Goal: Task Accomplishment & Management: Manage account settings

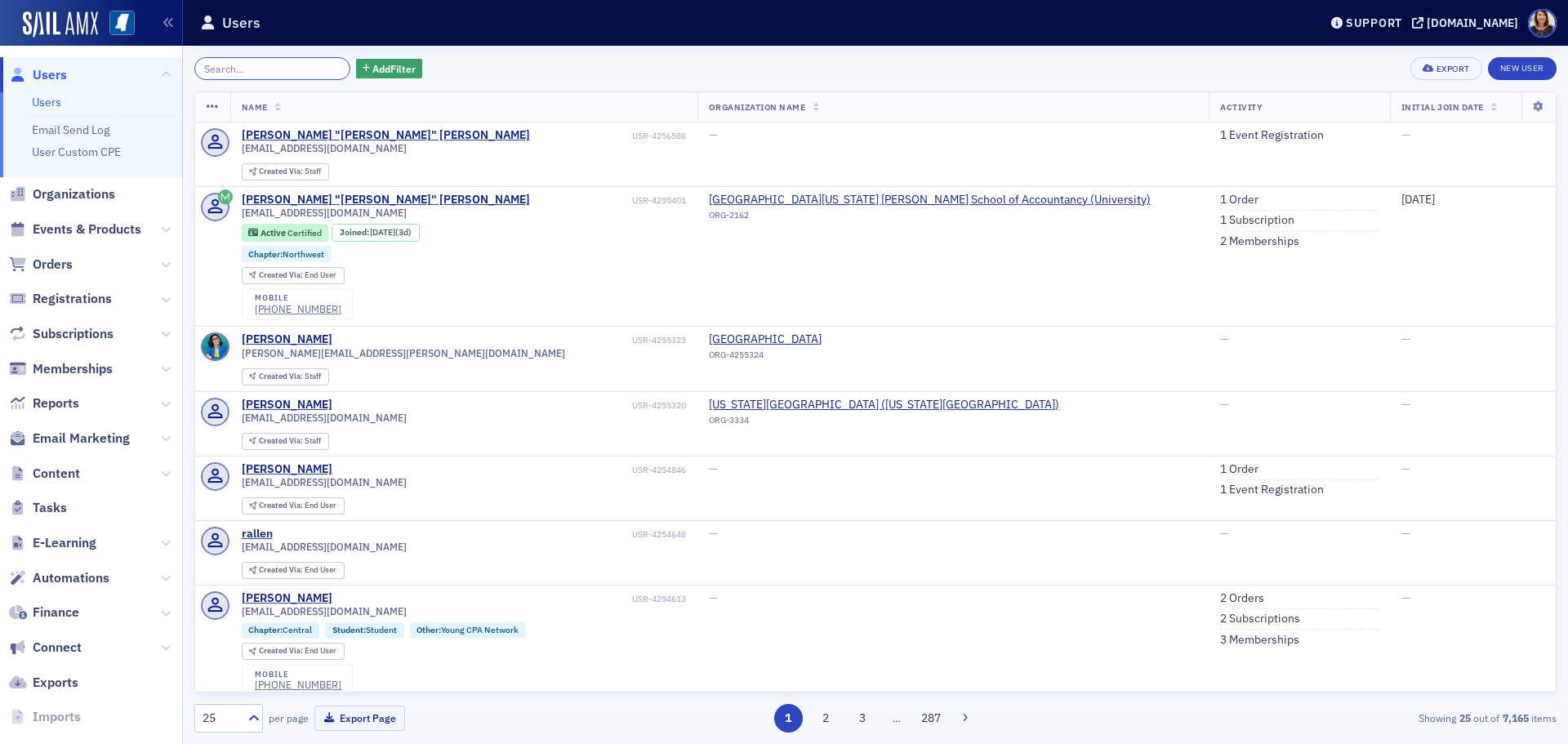
click at [257, 68] on input "search" at bounding box center [272, 69] width 156 height 23
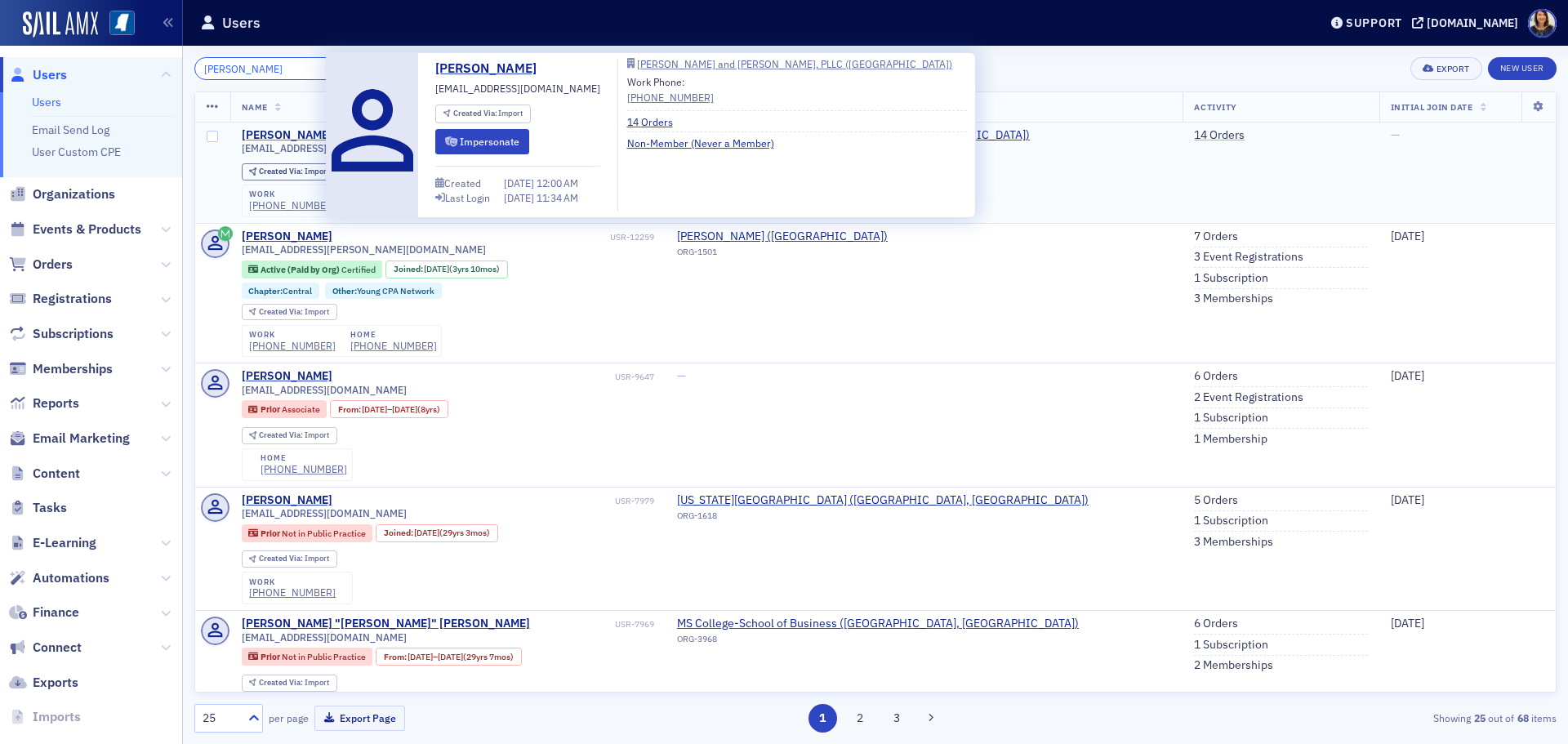
type input "grant lancast"
click at [294, 136] on div "[PERSON_NAME]" at bounding box center [288, 135] width 91 height 15
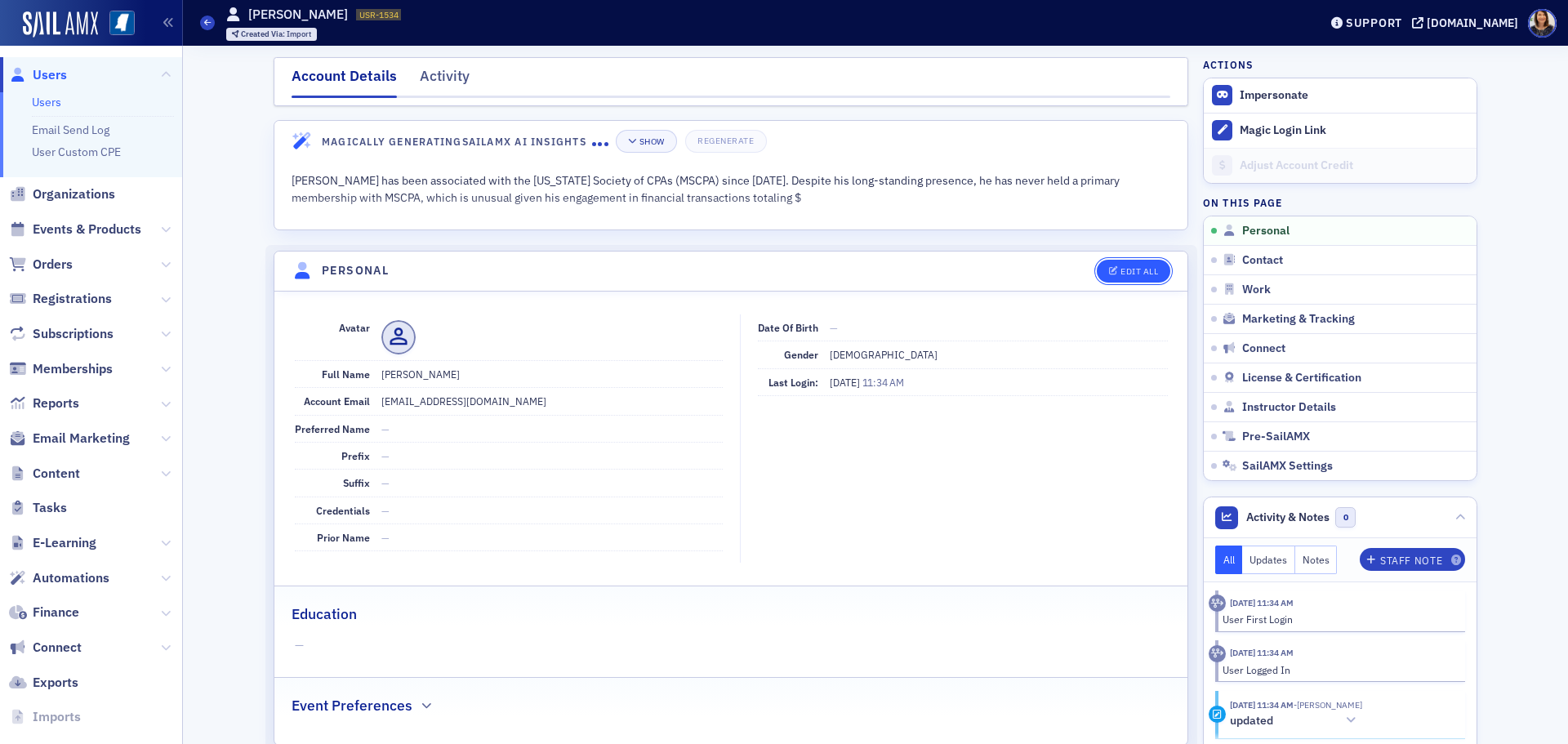
click at [1121, 268] on div "Edit All" at bounding box center [1140, 271] width 38 height 9
select select "US"
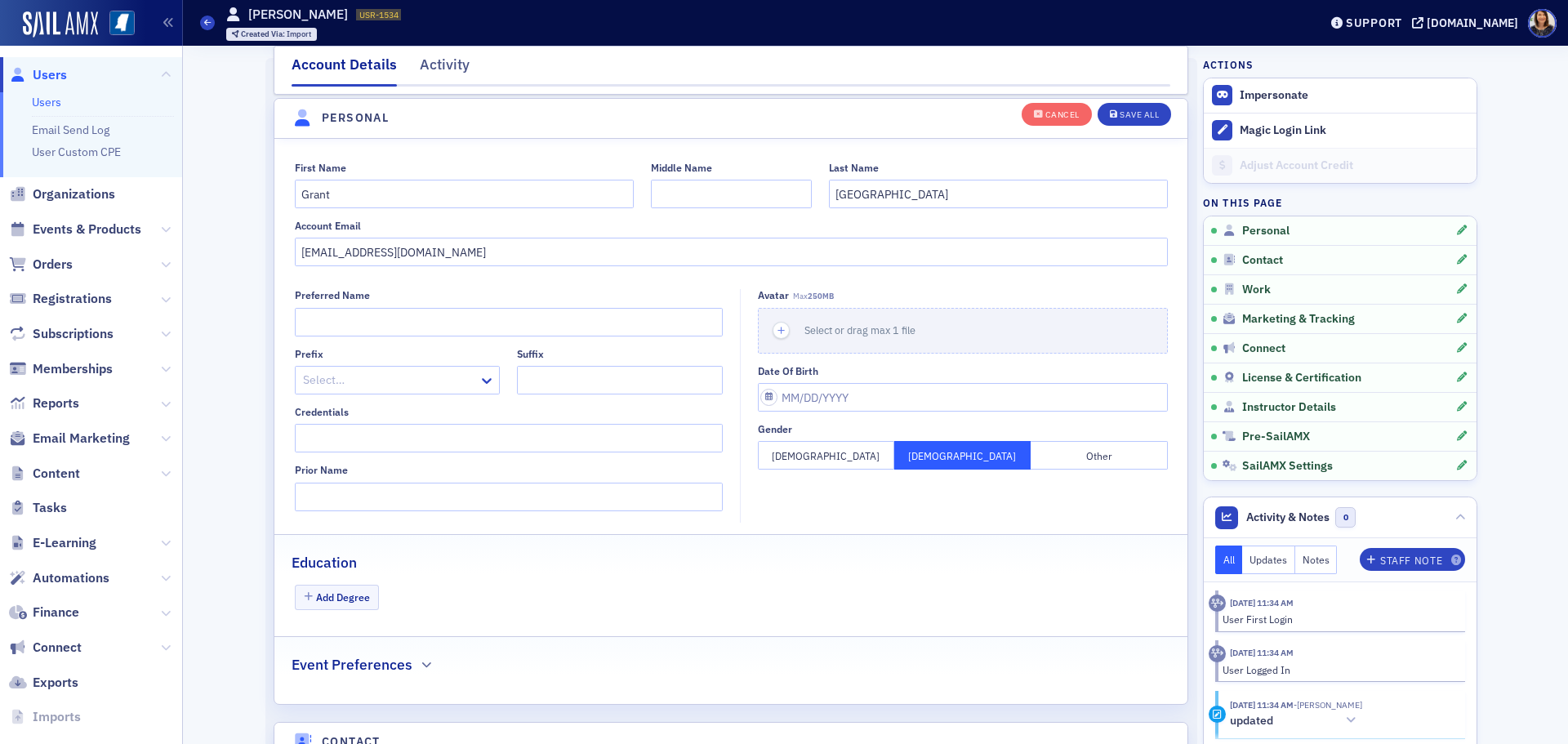
scroll to position [191, 0]
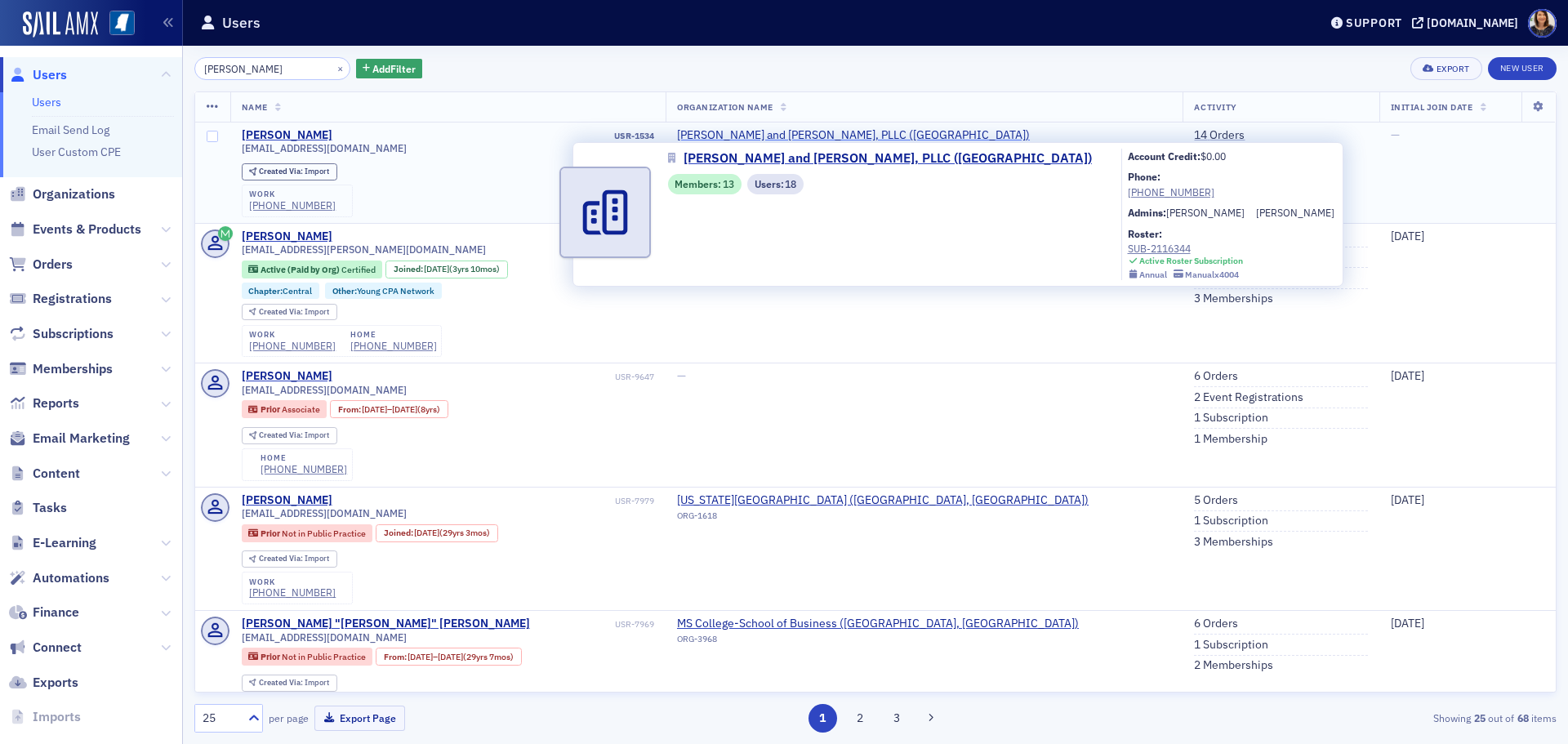
click at [893, 136] on span "Watkins, Ward and Stafford, PLLC (West Point)" at bounding box center [853, 135] width 353 height 15
select select "US"
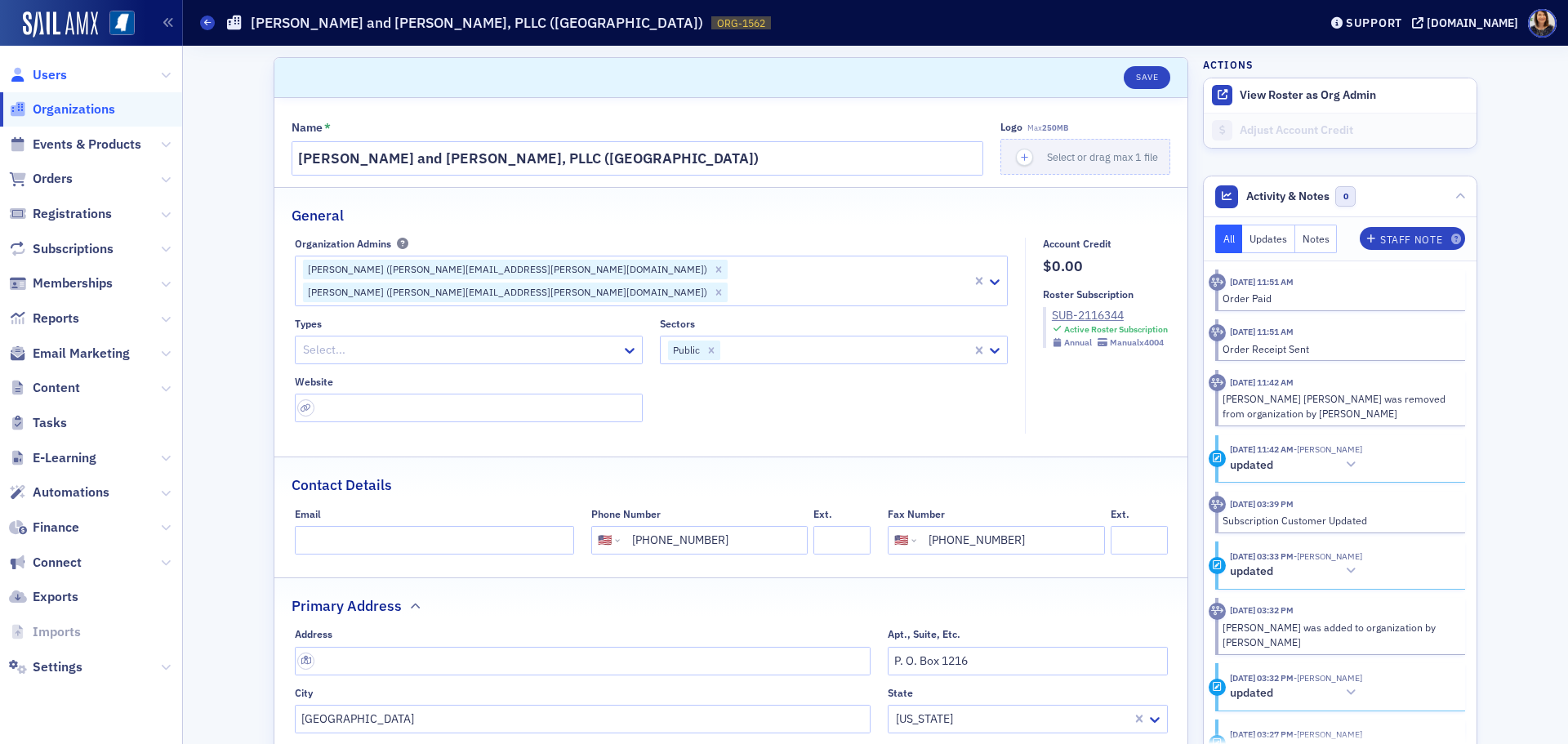
click at [39, 74] on span "Users" at bounding box center [50, 75] width 34 height 18
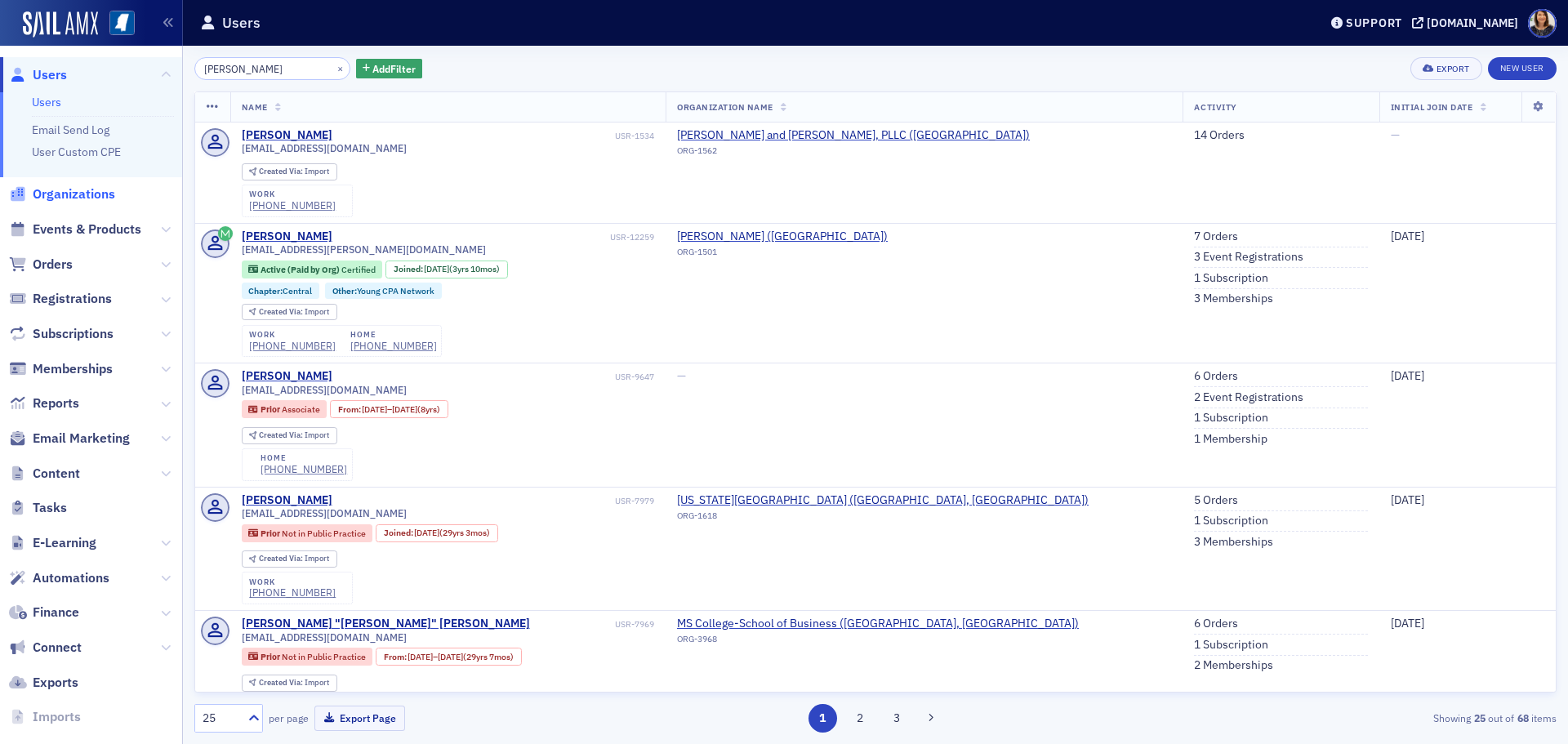
click at [60, 194] on span "Organizations" at bounding box center [74, 194] width 82 height 18
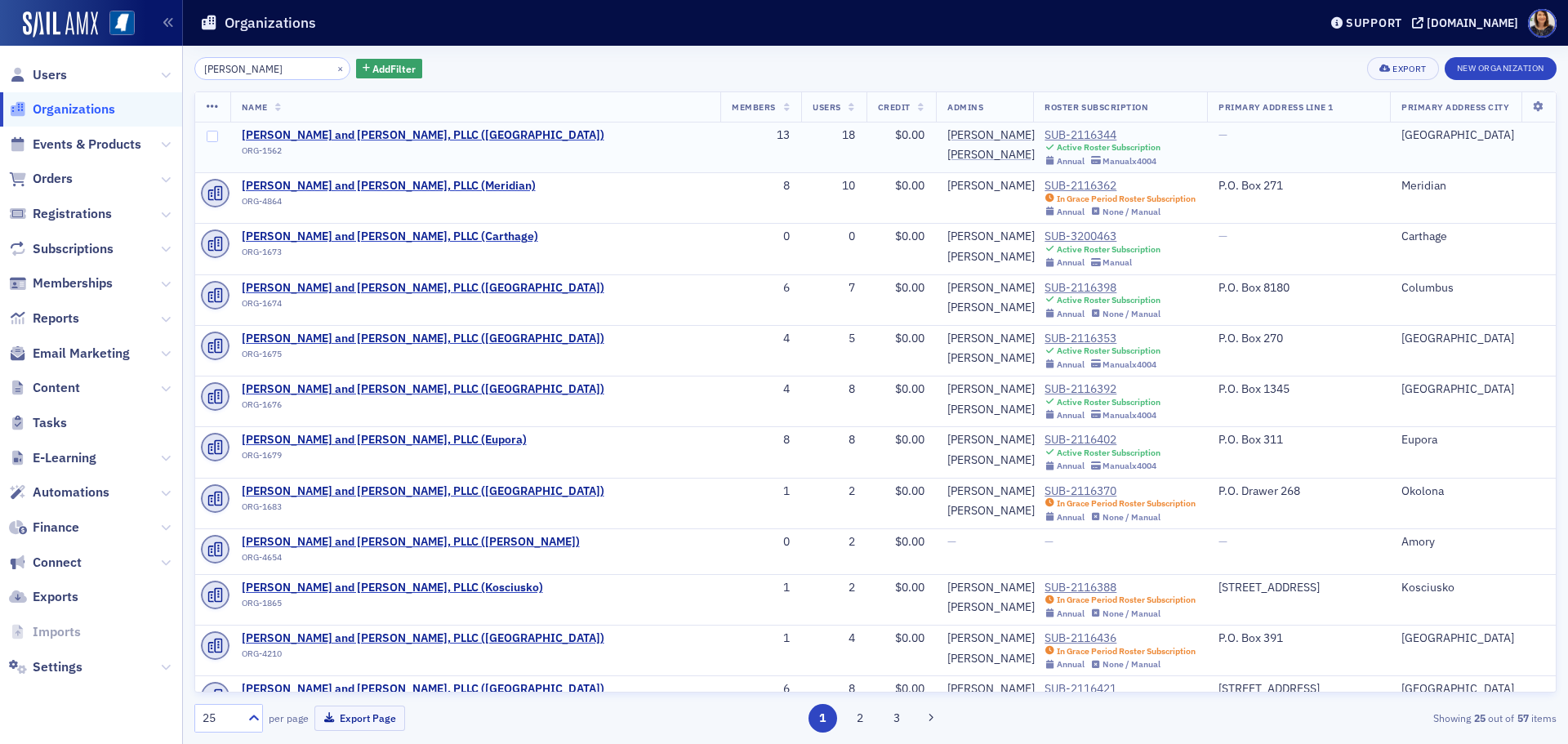
type input "watkins ward"
click at [1033, 123] on td "SUB-2116344 Active Roster Subscription Annual Manual x4004" at bounding box center [1120, 148] width 174 height 51
click at [1044, 130] on div "SUB-2116344" at bounding box center [1102, 135] width 116 height 15
click at [341, 136] on span "Watkins, Ward and Stafford, PLLC (West Point)" at bounding box center [423, 135] width 362 height 15
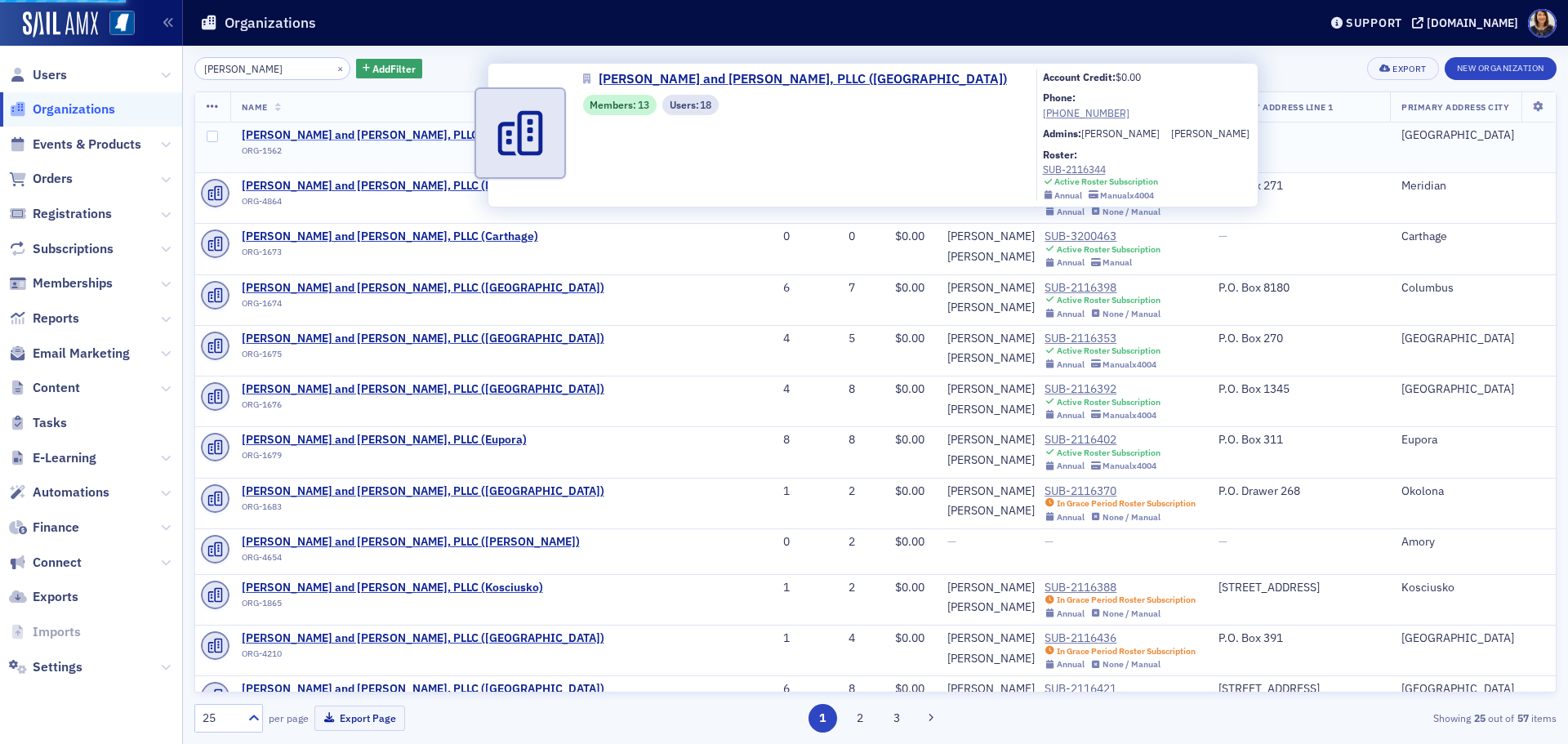
select select "US"
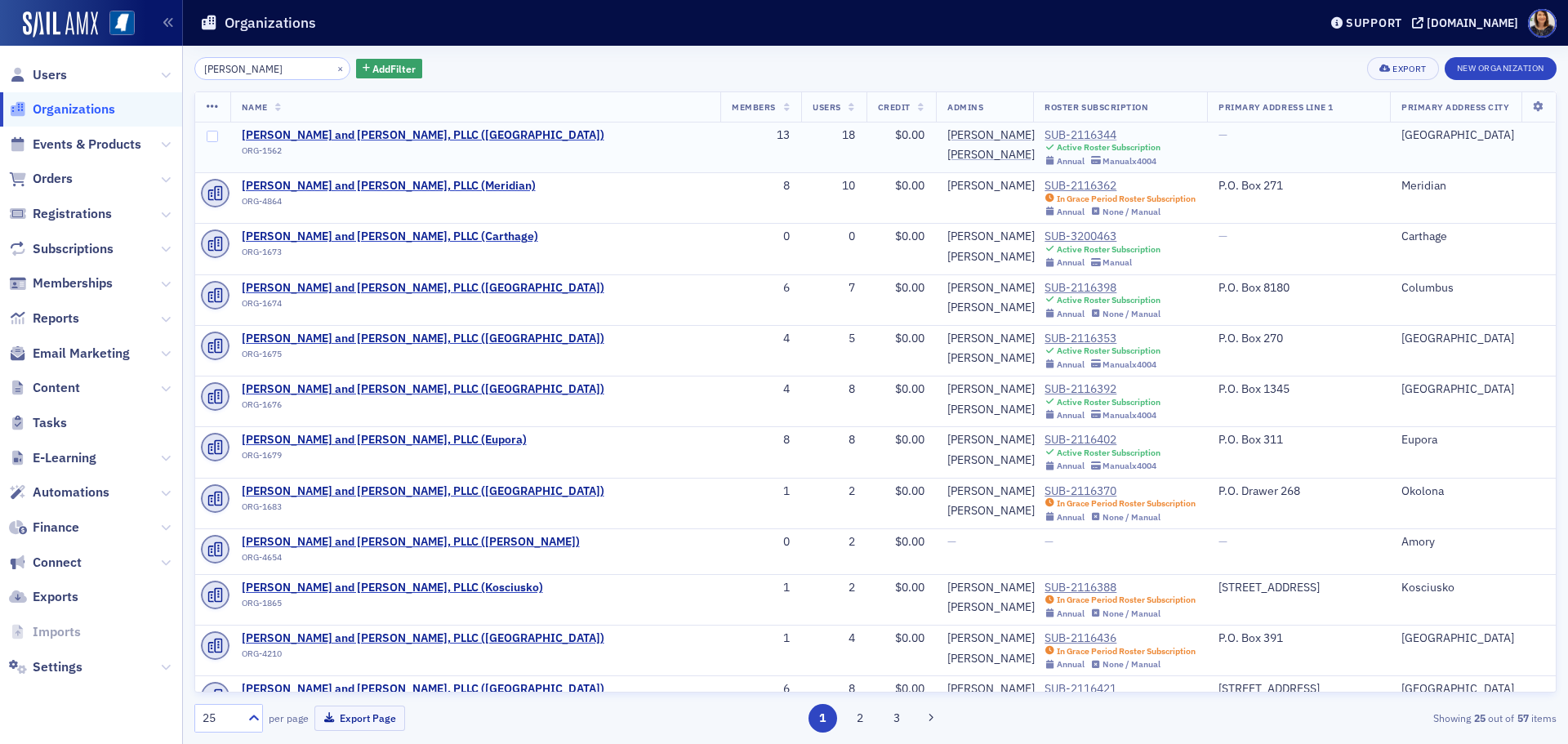
click at [1044, 130] on div "SUB-2116344" at bounding box center [1102, 135] width 116 height 15
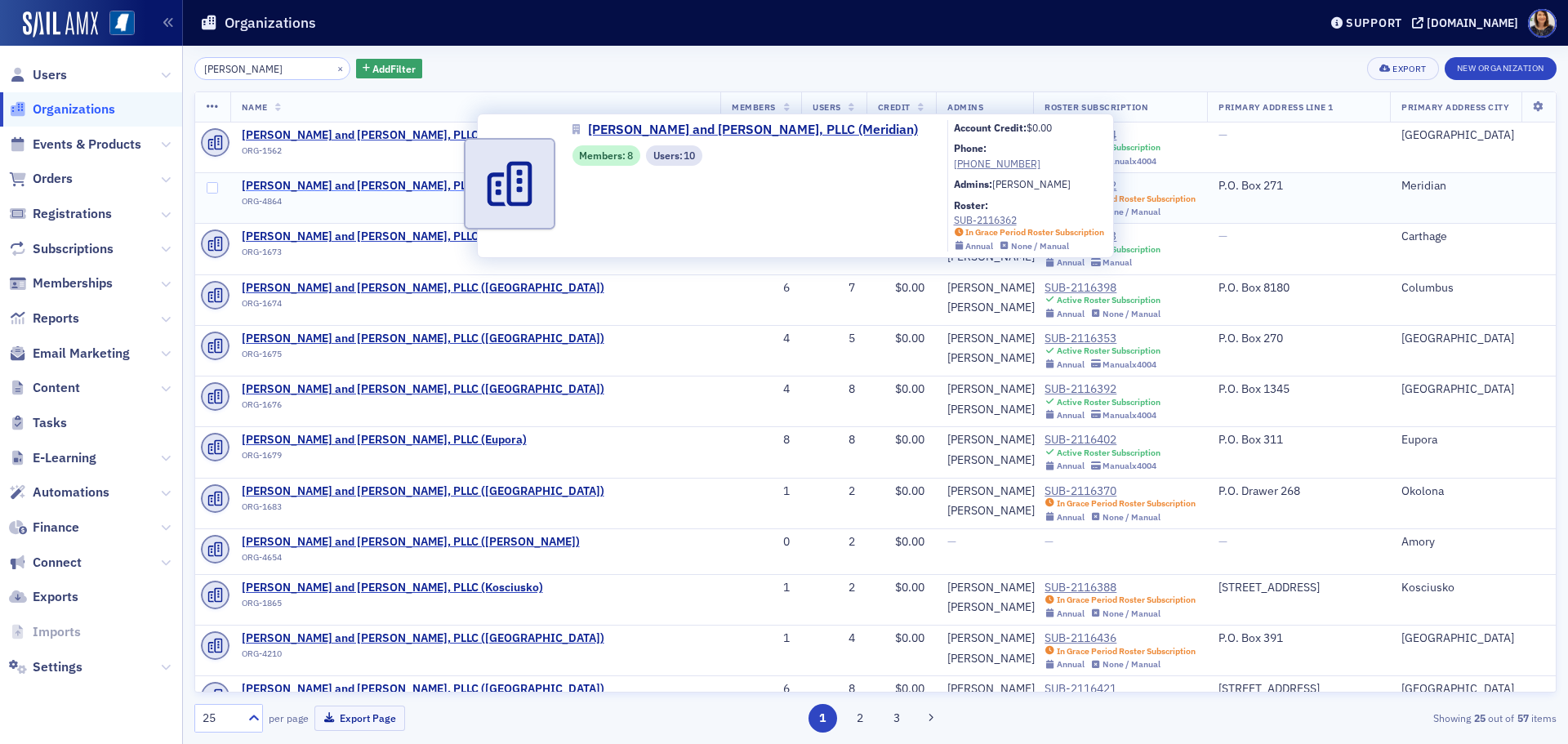
click at [387, 182] on span "Watkins, Ward and Stafford, PLLC (Meridian)" at bounding box center [389, 185] width 294 height 15
select select "US"
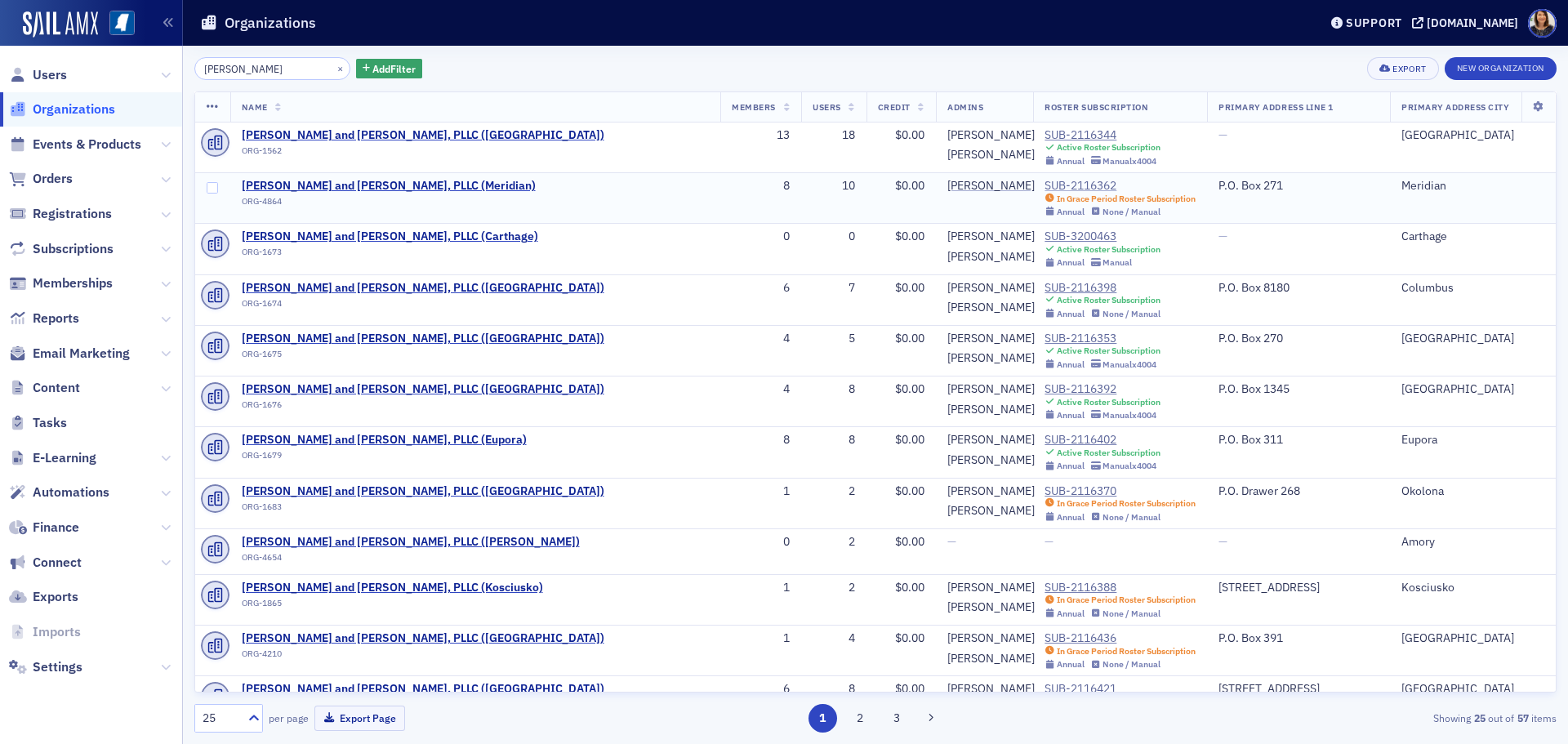
click at [1044, 180] on div "SUB-2116362" at bounding box center [1120, 185] width 151 height 15
click at [1044, 234] on div "SUB-3200463" at bounding box center [1102, 236] width 116 height 15
click at [1044, 490] on div "SUB-2116370" at bounding box center [1120, 491] width 151 height 15
click at [1044, 587] on div "SUB-2116388" at bounding box center [1120, 588] width 151 height 15
click at [1044, 639] on div "SUB-2116436" at bounding box center [1120, 638] width 151 height 15
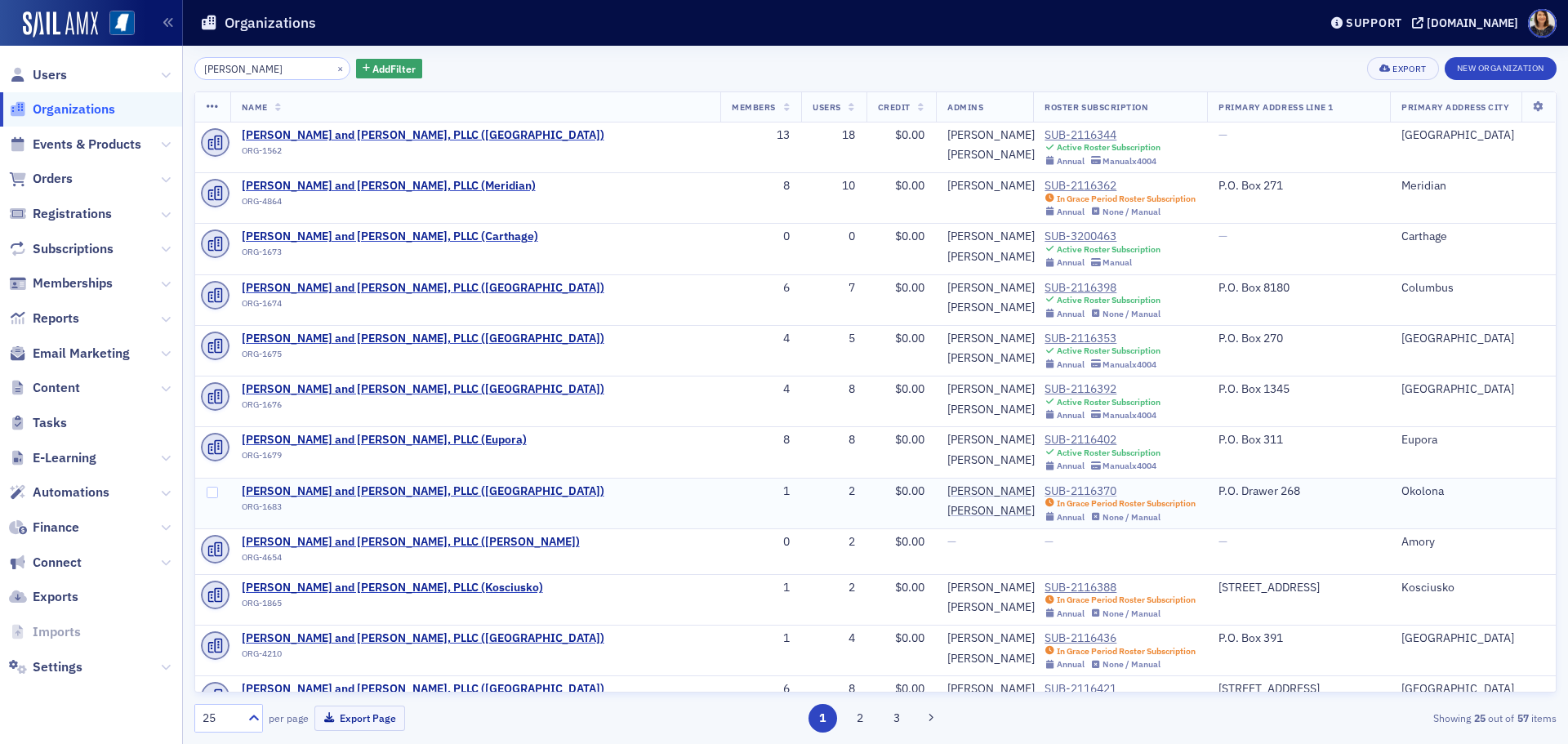
click at [1044, 487] on div "SUB-2116370" at bounding box center [1120, 491] width 151 height 15
click at [1044, 584] on div "SUB-2116388" at bounding box center [1120, 588] width 151 height 15
click at [1044, 639] on div "SUB-2116436" at bounding box center [1120, 638] width 151 height 15
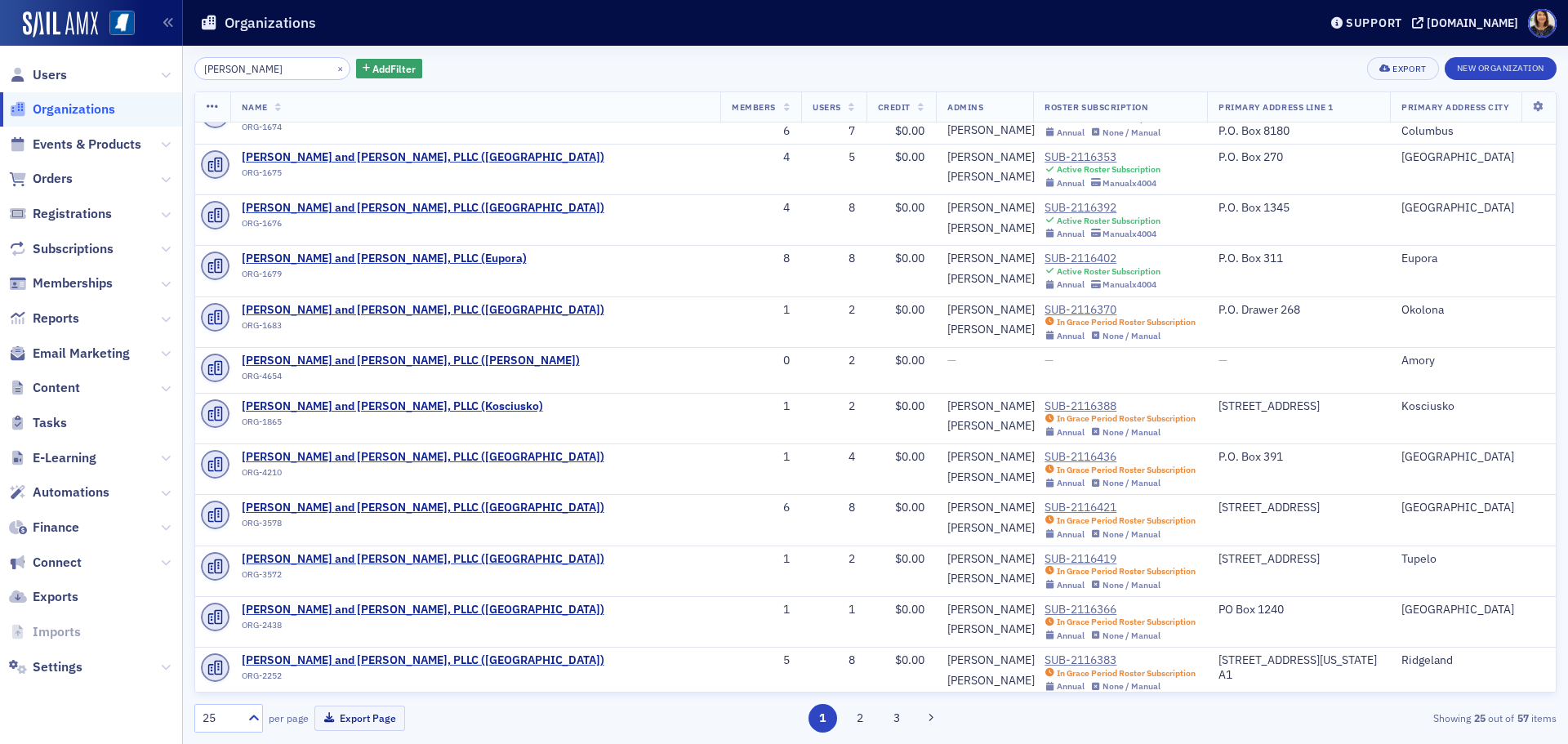
scroll to position [189, 0]
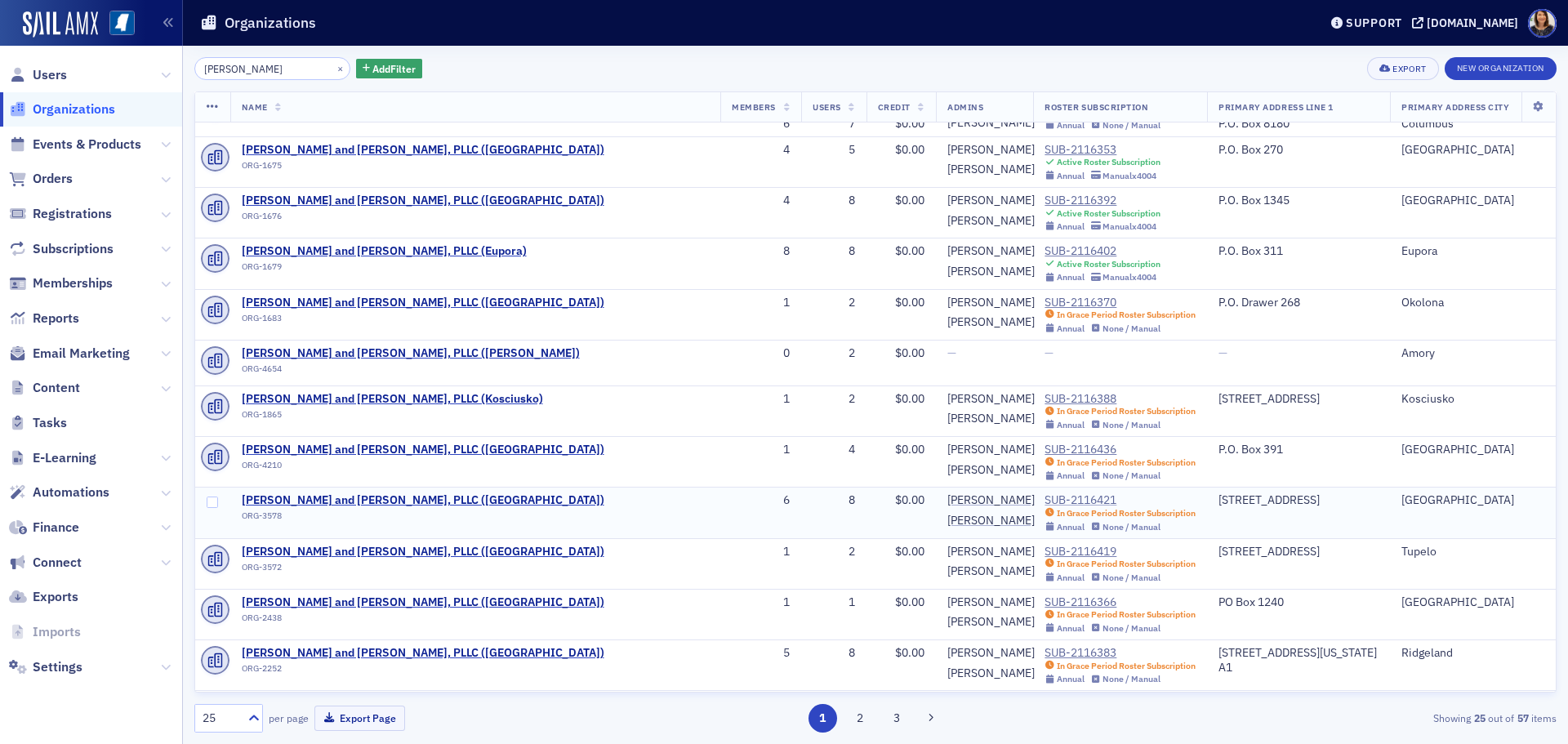
click at [1044, 497] on div "SUB-2116421" at bounding box center [1120, 500] width 151 height 15
click at [1056, 565] on div "In Grace Period Roster Subscription" at bounding box center [1126, 564] width 139 height 10
click at [1044, 547] on div "SUB-2116419" at bounding box center [1120, 552] width 151 height 15
click at [1044, 655] on div "SUB-2116383" at bounding box center [1120, 653] width 151 height 15
click at [1056, 662] on div "In Grace Period Roster Subscription" at bounding box center [1126, 666] width 139 height 10
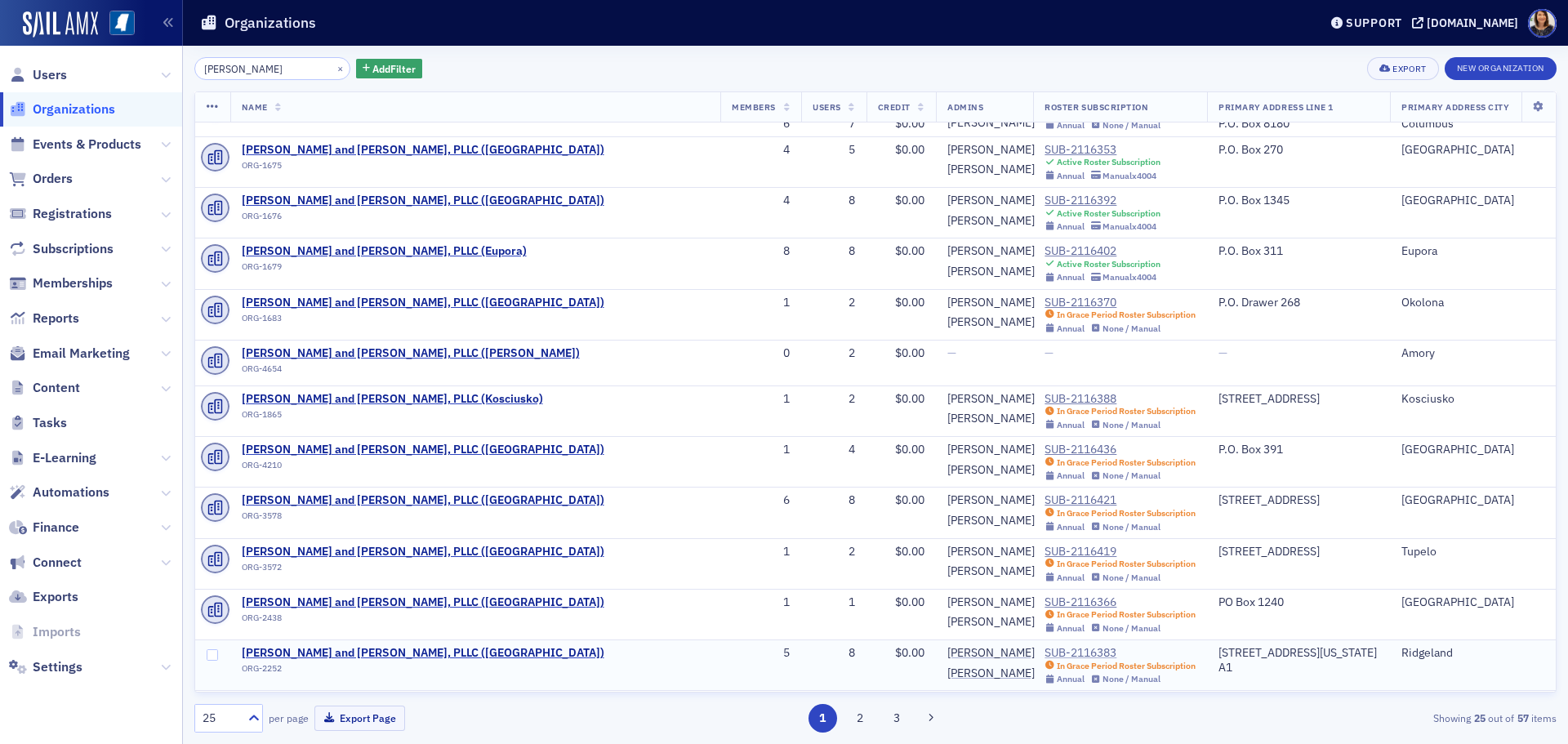
click at [1044, 654] on div "SUB-2116383" at bounding box center [1120, 653] width 151 height 15
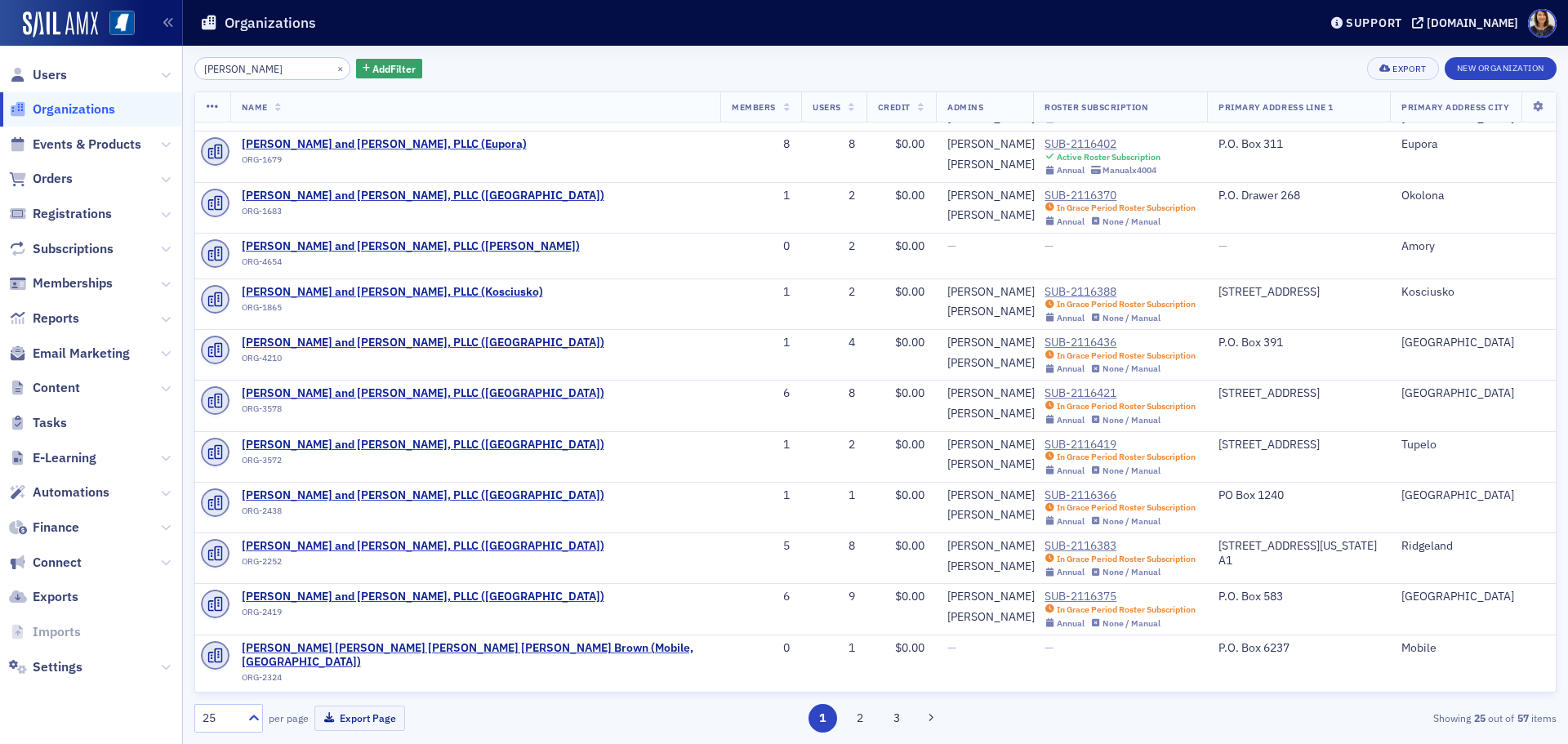
scroll to position [318, 0]
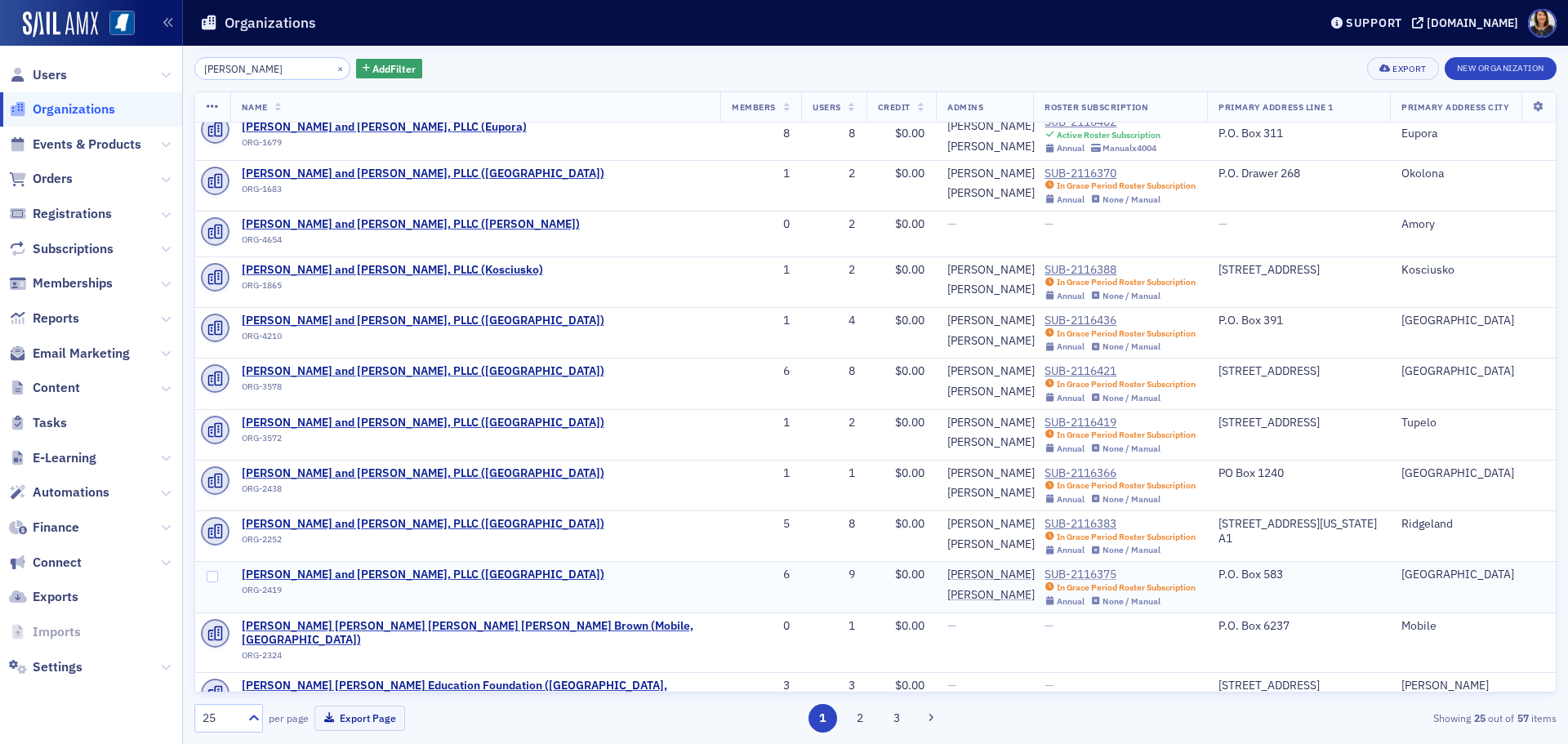
click at [1044, 572] on div "SUB-2116375" at bounding box center [1120, 574] width 151 height 15
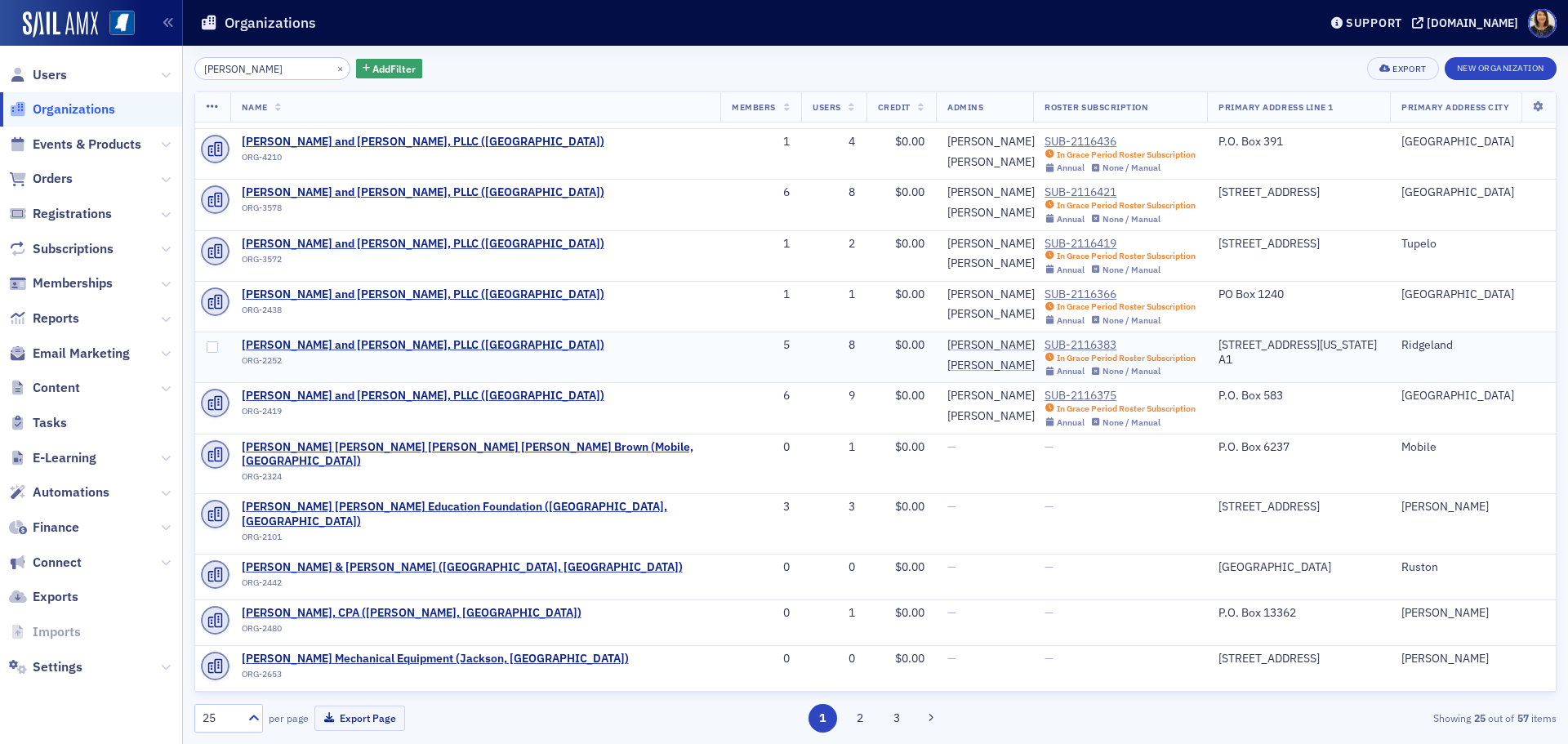
scroll to position [475, 0]
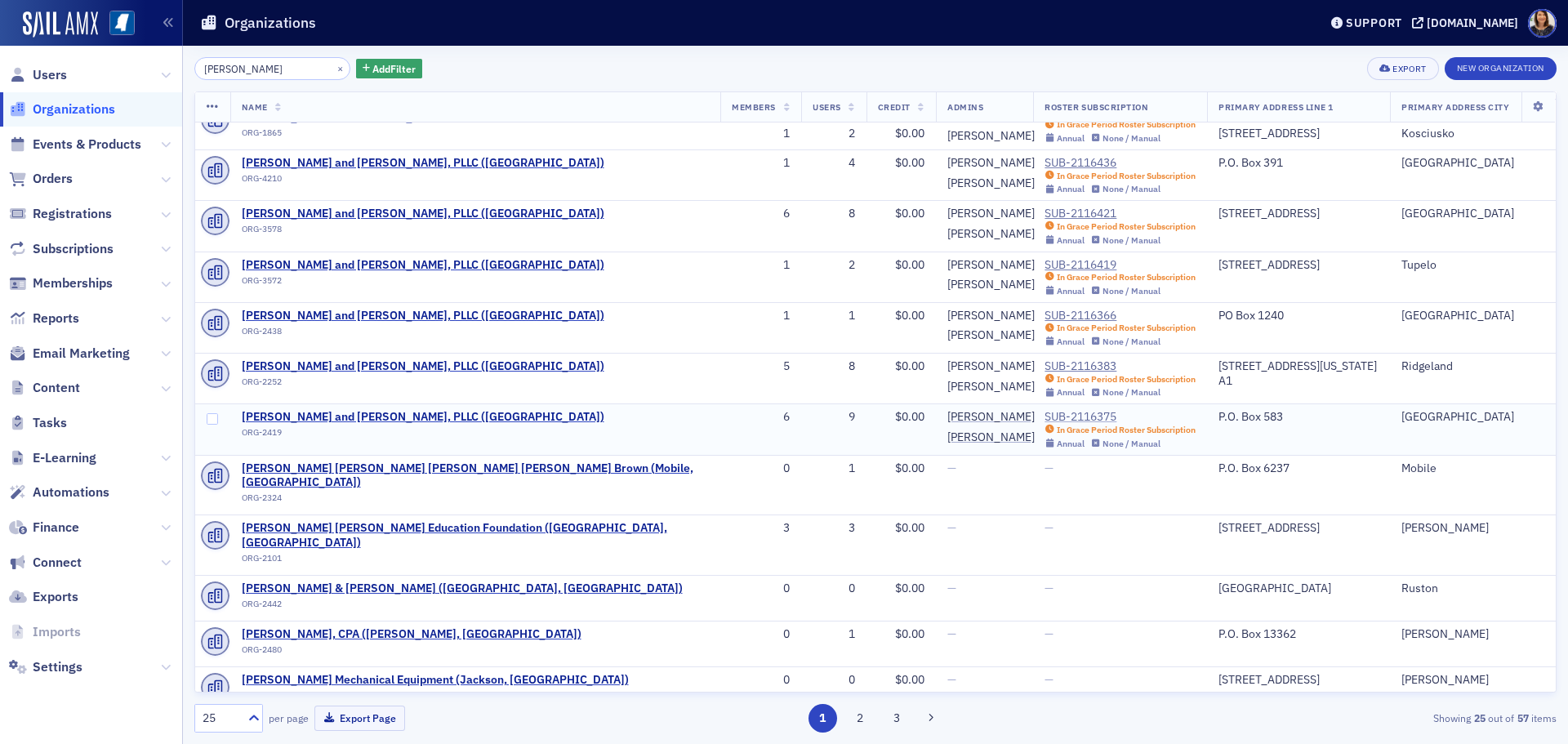
click at [1044, 414] on div "SUB-2116375" at bounding box center [1120, 417] width 151 height 15
click at [1044, 366] on div "SUB-2116383" at bounding box center [1120, 366] width 151 height 15
click at [1044, 315] on div "SUB-2116366" at bounding box center [1120, 316] width 151 height 15
click at [1044, 261] on div "SUB-2116419" at bounding box center [1120, 265] width 151 height 15
click at [1044, 210] on div "SUB-2116421" at bounding box center [1120, 214] width 151 height 15
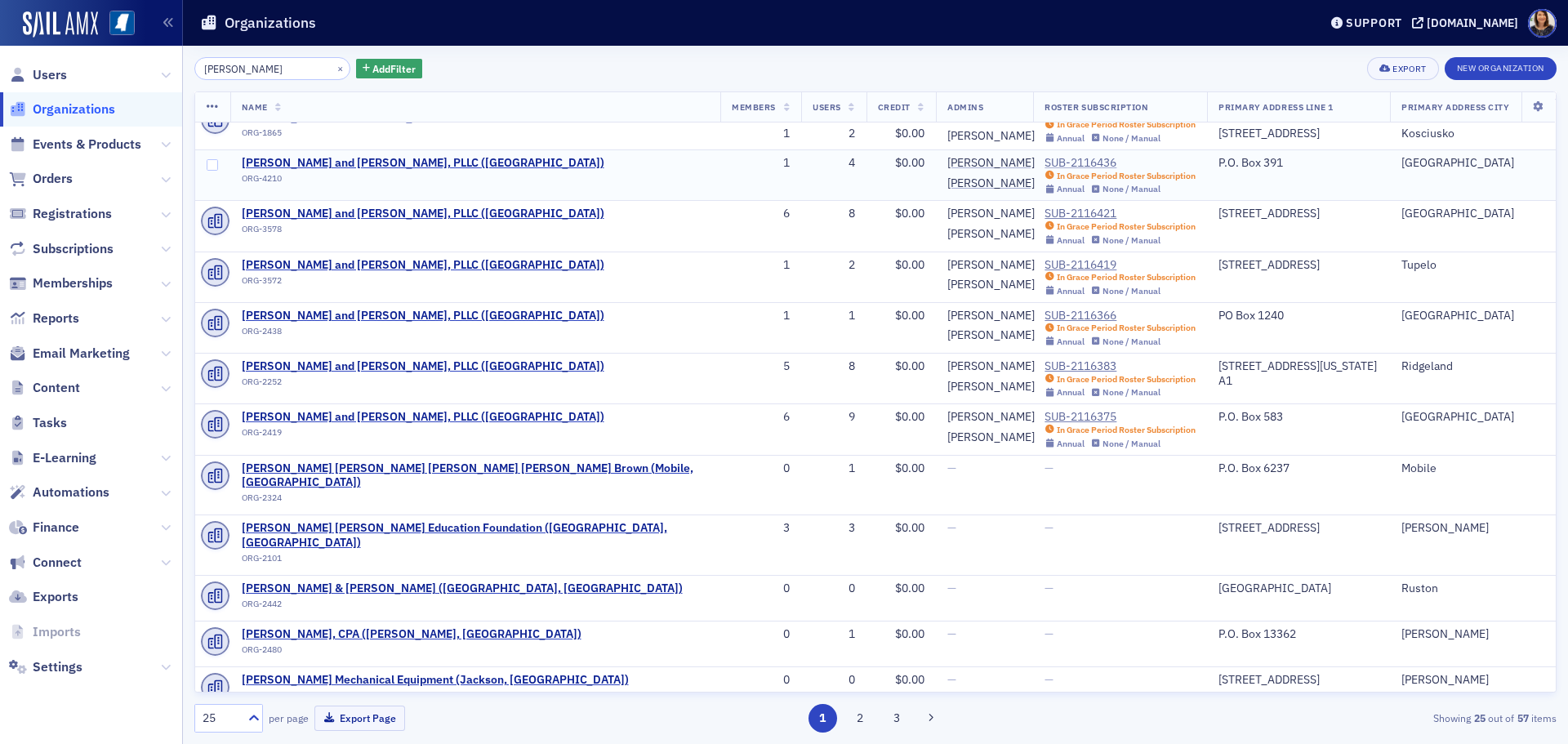
click at [1044, 160] on div "SUB-2116436" at bounding box center [1120, 163] width 151 height 15
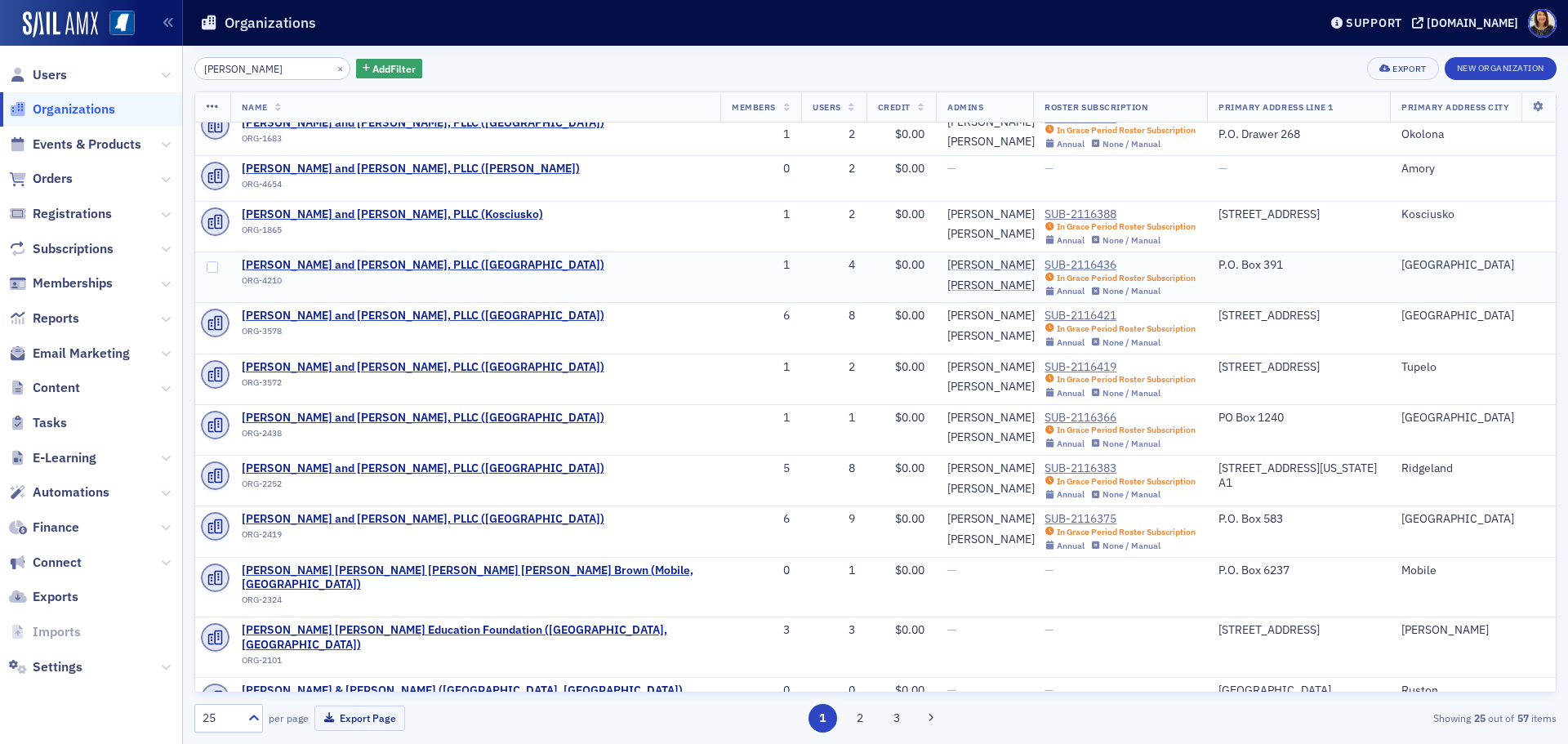
scroll to position [369, 0]
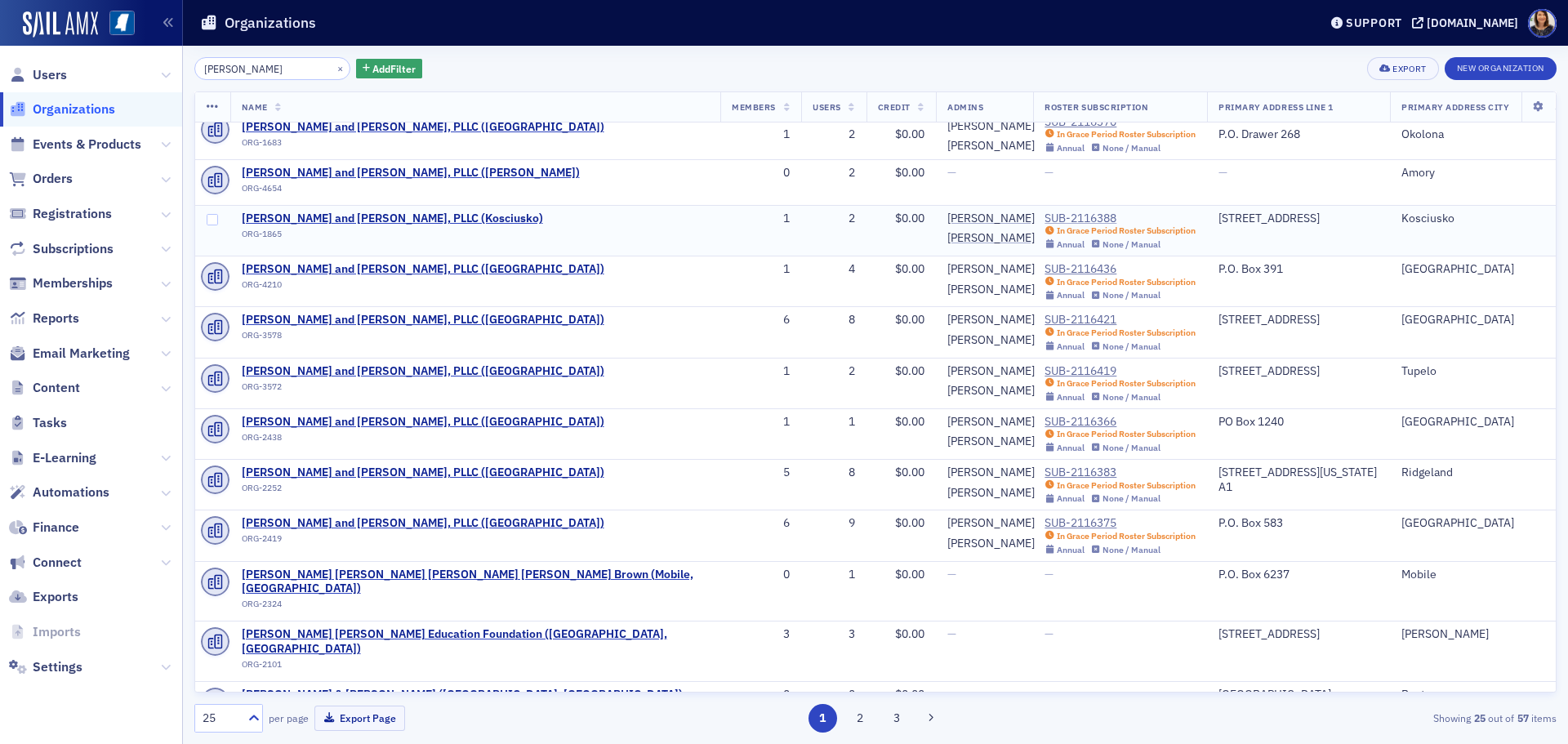
click at [1044, 222] on div "SUB-2116388" at bounding box center [1120, 218] width 151 height 15
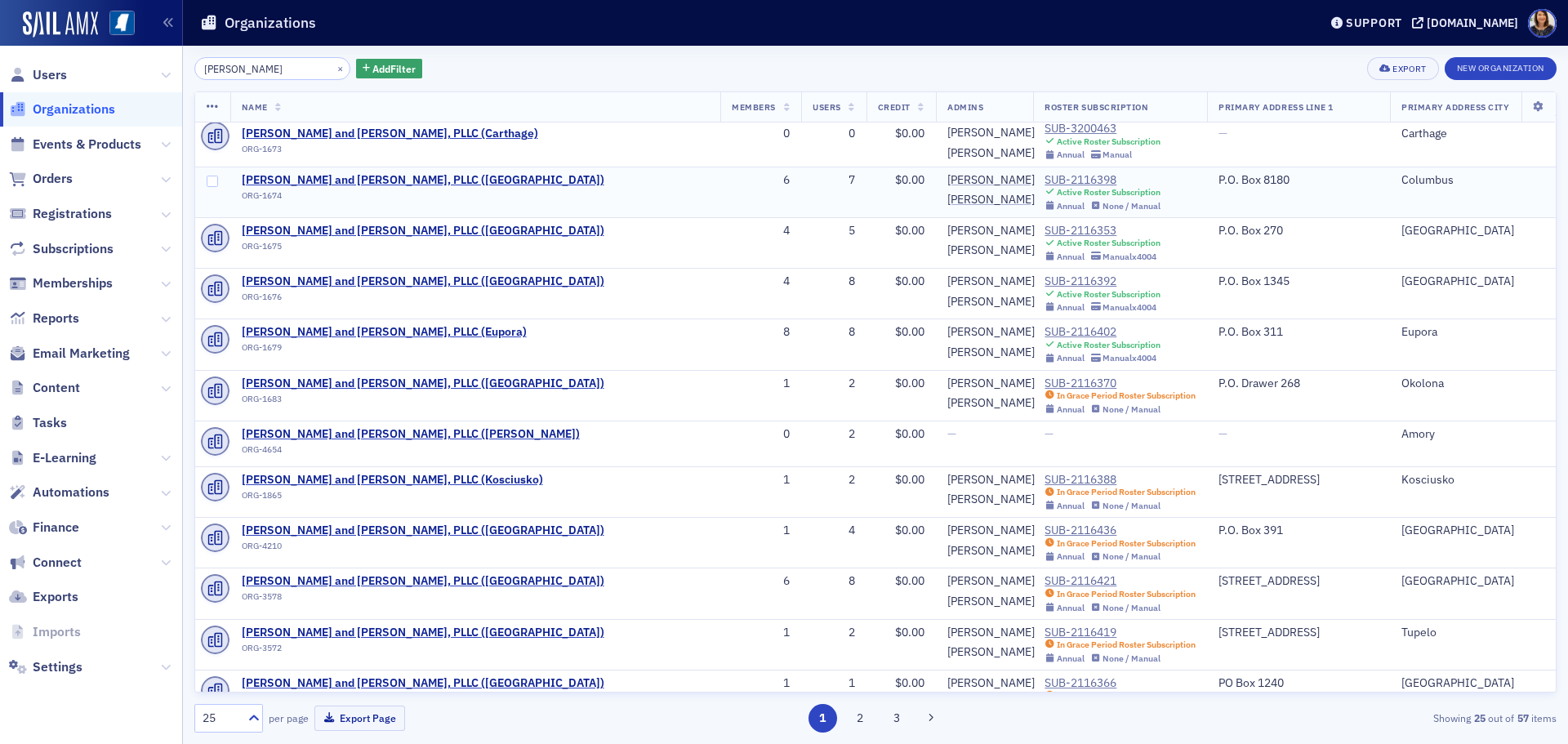
scroll to position [106, 0]
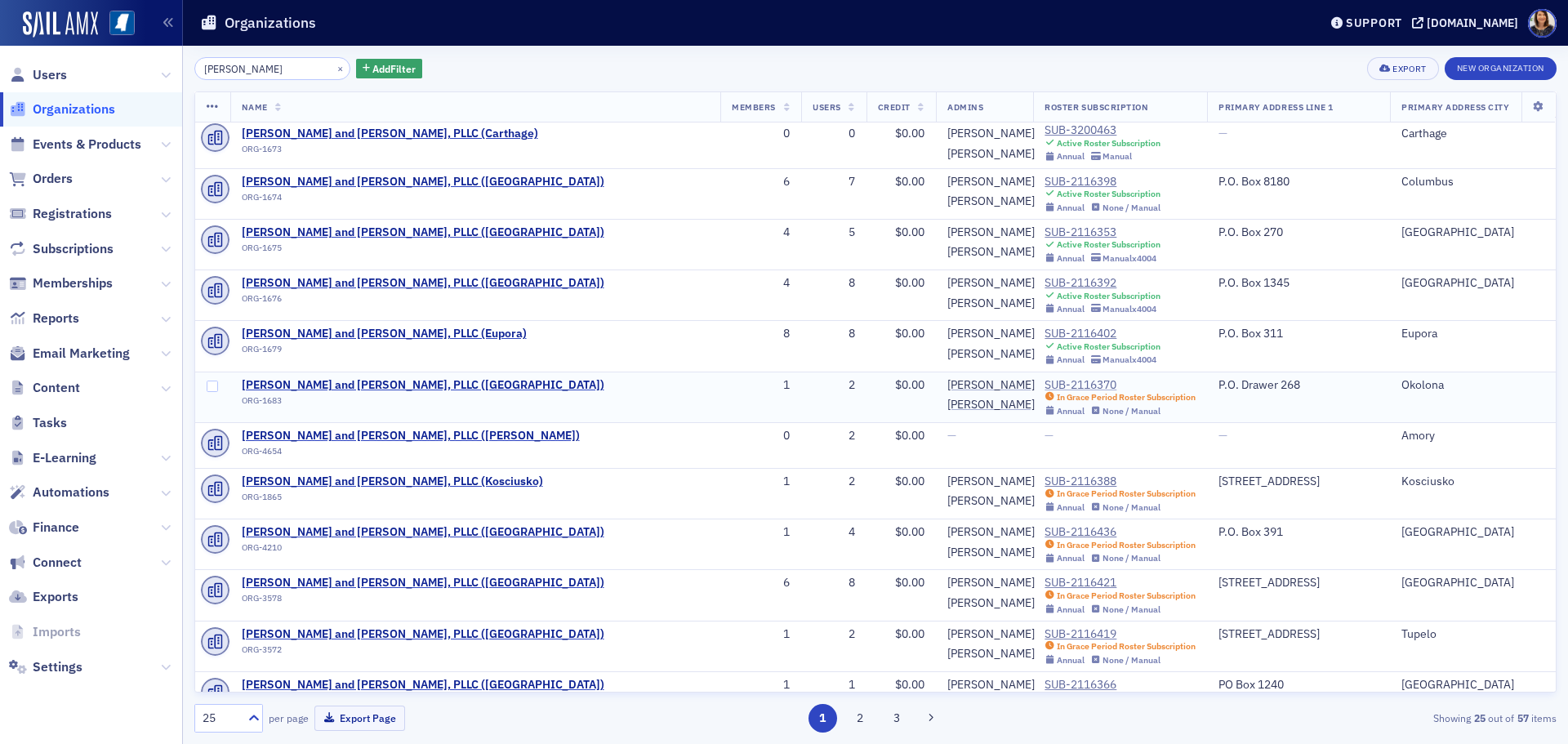
click at [1044, 383] on div "SUB-2116370" at bounding box center [1120, 385] width 151 height 15
click at [1044, 332] on div "SUB-2116402" at bounding box center [1102, 334] width 116 height 15
click at [1044, 280] on div "SUB-2116392" at bounding box center [1102, 283] width 116 height 15
click at [1044, 228] on div "SUB-2116353" at bounding box center [1102, 233] width 116 height 15
click at [1044, 178] on div "SUB-2116398" at bounding box center [1102, 182] width 116 height 15
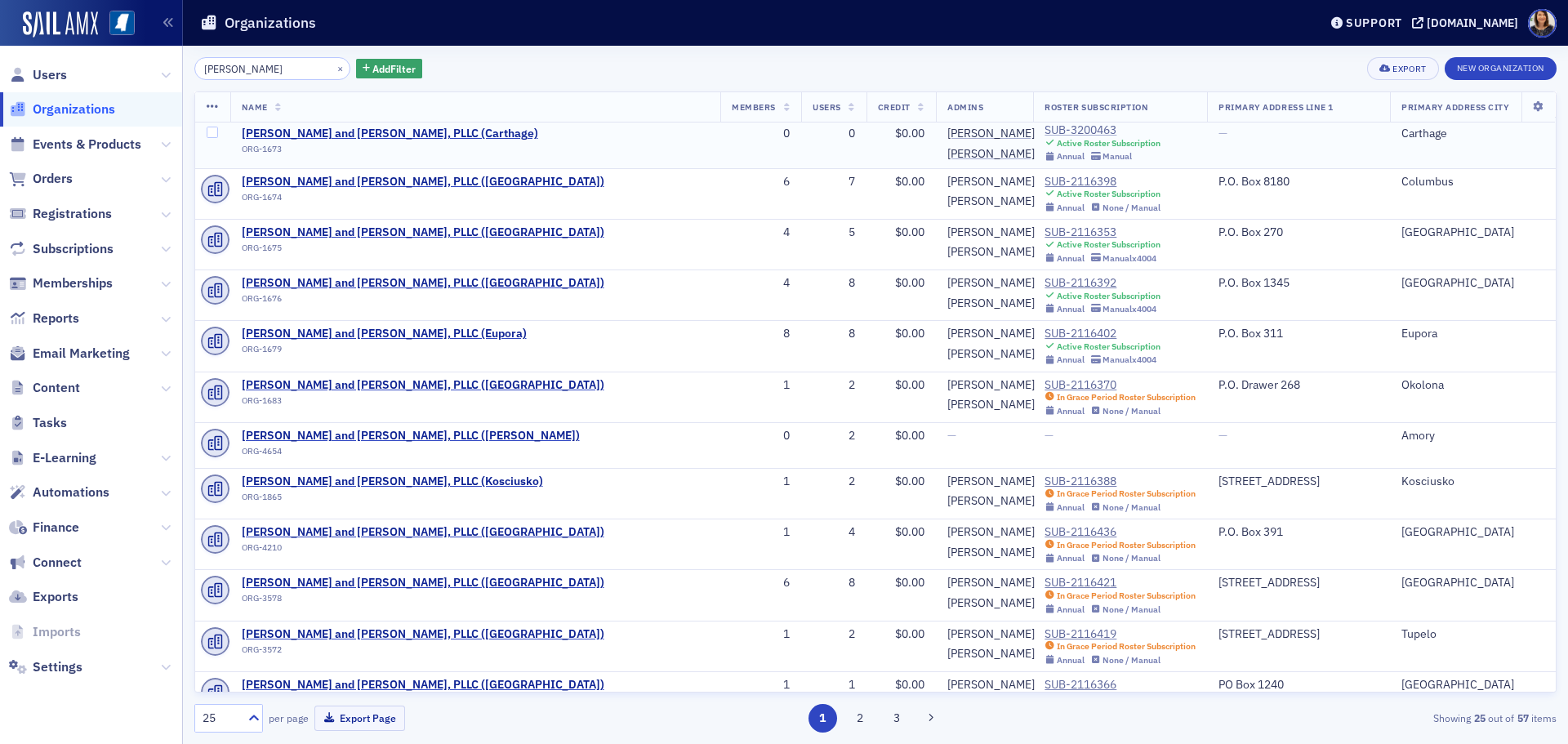
click at [1044, 136] on div "SUB-3200463" at bounding box center [1102, 130] width 116 height 15
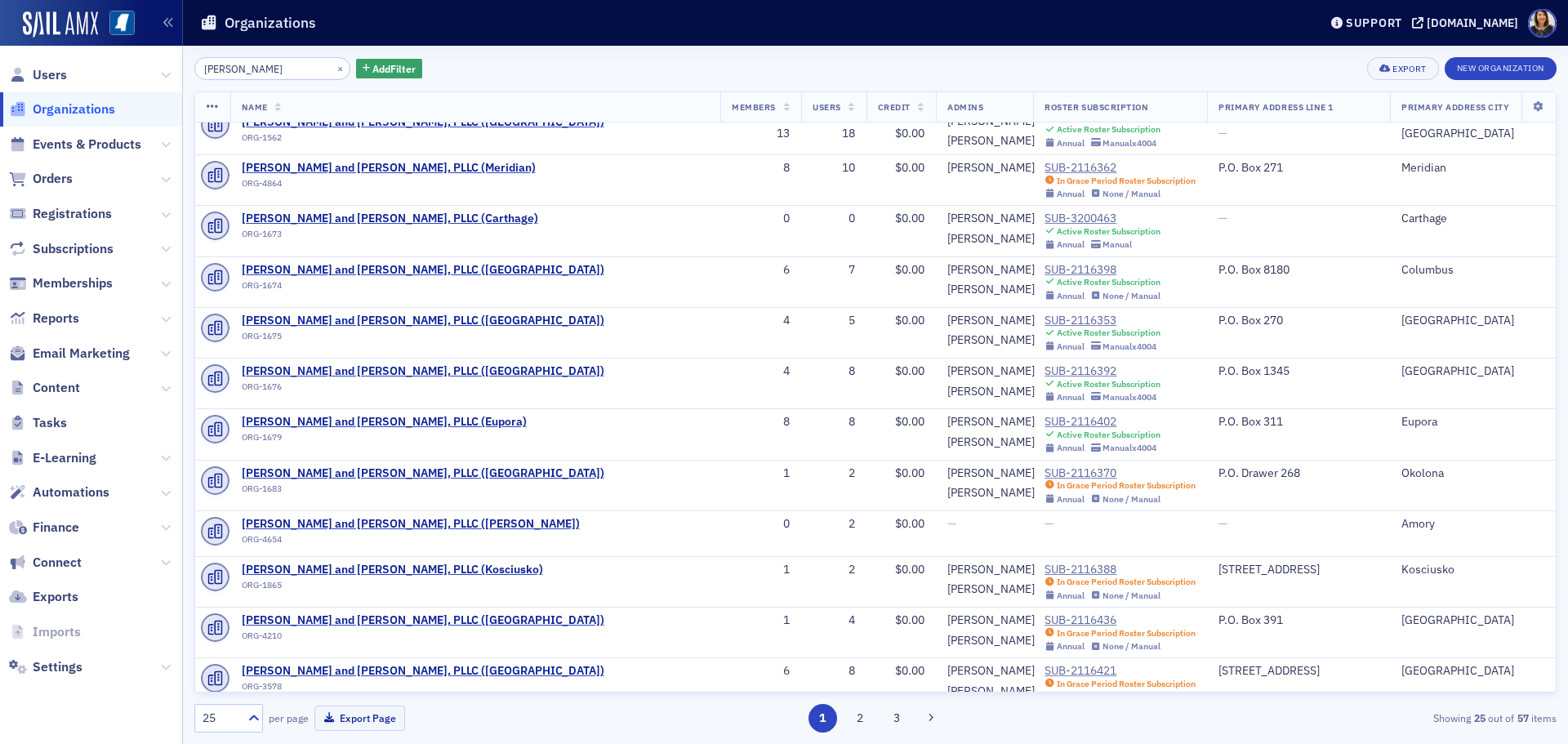
scroll to position [0, 0]
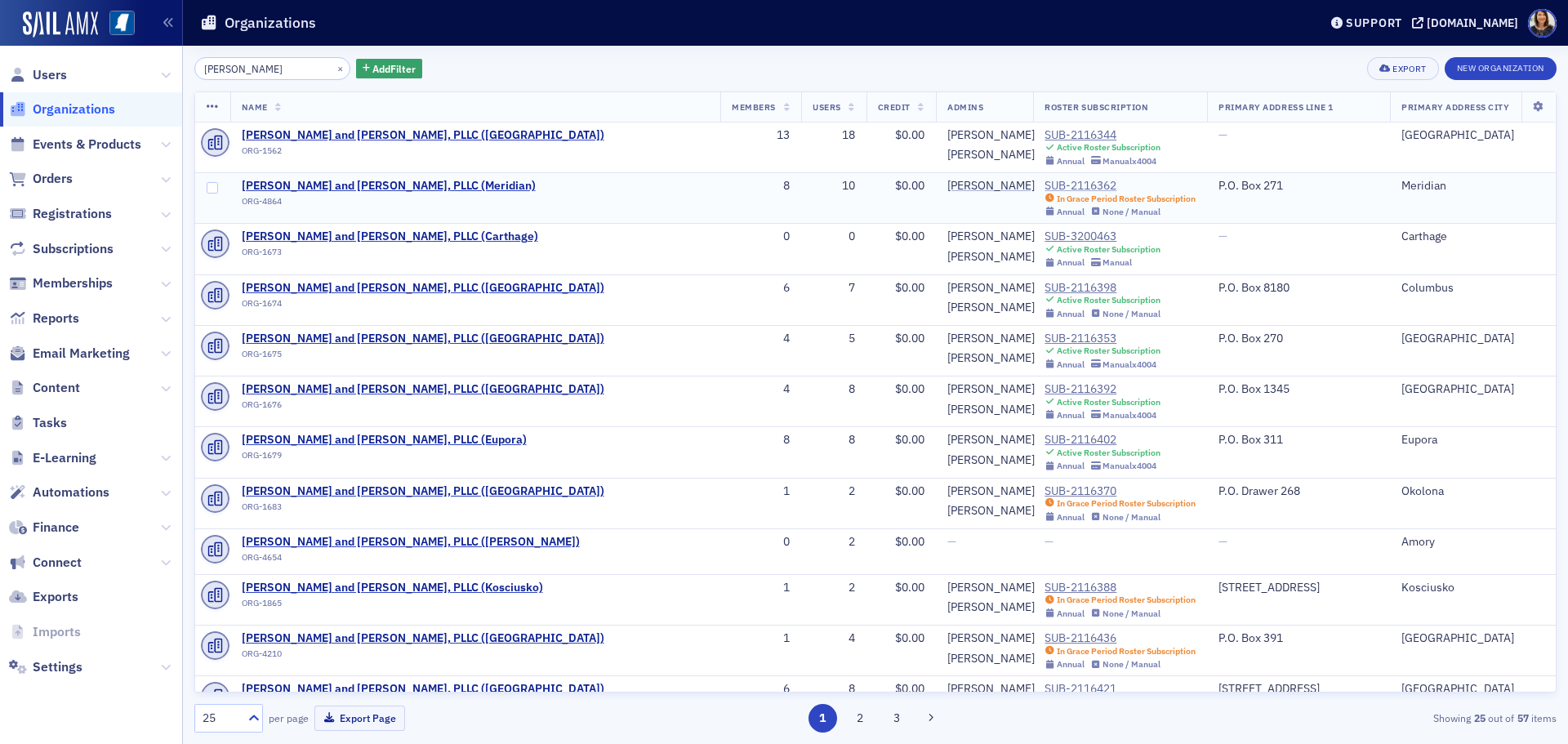
click at [1044, 184] on div "SUB-2116362" at bounding box center [1120, 185] width 151 height 15
click at [1044, 129] on div "SUB-2116344" at bounding box center [1102, 135] width 116 height 15
click at [333, 67] on button "×" at bounding box center [340, 67] width 15 height 15
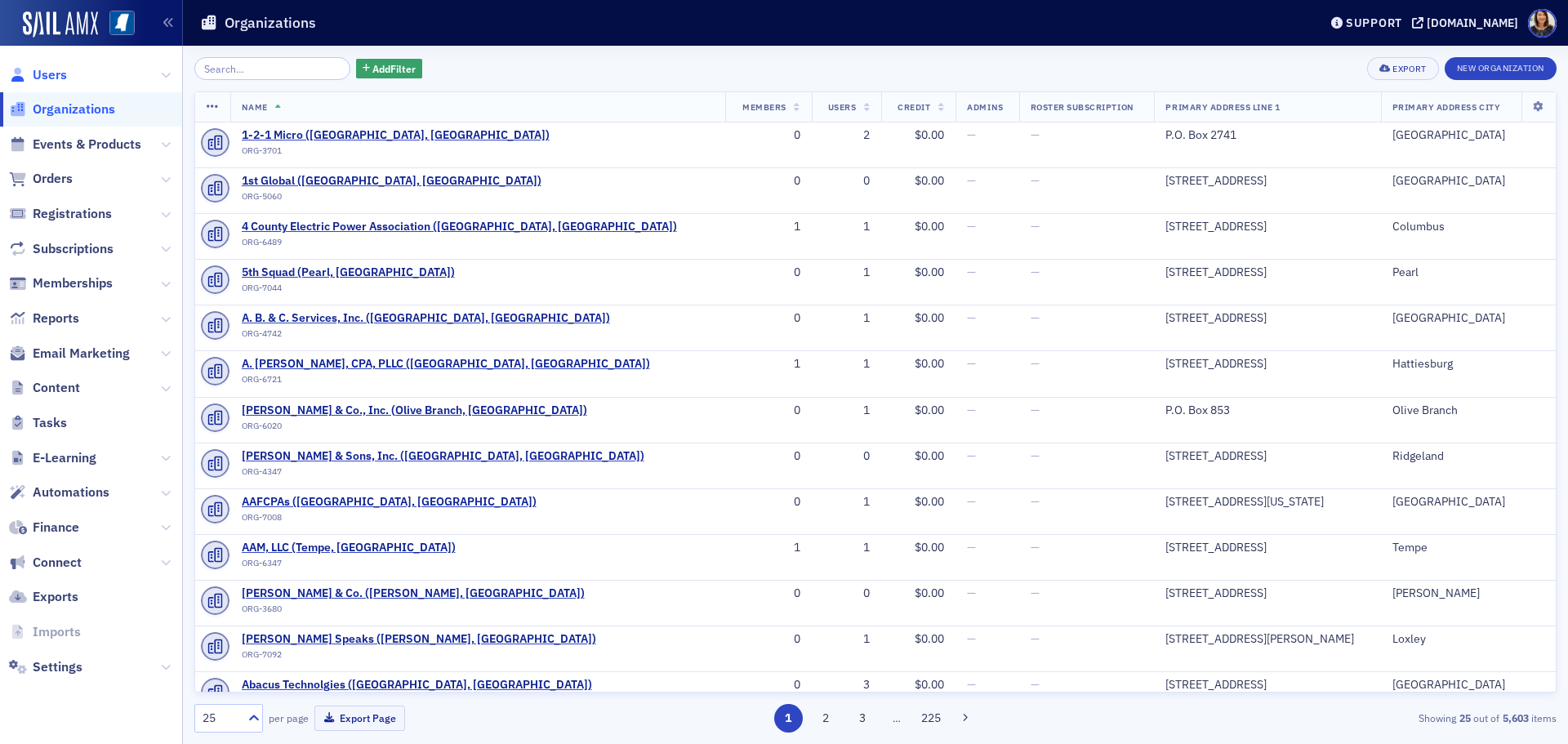
click at [50, 79] on span "Users" at bounding box center [50, 75] width 34 height 18
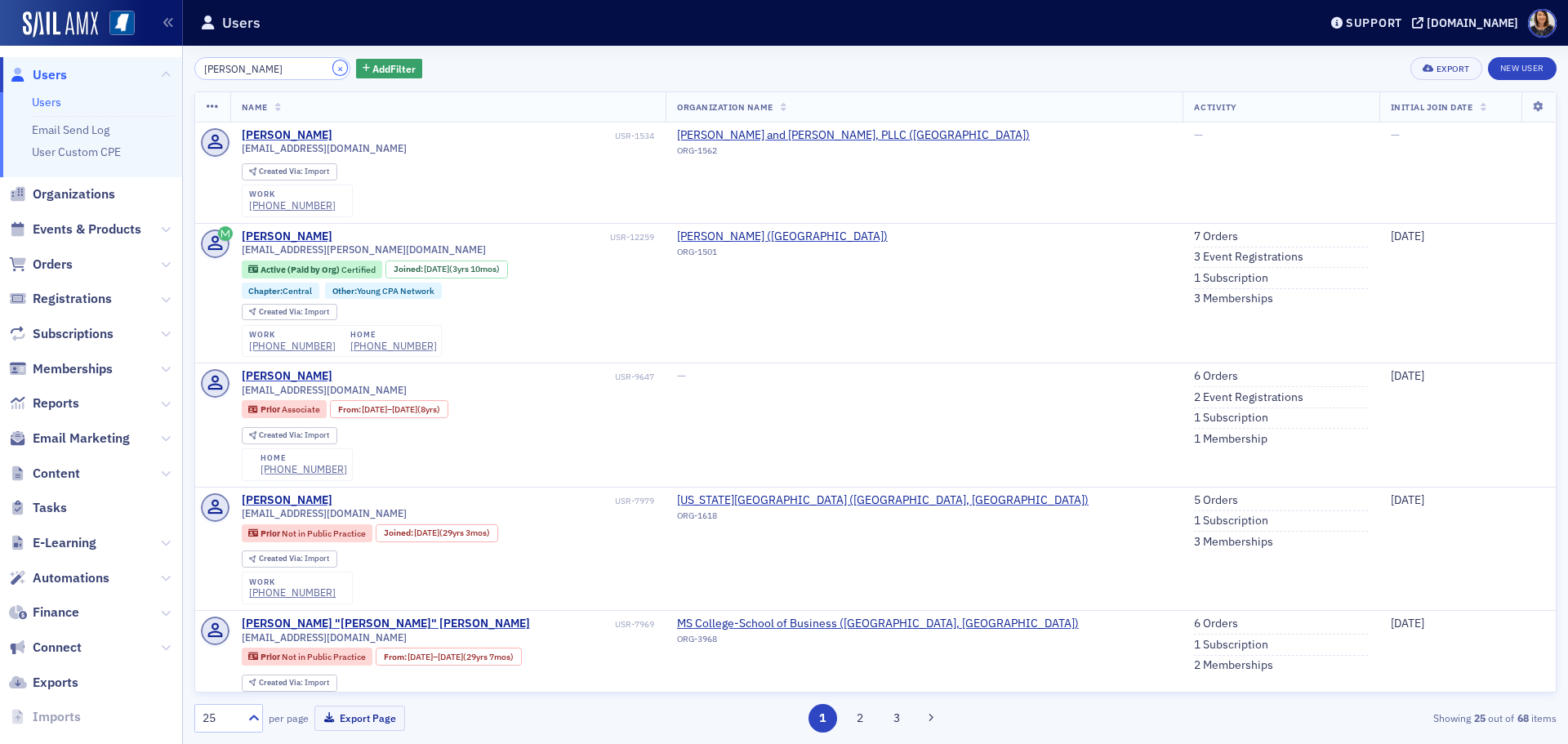
click at [333, 73] on button "×" at bounding box center [340, 67] width 15 height 15
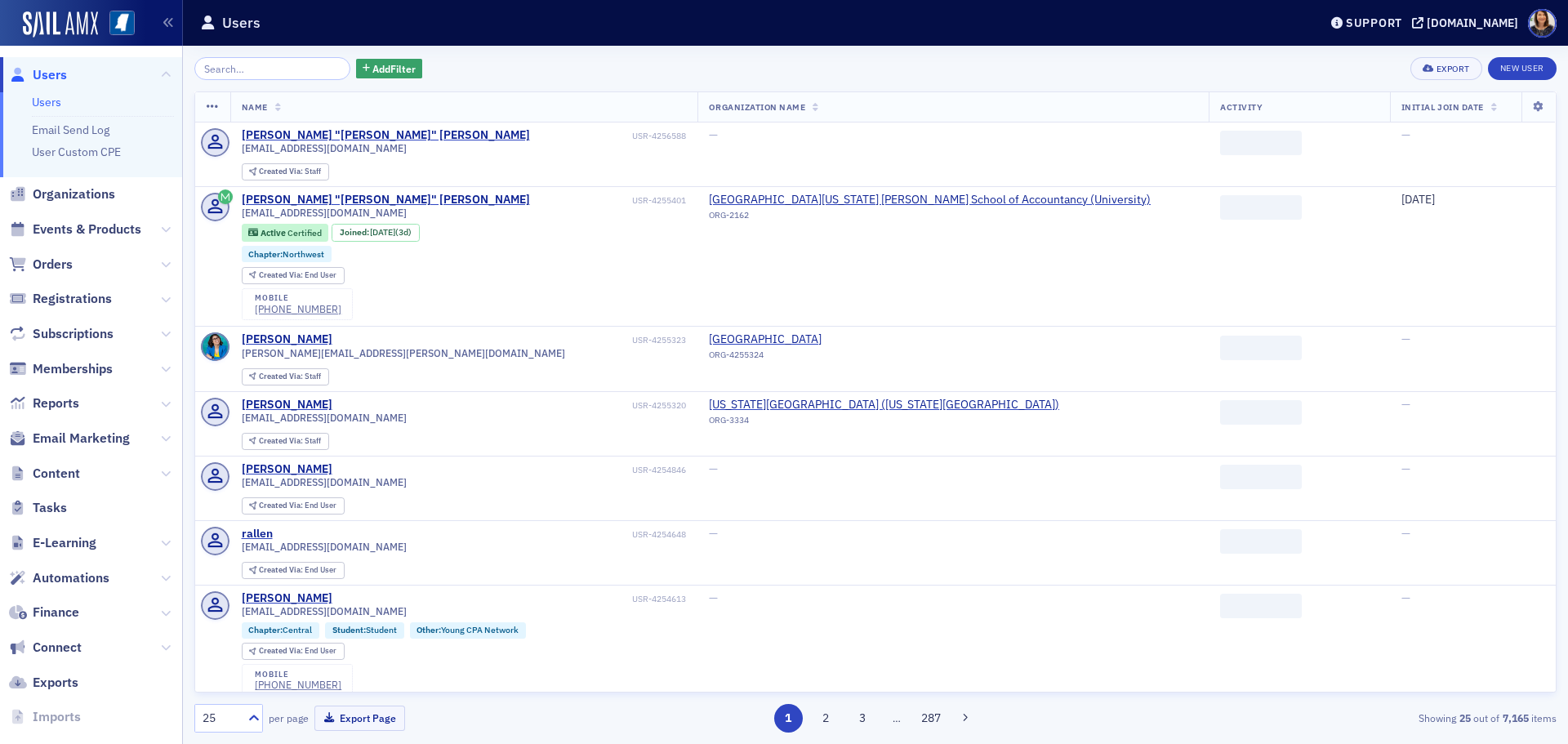
click at [44, 78] on span "Users" at bounding box center [50, 75] width 34 height 18
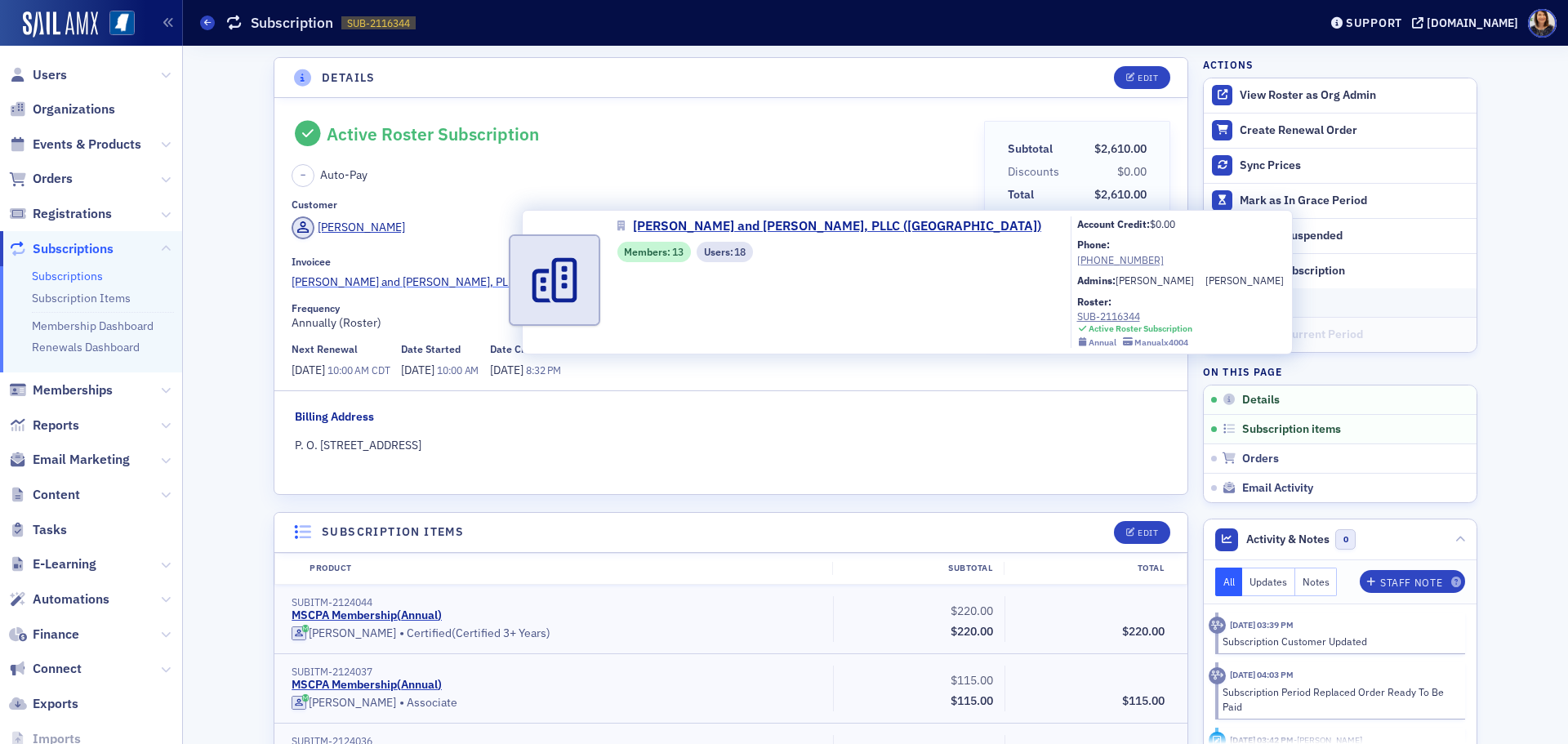
click at [404, 288] on span "Watkins, Ward and Stafford, PLLC (West Point)" at bounding box center [468, 282] width 353 height 17
select select "US"
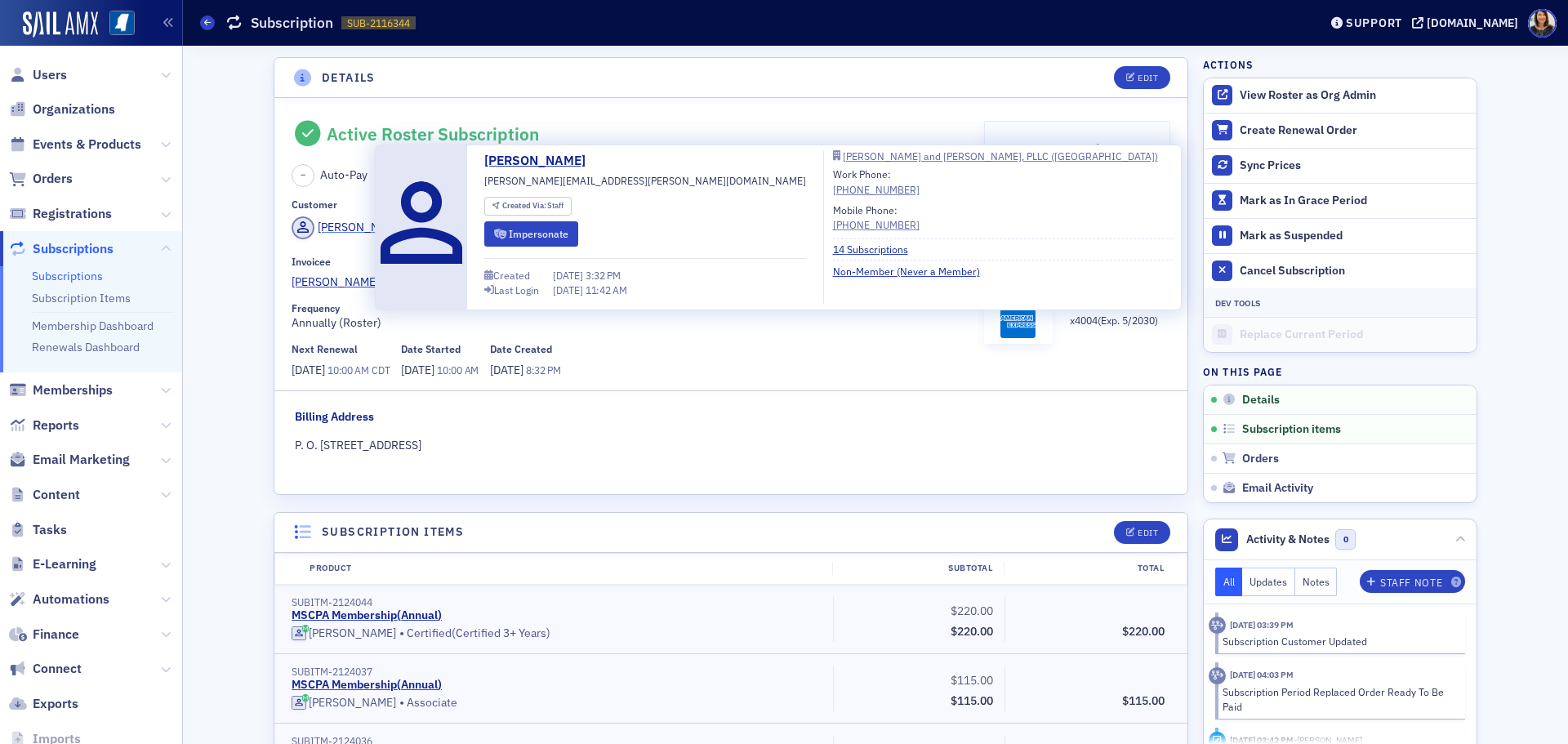
click at [337, 226] on div "[PERSON_NAME]" at bounding box center [361, 227] width 88 height 17
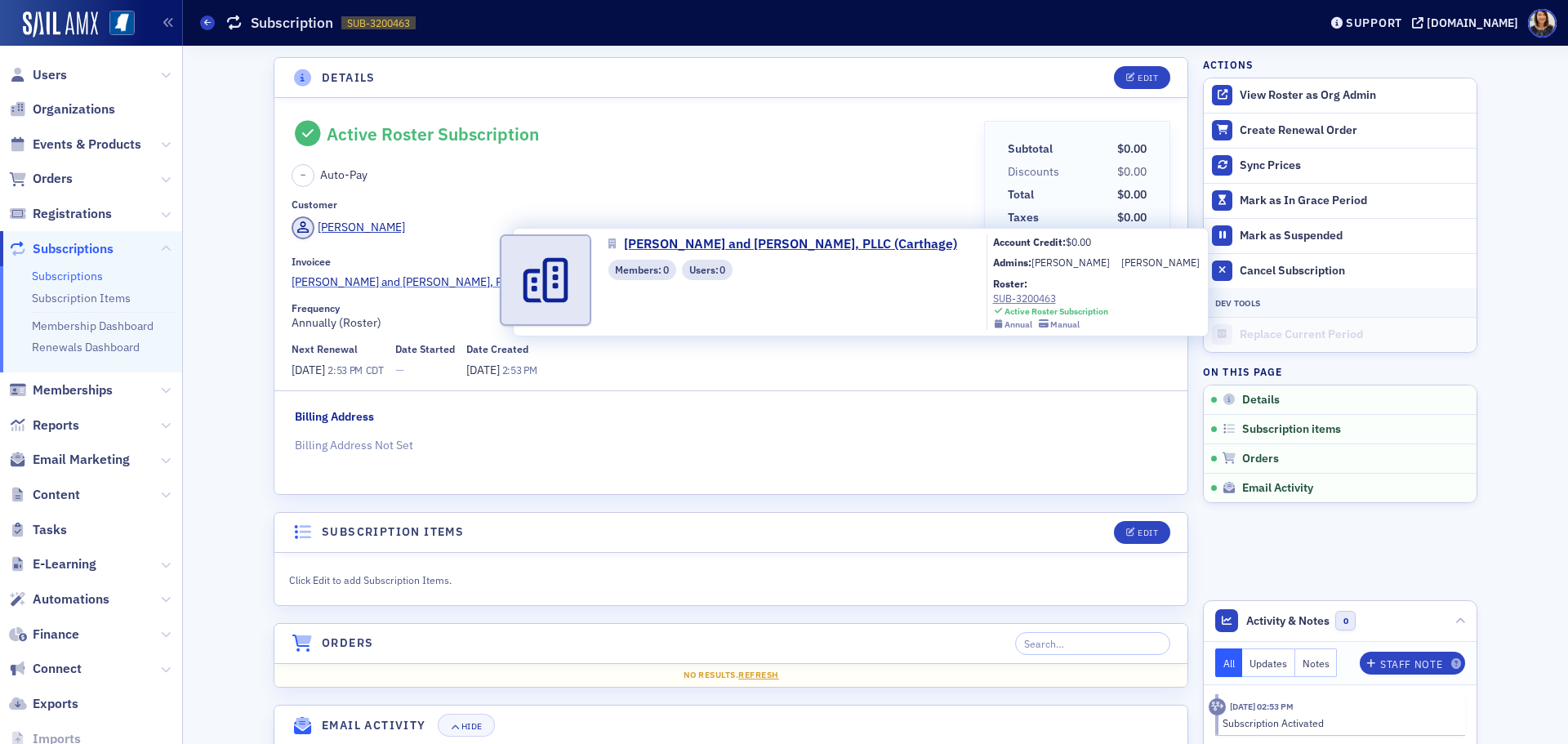
click at [433, 279] on span "Watkins, Ward and Stafford, PLLC (Carthage)" at bounding box center [434, 282] width 286 height 17
select select "US"
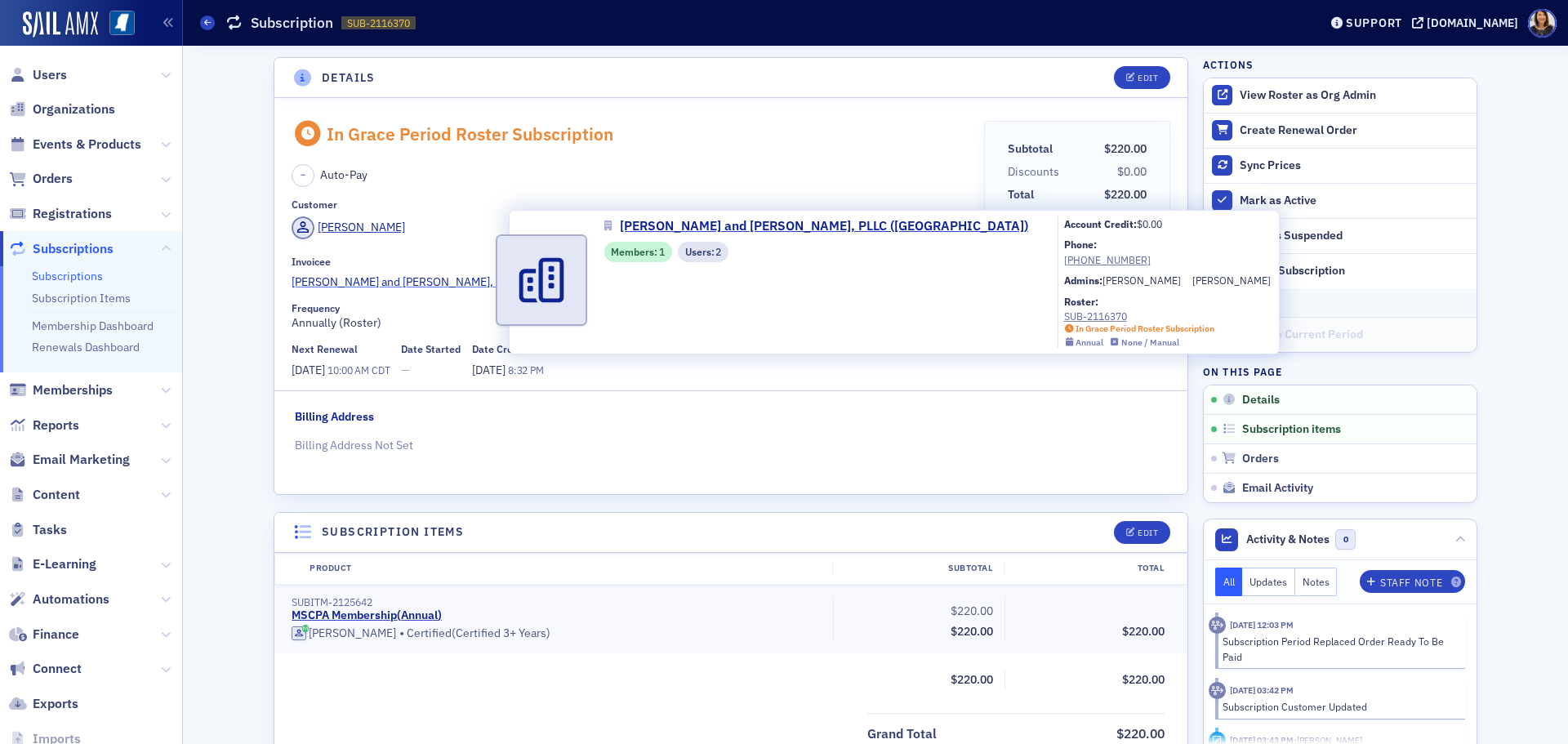
click at [375, 281] on span "[PERSON_NAME] and [PERSON_NAME], PLLC ([GEOGRAPHIC_DATA])" at bounding box center [468, 282] width 353 height 17
select select "US"
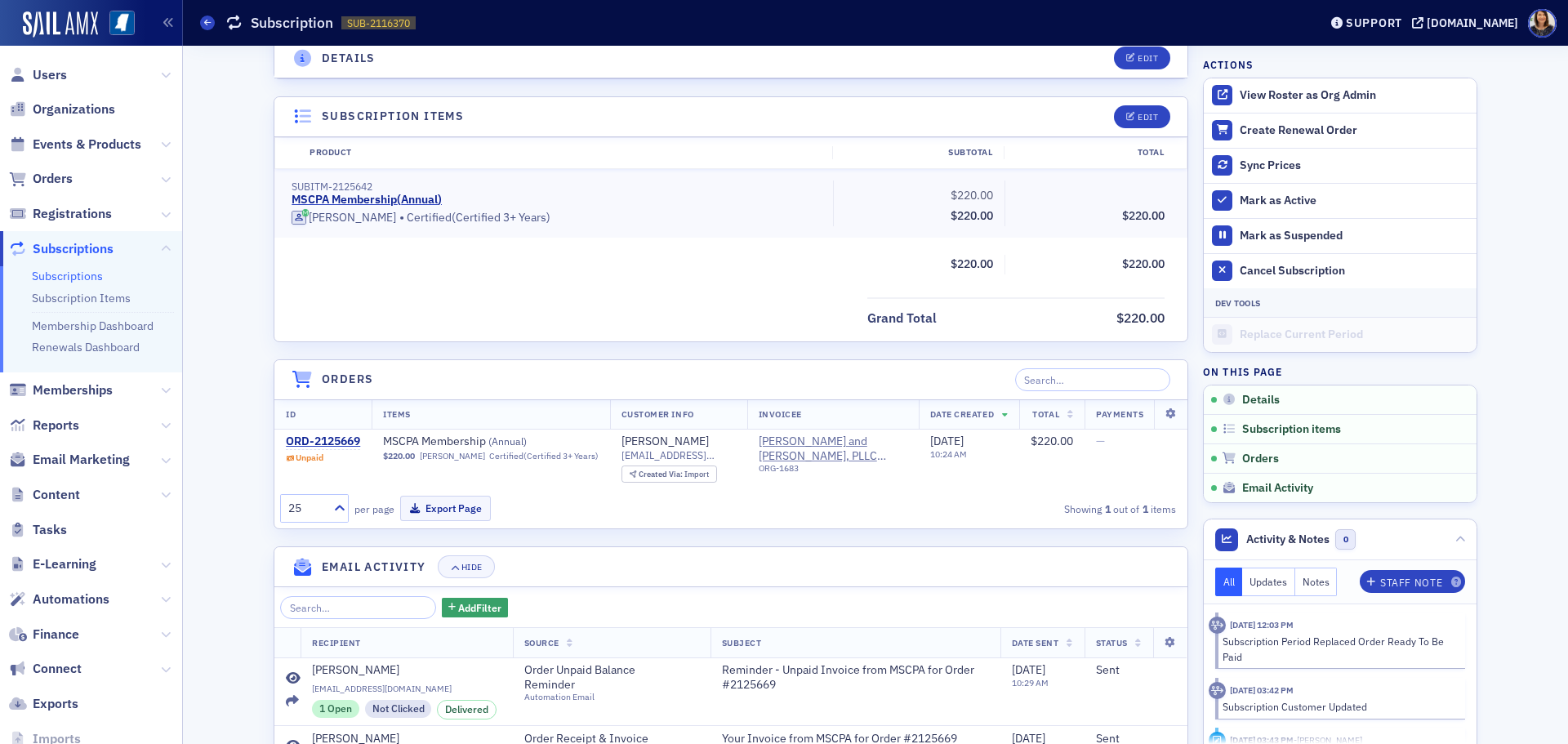
scroll to position [416, 0]
click at [330, 434] on div "ORD-2125669" at bounding box center [323, 440] width 75 height 15
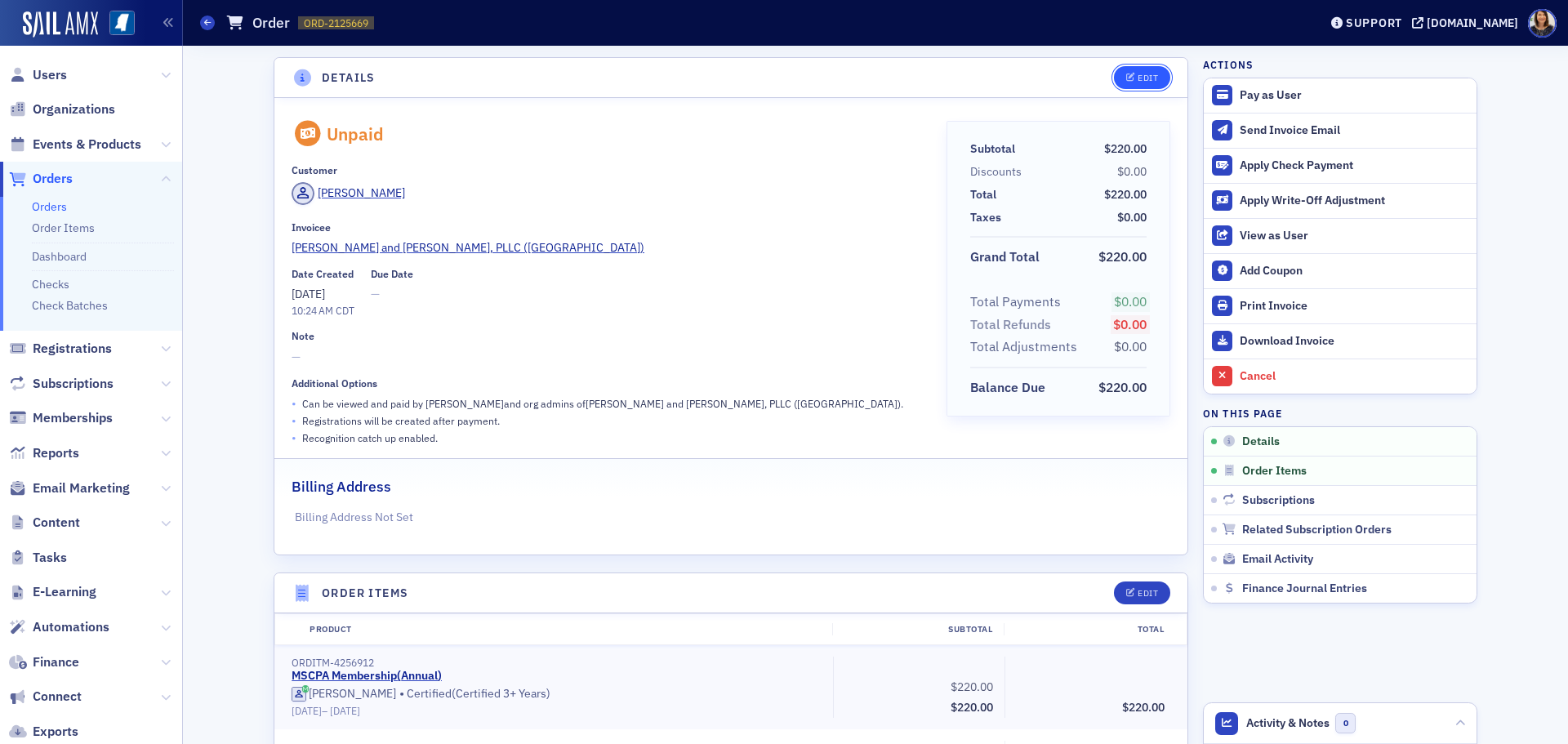
click at [1138, 76] on div "Edit" at bounding box center [1148, 78] width 21 height 9
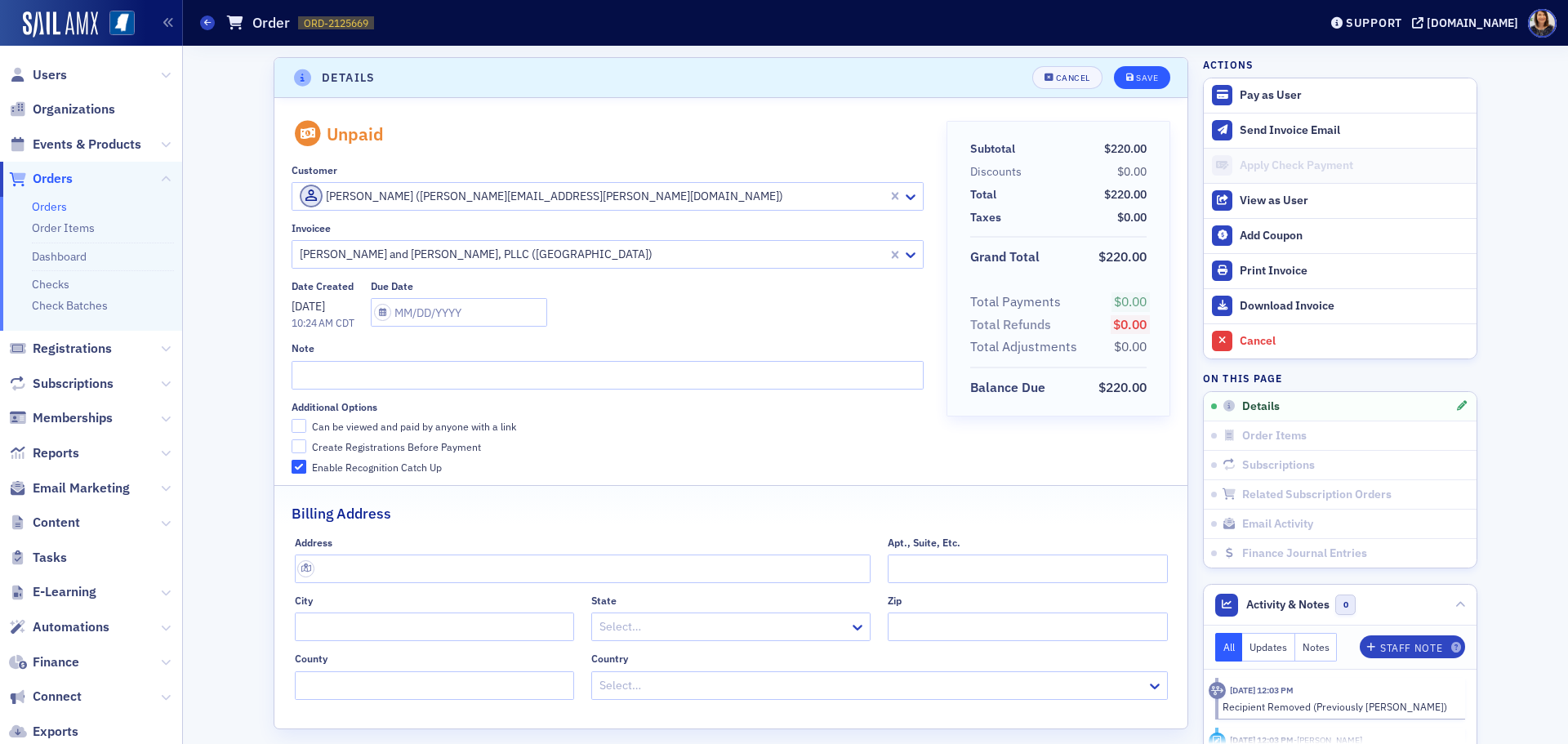
scroll to position [3, 0]
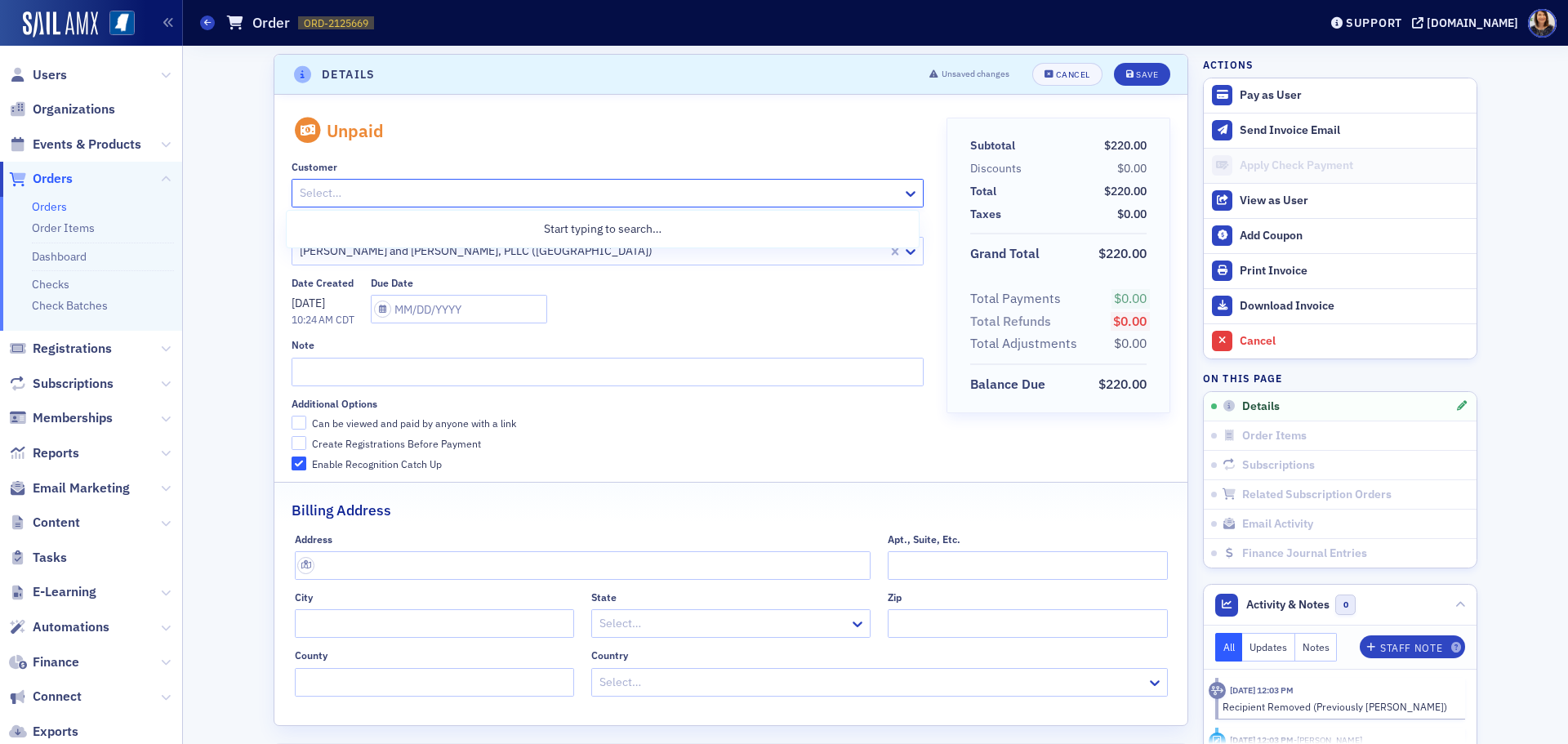
click at [493, 196] on div at bounding box center [598, 193] width 602 height 21
click at [481, 192] on div at bounding box center [598, 193] width 602 height 21
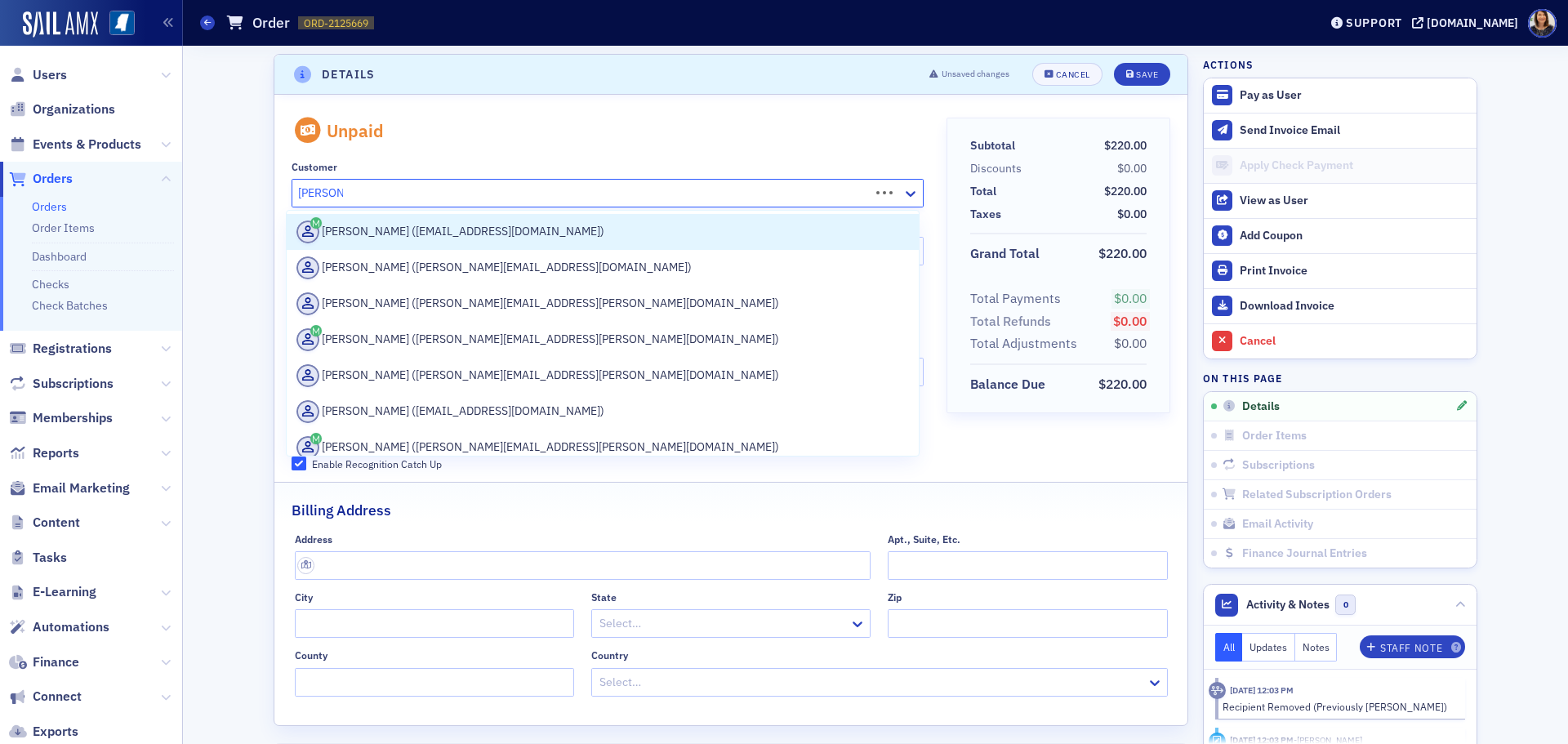
type input "heather c"
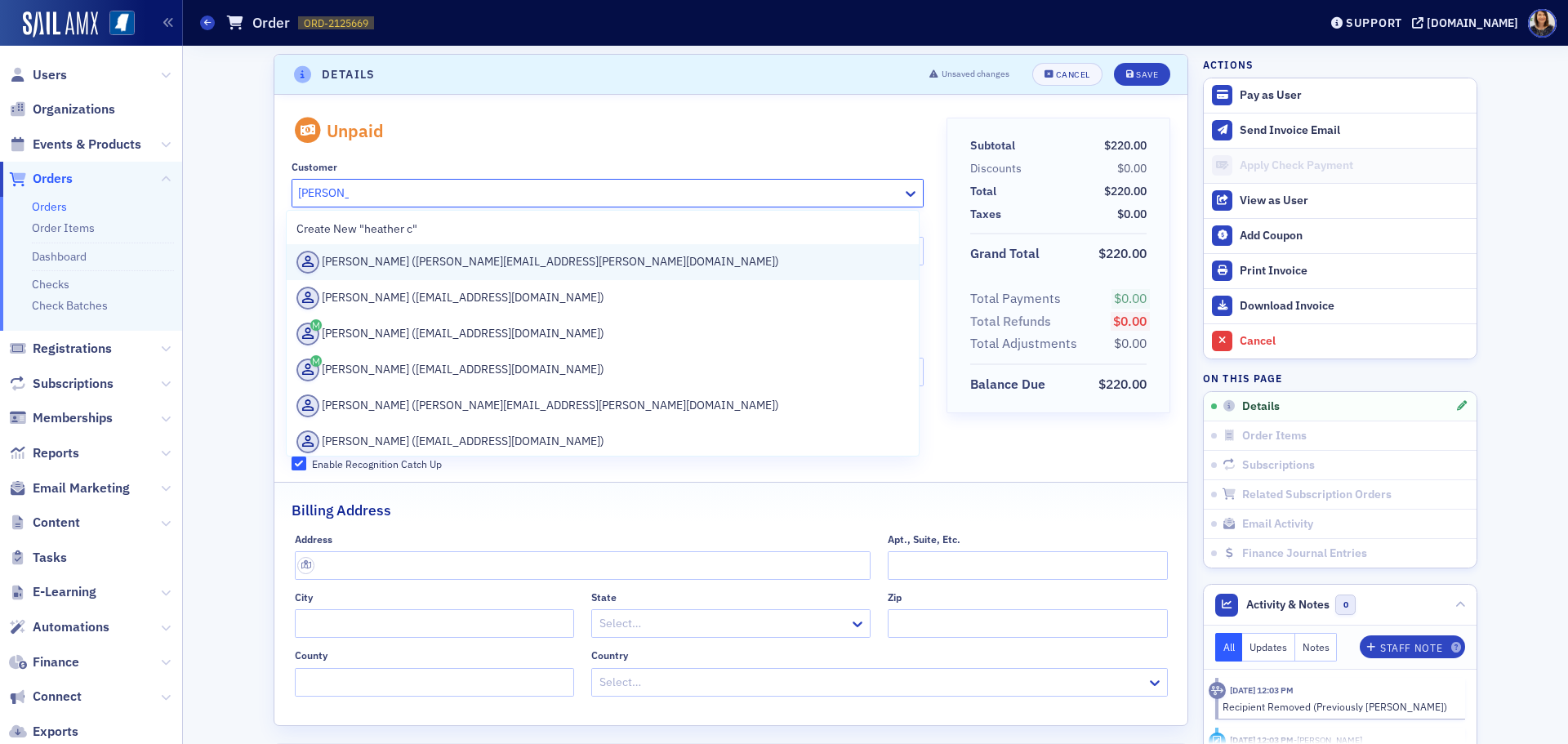
click at [438, 257] on div "Heather Cox (heather.cox@wws.cpa)" at bounding box center [602, 262] width 613 height 23
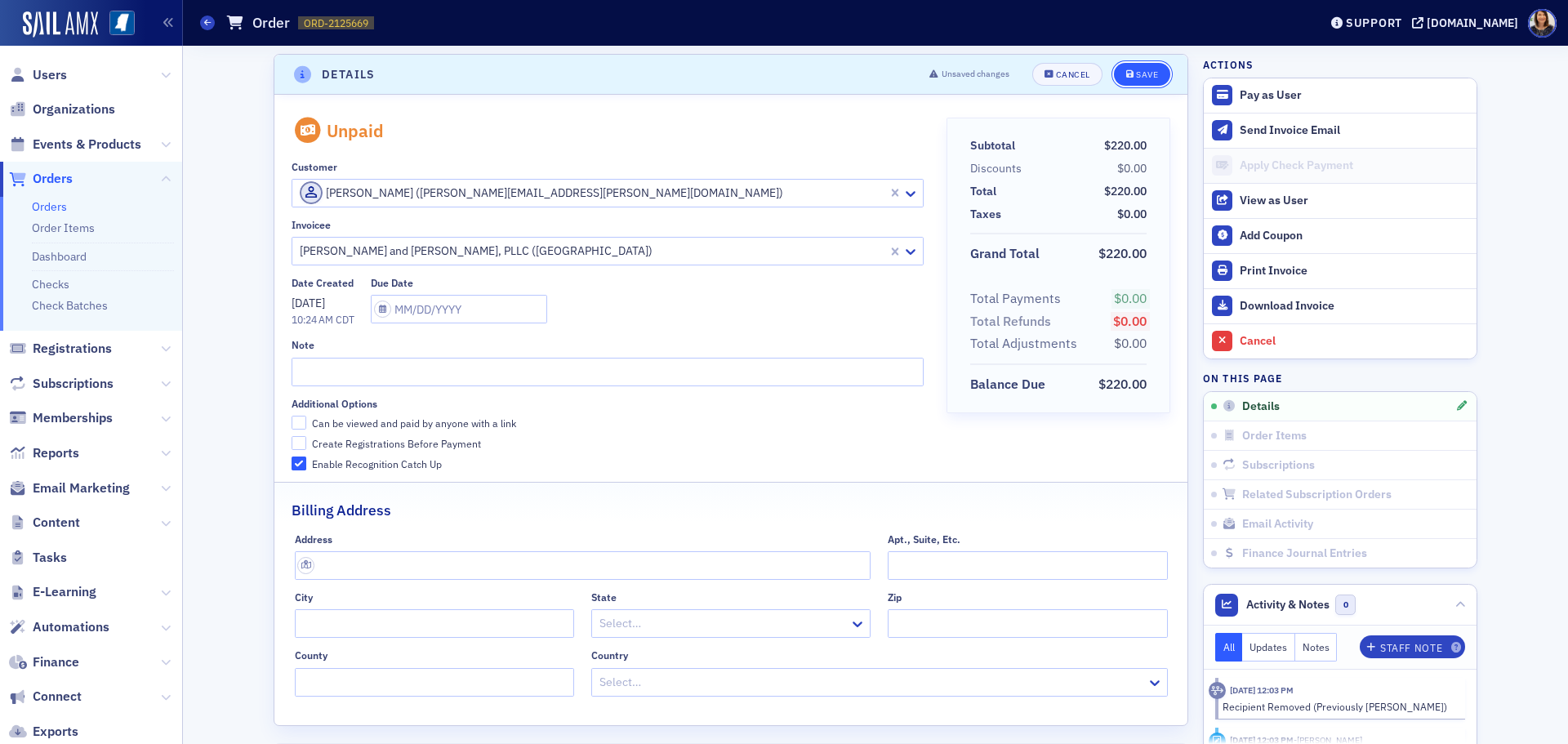
click at [1138, 78] on div "Save" at bounding box center [1147, 75] width 22 height 9
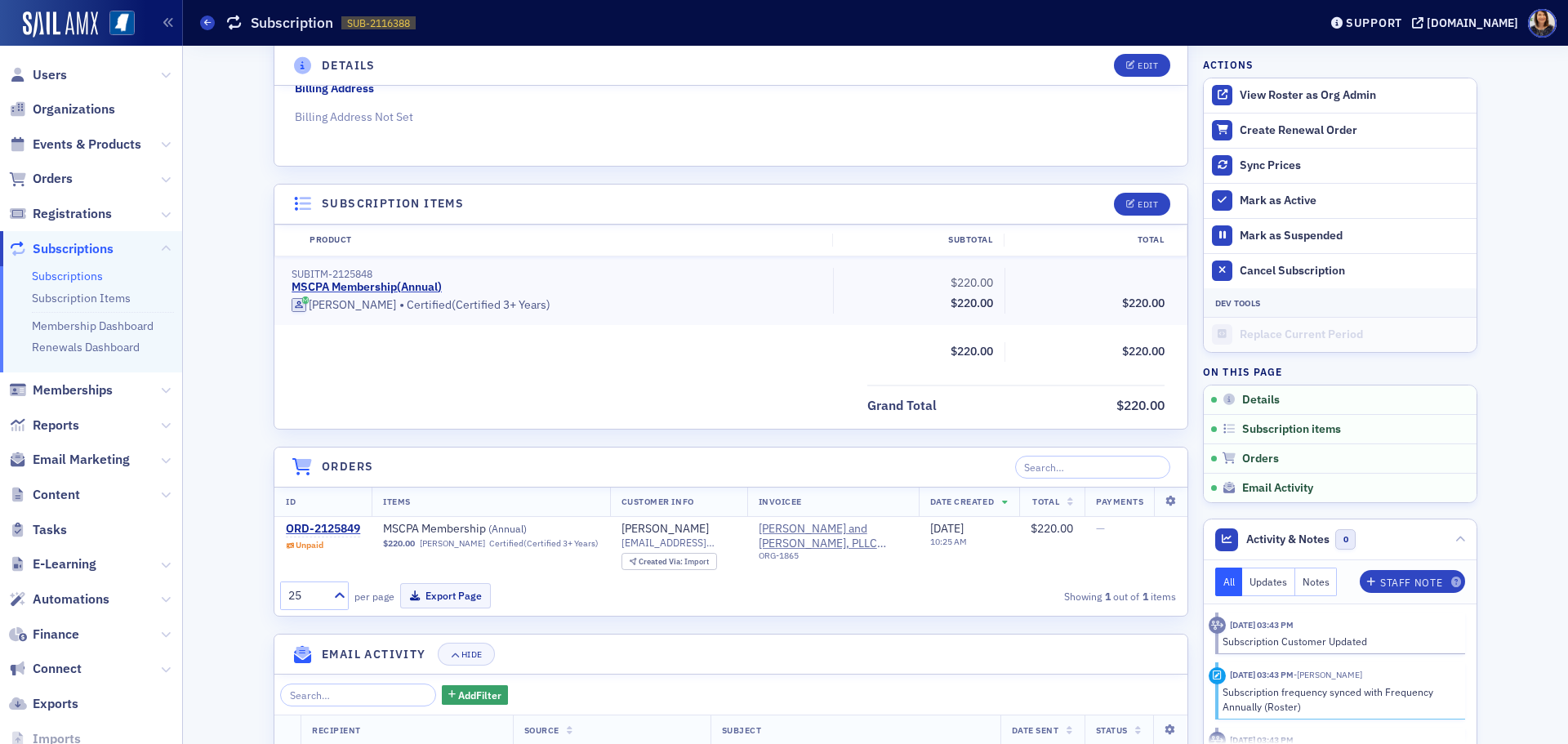
scroll to position [340, 0]
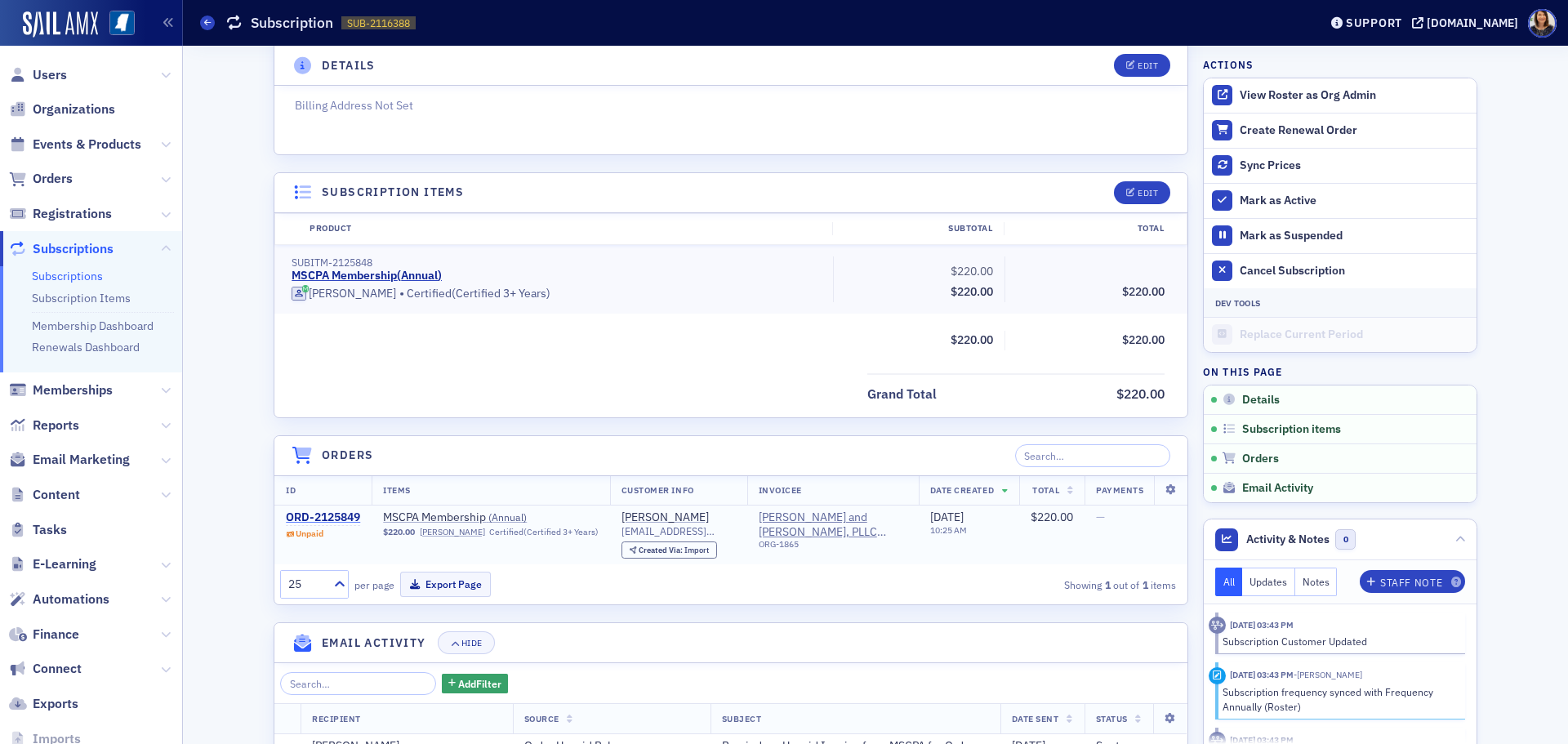
click at [324, 517] on div "ORD-2125849" at bounding box center [323, 517] width 75 height 15
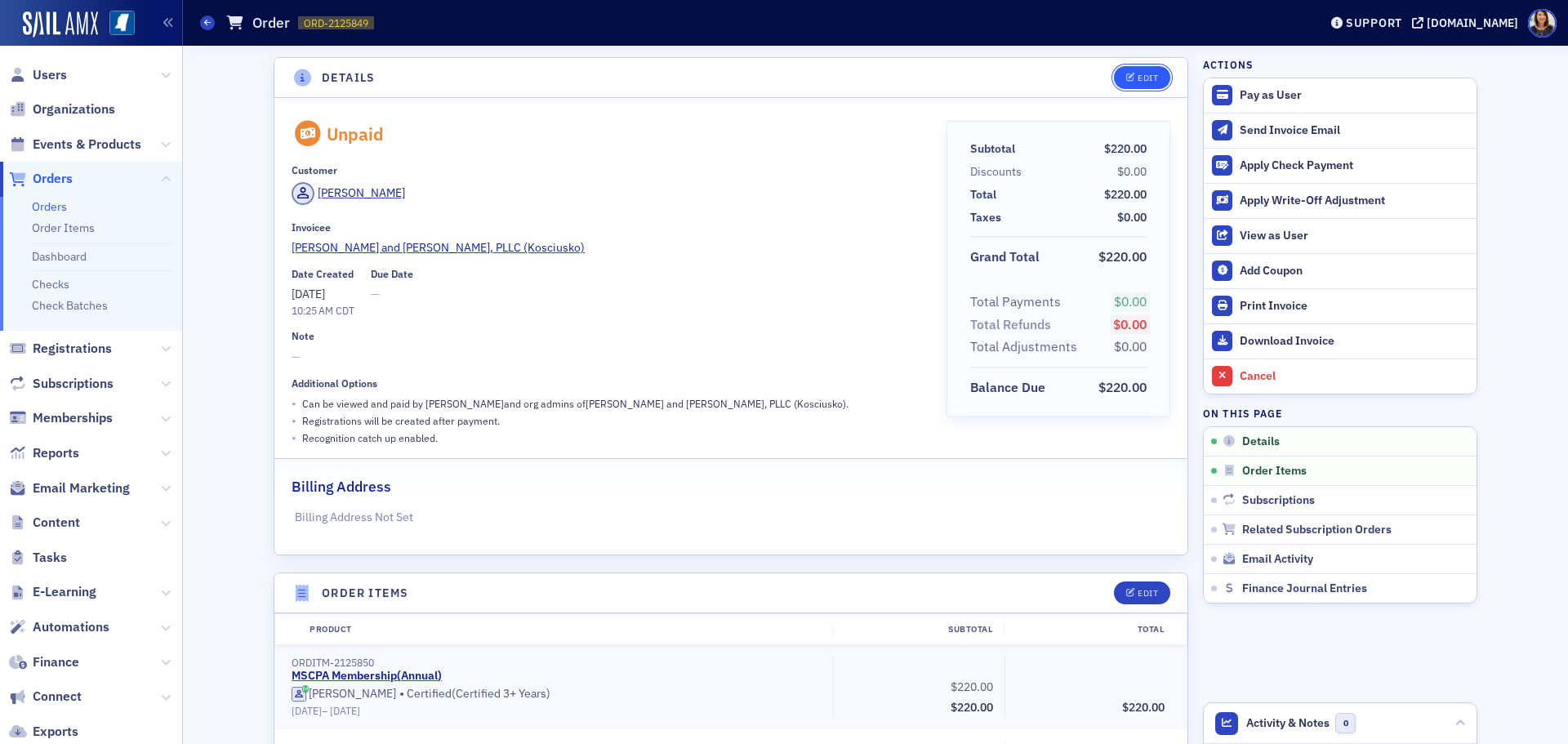
click at [1141, 82] on div "Edit" at bounding box center [1148, 78] width 21 height 9
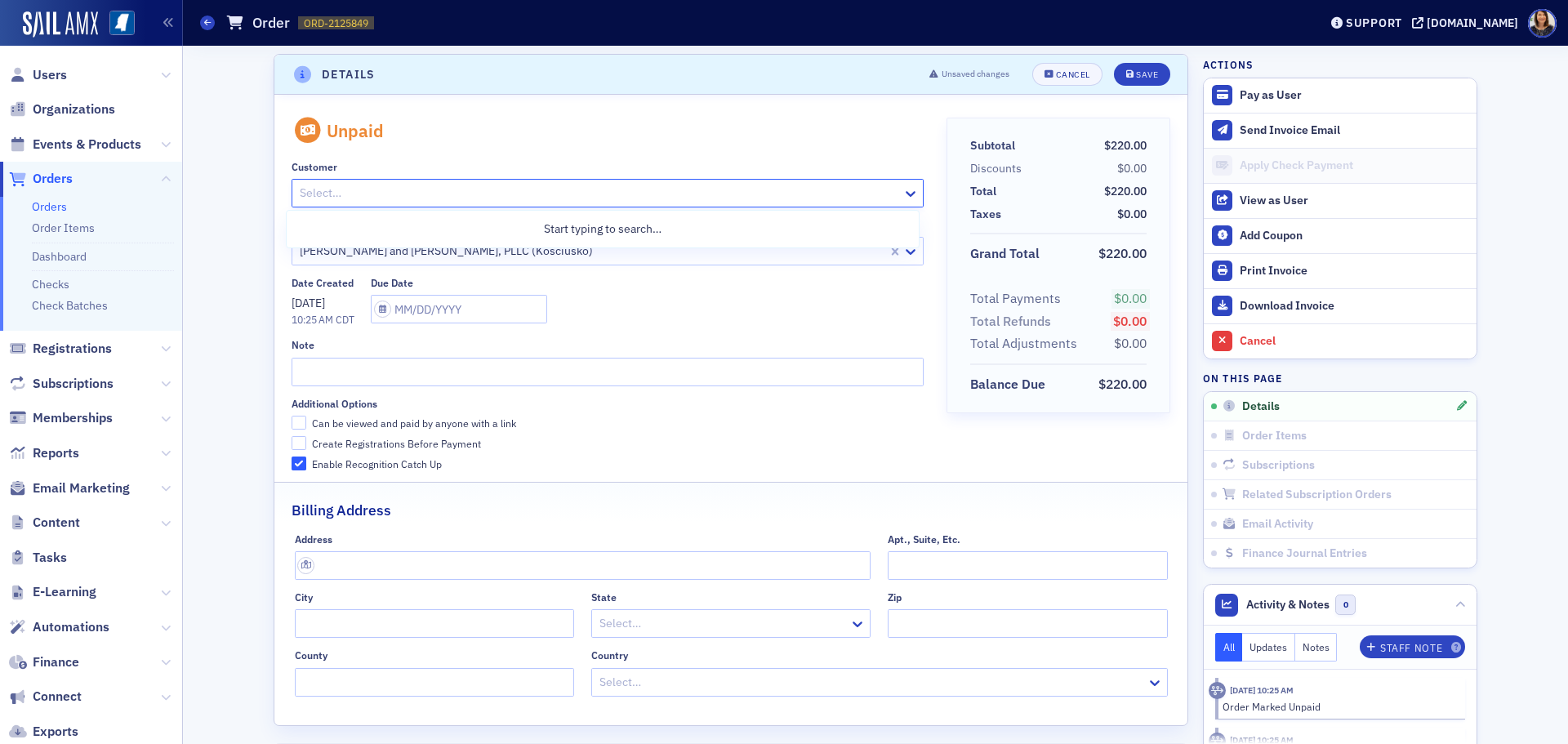
click at [824, 197] on div at bounding box center [598, 193] width 602 height 21
type input "[PERSON_NAME]"
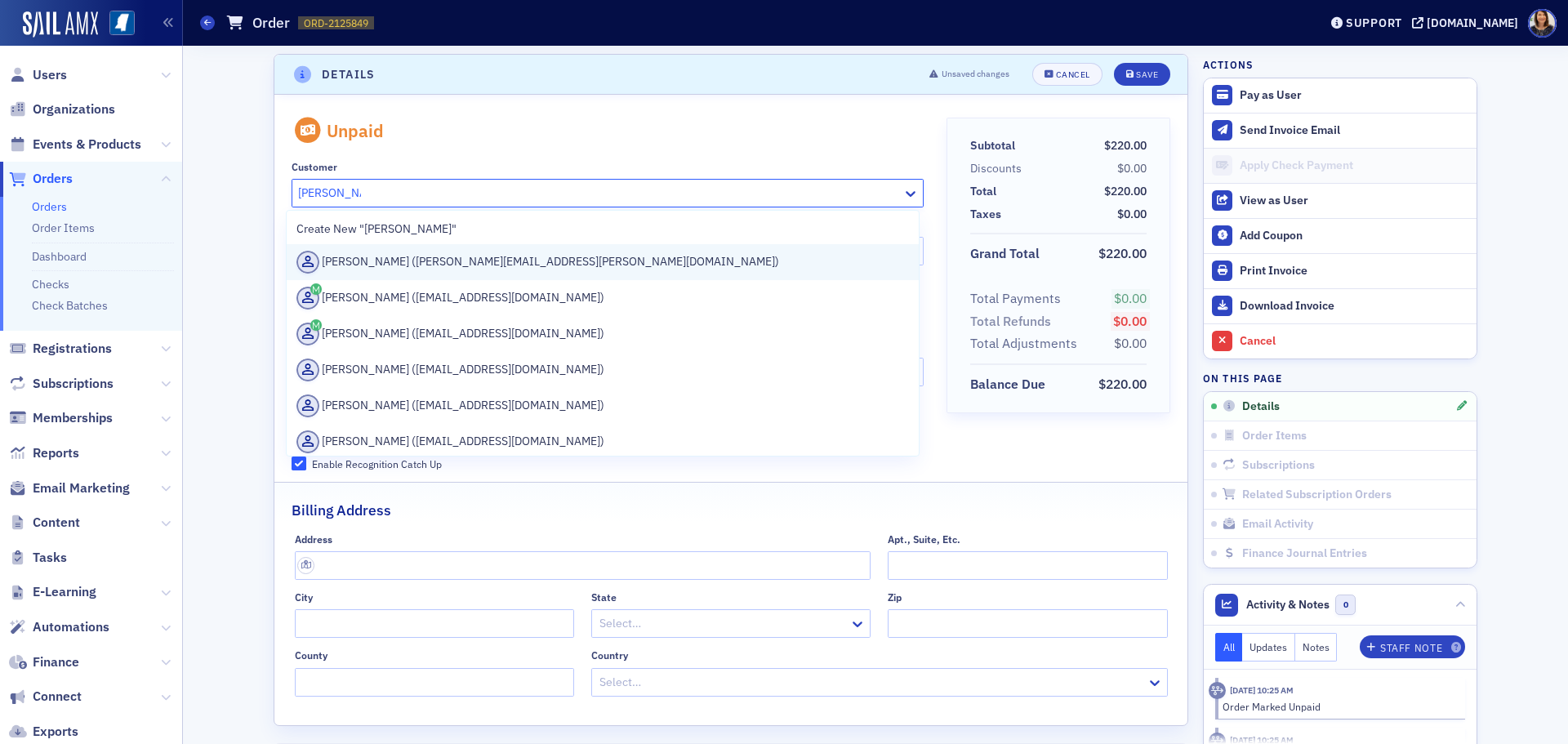
click at [469, 261] on div "[PERSON_NAME] ([PERSON_NAME][EMAIL_ADDRESS][PERSON_NAME][DOMAIN_NAME])" at bounding box center [602, 262] width 613 height 23
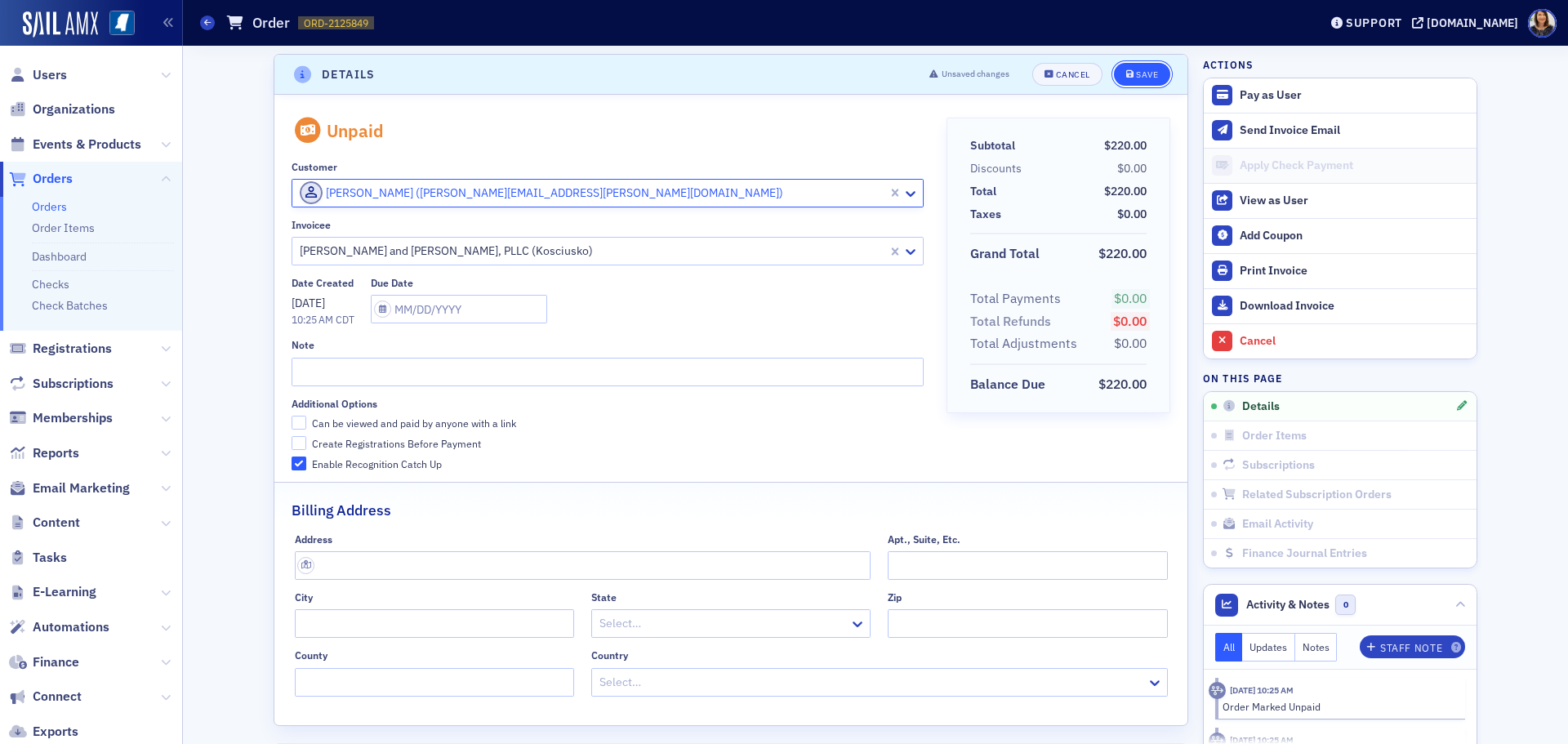
click at [1147, 83] on button "Save" at bounding box center [1142, 74] width 57 height 23
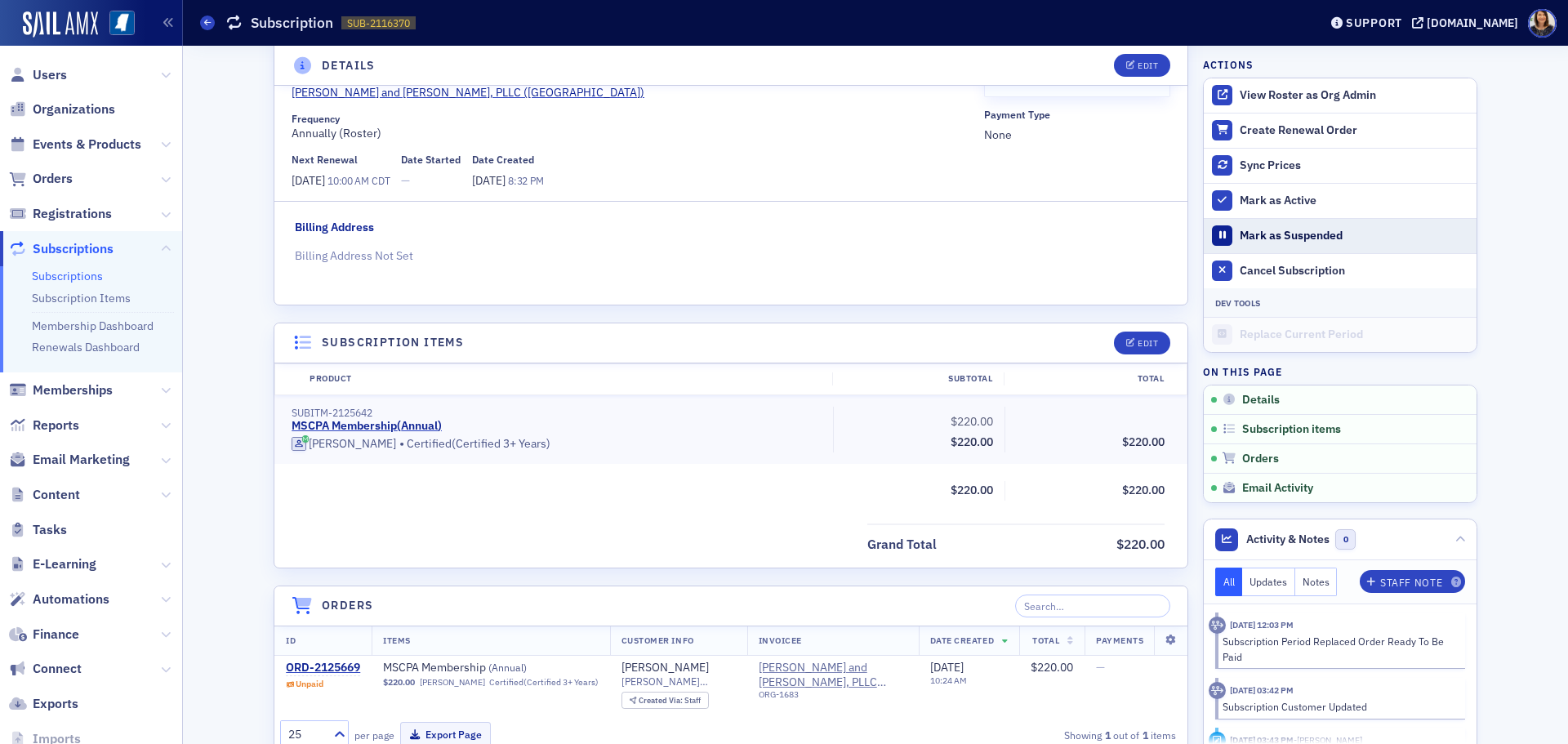
scroll to position [146, 0]
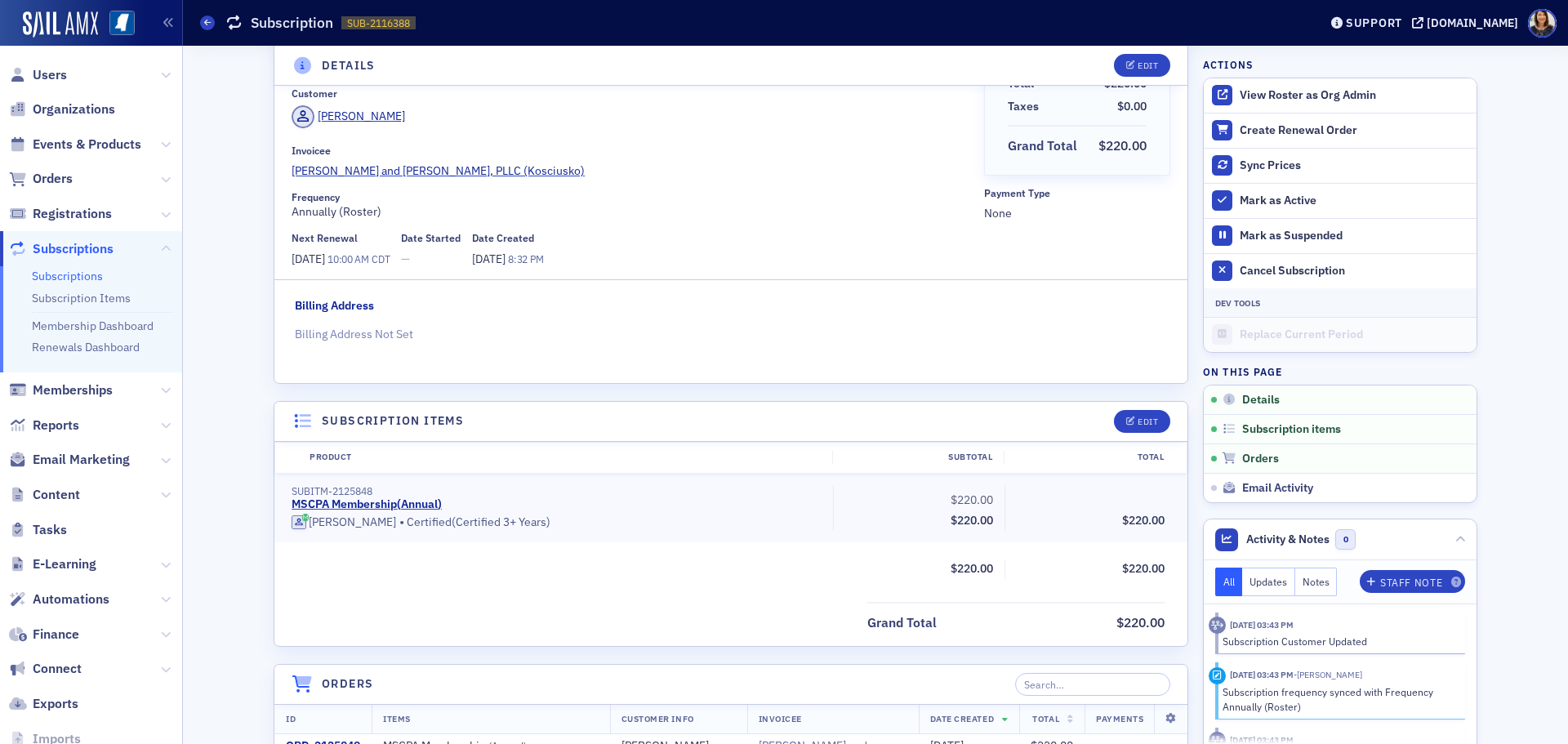
scroll to position [5, 0]
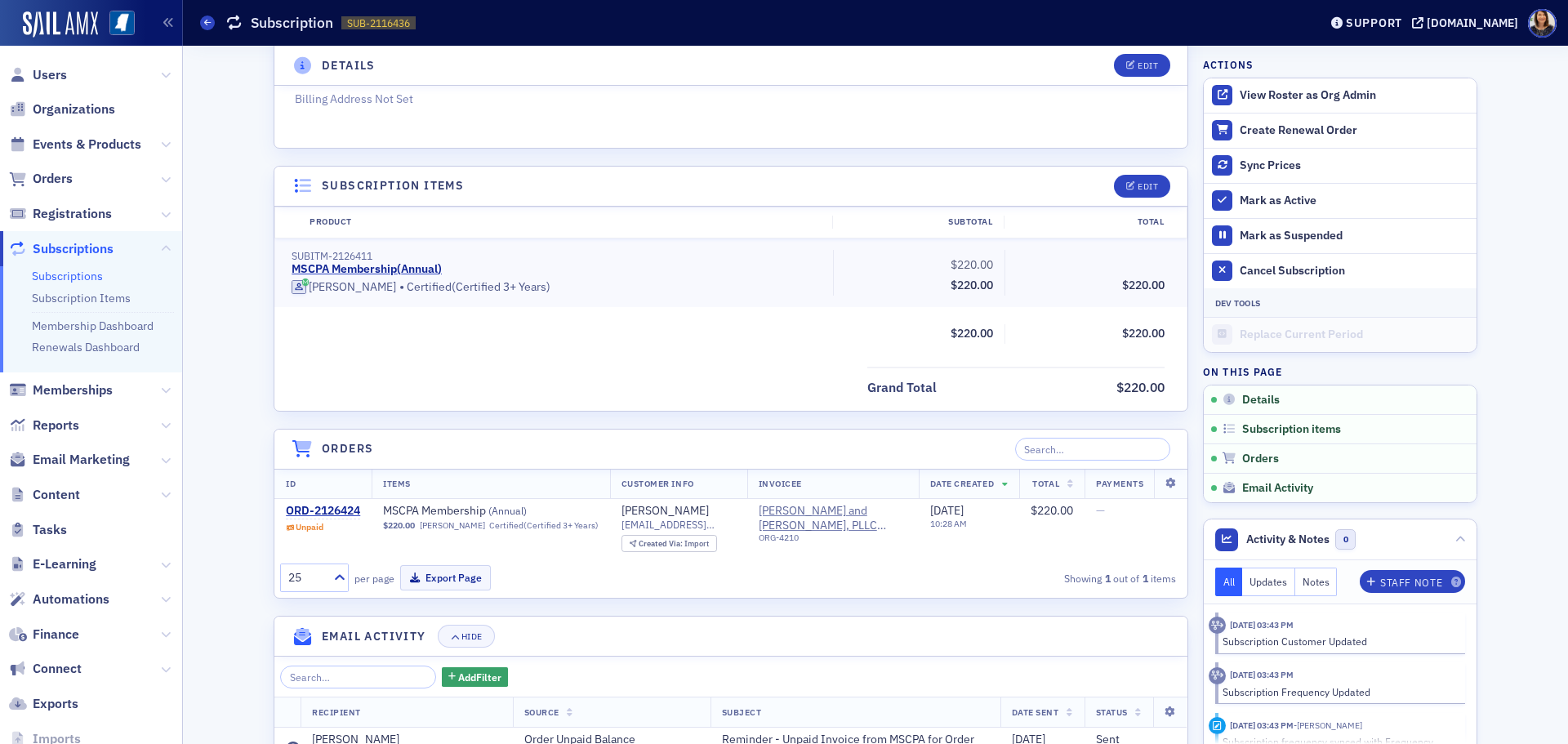
scroll to position [360, 0]
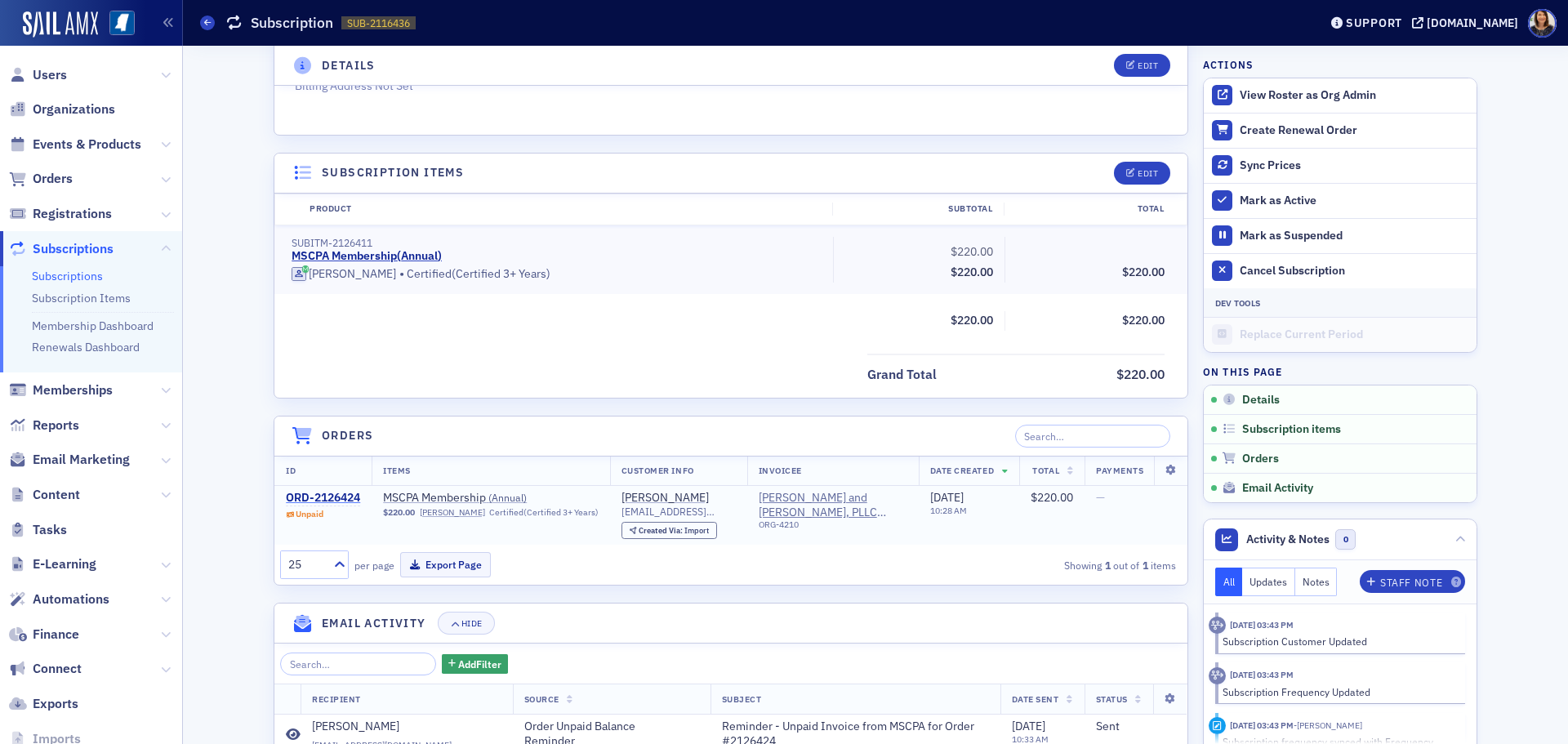
click at [337, 499] on div "ORD-2126424" at bounding box center [323, 498] width 75 height 15
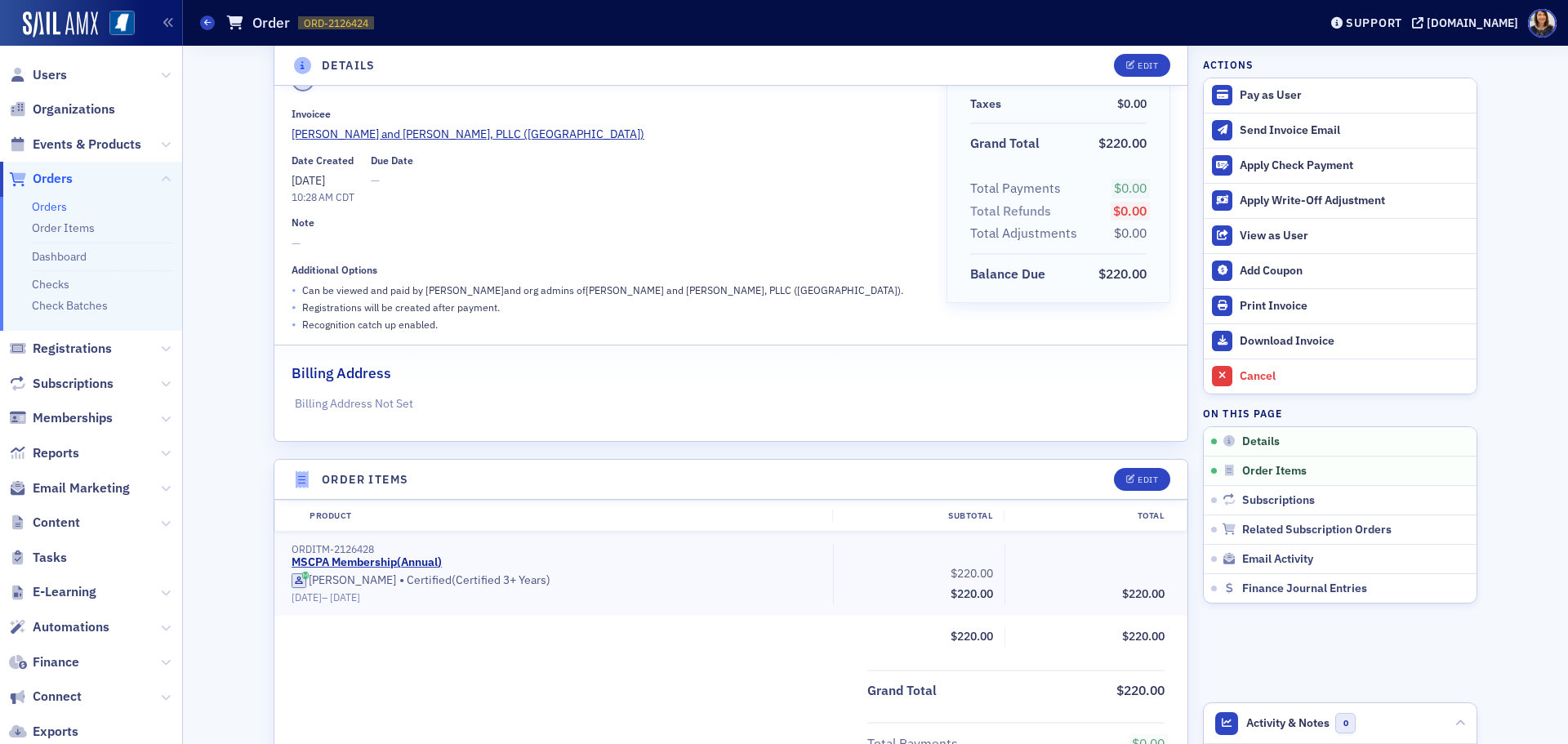
scroll to position [49, 0]
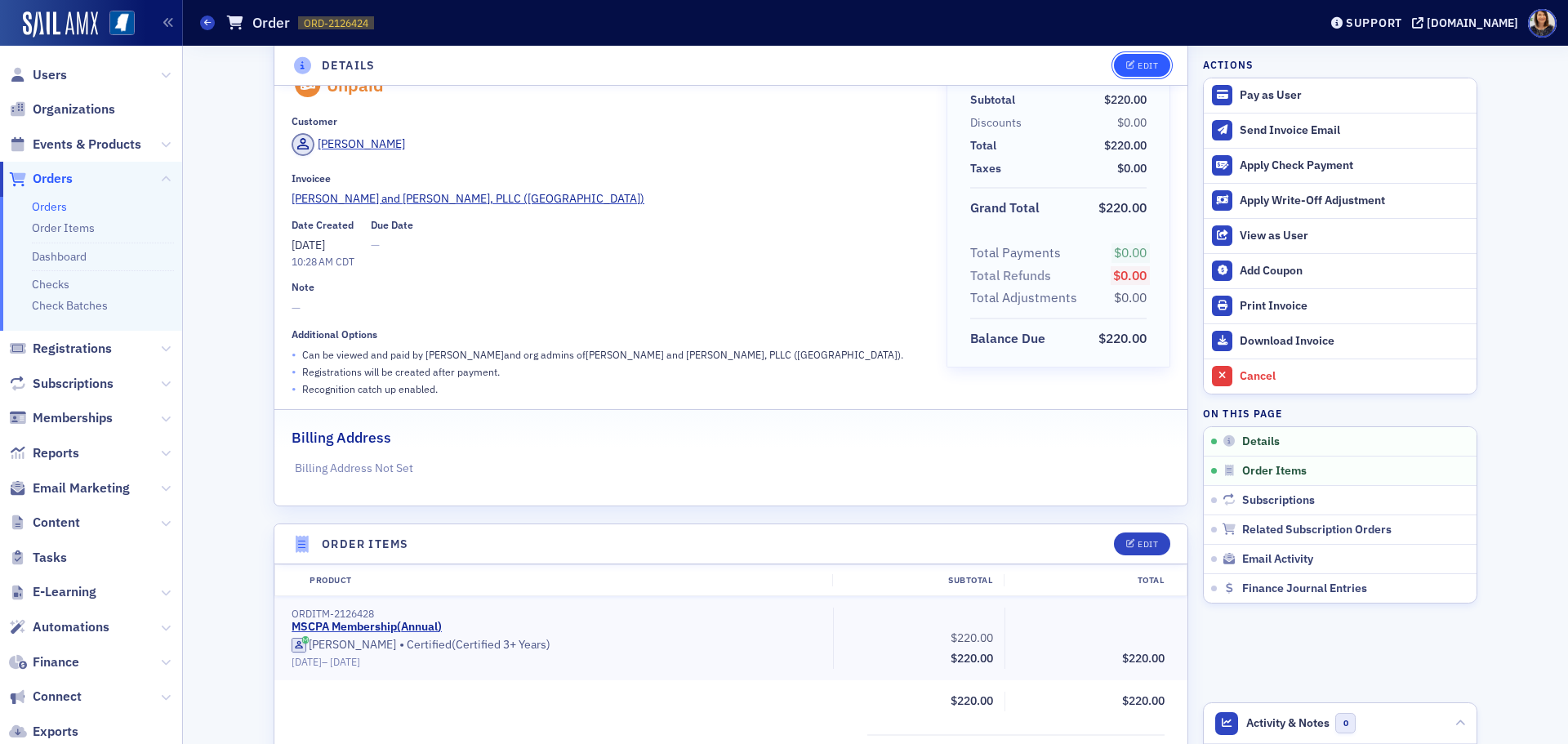
click at [1139, 70] on div "Edit" at bounding box center [1148, 65] width 21 height 9
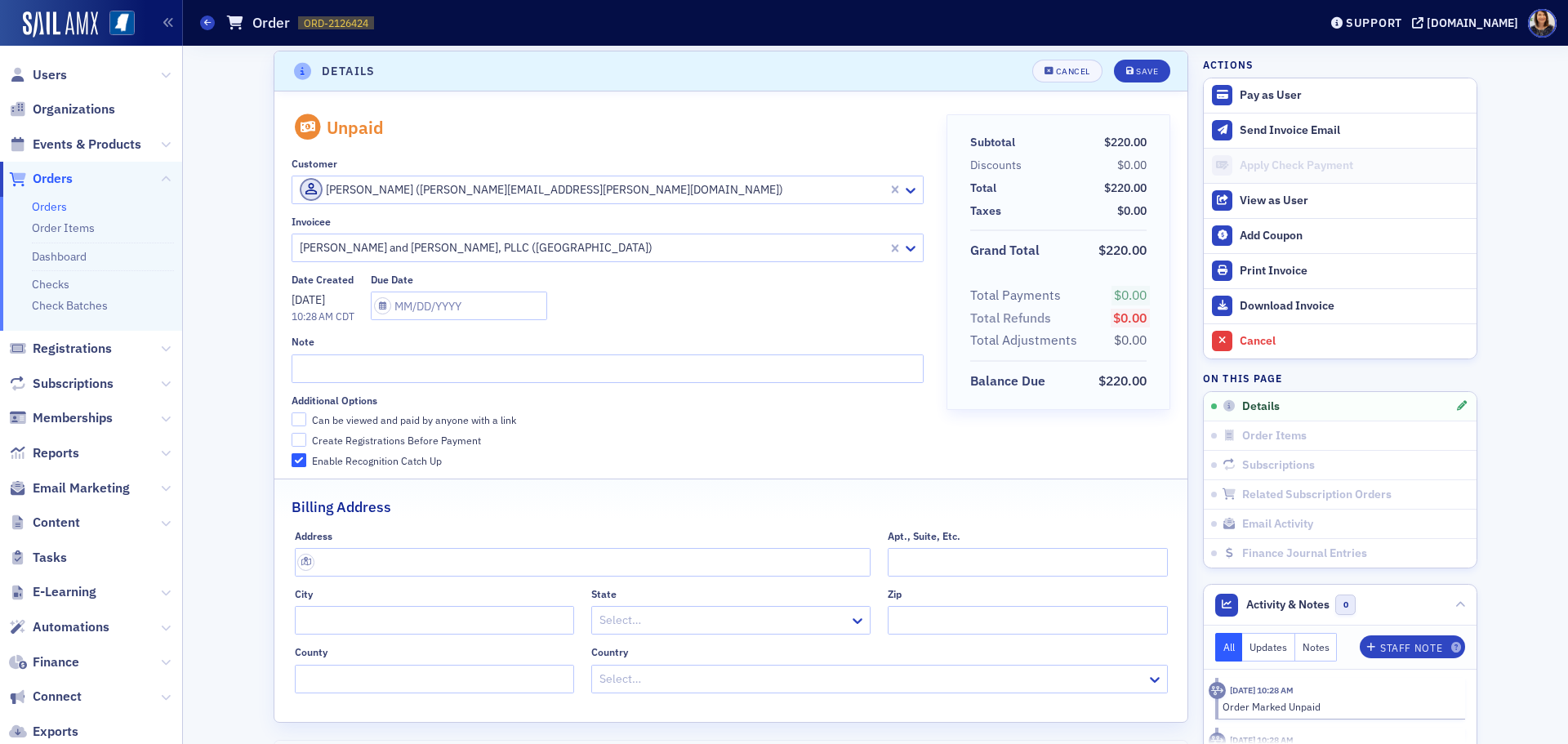
scroll to position [3, 0]
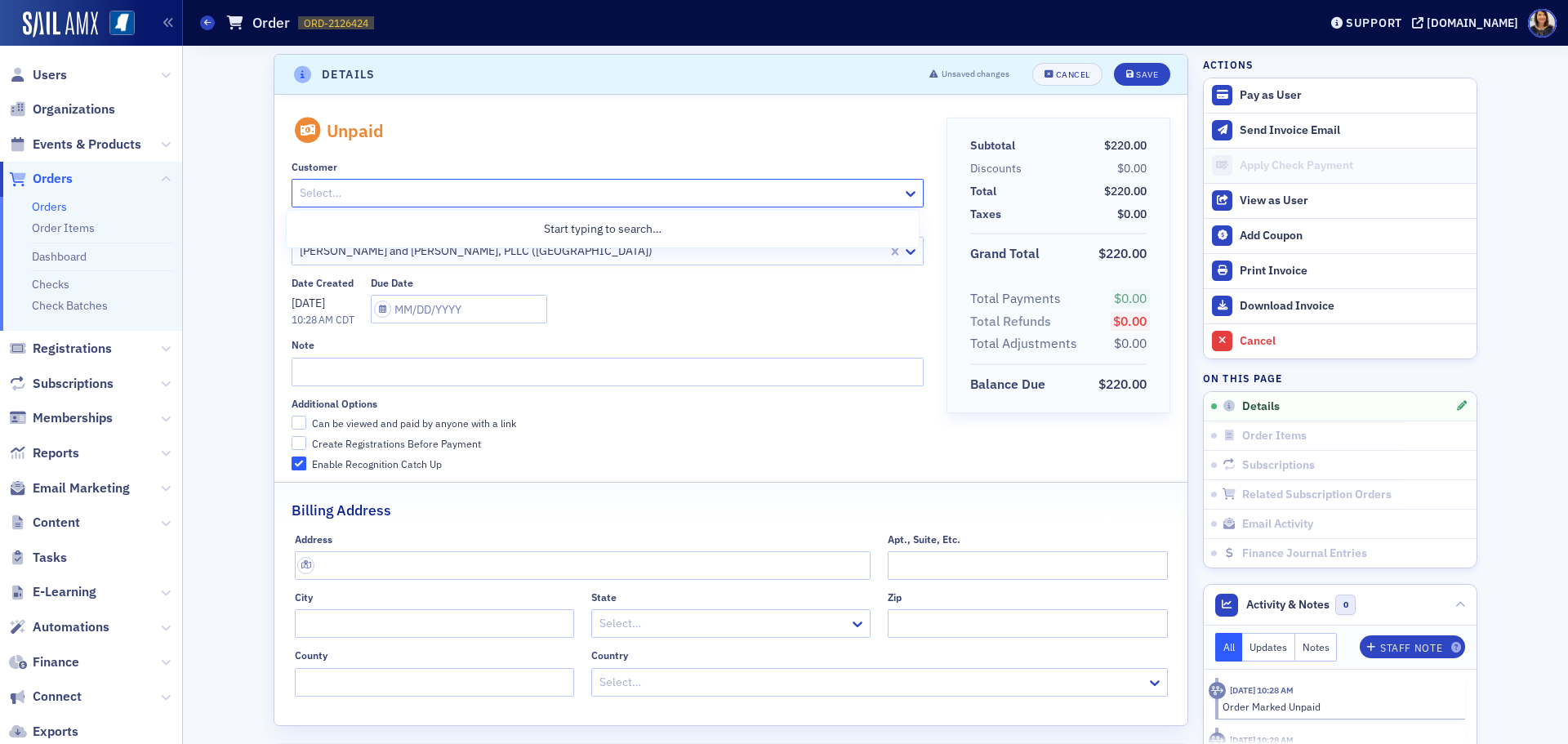
click at [801, 195] on div at bounding box center [598, 193] width 602 height 21
type input "[PERSON_NAME]"
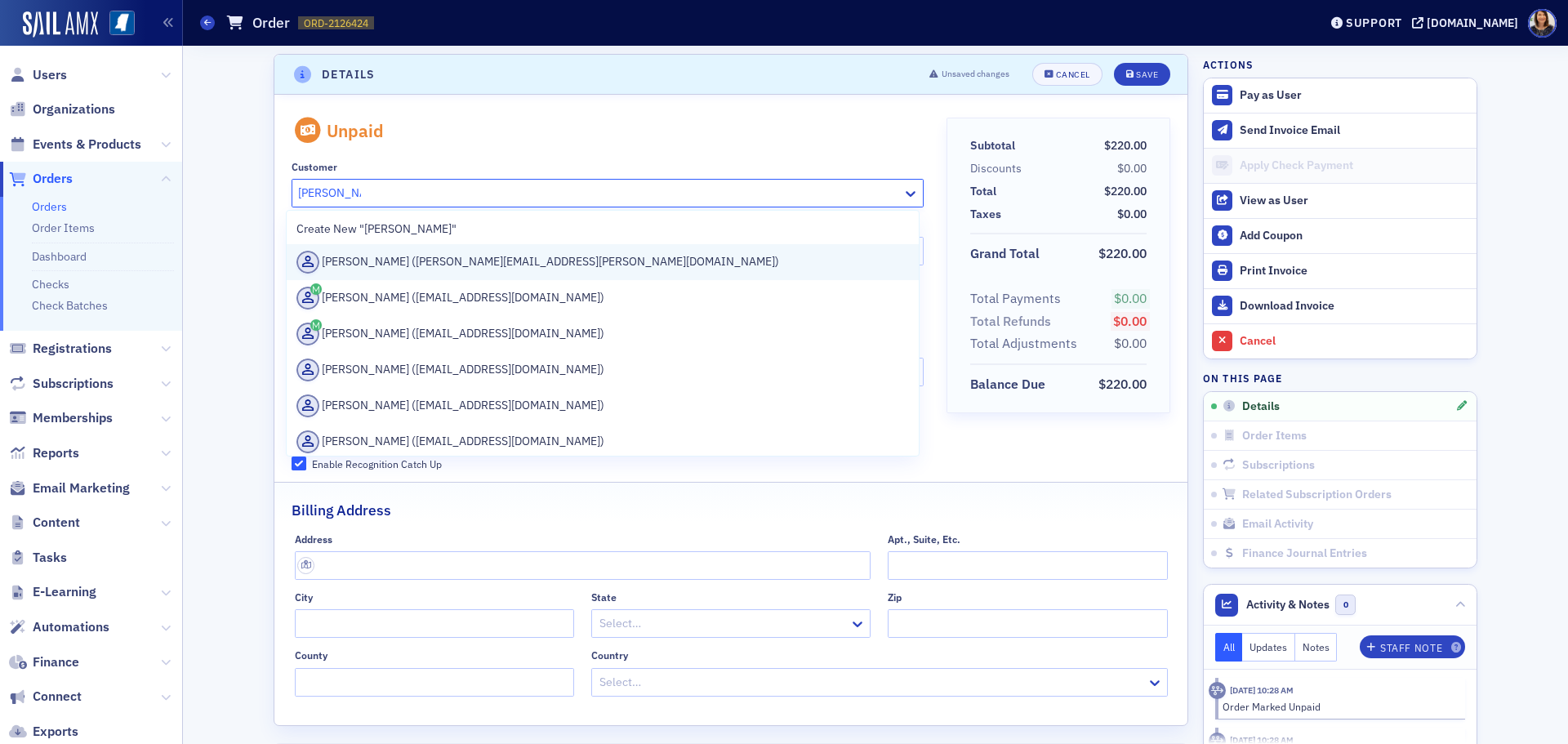
click at [451, 262] on div "[PERSON_NAME] ([PERSON_NAME][EMAIL_ADDRESS][PERSON_NAME][DOMAIN_NAME])" at bounding box center [602, 262] width 613 height 23
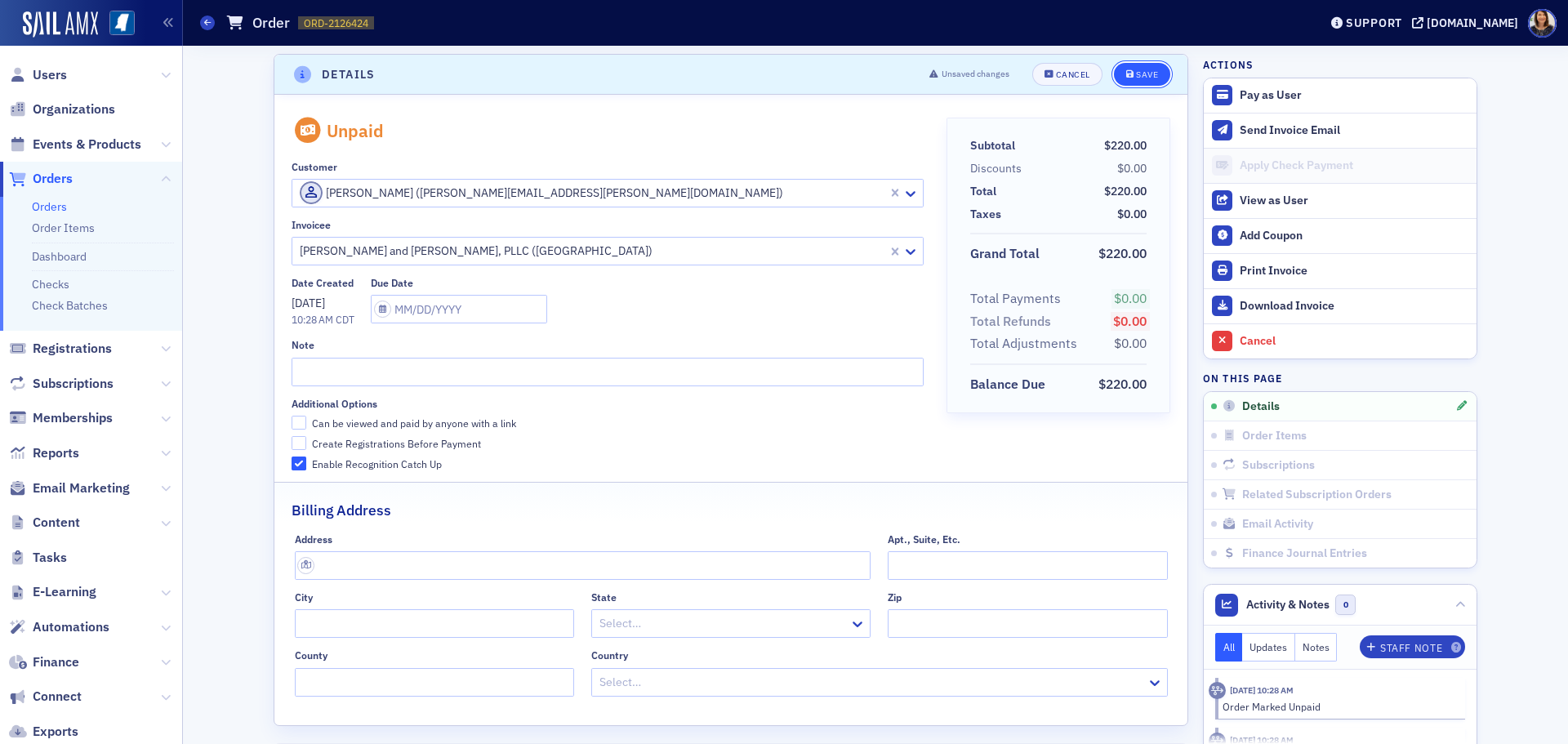
click at [1138, 76] on div "Save" at bounding box center [1147, 75] width 22 height 9
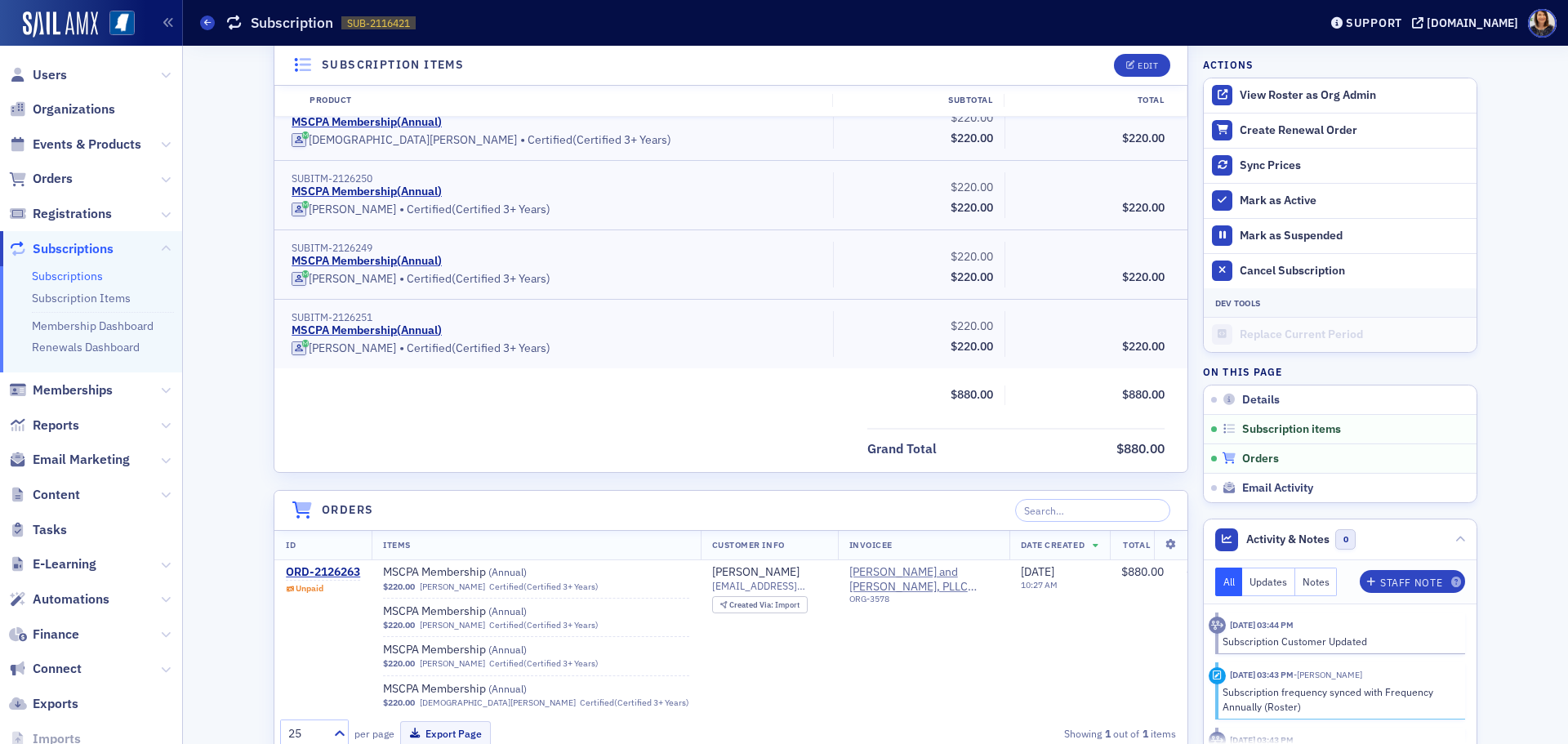
scroll to position [496, 0]
click at [327, 572] on div "ORD-2126263" at bounding box center [323, 570] width 75 height 15
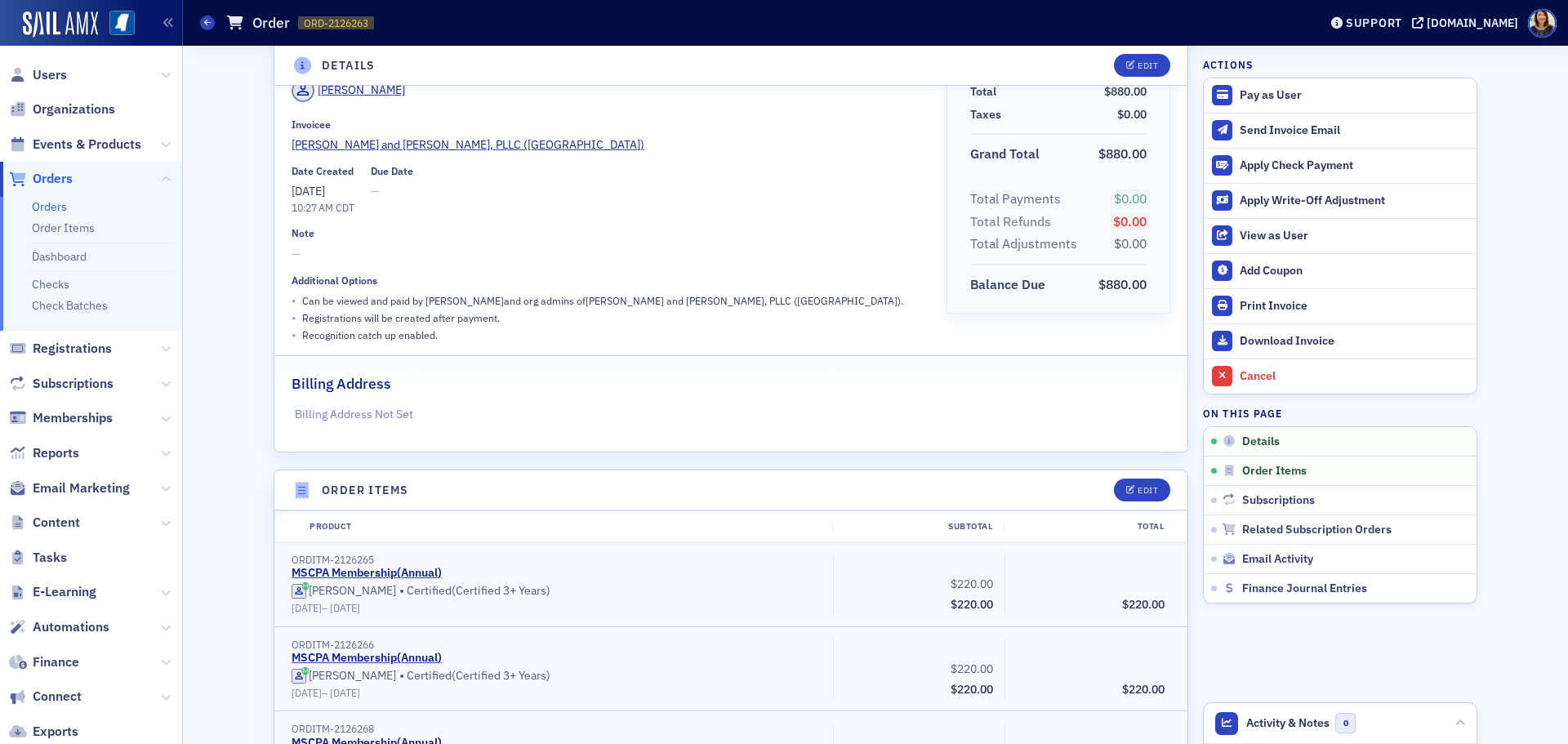
scroll to position [79, 0]
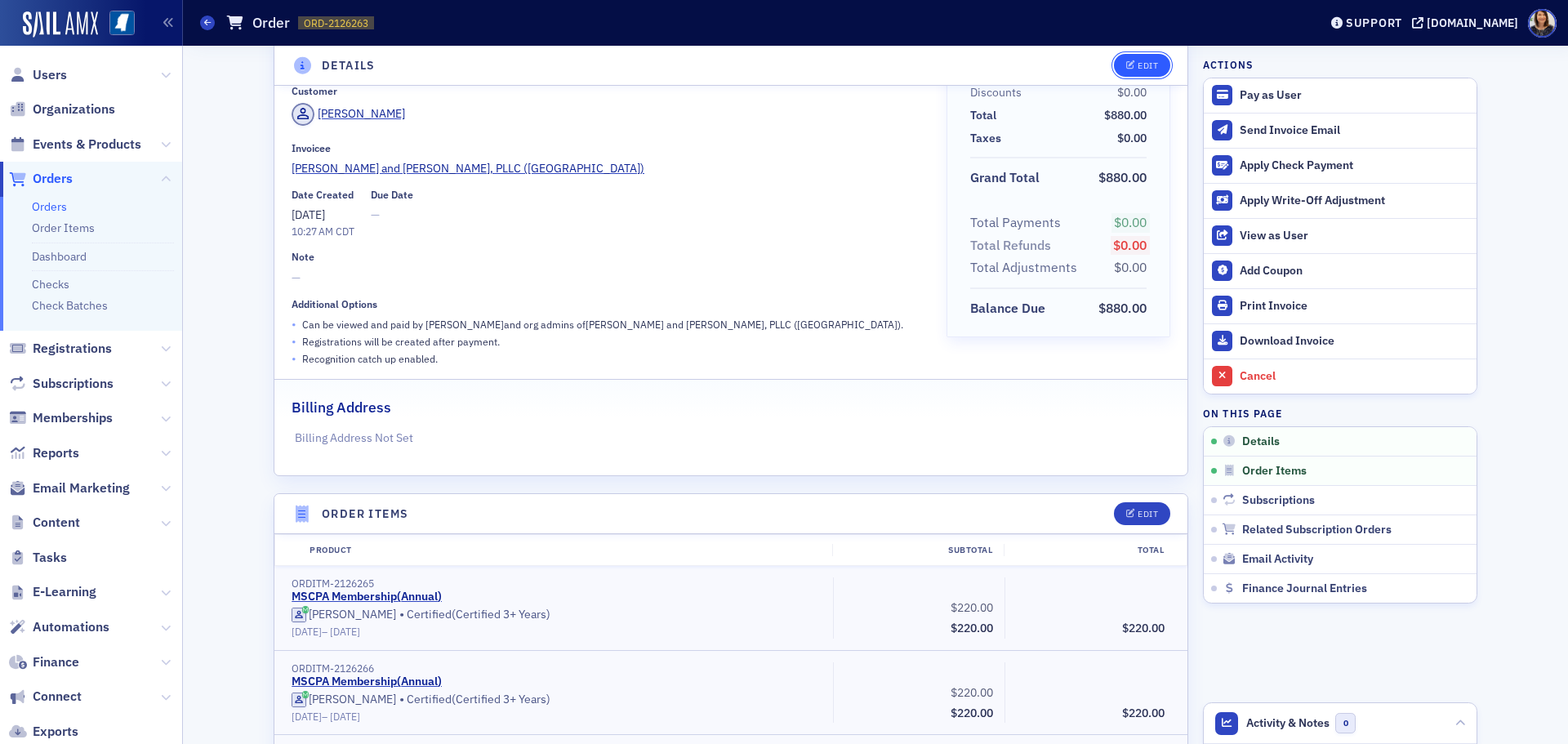
click at [1151, 61] on div "Edit" at bounding box center [1148, 65] width 21 height 9
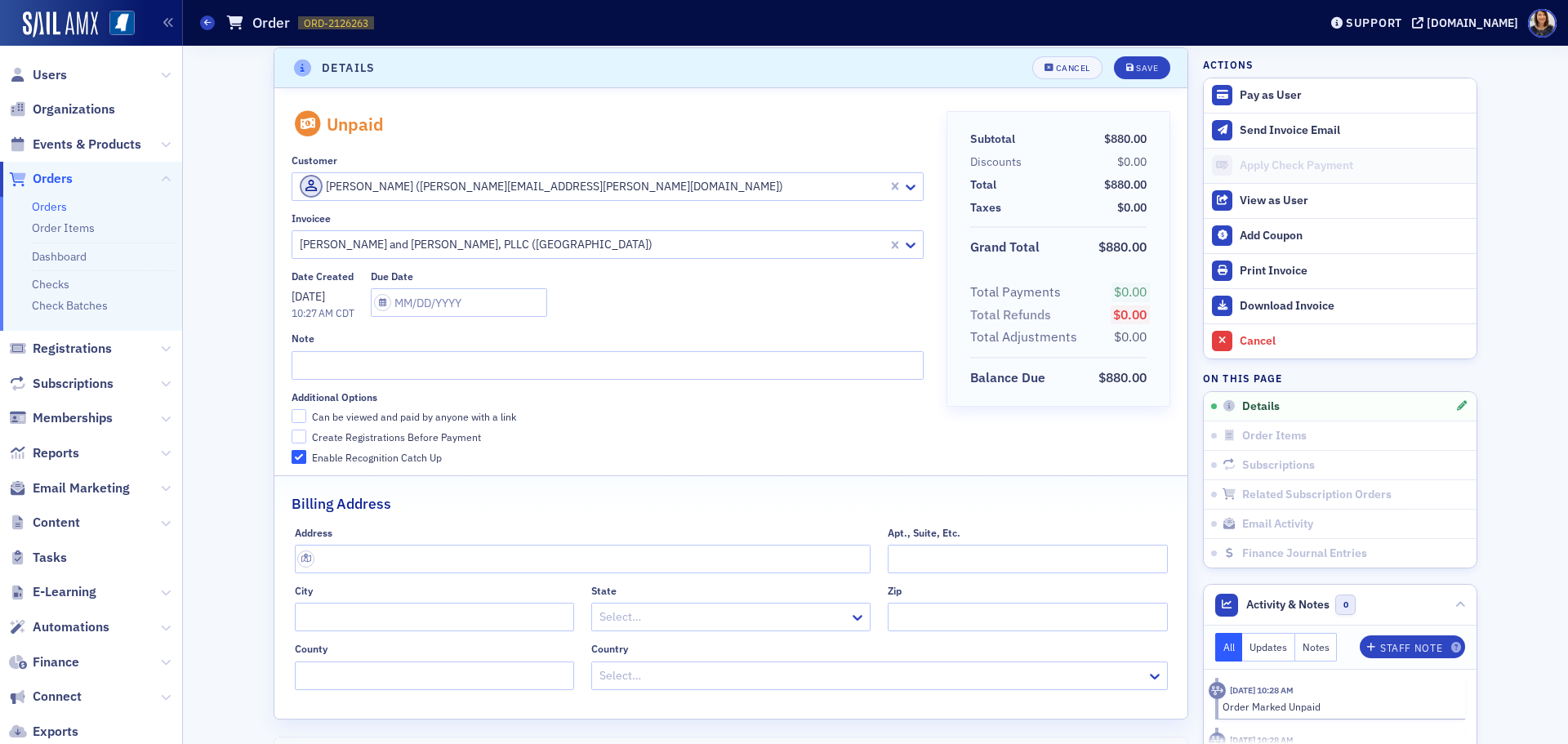
scroll to position [3, 0]
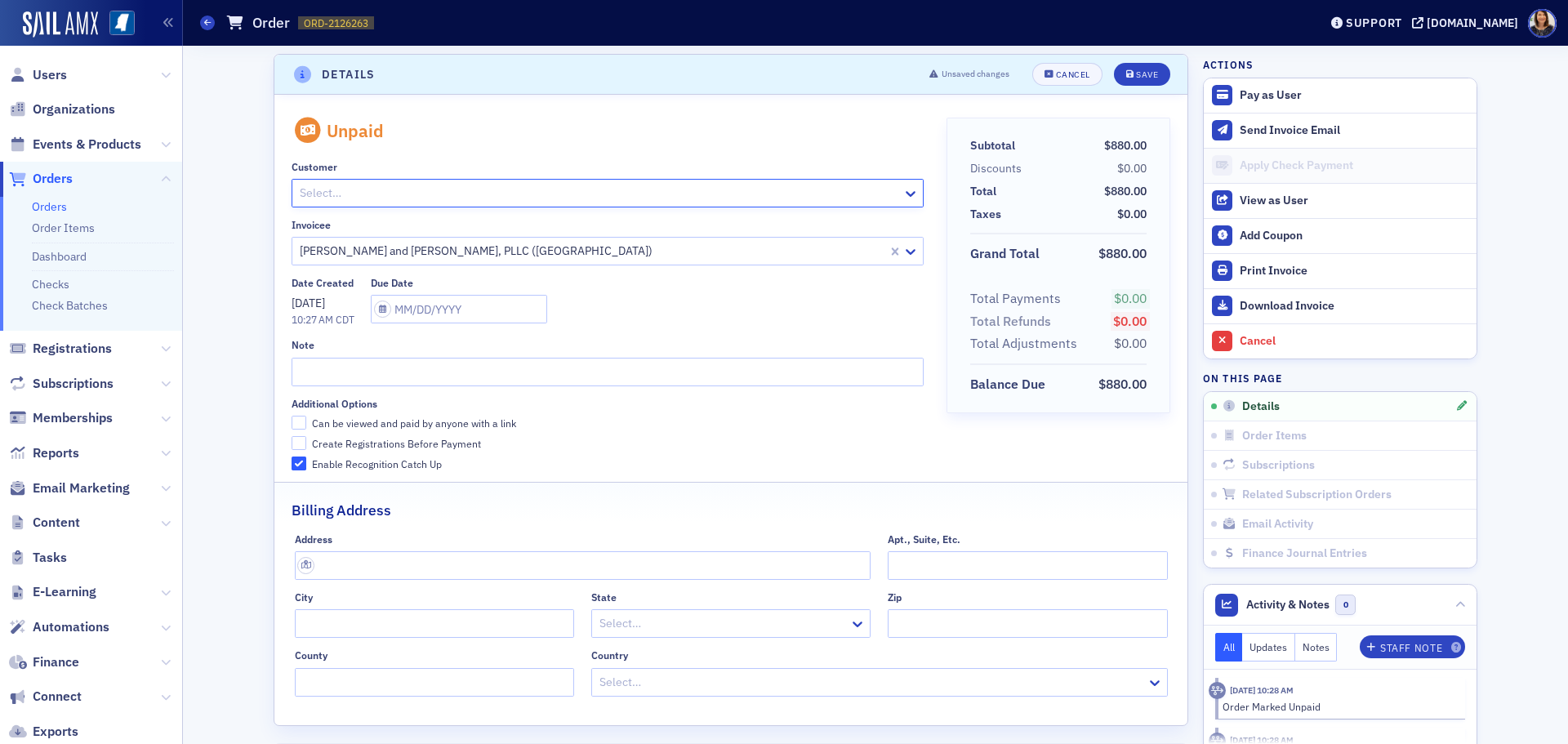
click at [759, 193] on div at bounding box center [598, 193] width 602 height 21
type input "[PERSON_NAME]"
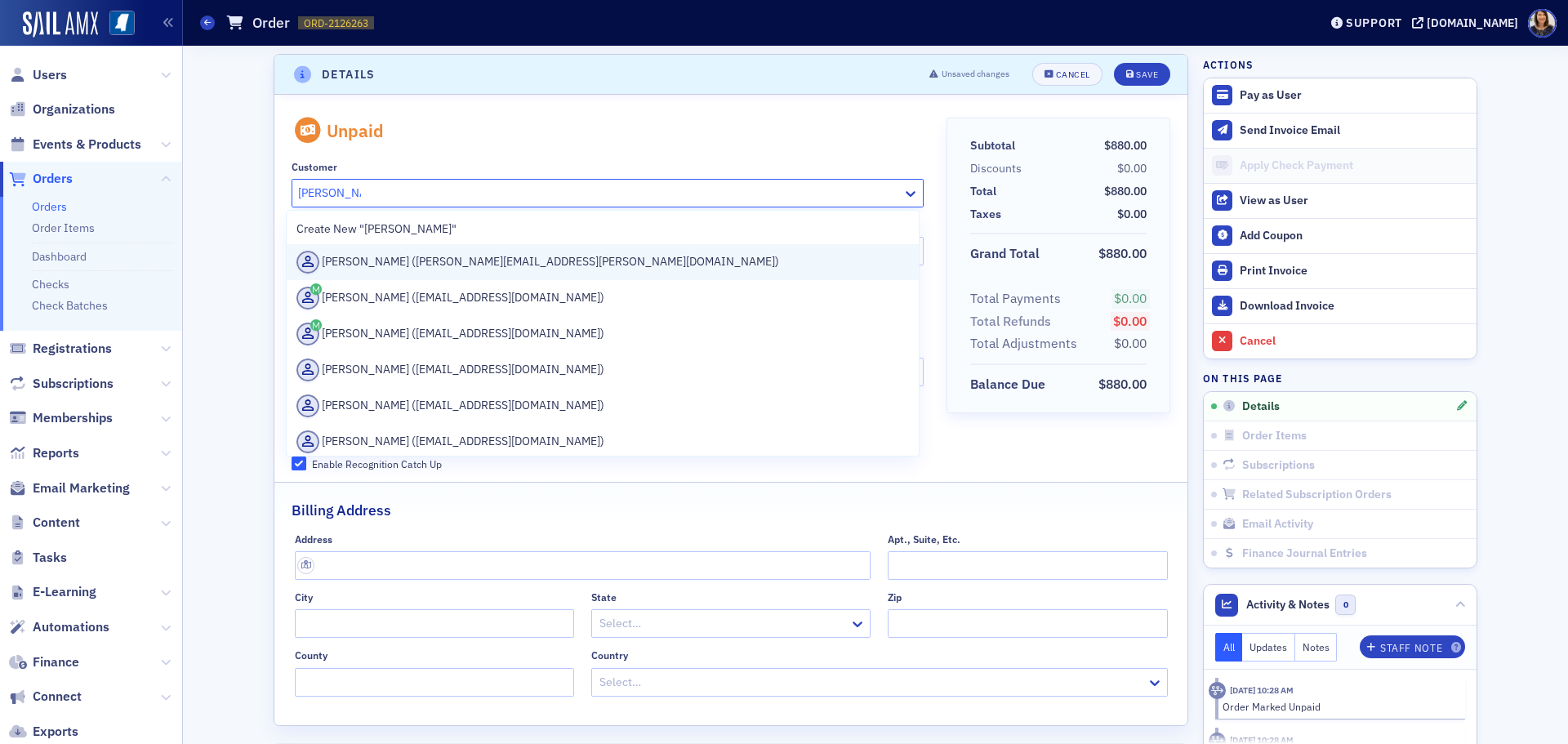
click at [432, 259] on div "[PERSON_NAME] ([PERSON_NAME][EMAIL_ADDRESS][PERSON_NAME][DOMAIN_NAME])" at bounding box center [602, 262] width 613 height 23
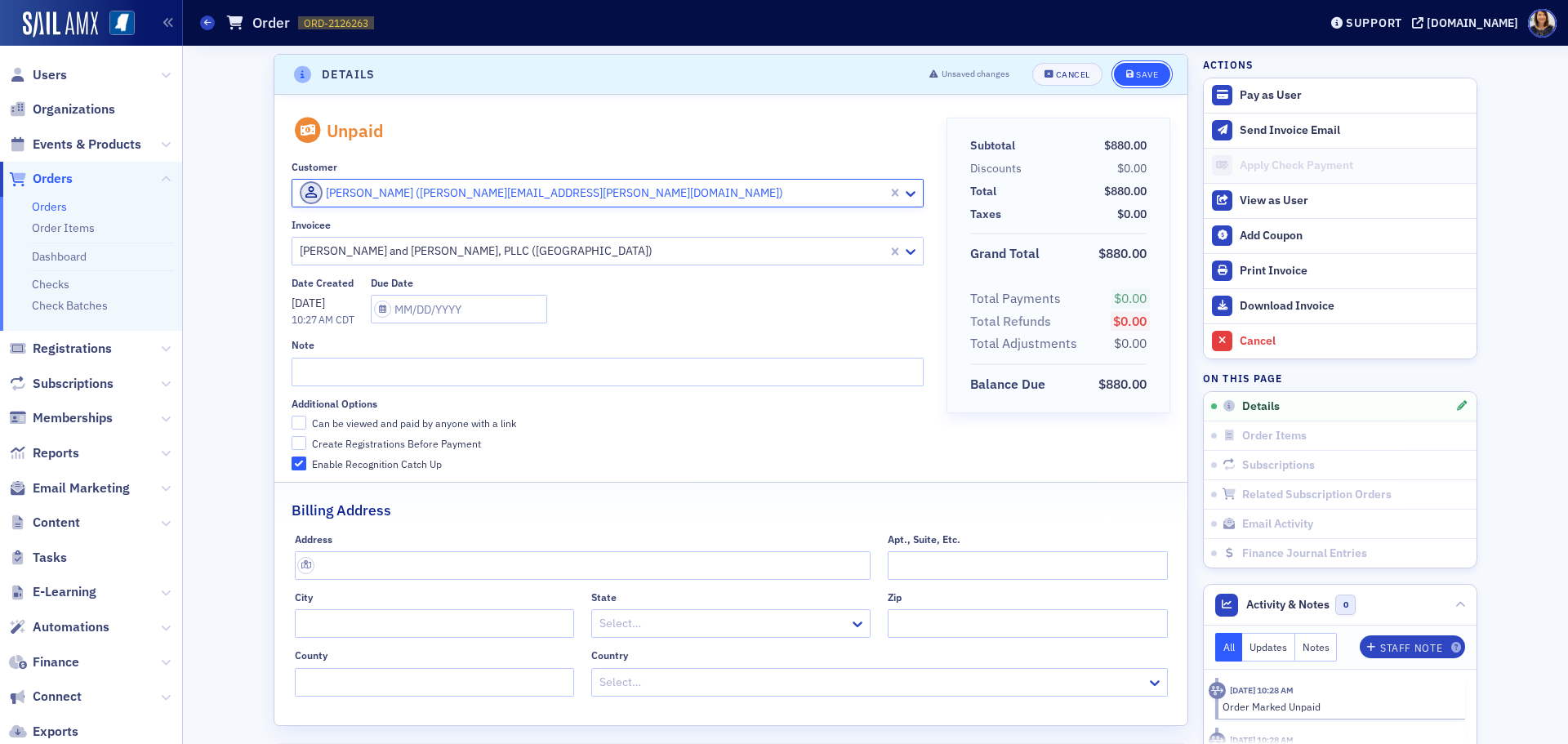
click at [1148, 65] on button "Save" at bounding box center [1142, 74] width 57 height 23
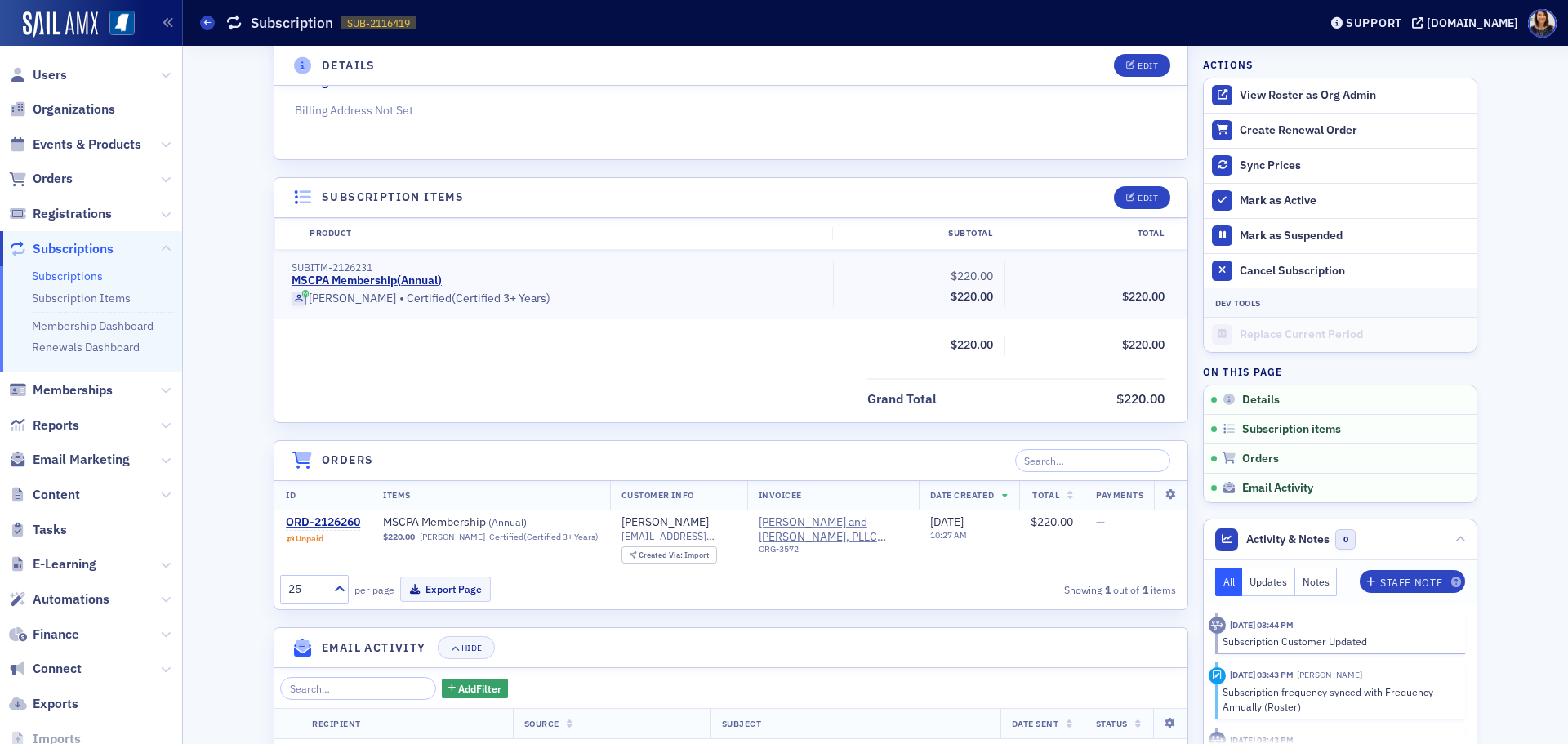
scroll to position [350, 0]
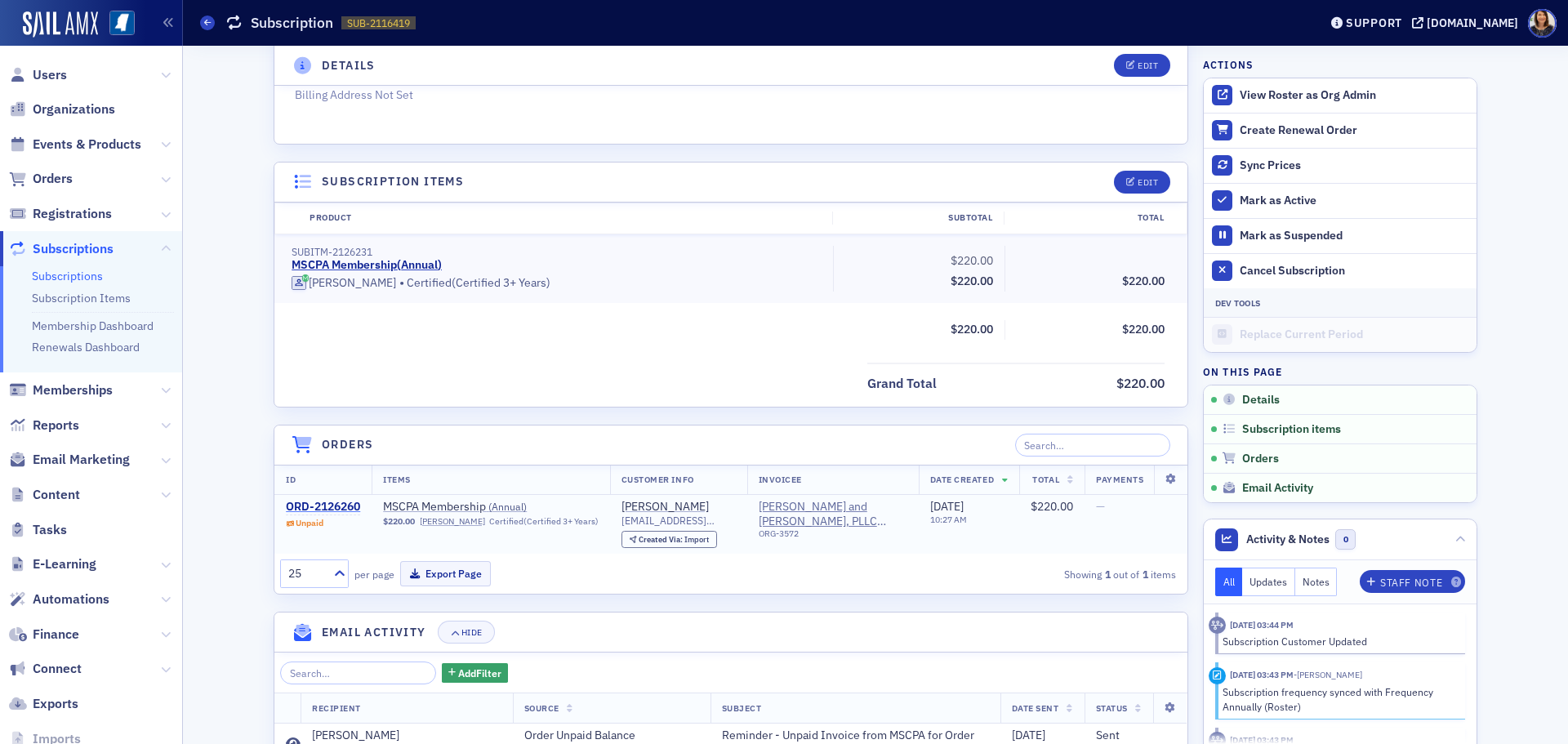
click at [300, 509] on div "ORD-2126260" at bounding box center [323, 506] width 75 height 15
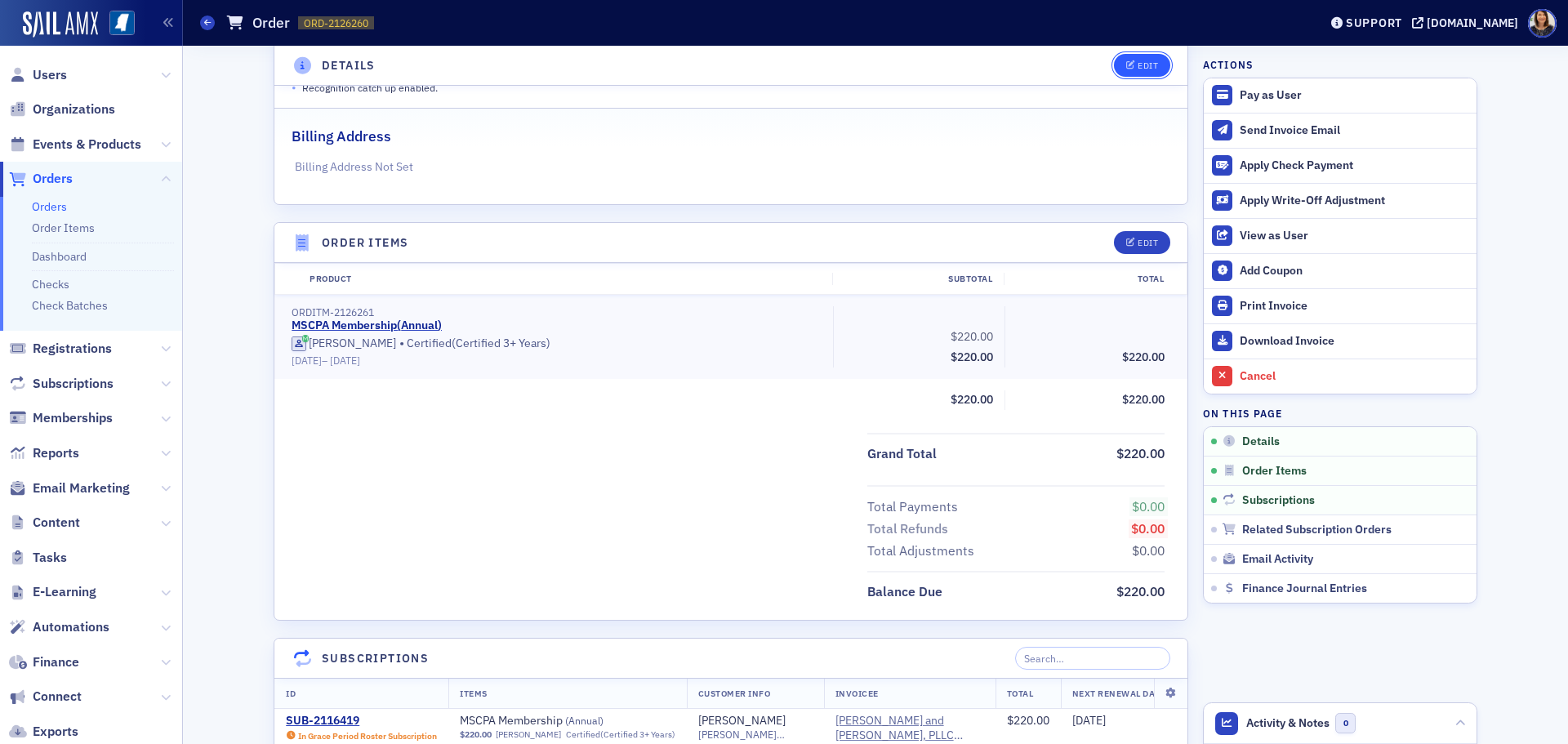
click at [1141, 61] on div "Edit" at bounding box center [1148, 65] width 21 height 9
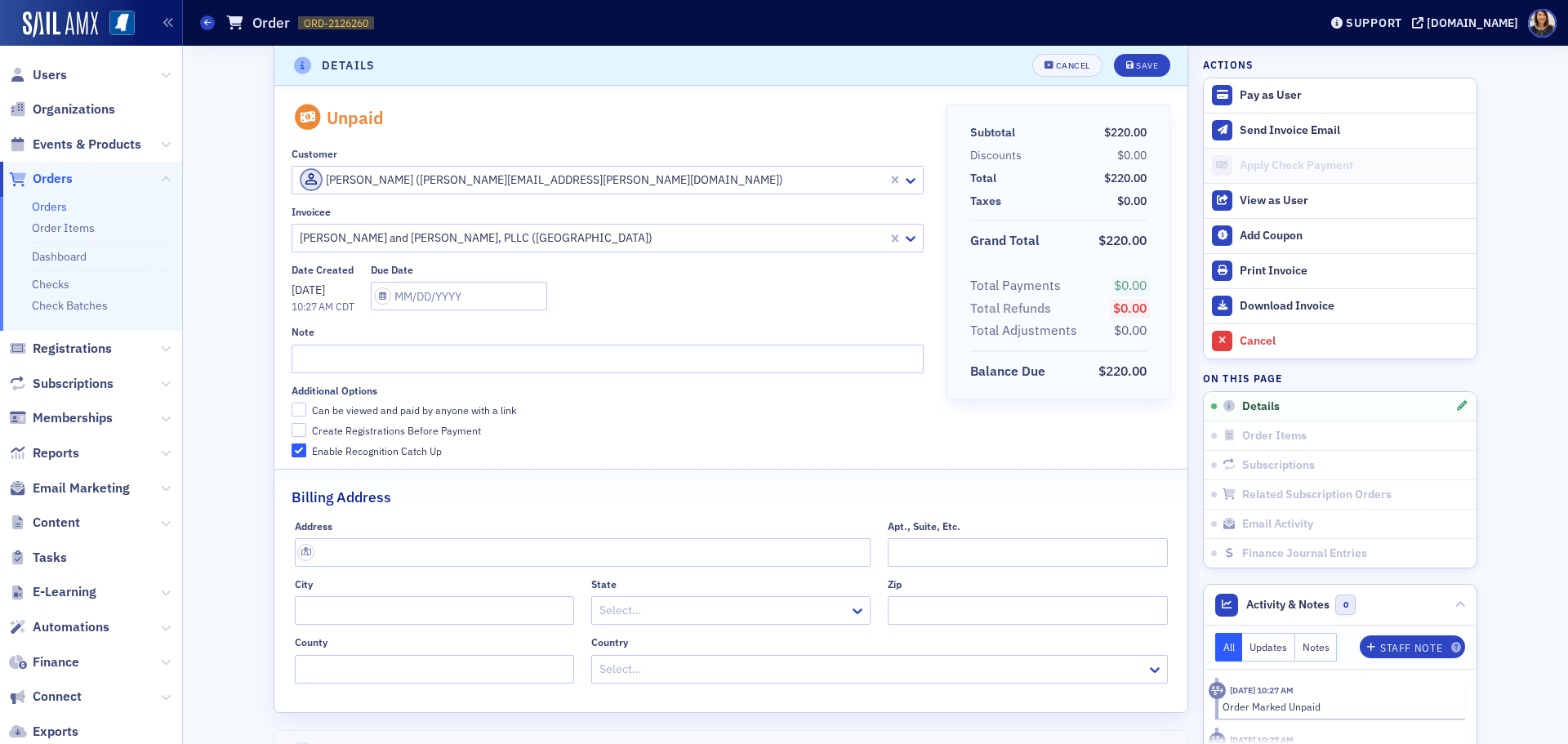
scroll to position [3, 0]
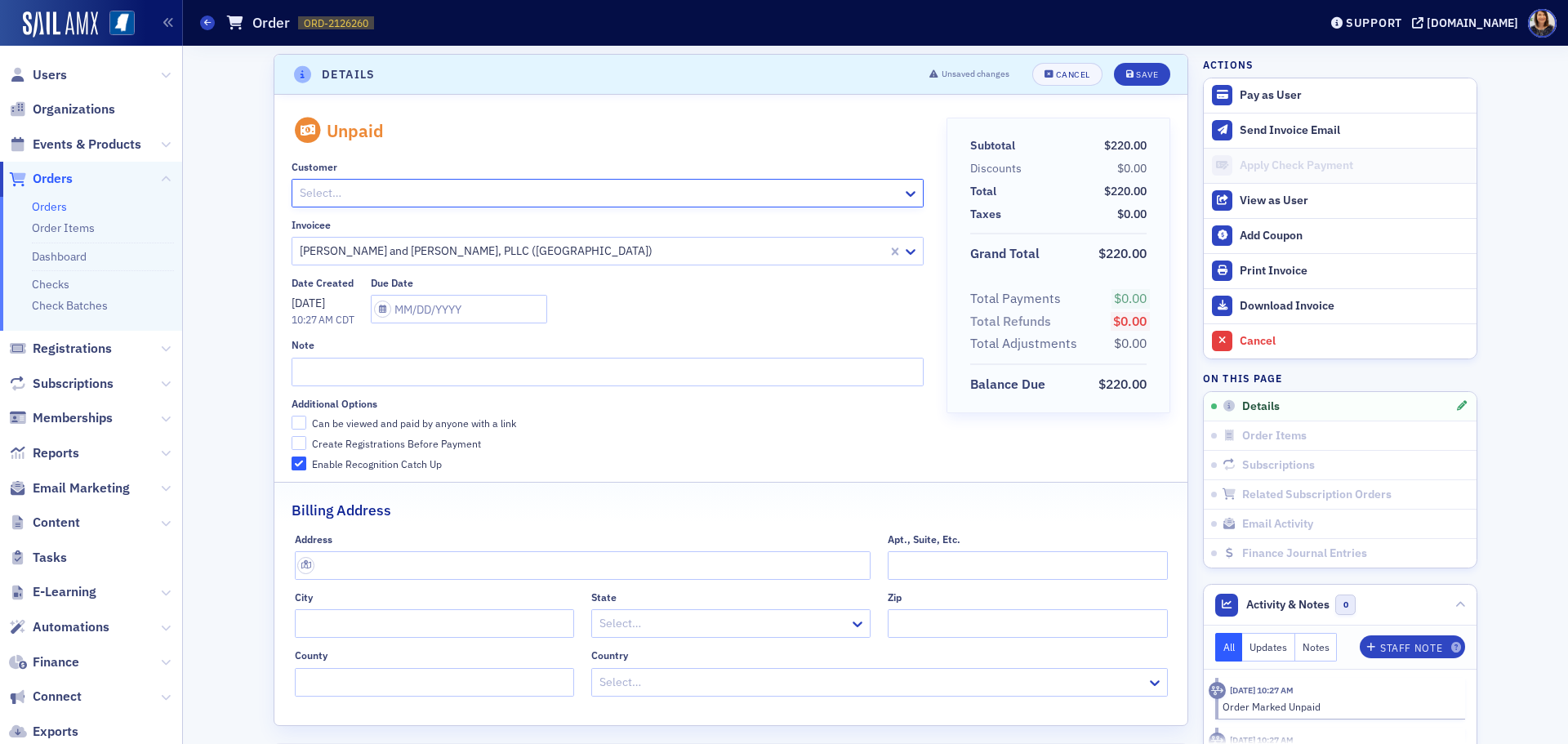
click at [772, 197] on div at bounding box center [598, 193] width 602 height 21
type input "[PERSON_NAME]"
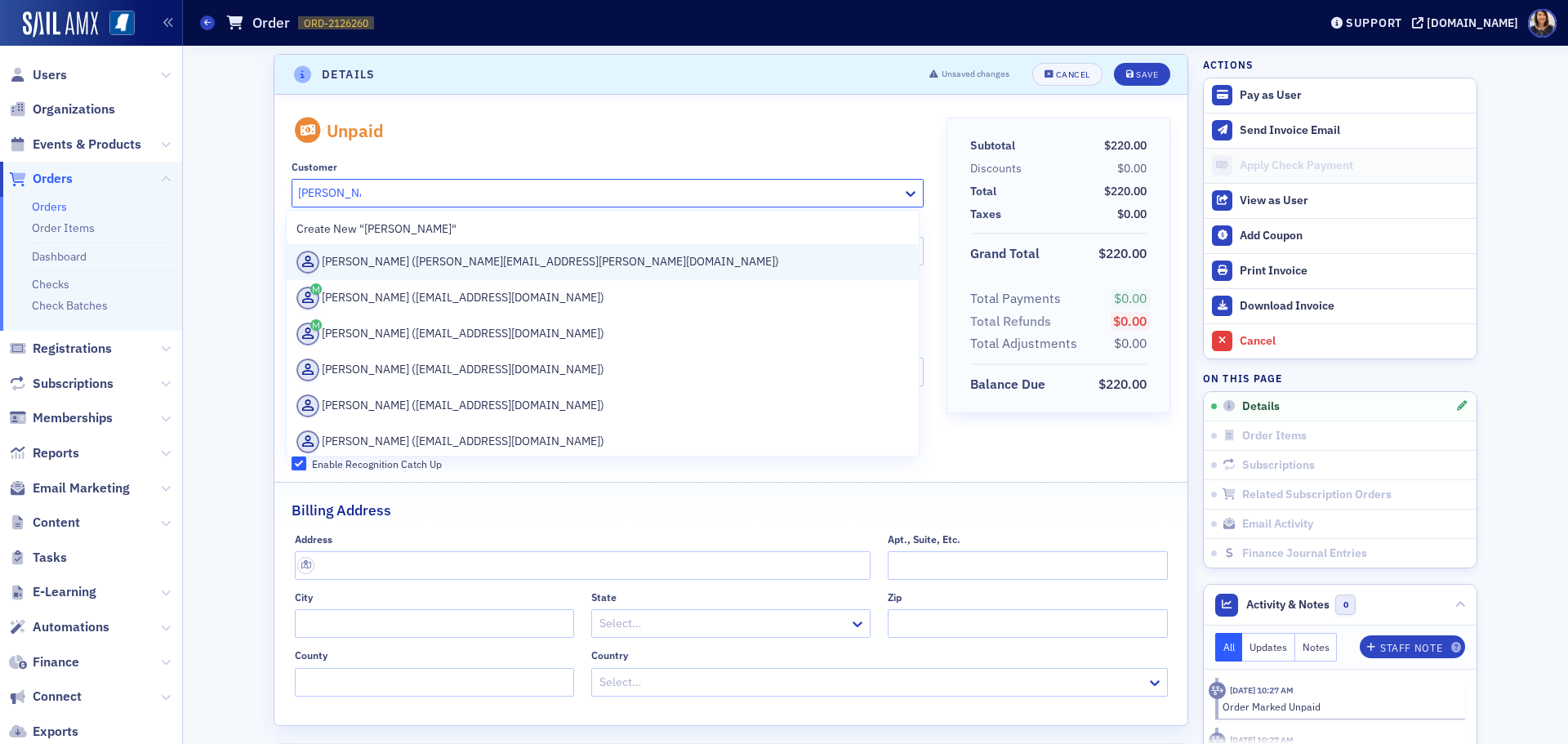
click at [451, 258] on div "[PERSON_NAME] ([PERSON_NAME][EMAIL_ADDRESS][PERSON_NAME][DOMAIN_NAME])" at bounding box center [602, 262] width 613 height 23
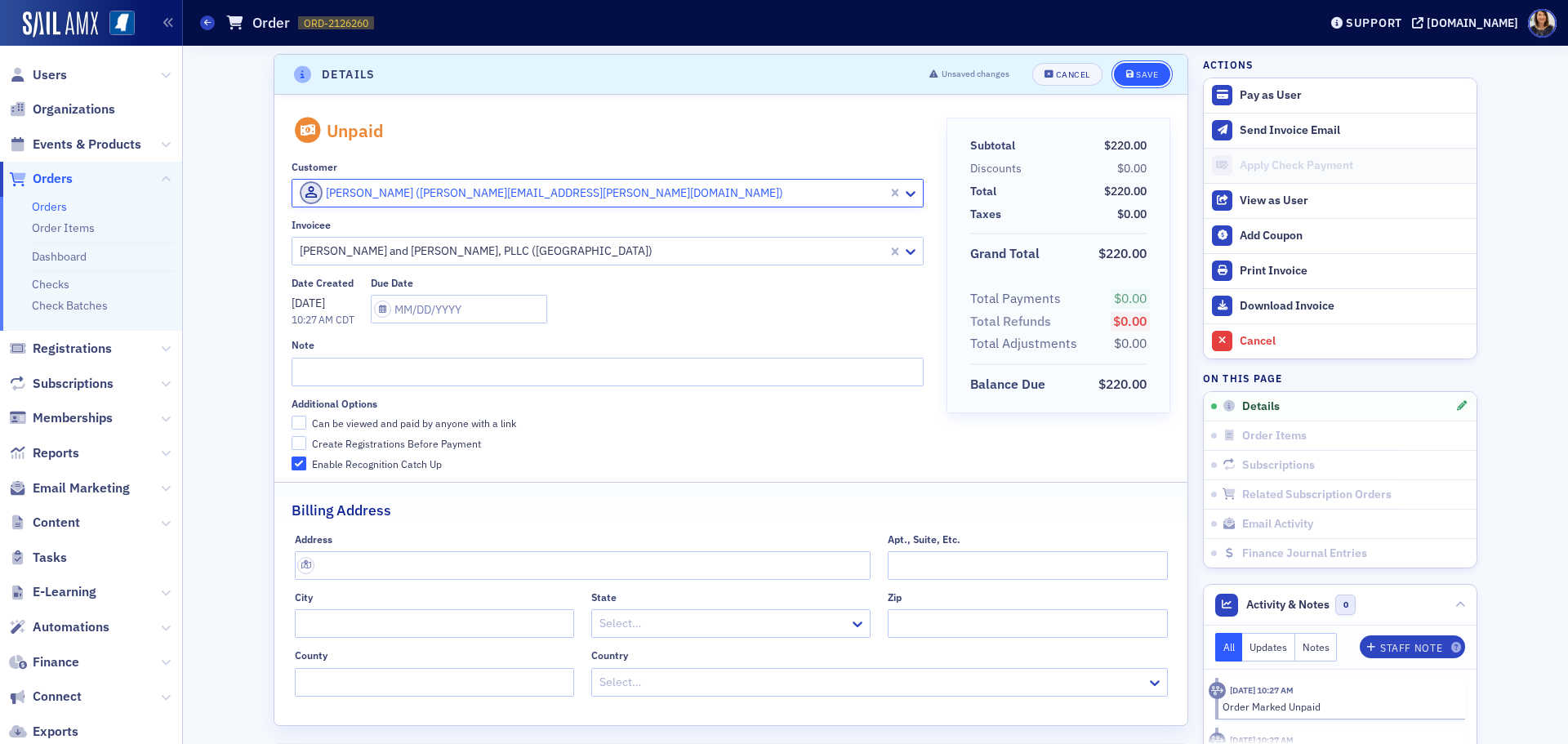
click at [1126, 72] on icon "submit" at bounding box center [1130, 75] width 9 height 9
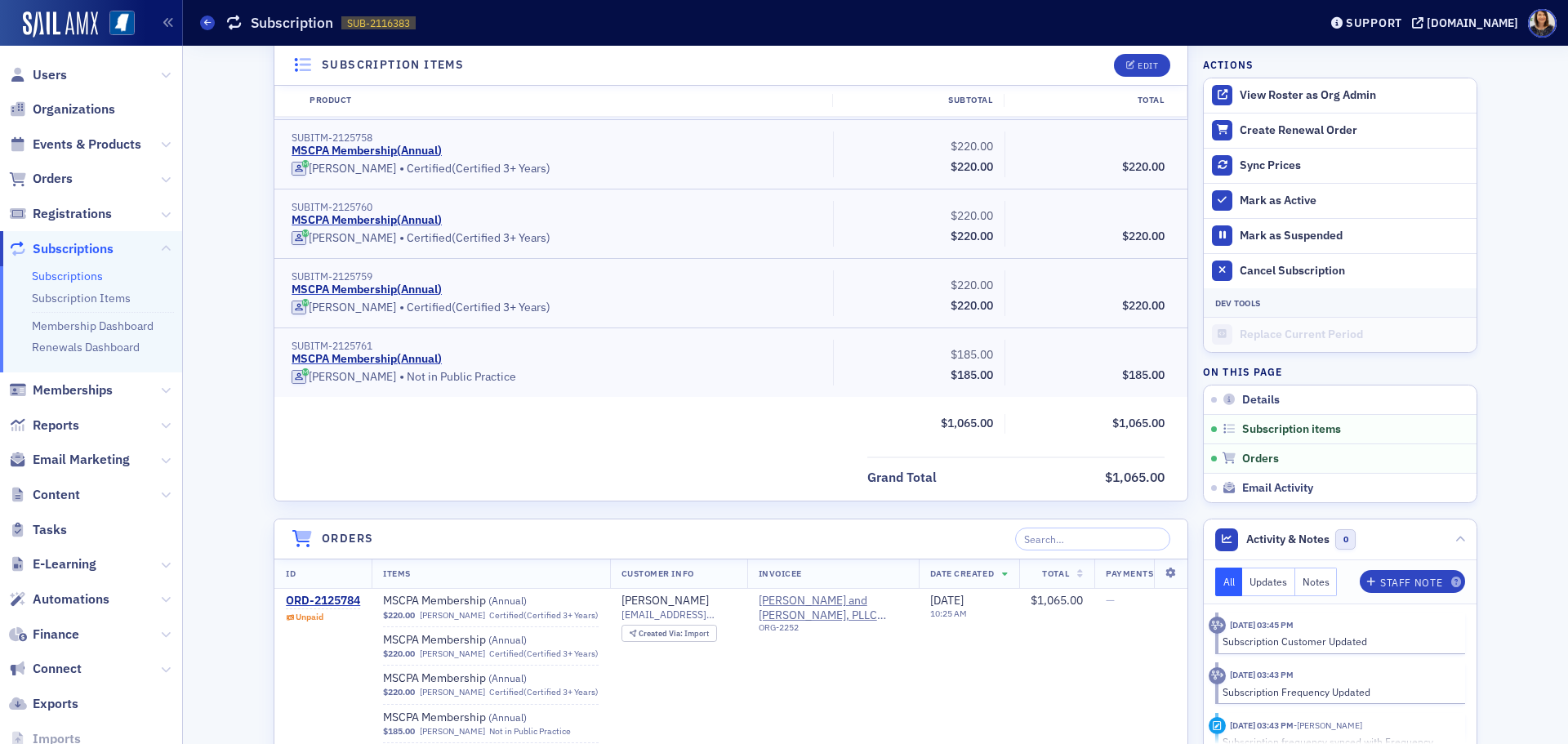
scroll to position [554, 0]
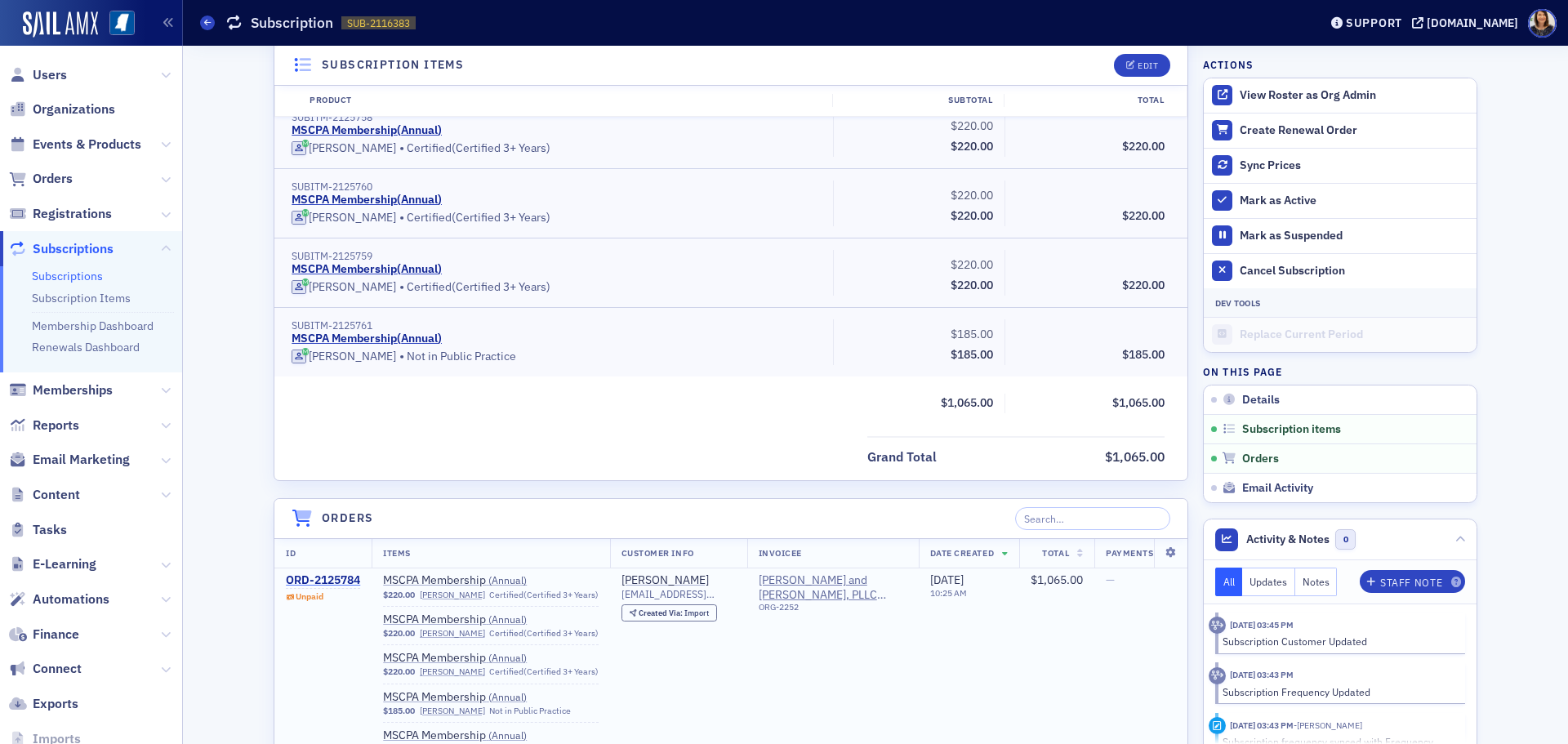
click at [337, 583] on div "ORD-2125784" at bounding box center [323, 580] width 75 height 15
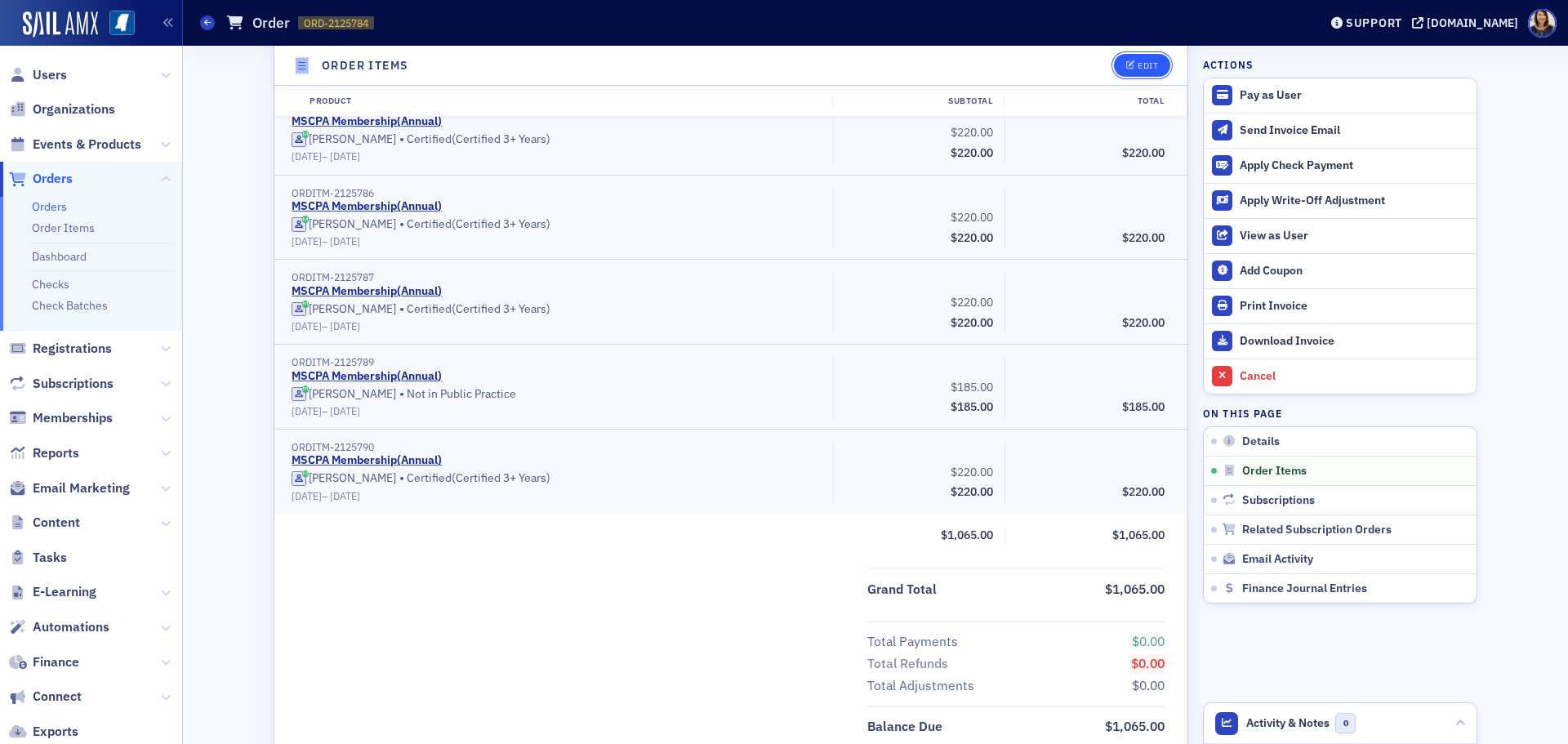
click at [1147, 65] on div "Edit" at bounding box center [1148, 65] width 21 height 9
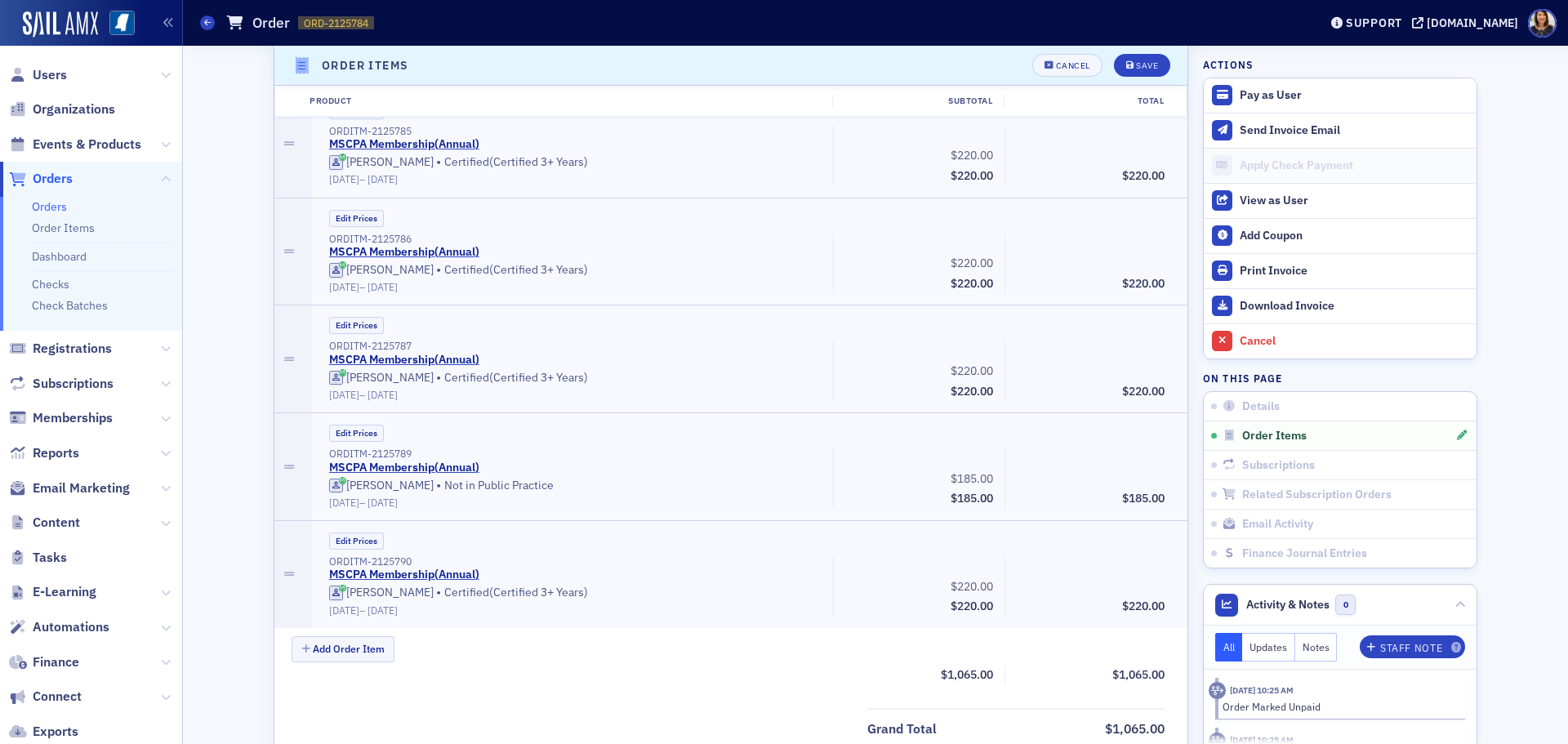
scroll to position [518, 0]
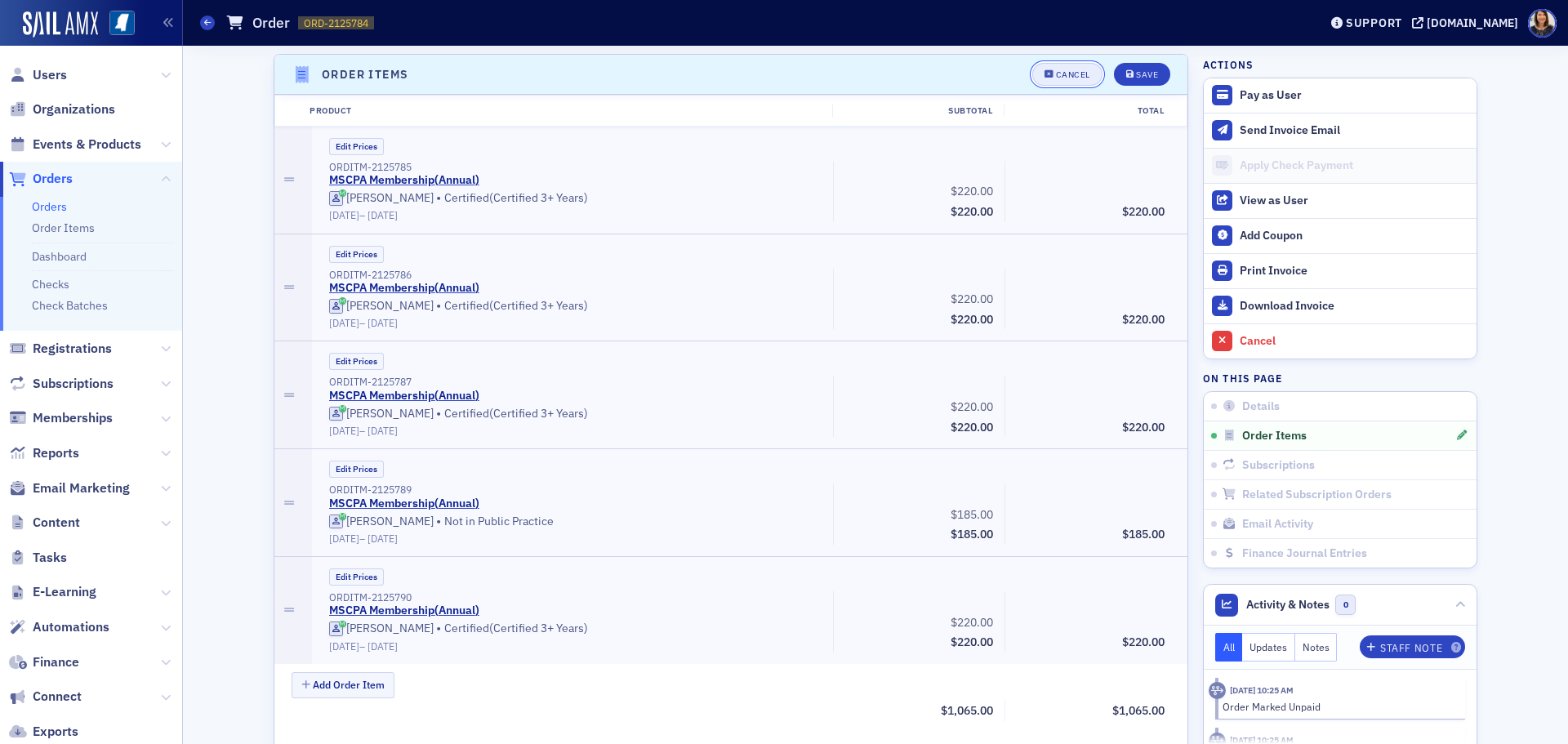
click at [1048, 70] on button "Cancel" at bounding box center [1068, 74] width 70 height 23
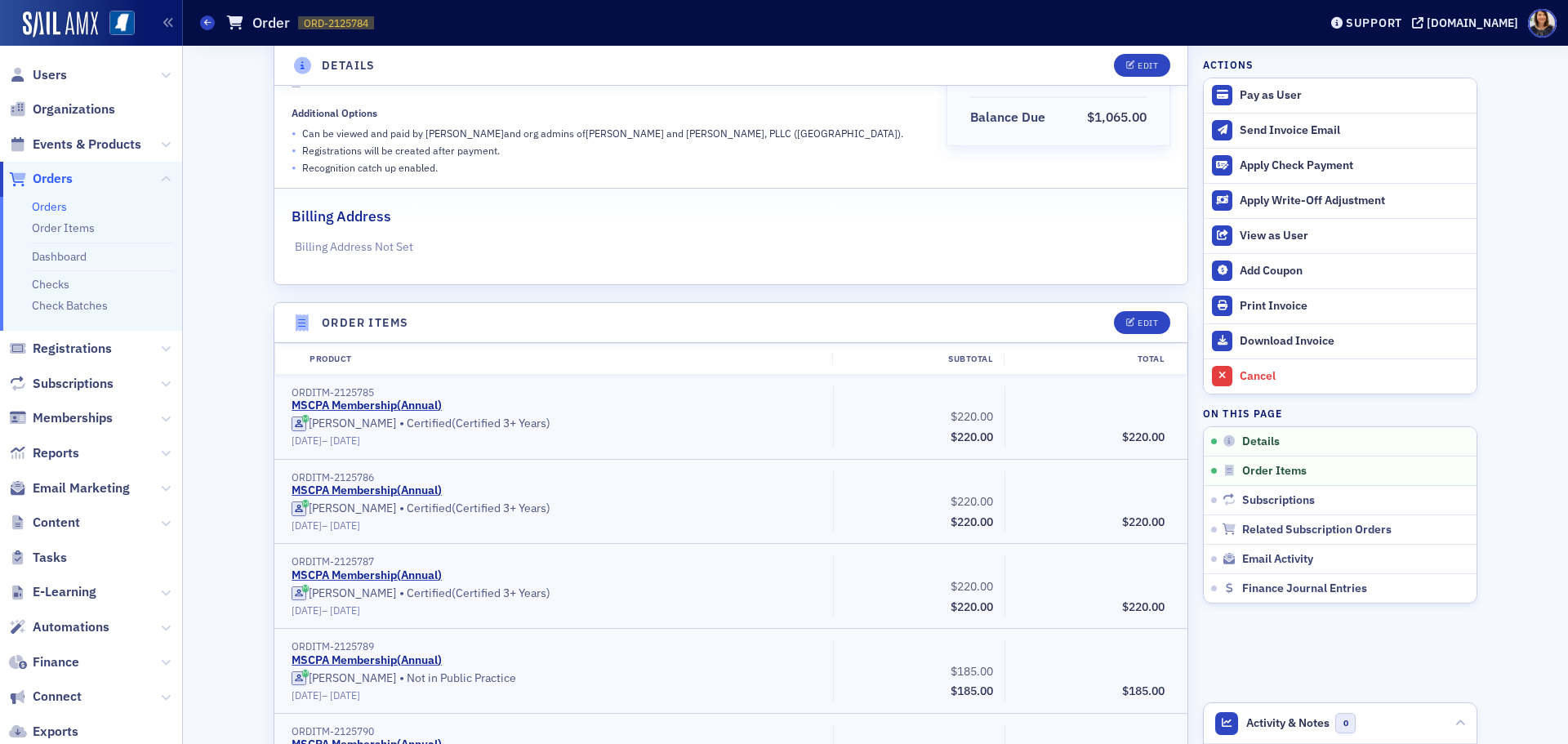
scroll to position [20, 0]
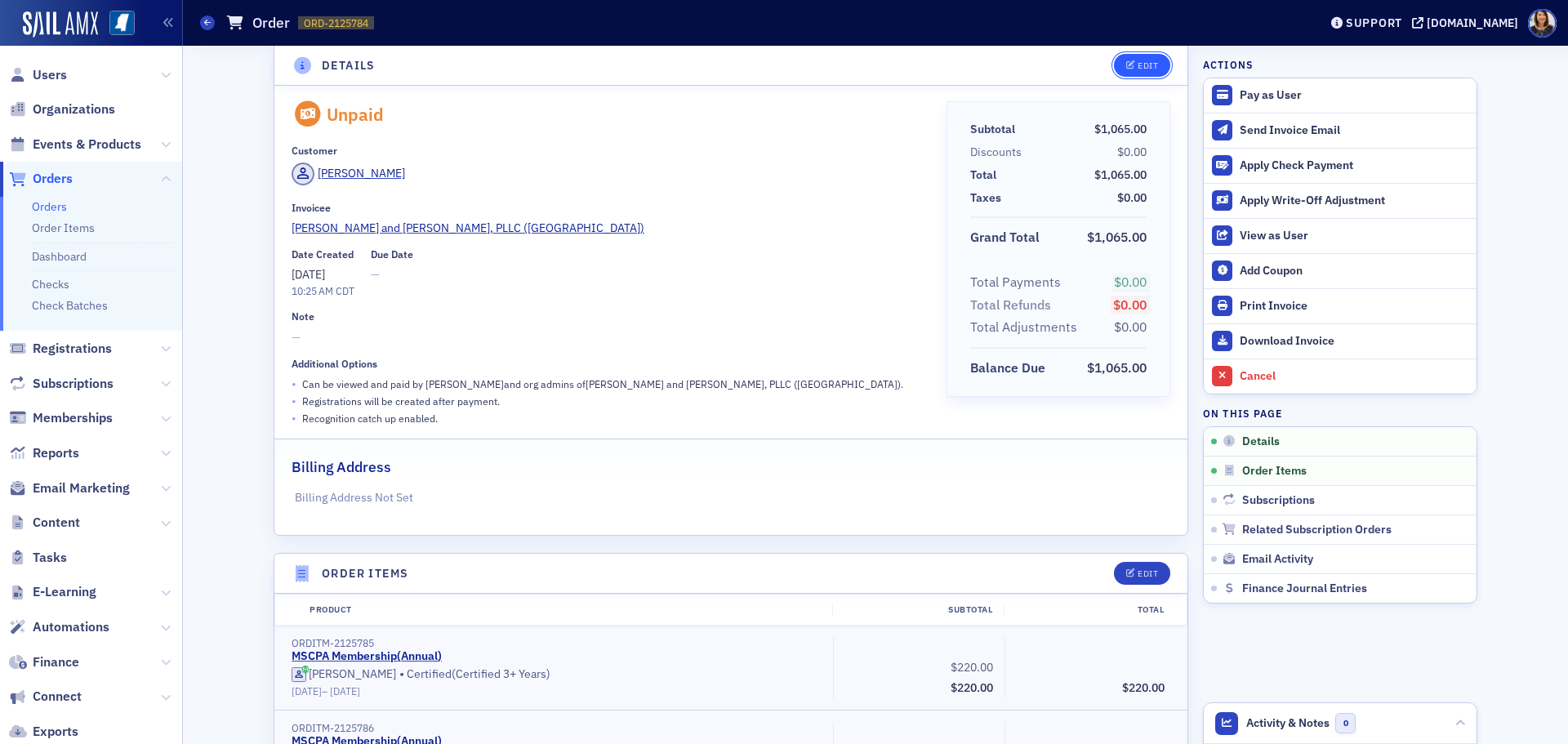
click at [1123, 57] on button "Edit" at bounding box center [1142, 65] width 57 height 23
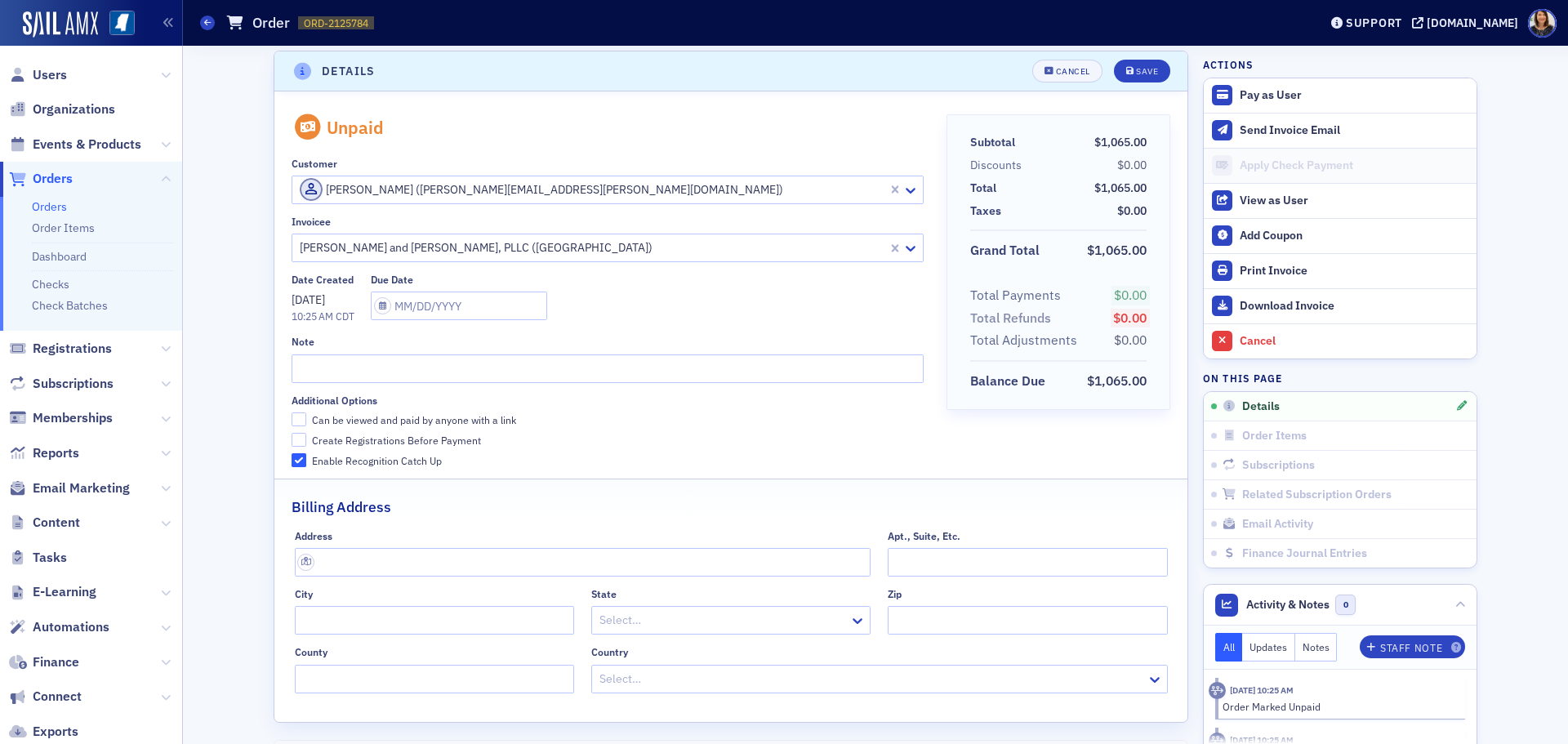
scroll to position [3, 0]
click at [750, 193] on div at bounding box center [598, 193] width 602 height 21
type input "heather cox"
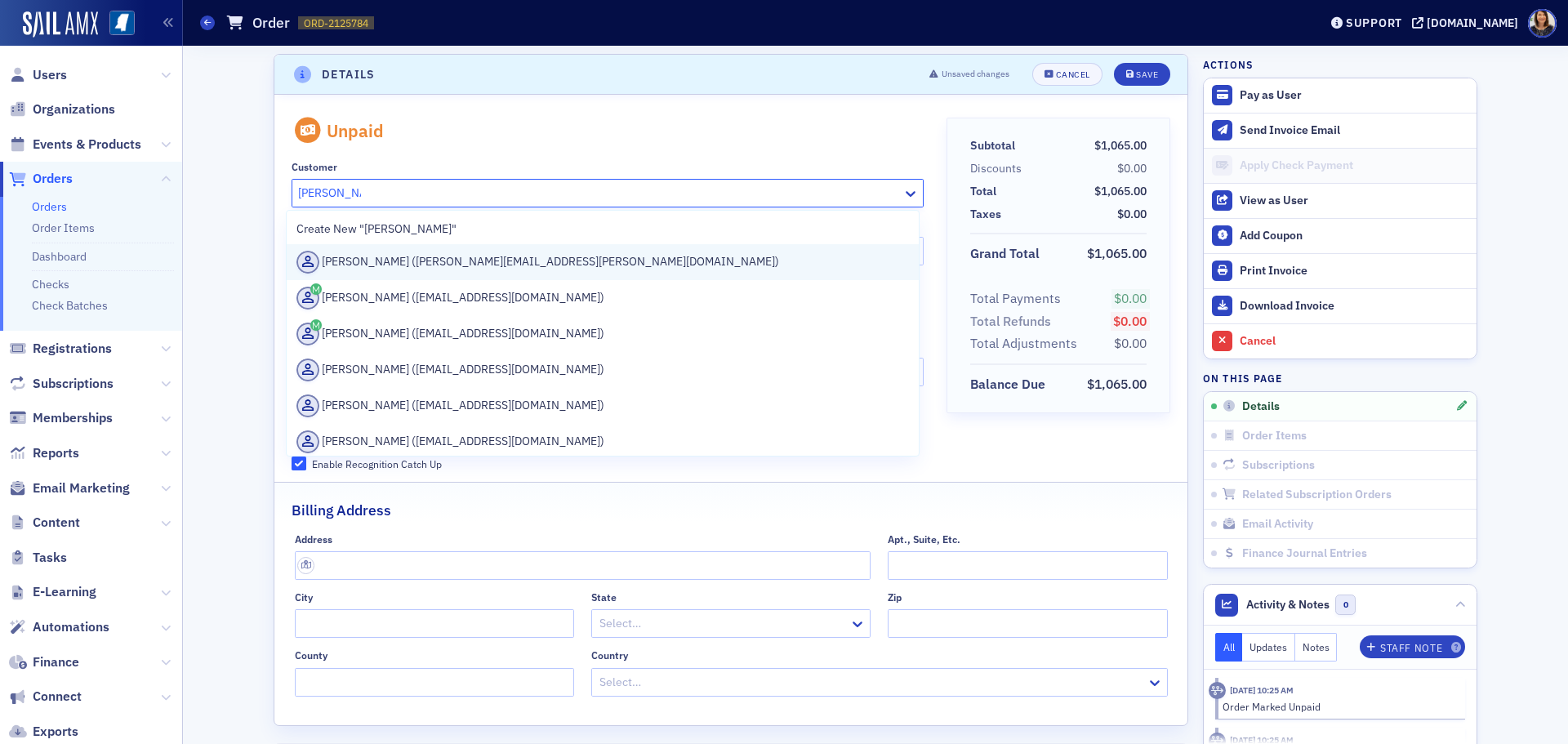
click at [473, 270] on div "Heather Cox (heather.cox@wws.cpa)" at bounding box center [602, 262] width 613 height 23
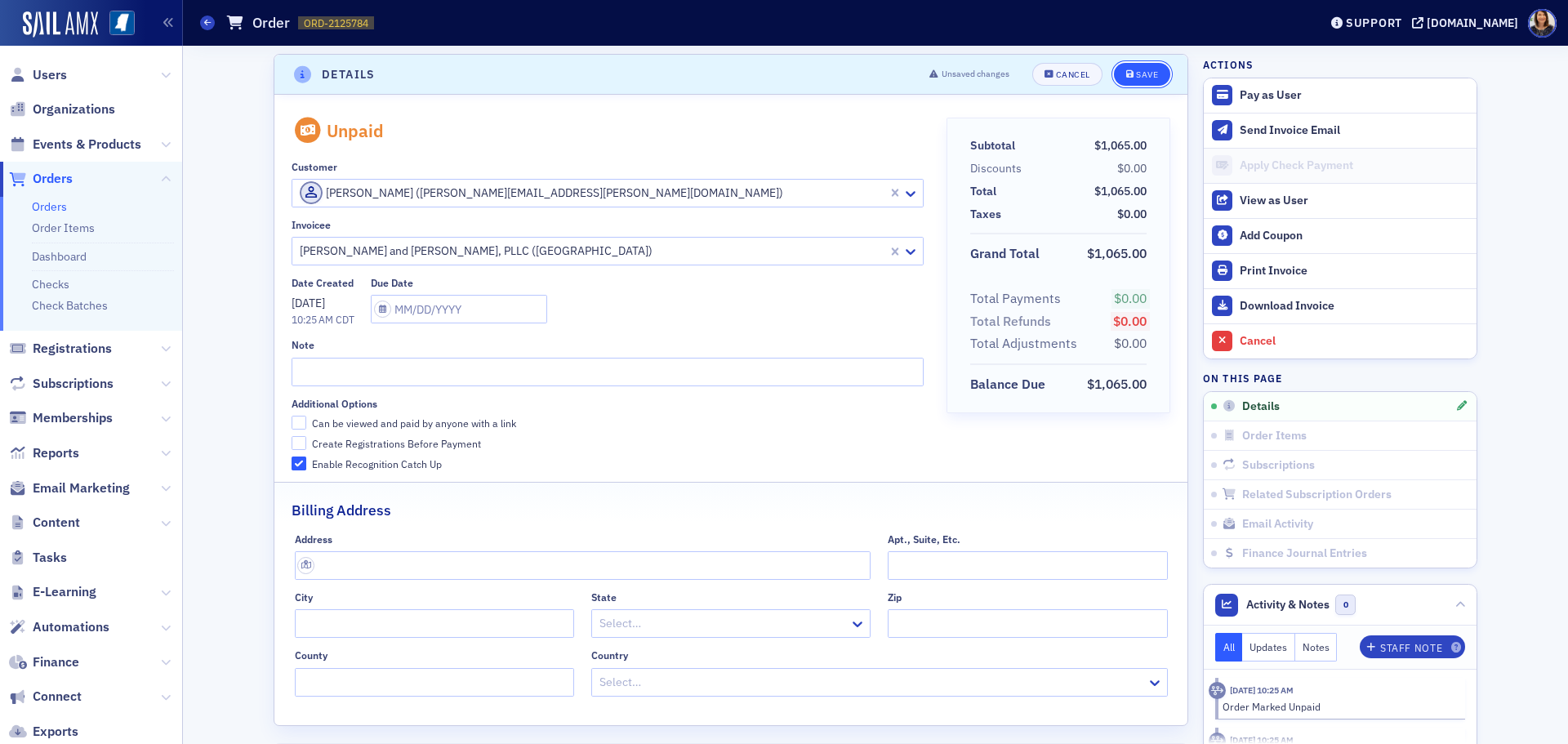
click at [1144, 76] on div "Save" at bounding box center [1147, 75] width 22 height 9
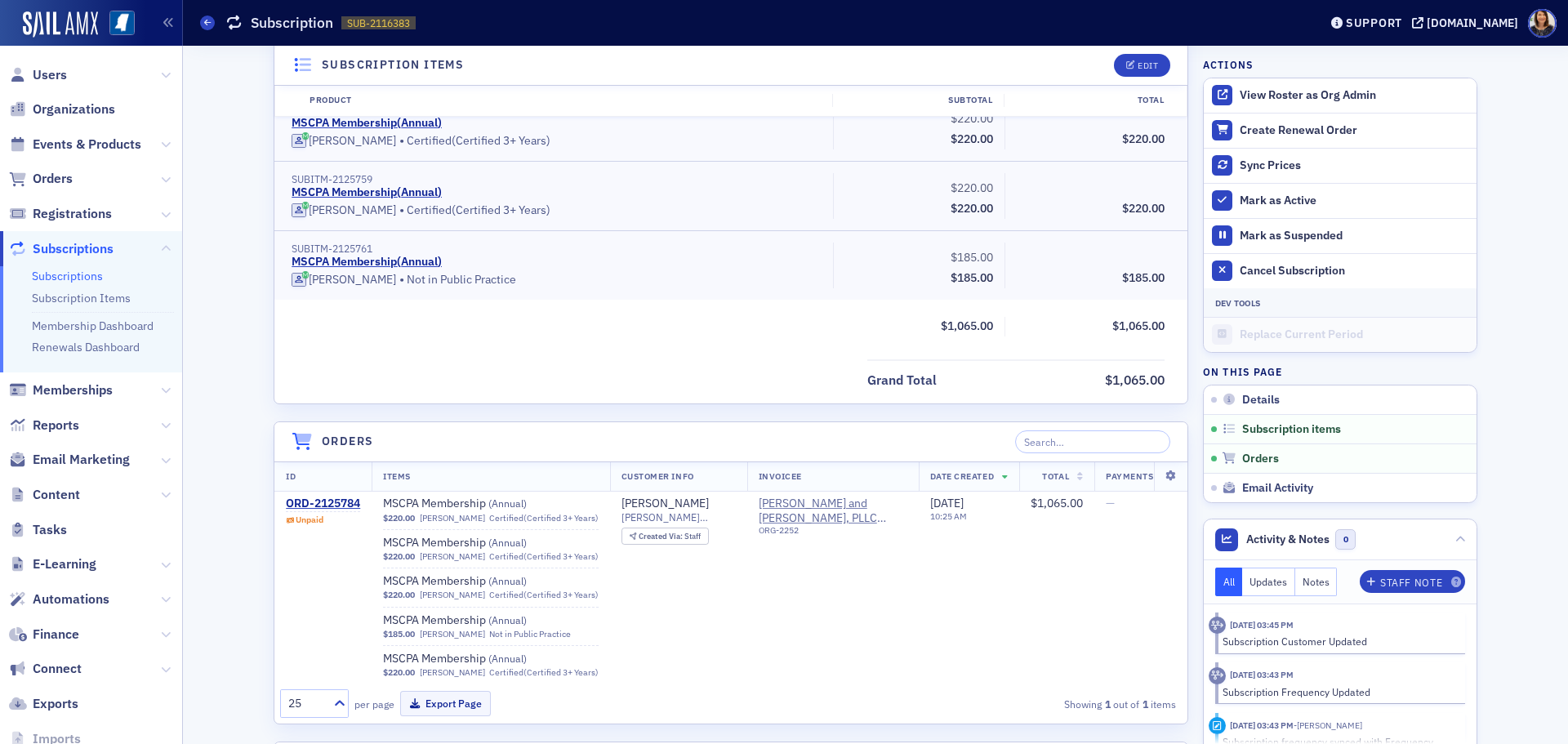
scroll to position [671, 0]
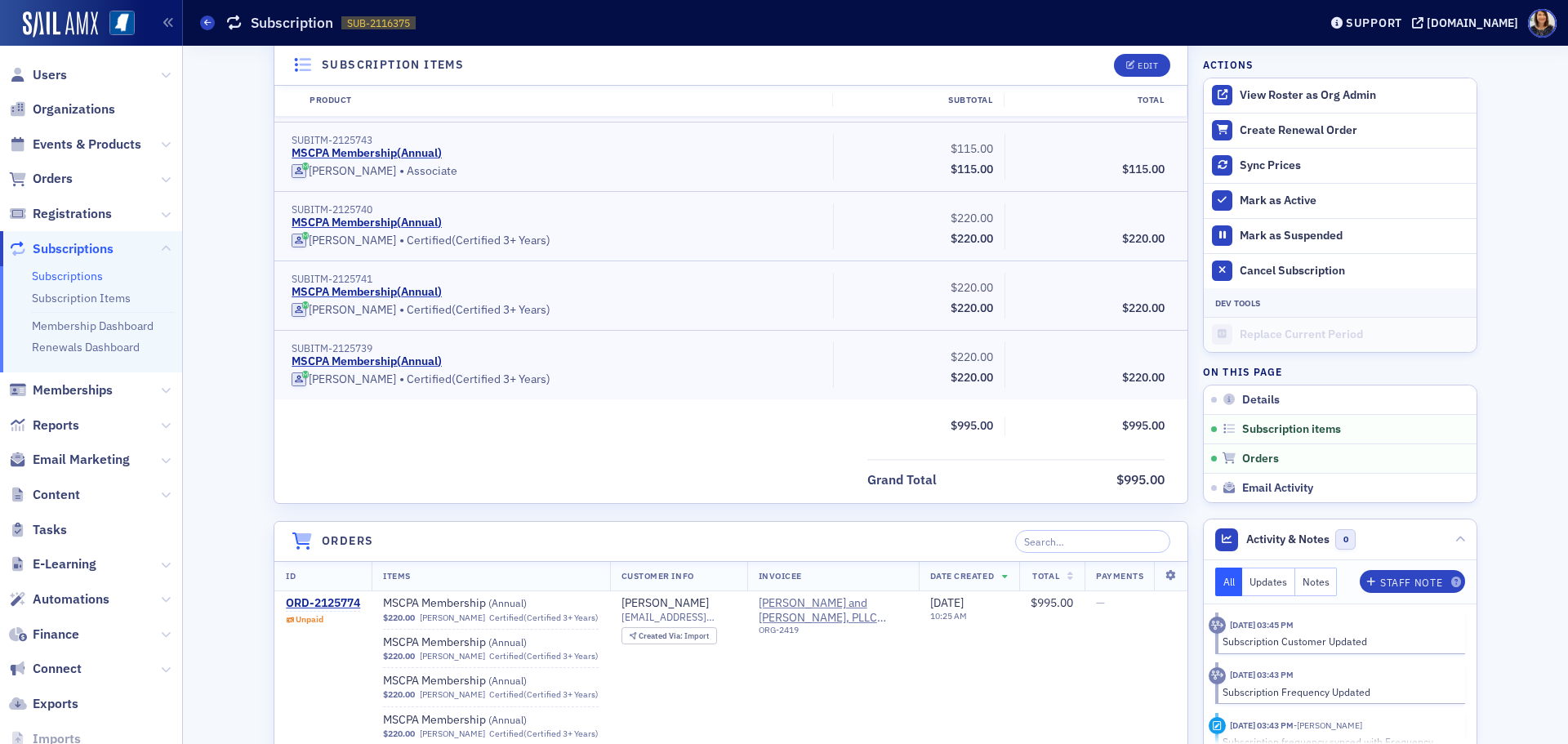
scroll to position [534, 0]
click at [336, 594] on div "ORD-2125774" at bounding box center [323, 601] width 75 height 15
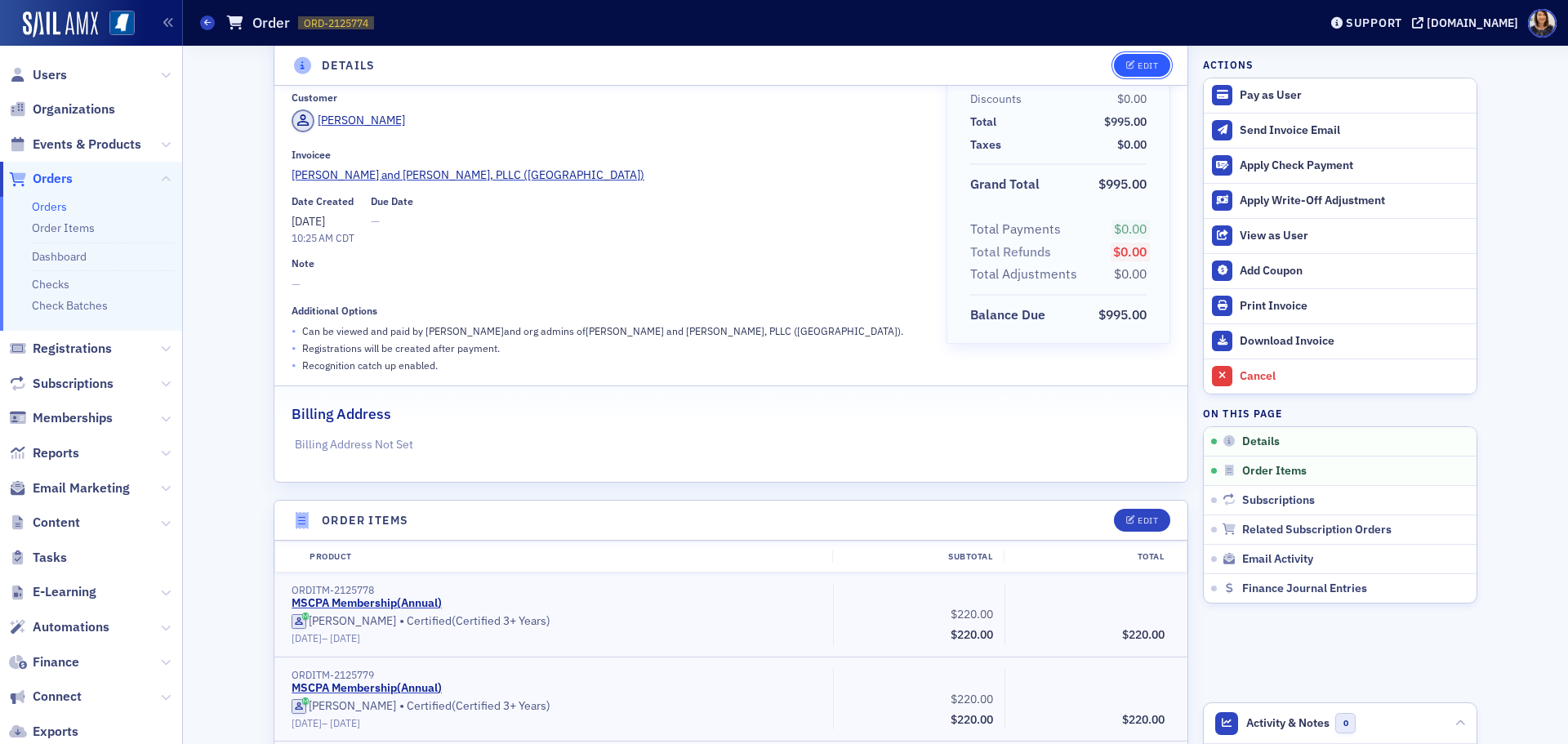
click at [1126, 66] on icon "button" at bounding box center [1130, 65] width 9 height 9
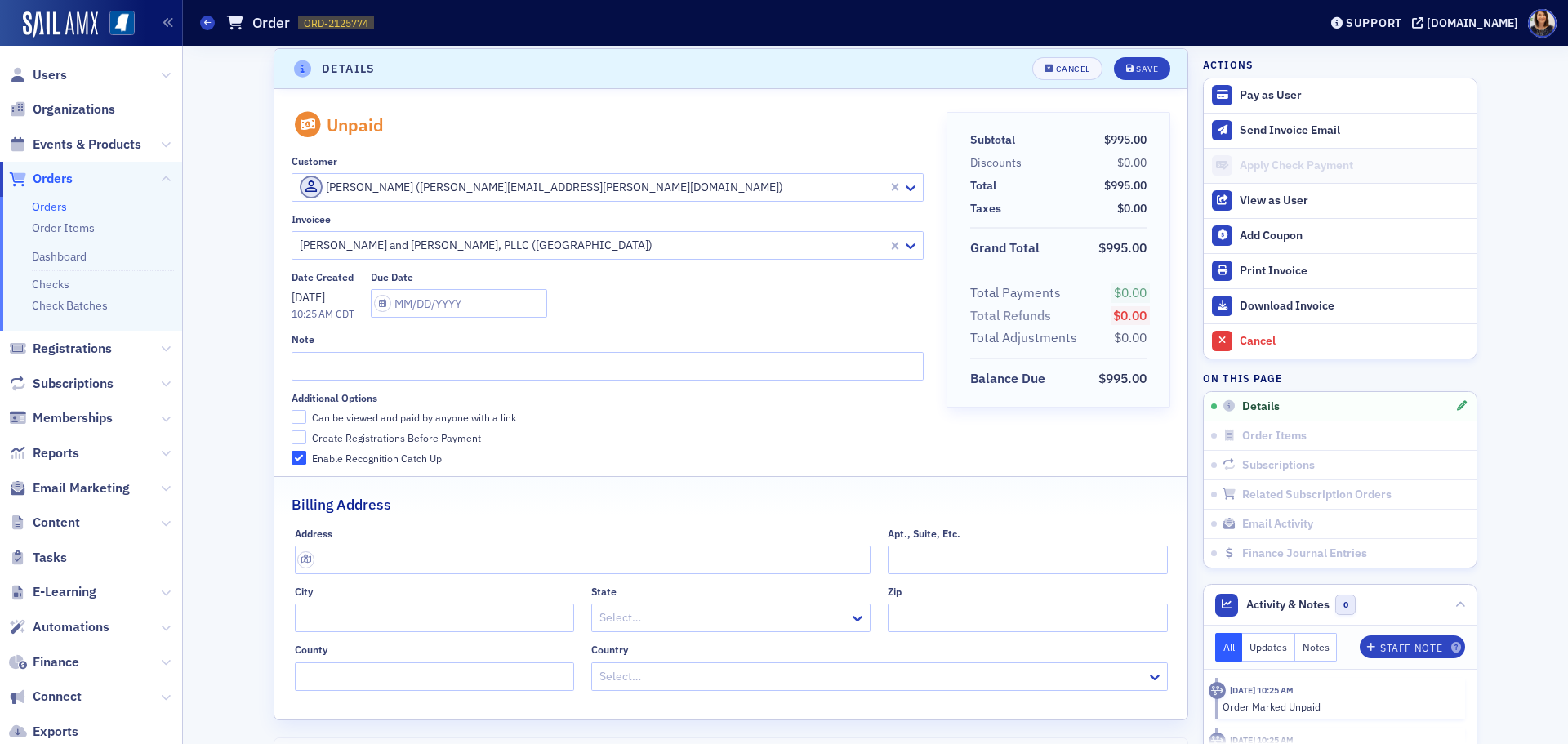
scroll to position [3, 0]
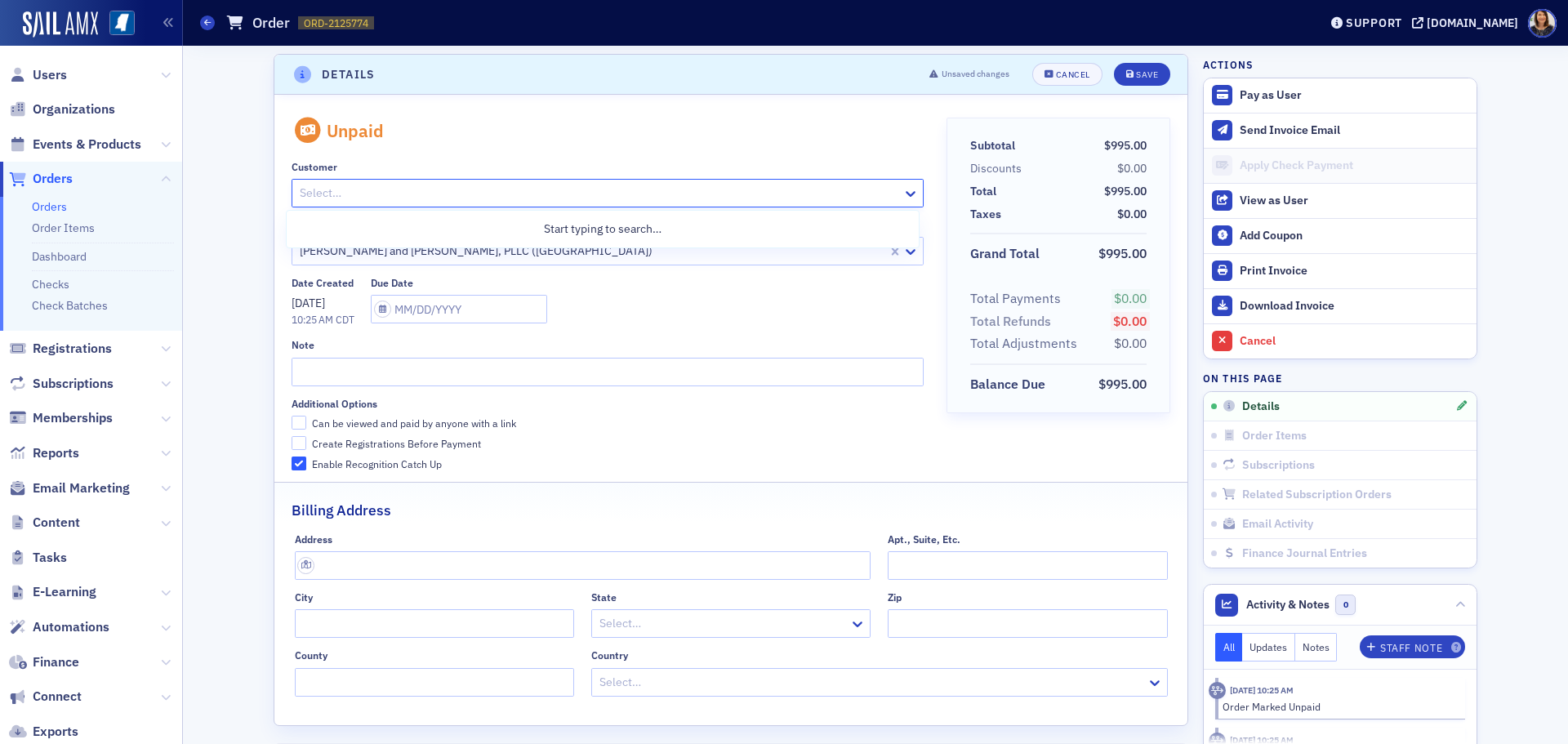
click at [736, 198] on div at bounding box center [598, 193] width 602 height 21
type input "heather cox"
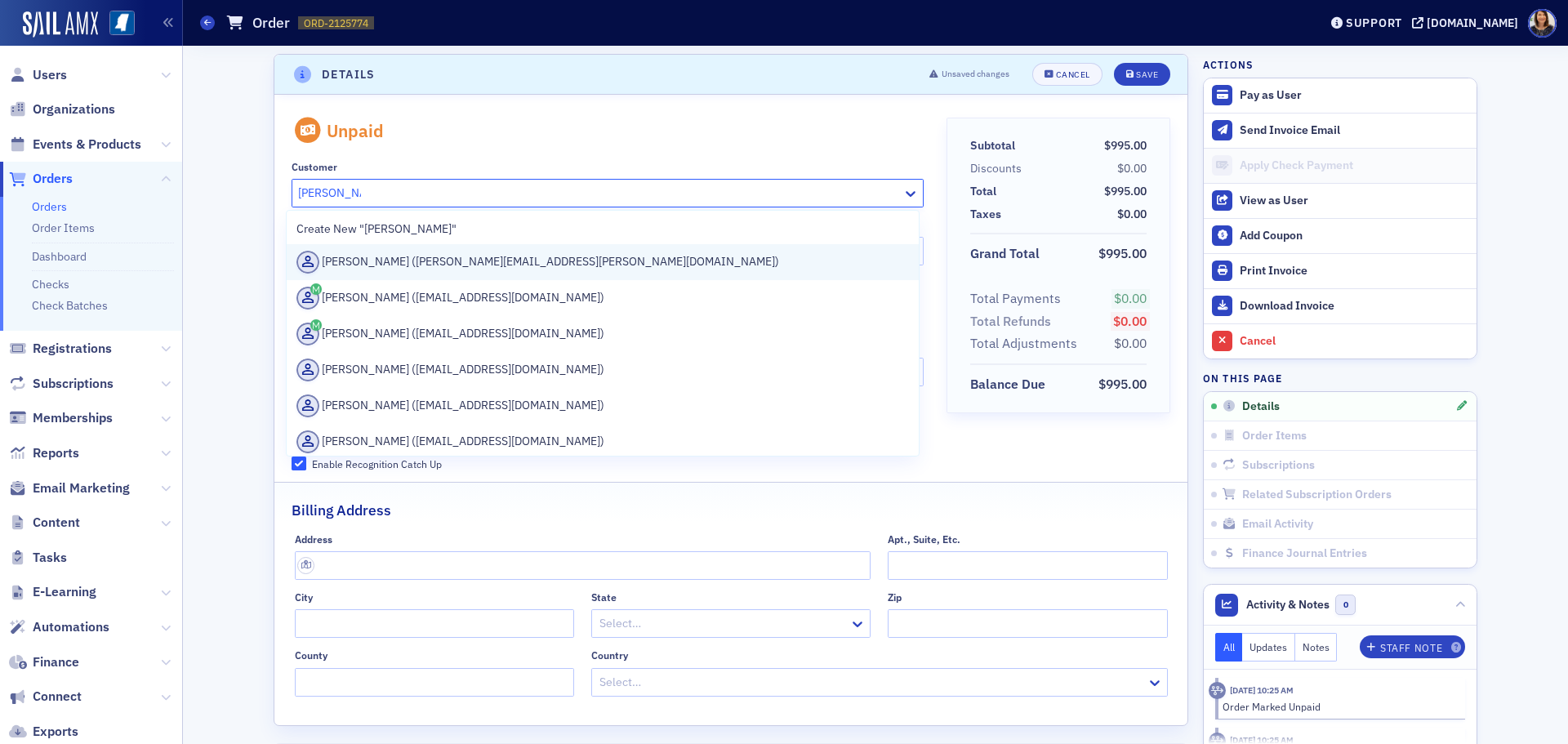
click at [461, 267] on div "Heather Cox (heather.cox@wws.cpa)" at bounding box center [602, 262] width 613 height 23
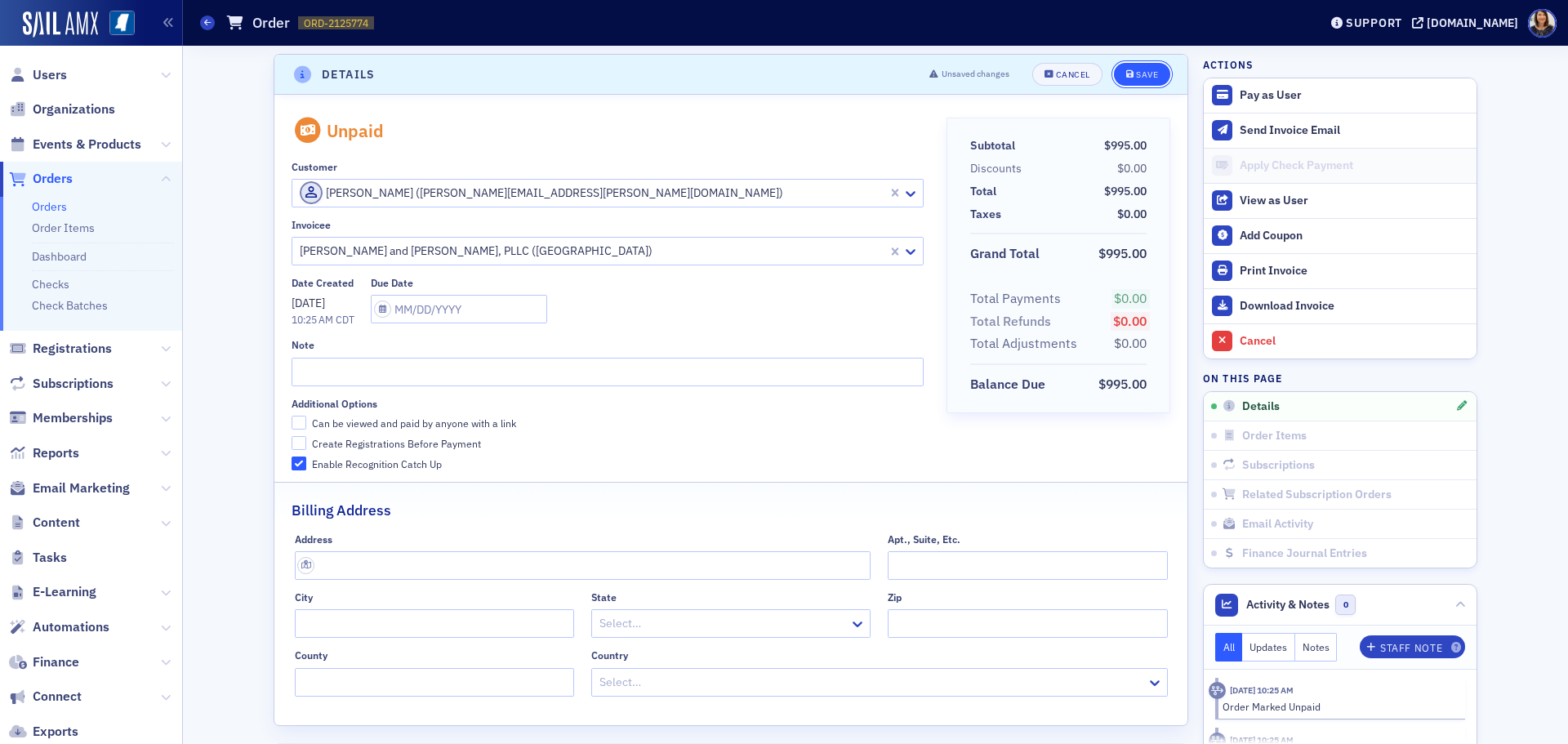
click at [1136, 79] on div "Save" at bounding box center [1147, 75] width 22 height 9
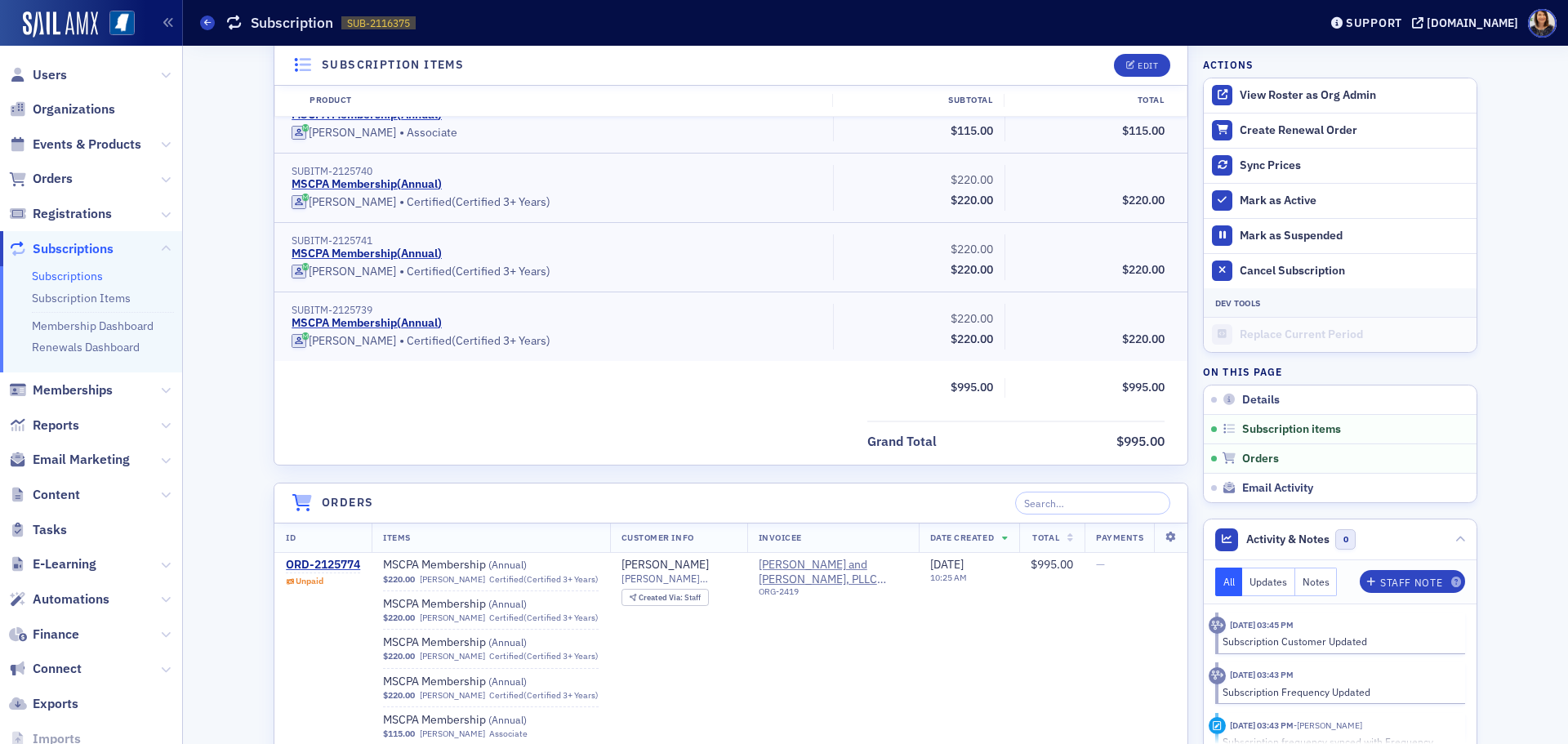
scroll to position [572, 0]
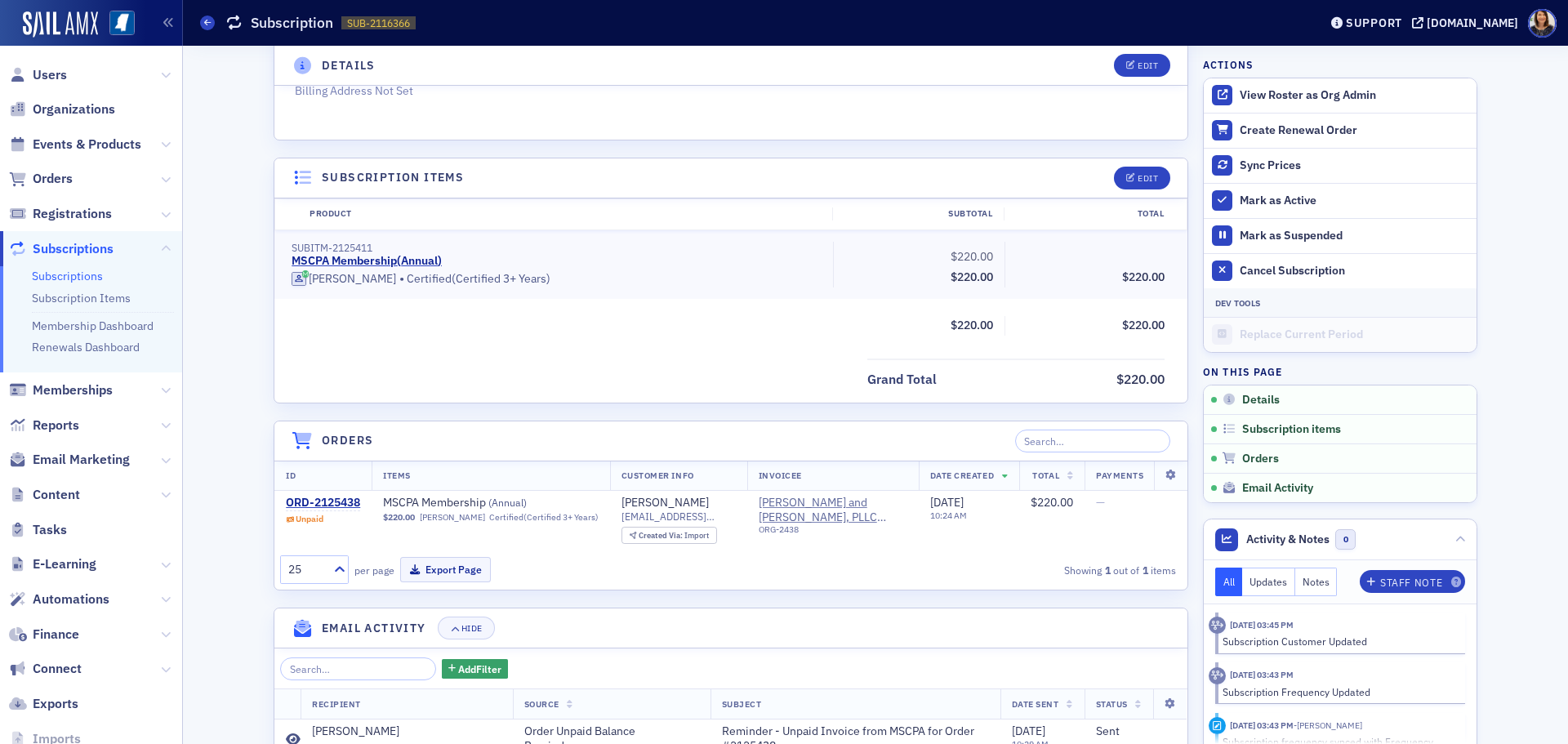
scroll to position [398, 0]
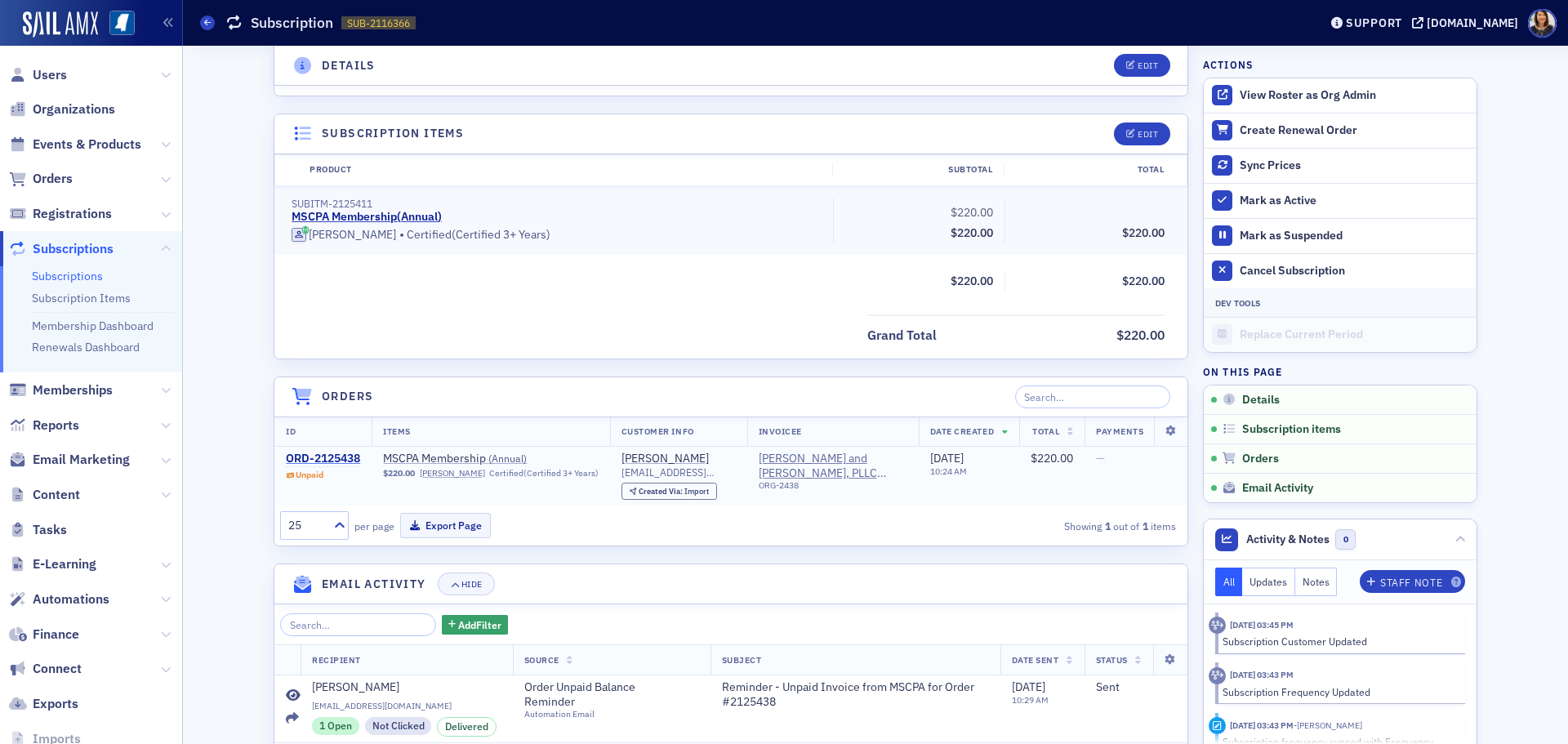
click at [339, 457] on div "ORD-2125438" at bounding box center [323, 458] width 75 height 15
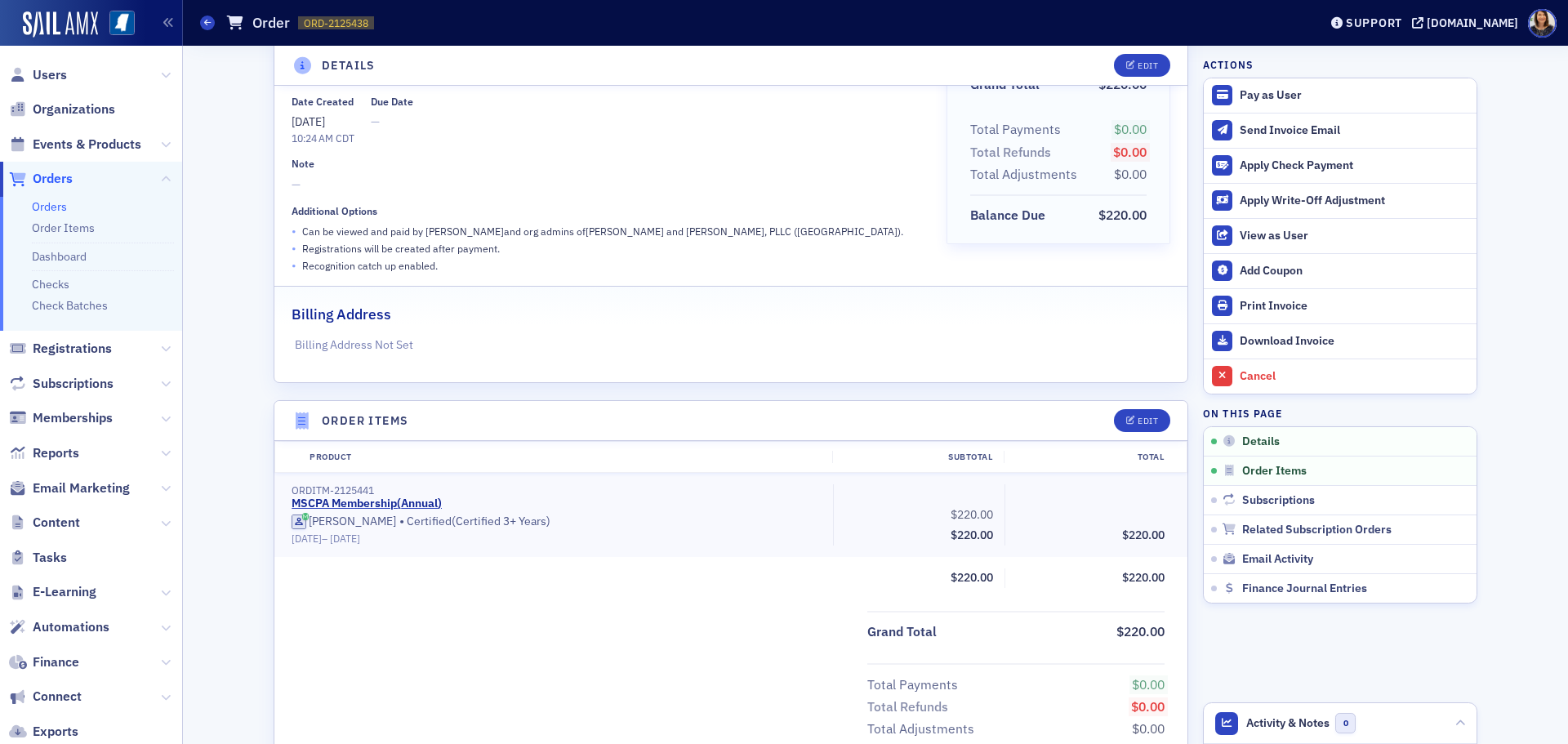
scroll to position [143, 0]
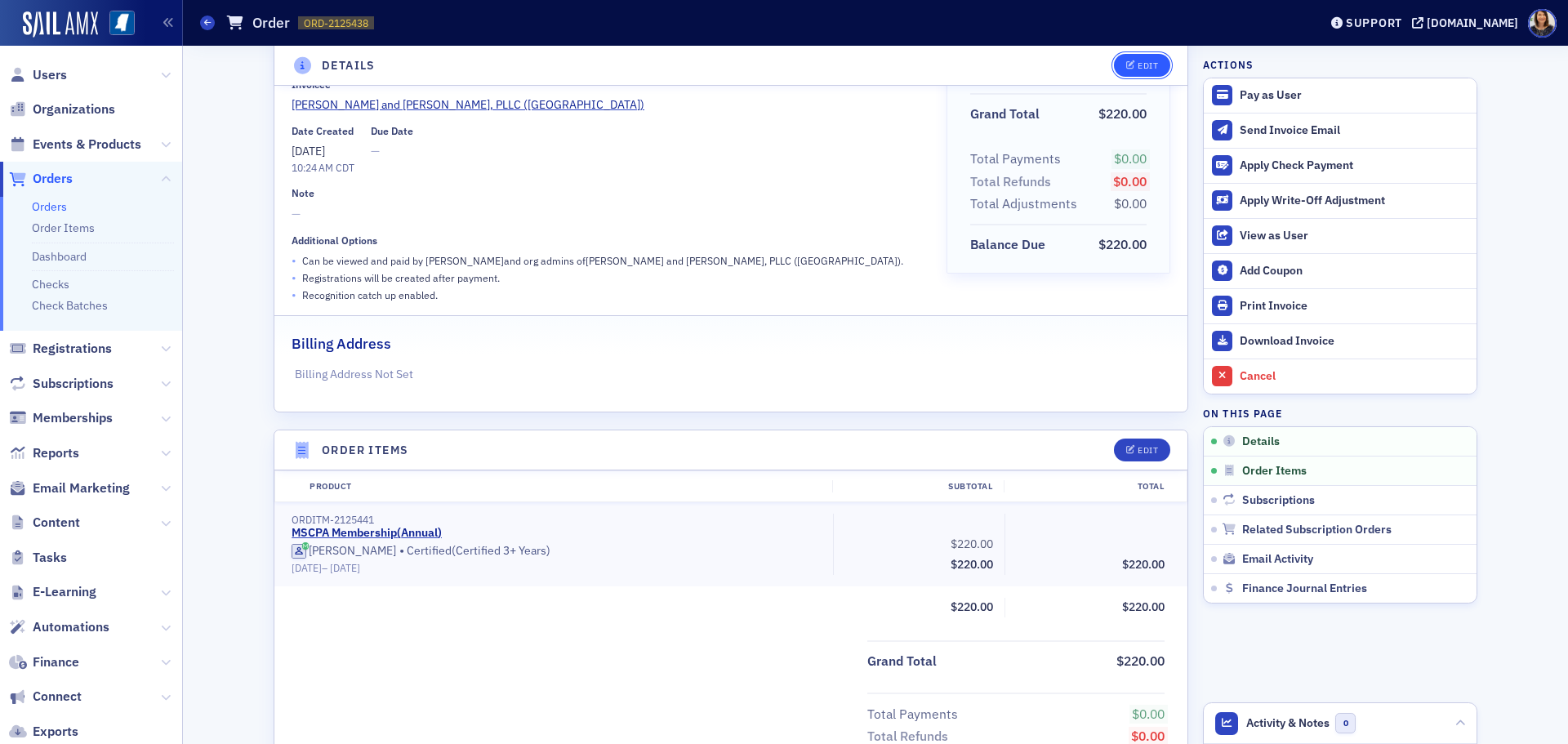
click at [1145, 58] on button "Edit" at bounding box center [1142, 65] width 57 height 23
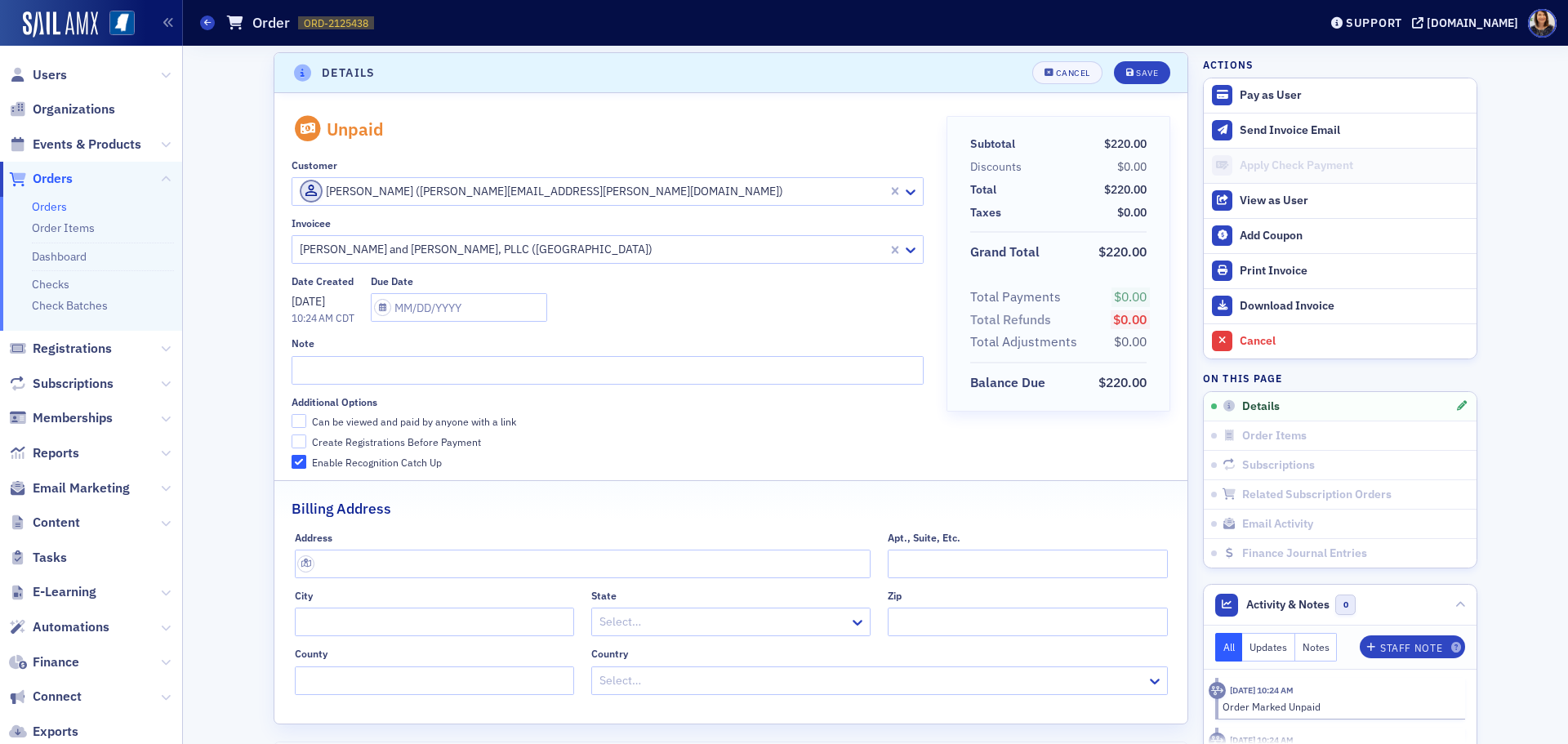
scroll to position [3, 0]
click at [760, 191] on div at bounding box center [598, 193] width 602 height 21
type input "heather cox"
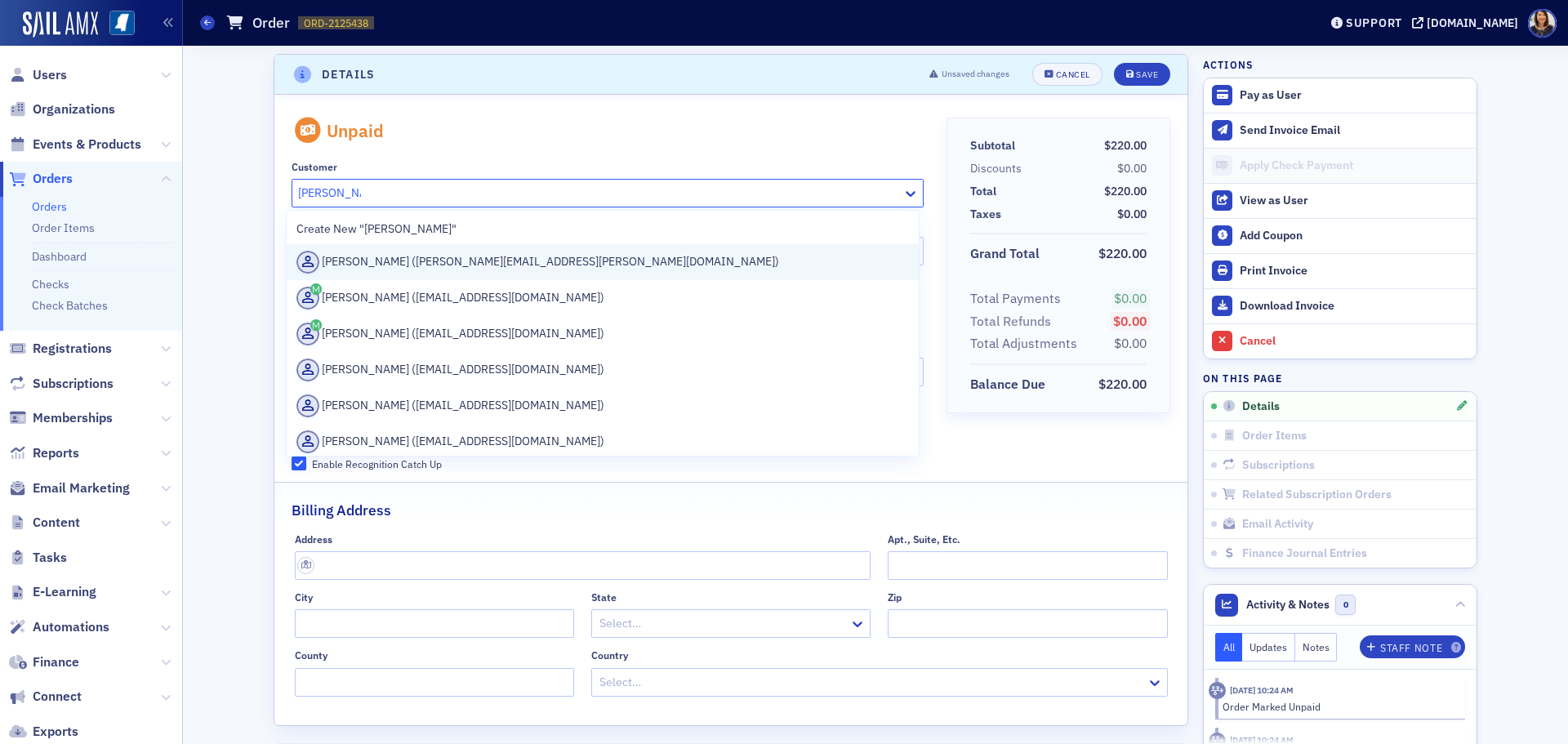
click at [386, 256] on div "Heather Cox (heather.cox@wws.cpa)" at bounding box center [602, 262] width 613 height 23
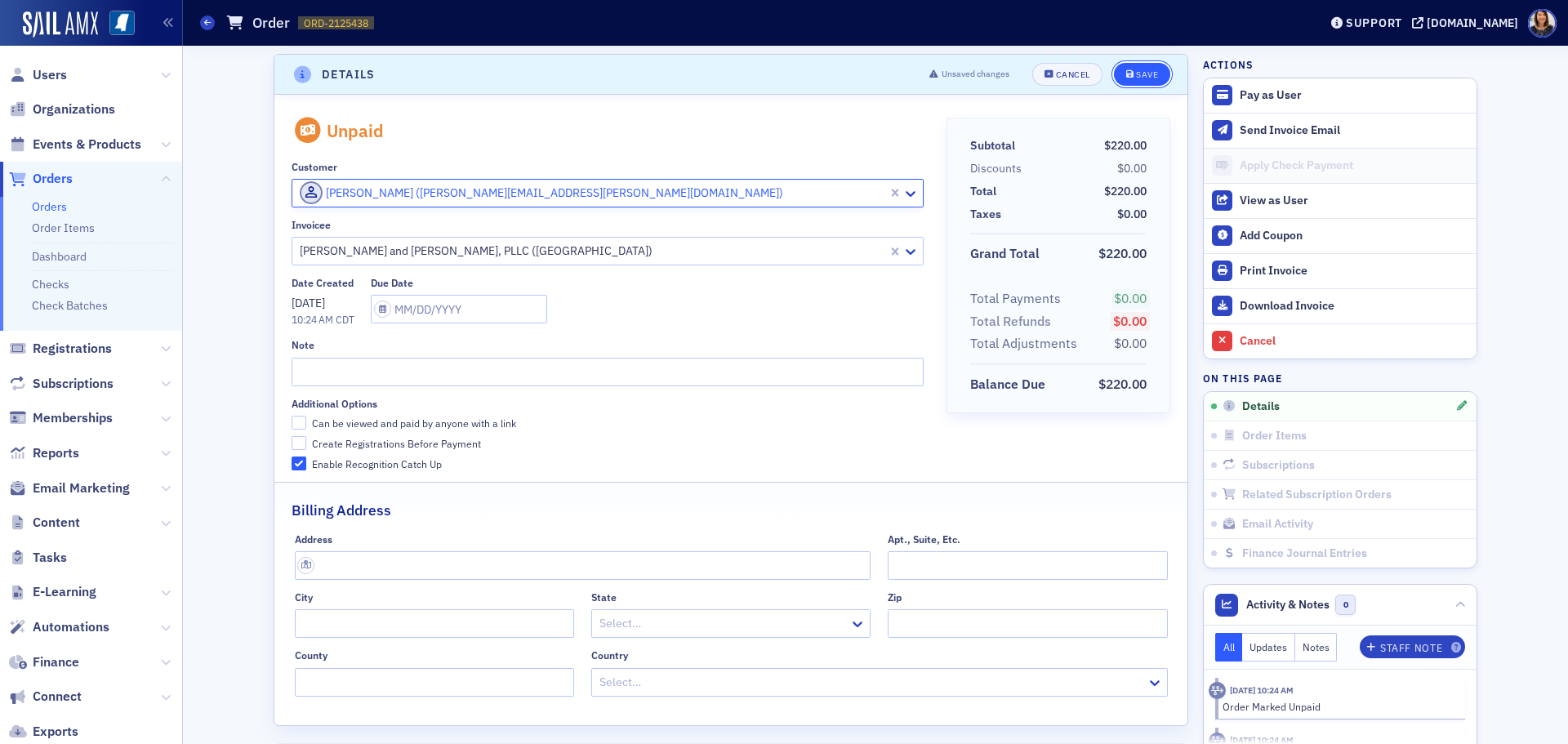
click at [1136, 78] on div "Save" at bounding box center [1147, 75] width 22 height 9
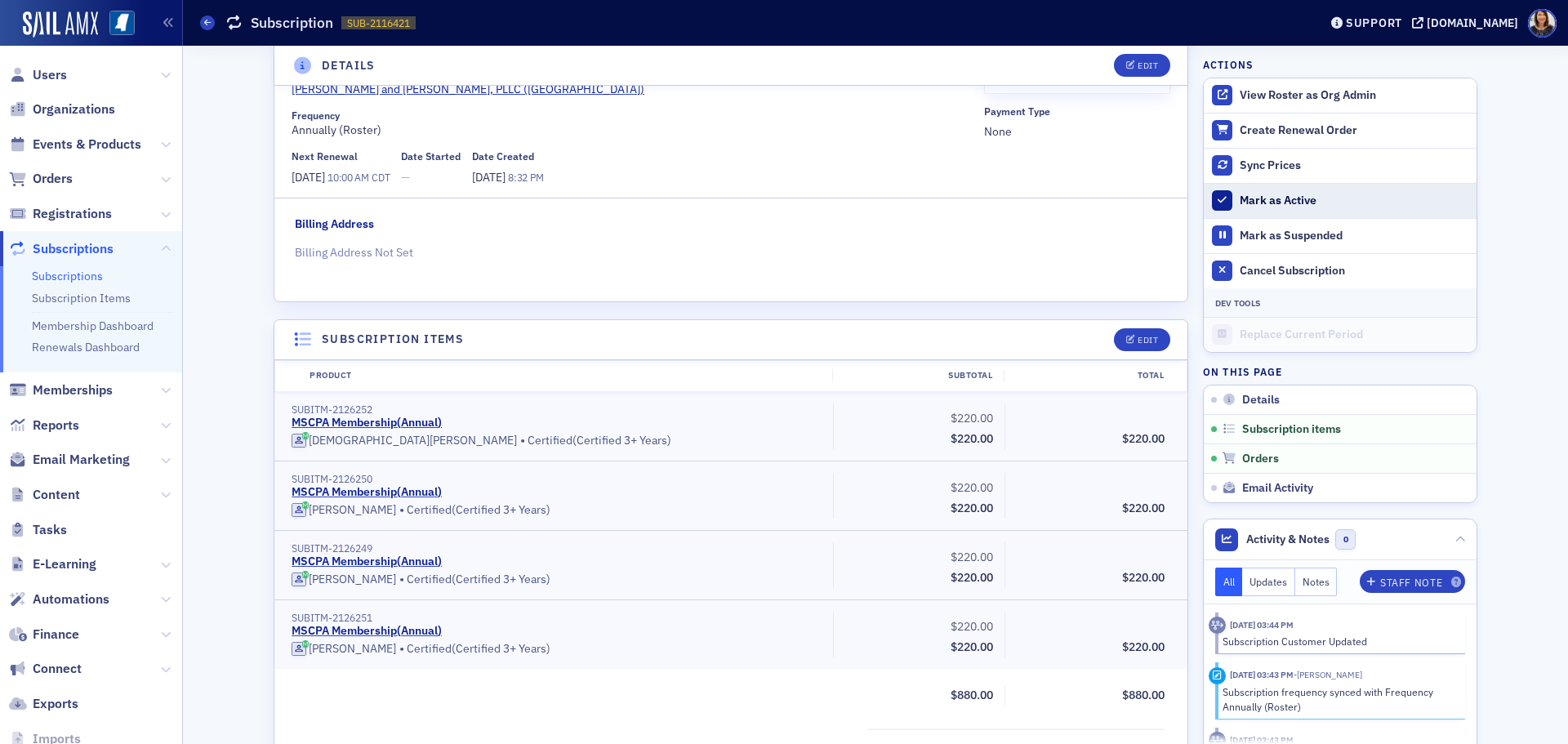
scroll to position [88, 0]
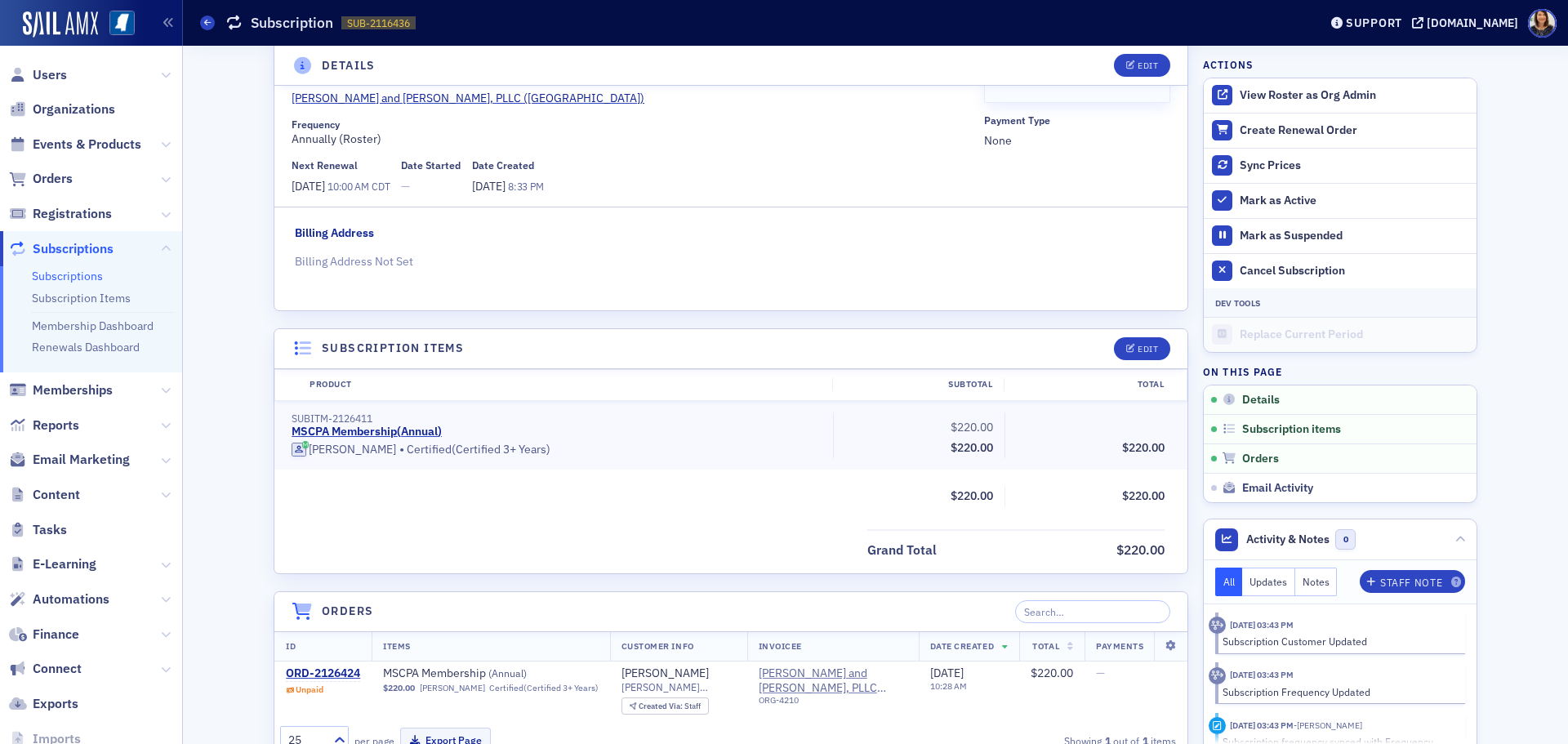
scroll to position [6, 0]
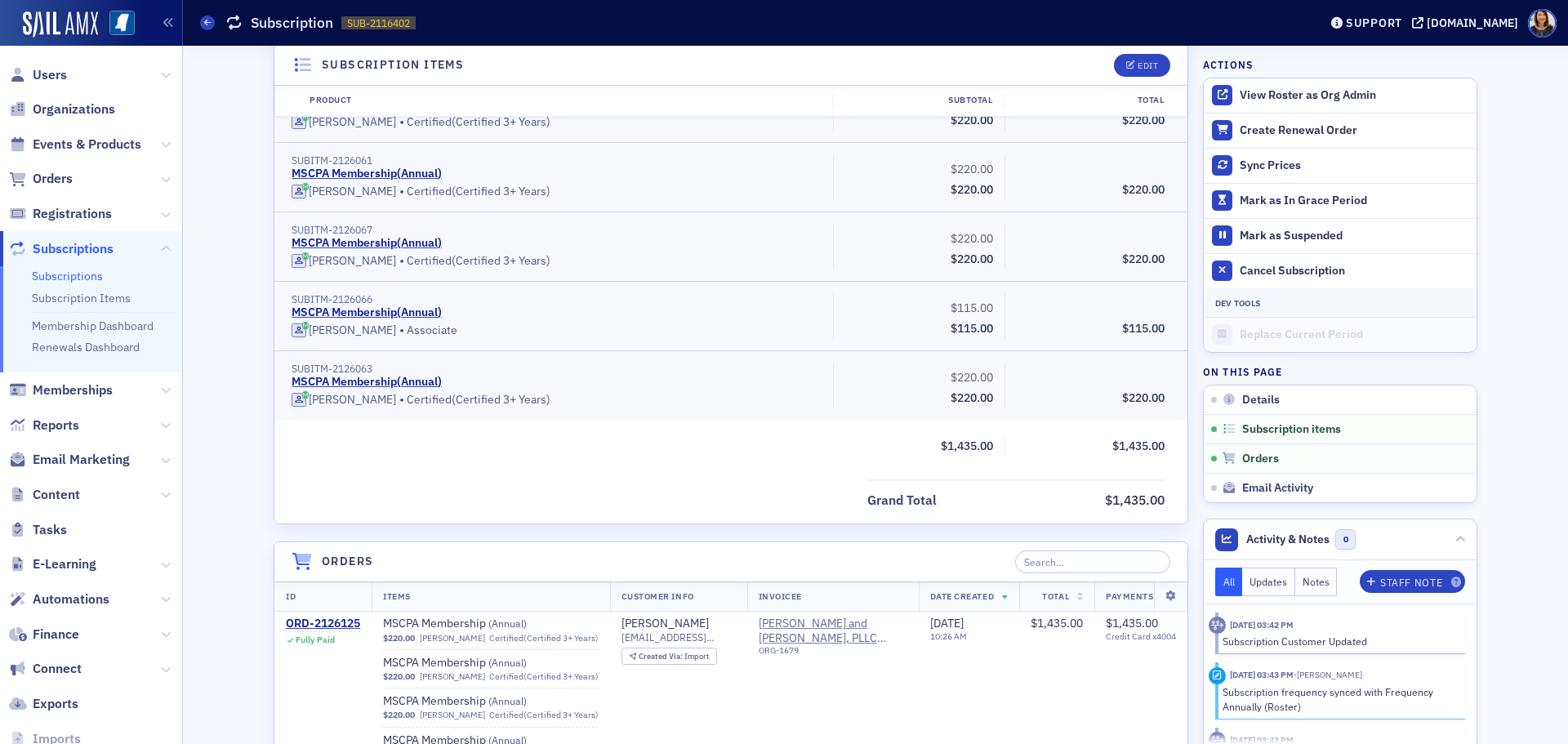
scroll to position [799, 0]
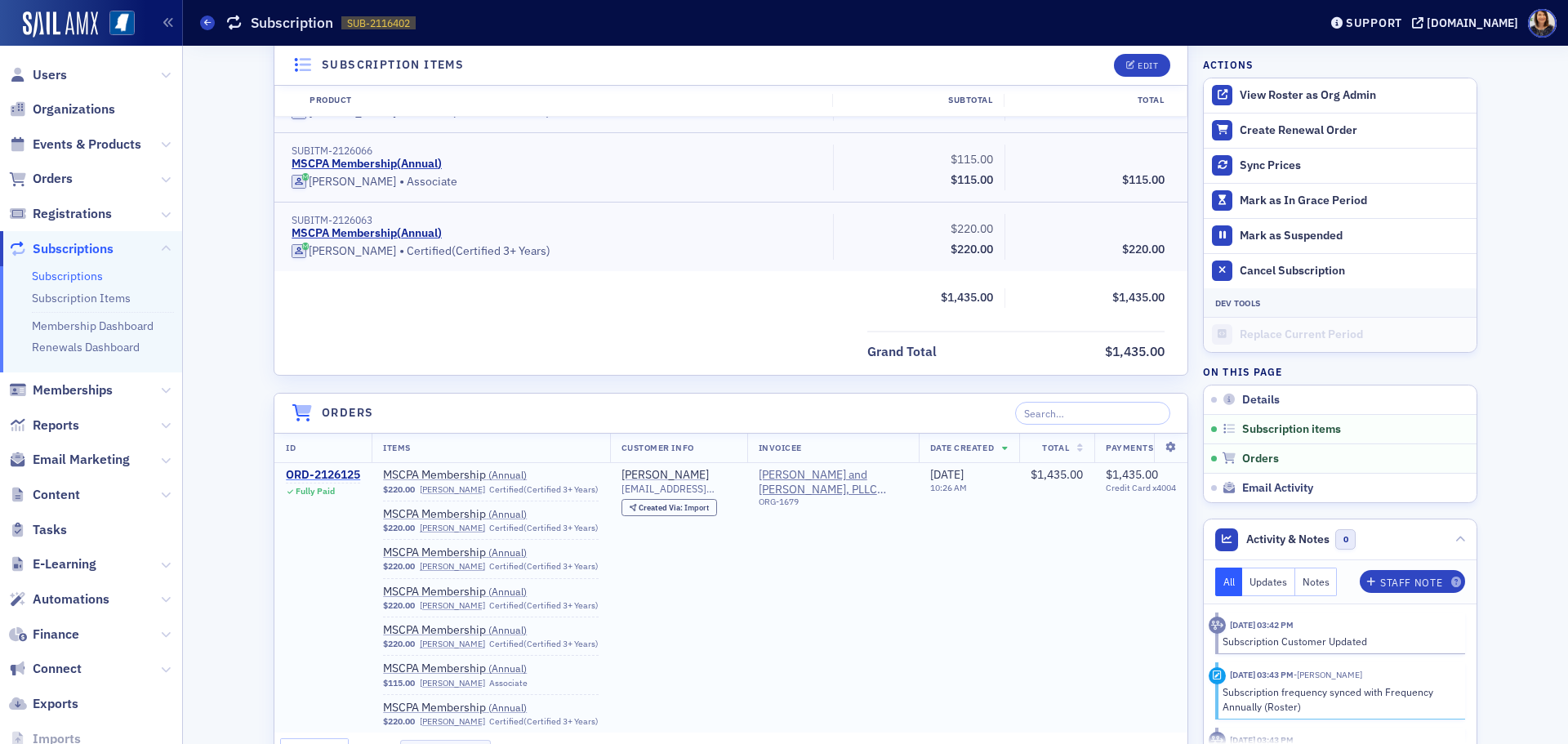
click at [331, 470] on div "ORD-2126125" at bounding box center [323, 475] width 75 height 15
click at [332, 472] on div "ORD-2126125" at bounding box center [323, 475] width 75 height 15
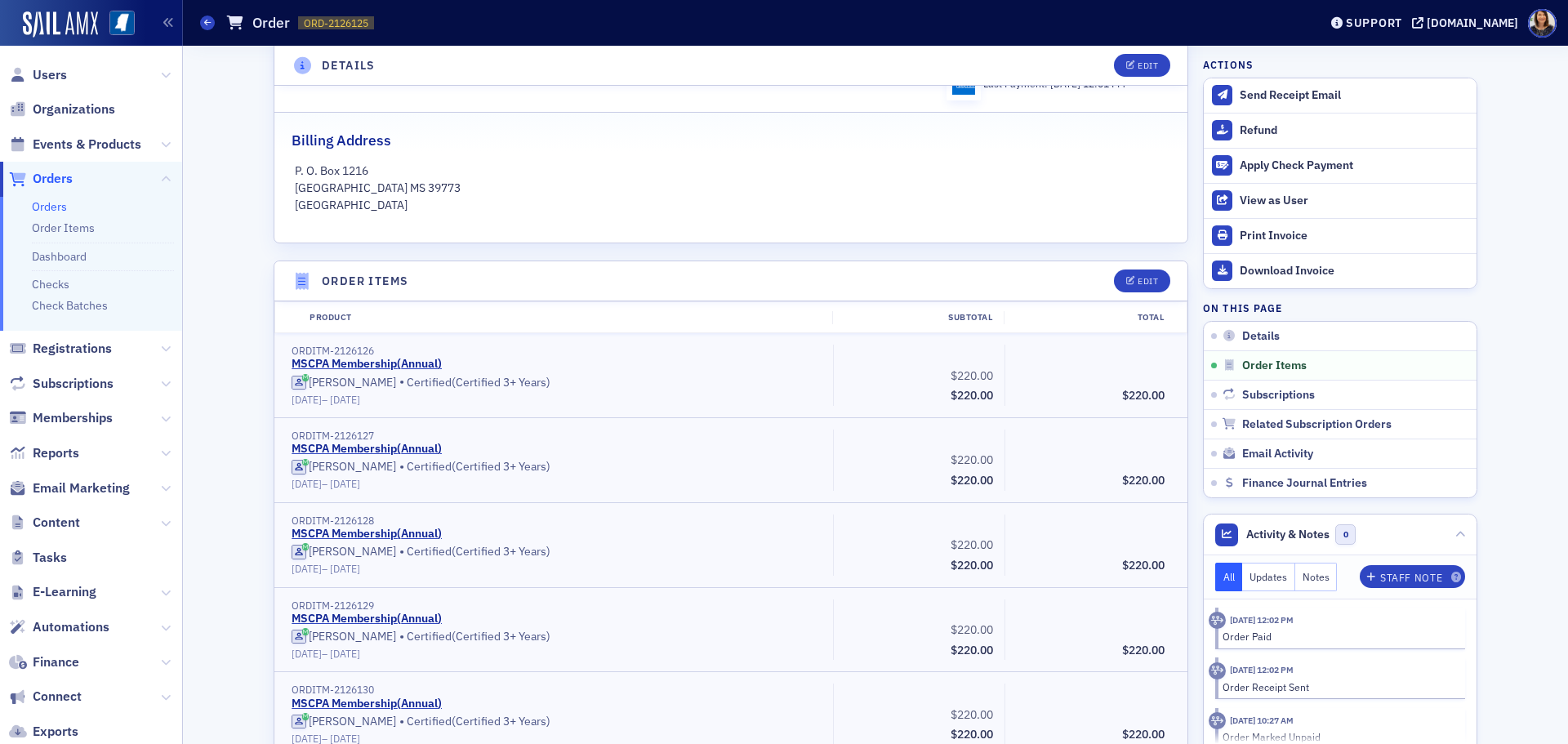
scroll to position [209, 0]
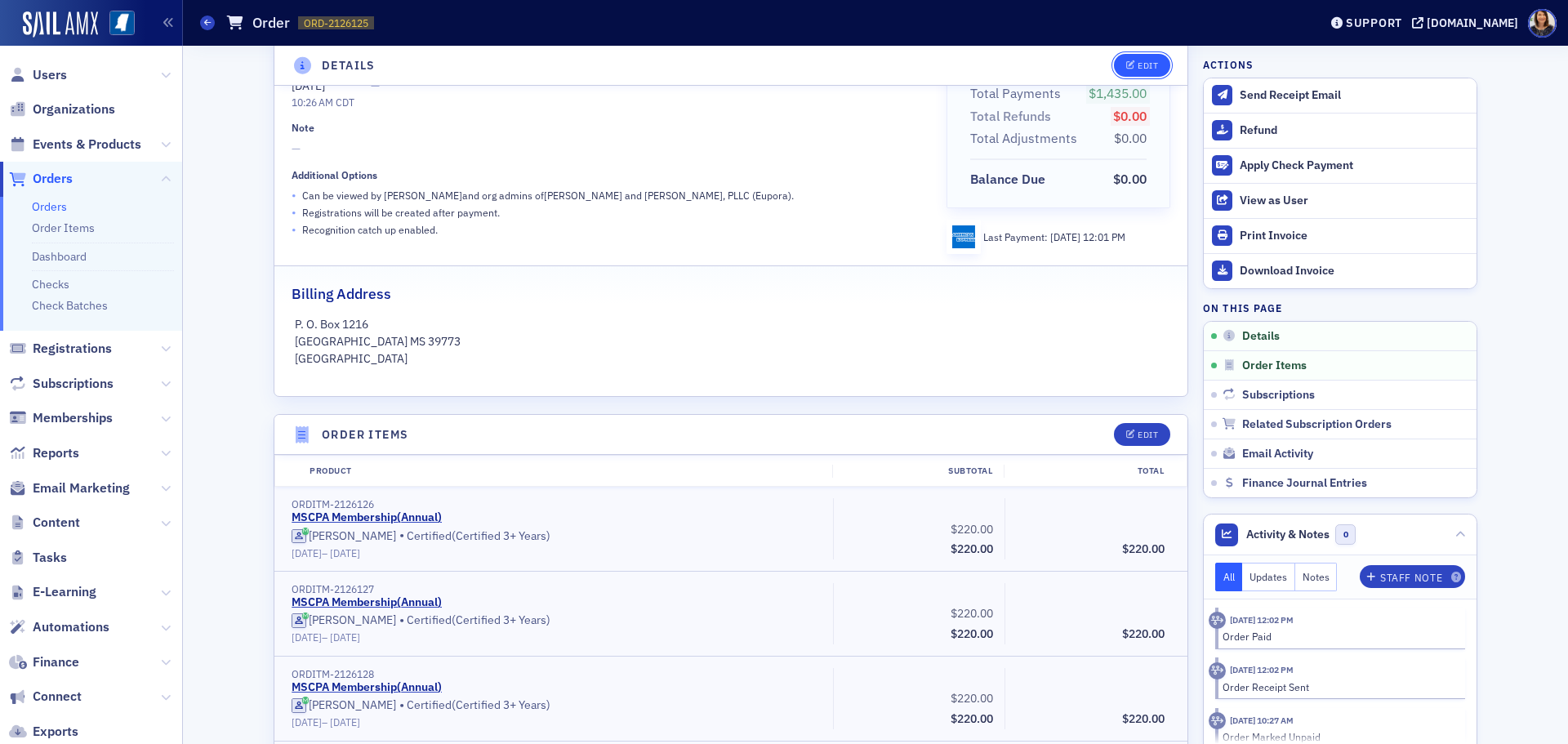
click at [1141, 68] on div "Edit" at bounding box center [1148, 65] width 21 height 9
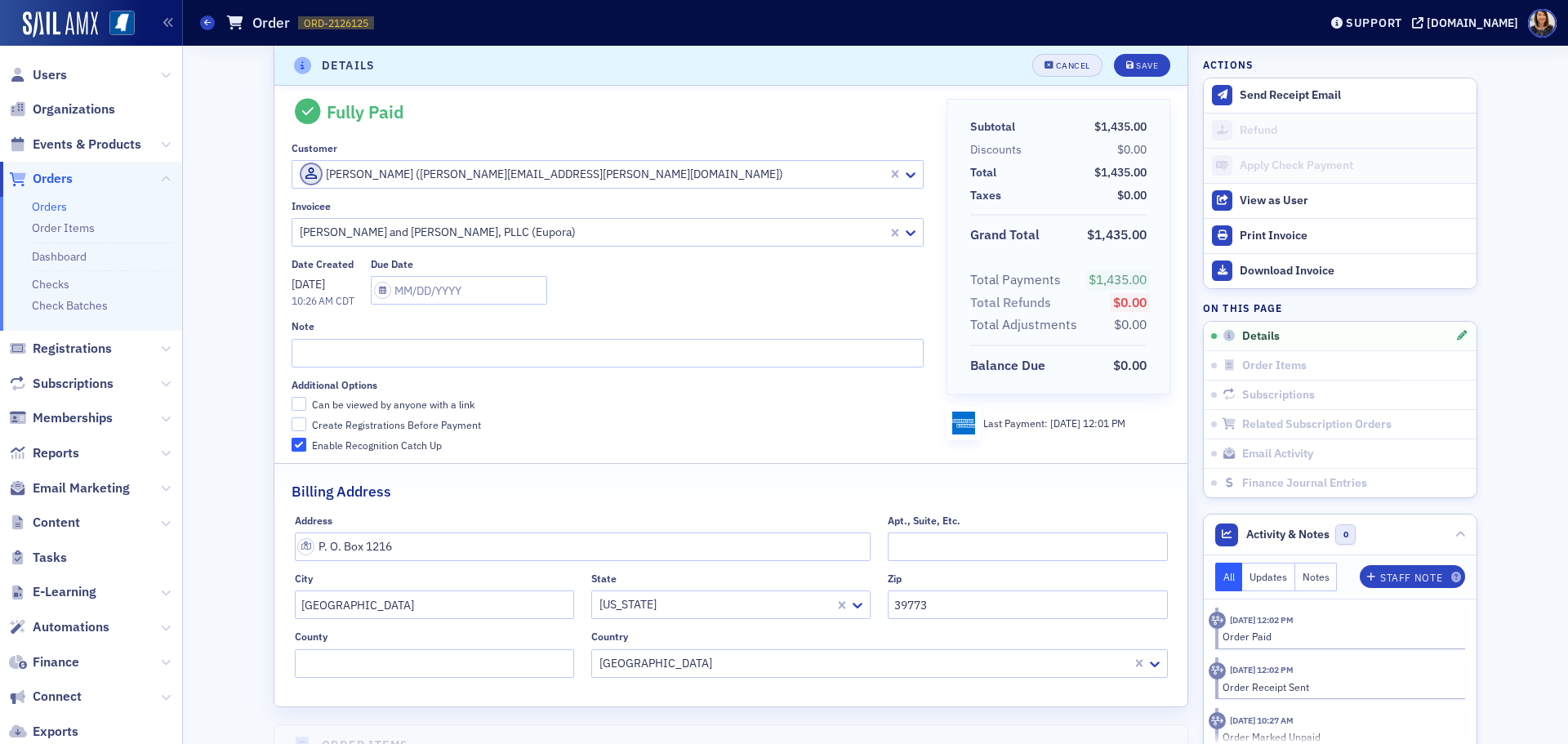
scroll to position [3, 0]
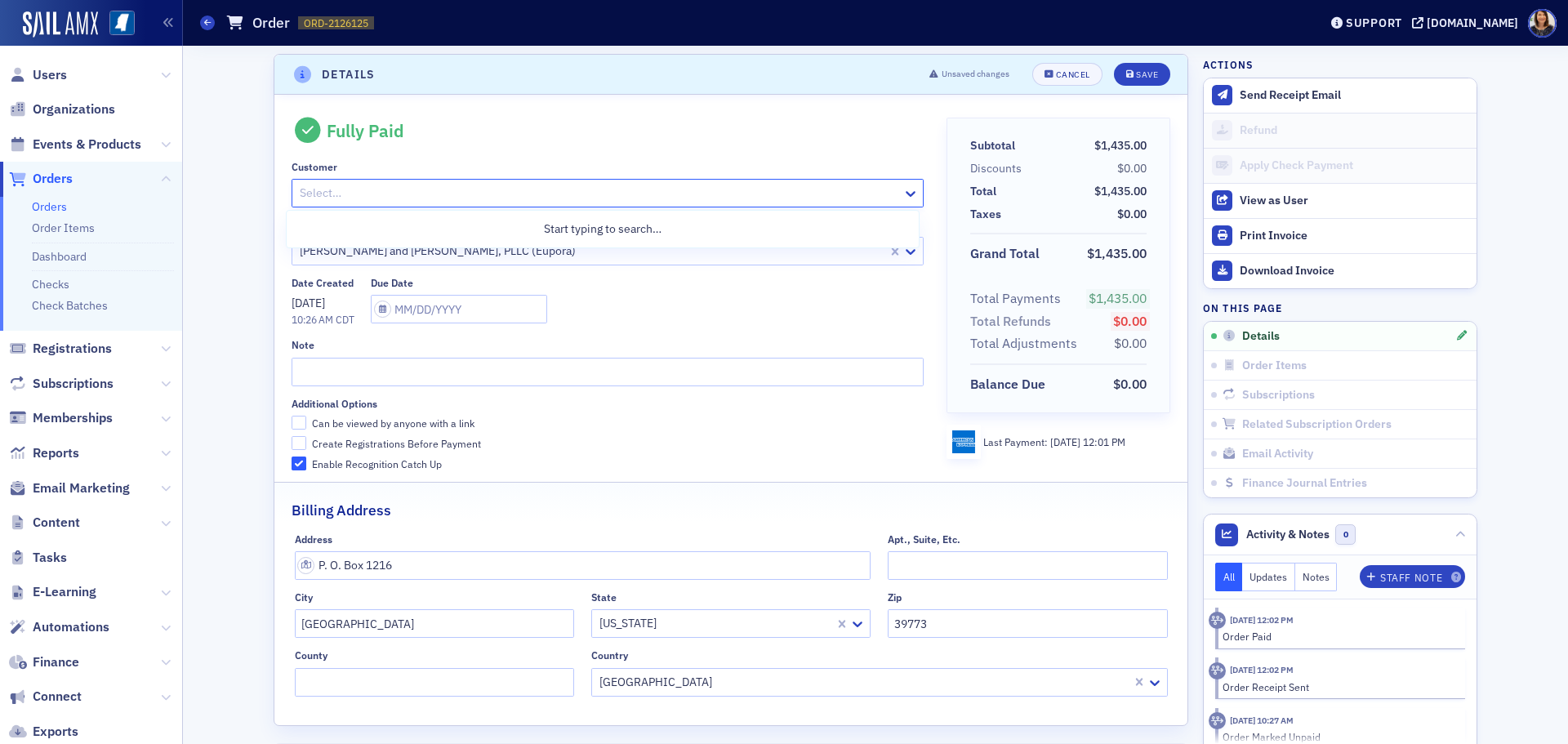
click at [784, 197] on div at bounding box center [598, 193] width 602 height 21
type input "[PERSON_NAME]"
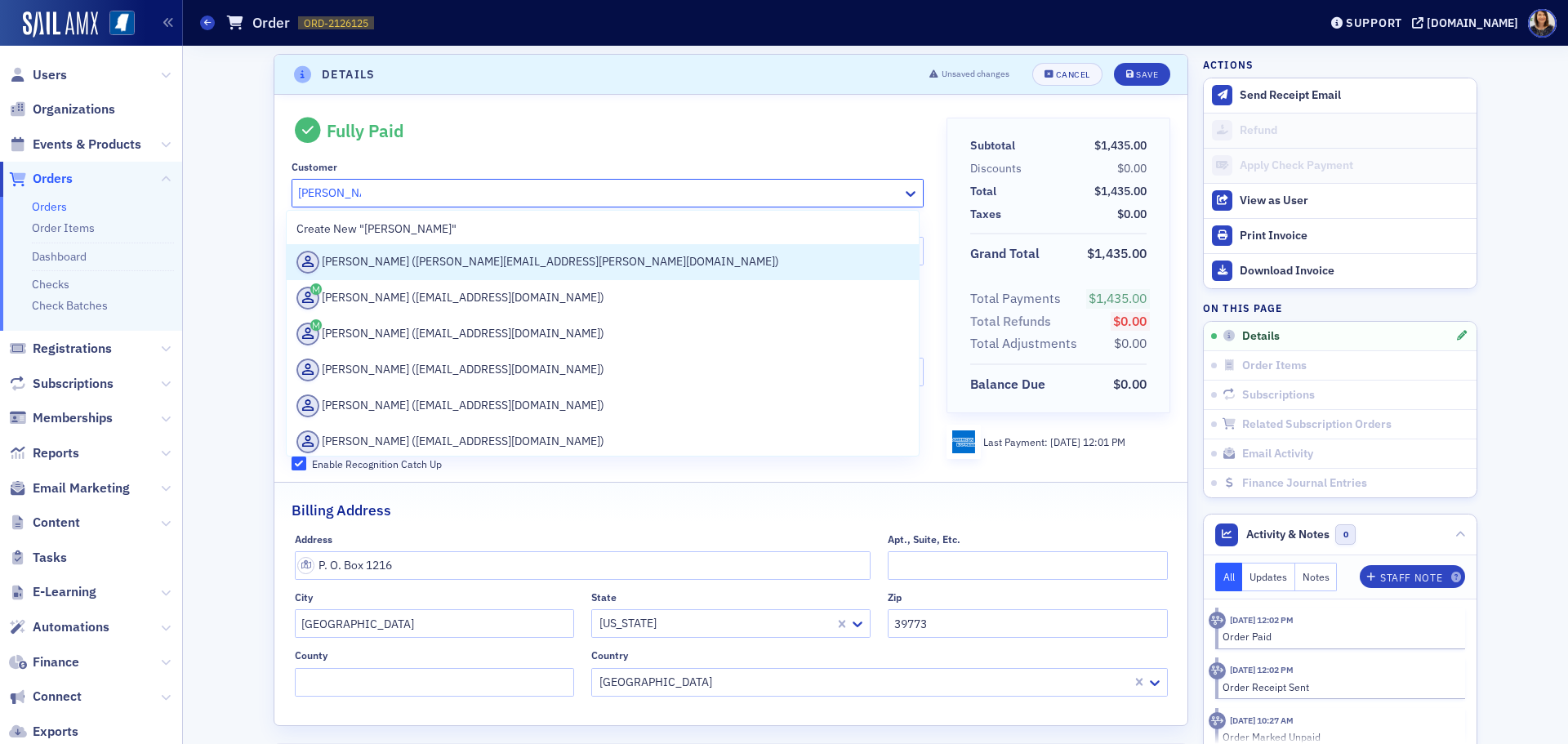
click at [449, 263] on div "[PERSON_NAME] ([PERSON_NAME][EMAIL_ADDRESS][PERSON_NAME][DOMAIN_NAME])" at bounding box center [602, 262] width 613 height 23
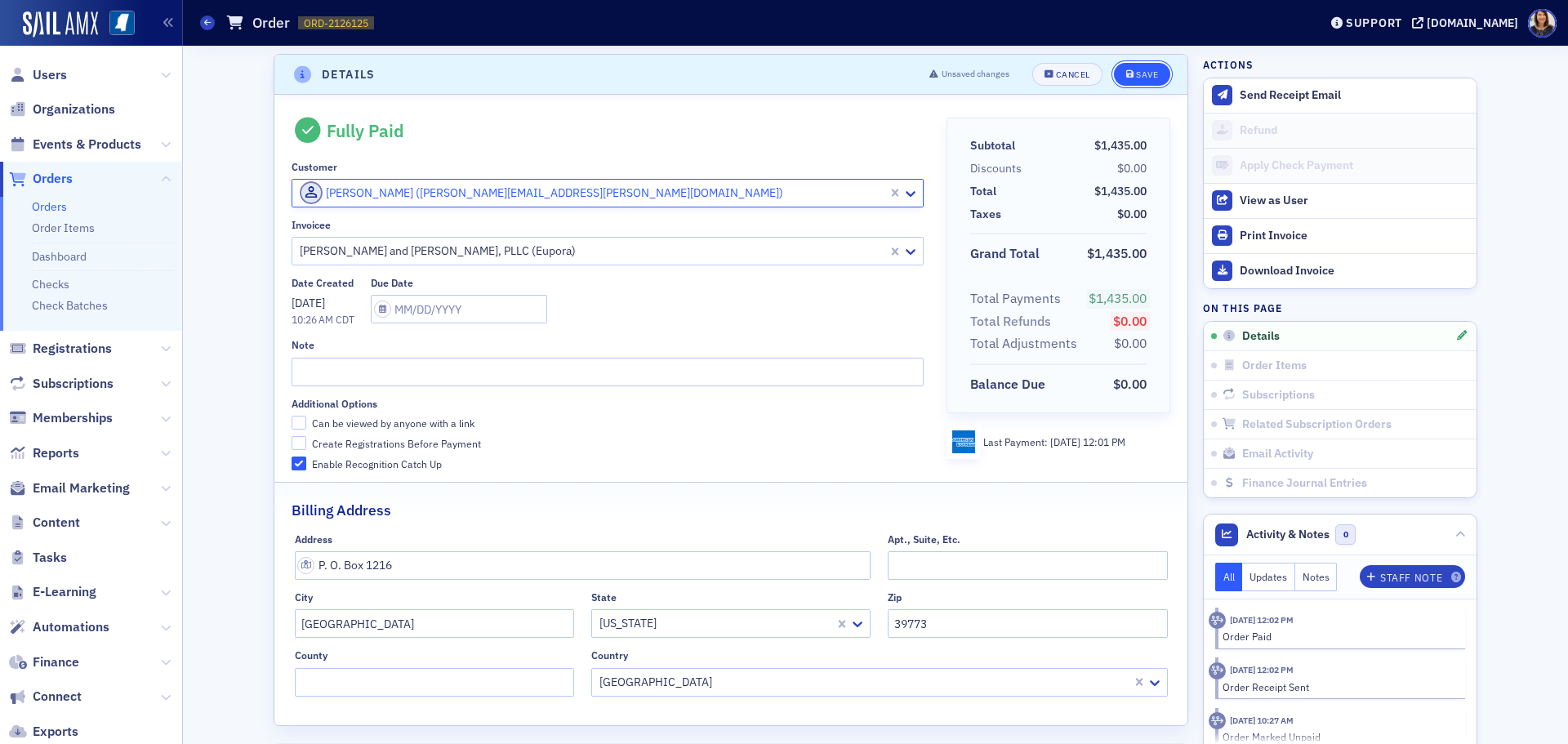
click at [1139, 74] on div "Save" at bounding box center [1147, 75] width 22 height 9
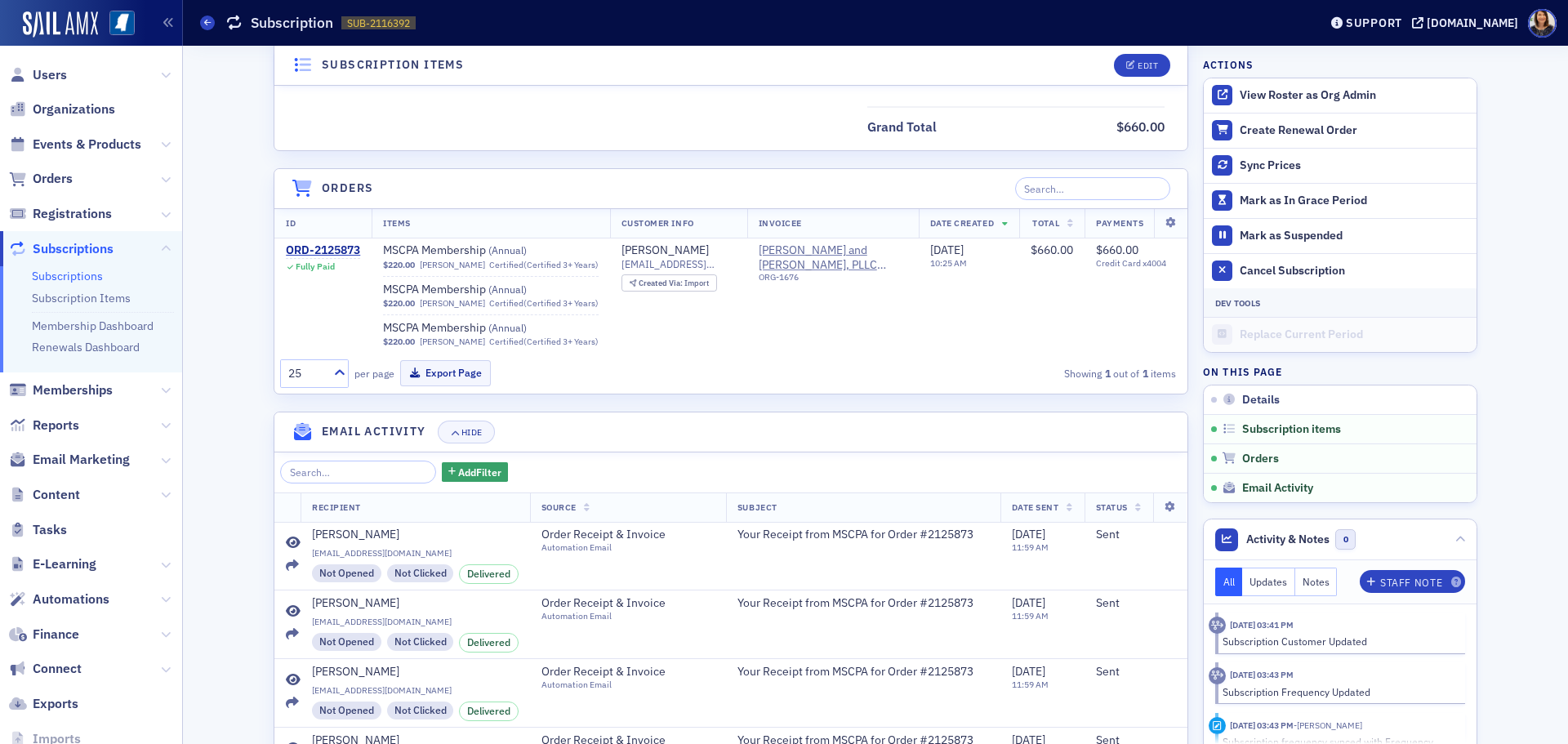
scroll to position [723, 0]
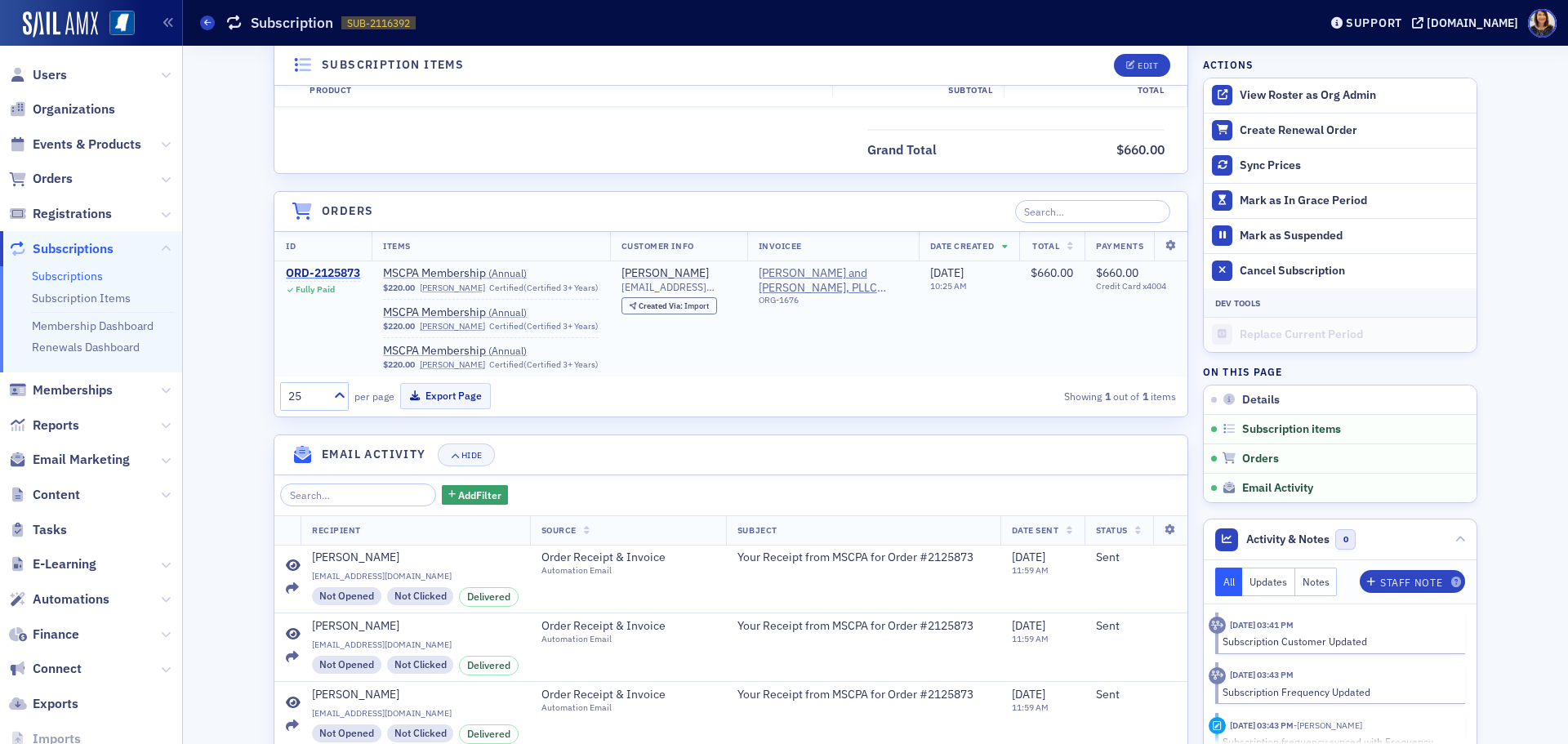
click at [331, 268] on div "ORD-2125873" at bounding box center [323, 273] width 75 height 15
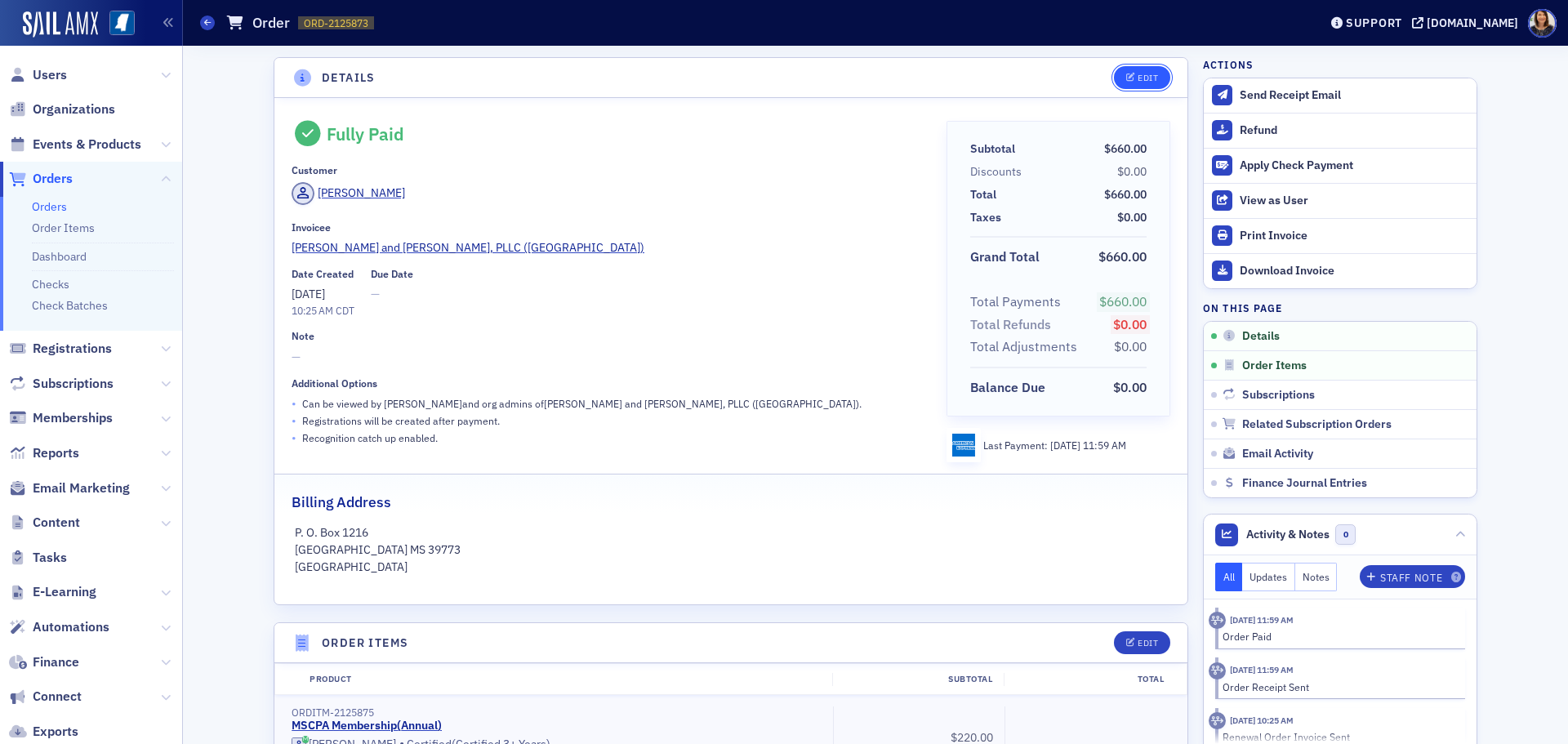
click at [1138, 79] on div "Edit" at bounding box center [1148, 78] width 21 height 9
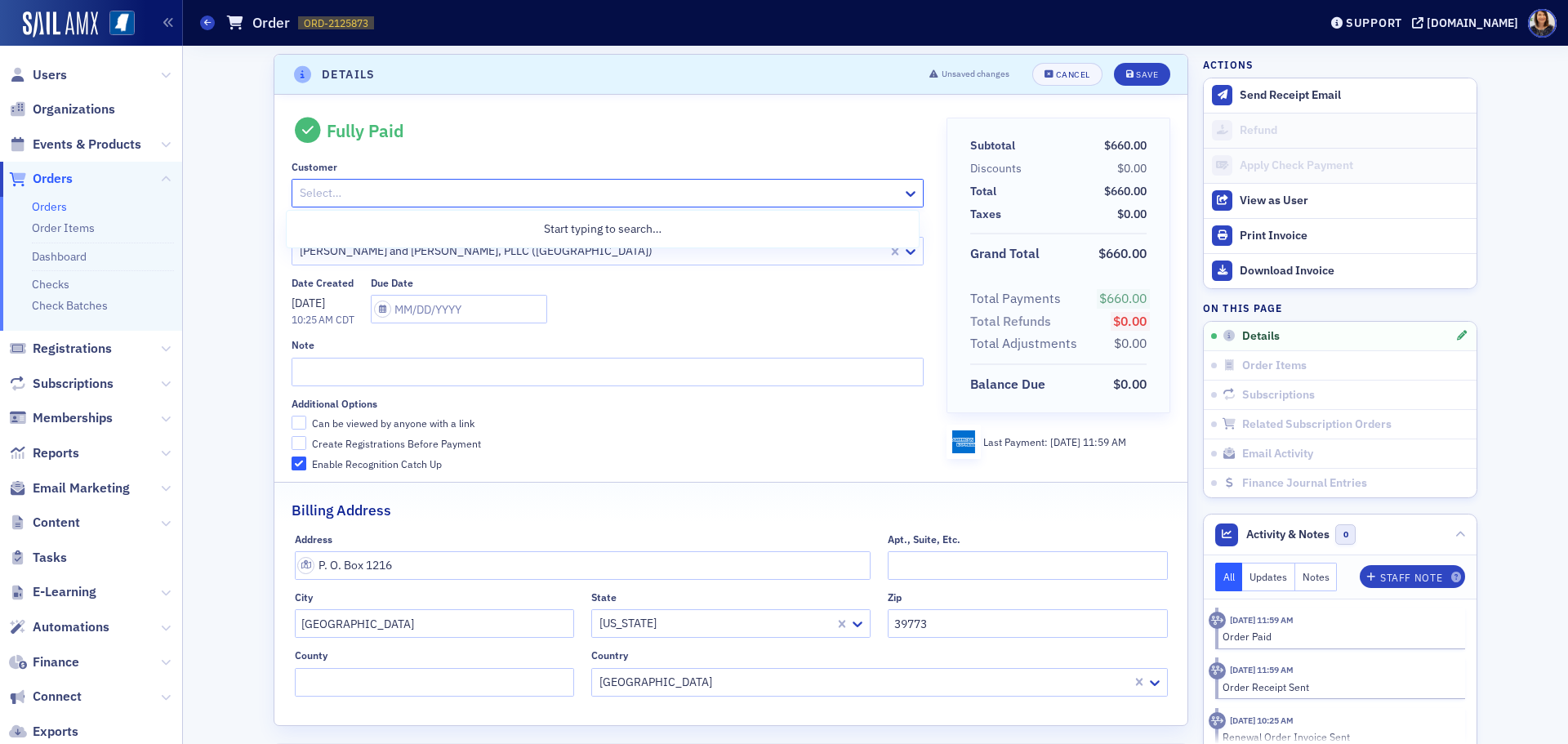
click at [796, 203] on div at bounding box center [598, 193] width 602 height 21
type input "[PERSON_NAME]"
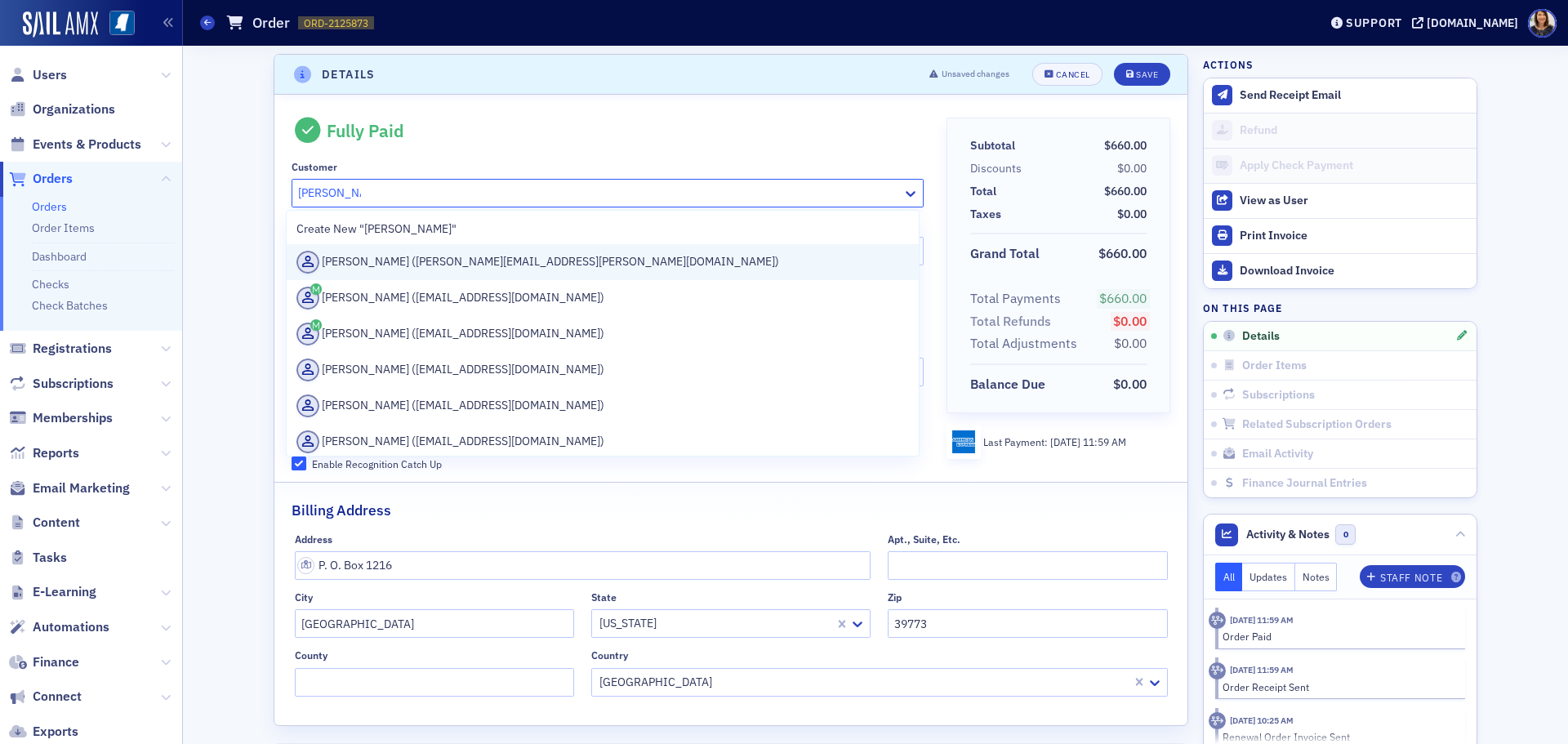
click at [452, 263] on div "[PERSON_NAME] ([PERSON_NAME][EMAIL_ADDRESS][PERSON_NAME][DOMAIN_NAME])" at bounding box center [602, 262] width 613 height 23
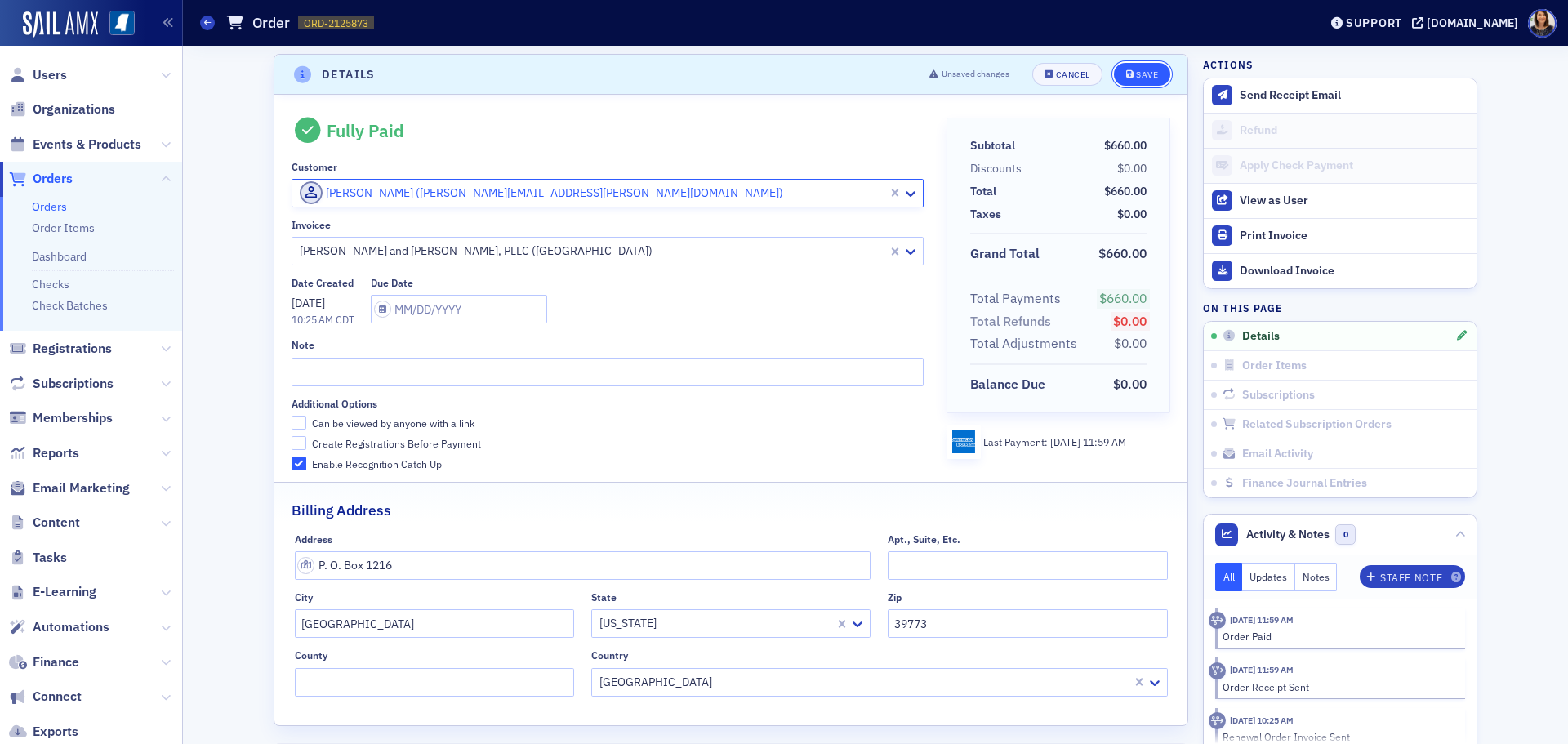
click at [1143, 76] on div "Save" at bounding box center [1147, 75] width 22 height 9
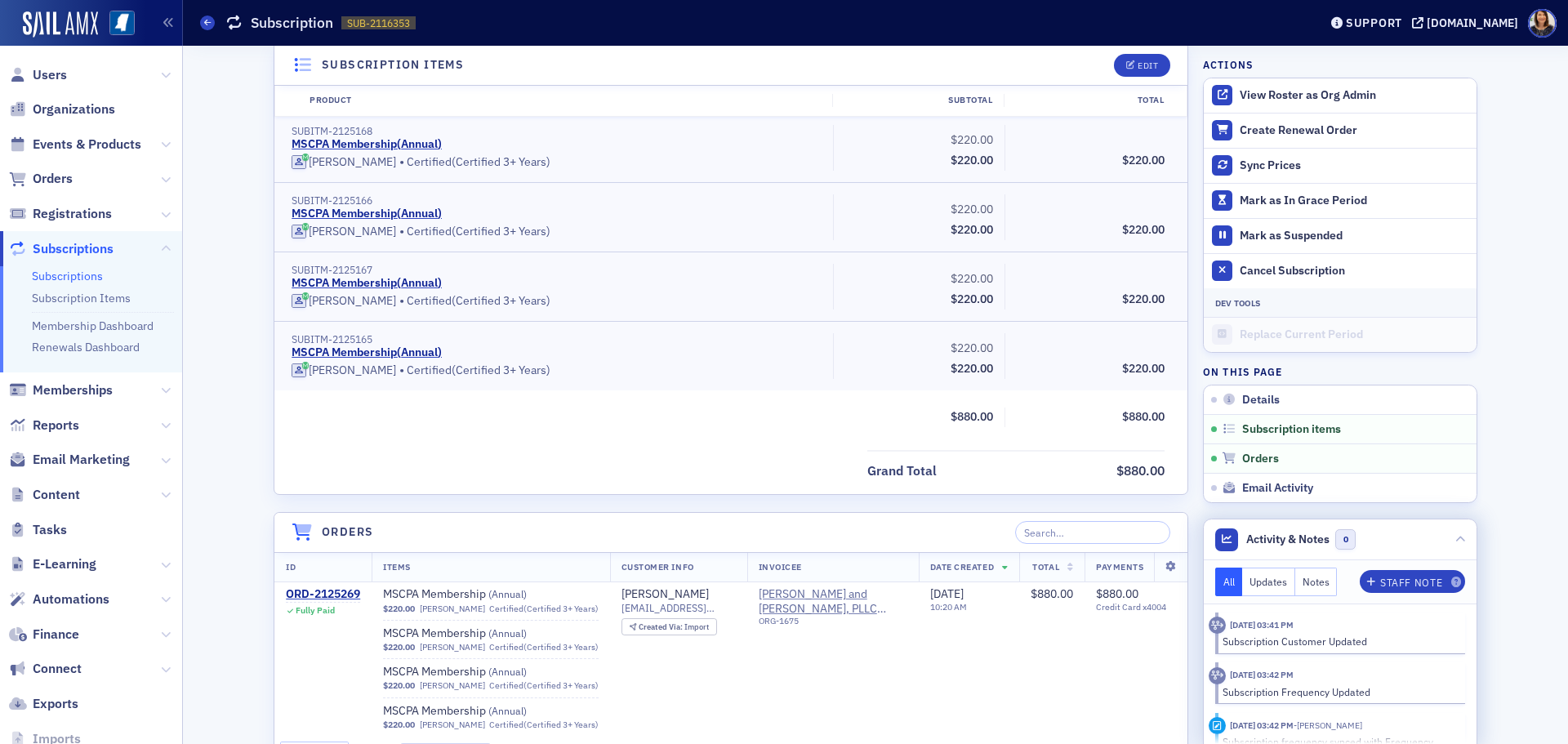
scroll to position [481, 0]
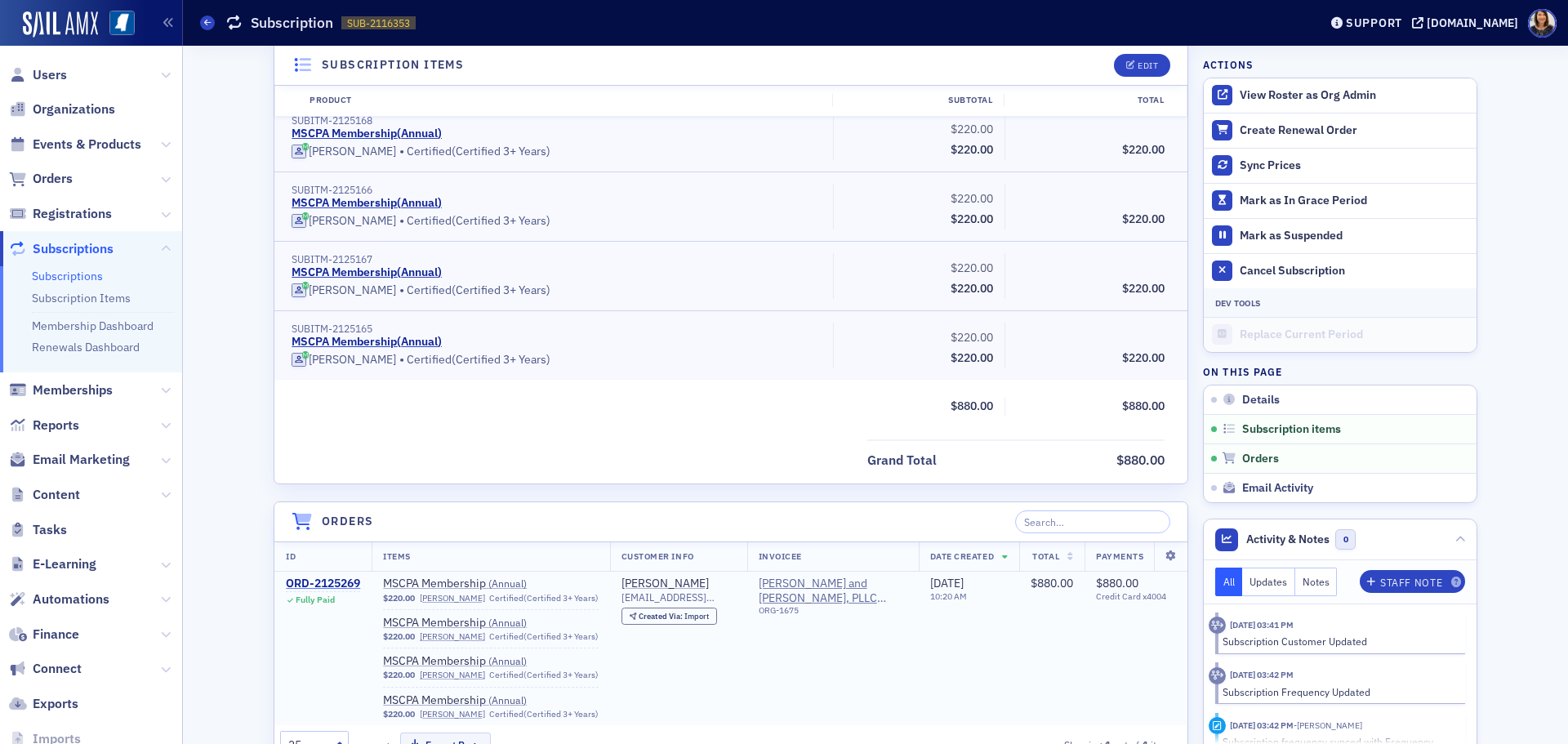
click at [330, 581] on div "ORD-2125269" at bounding box center [323, 584] width 75 height 15
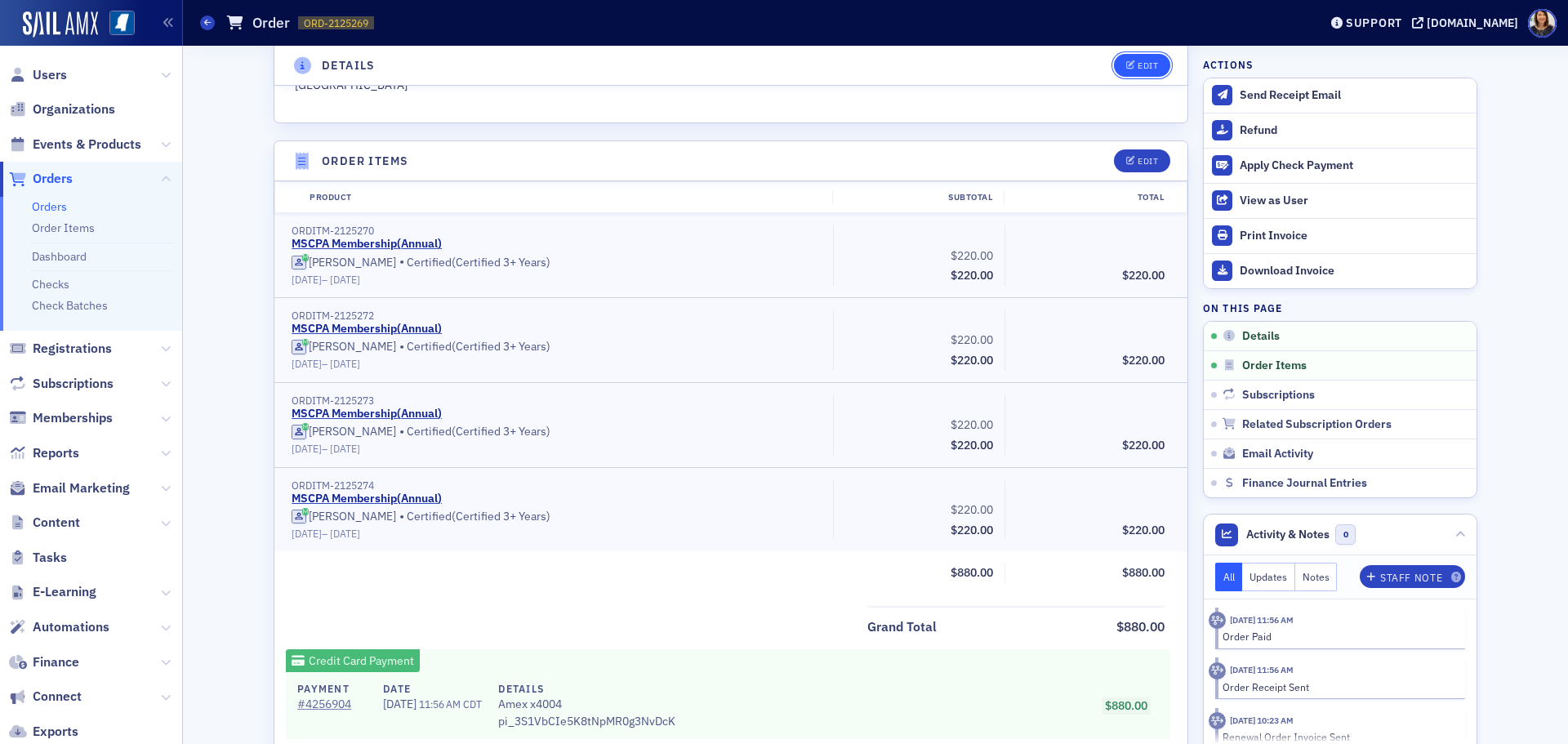
click at [1145, 65] on div "Edit" at bounding box center [1148, 65] width 21 height 9
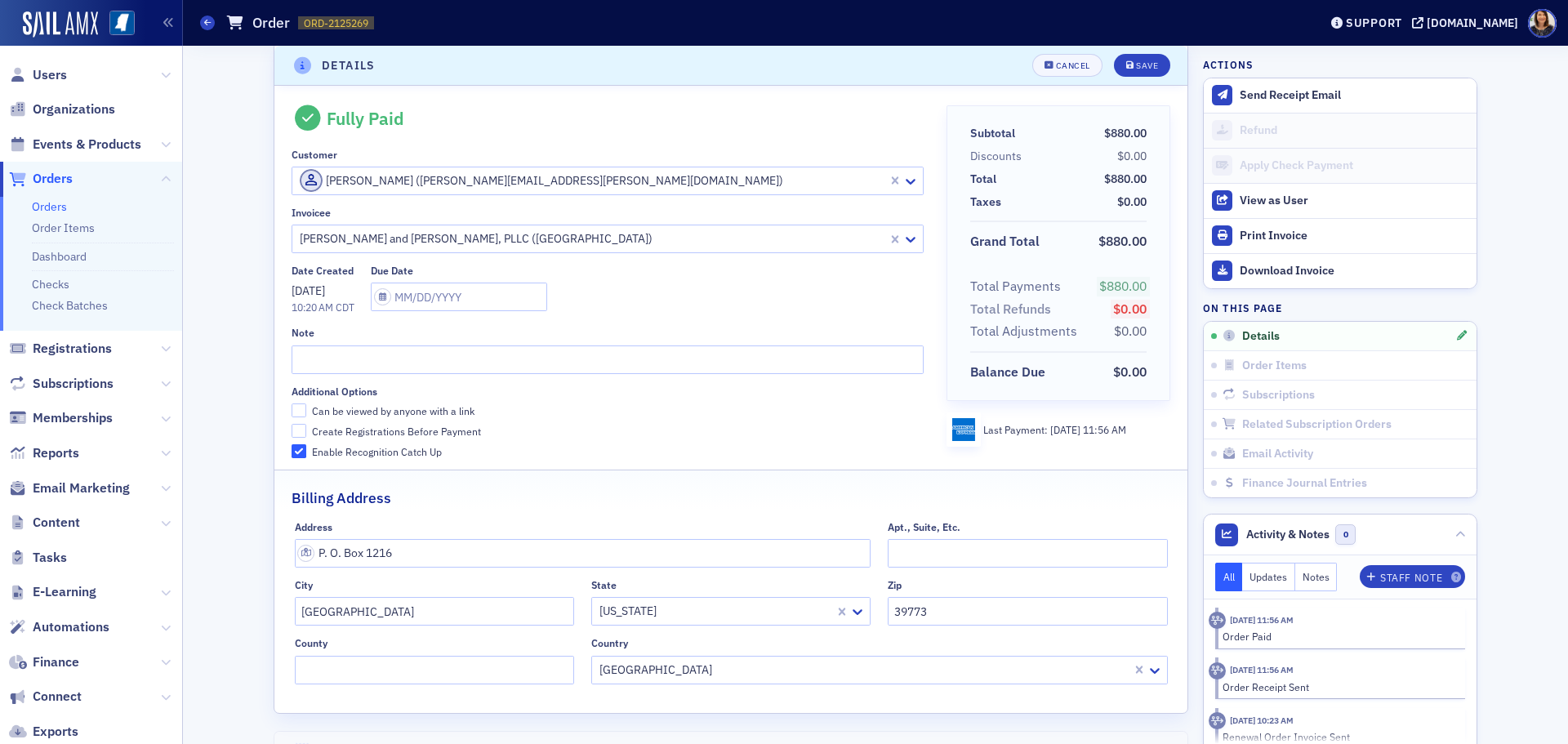
scroll to position [3, 0]
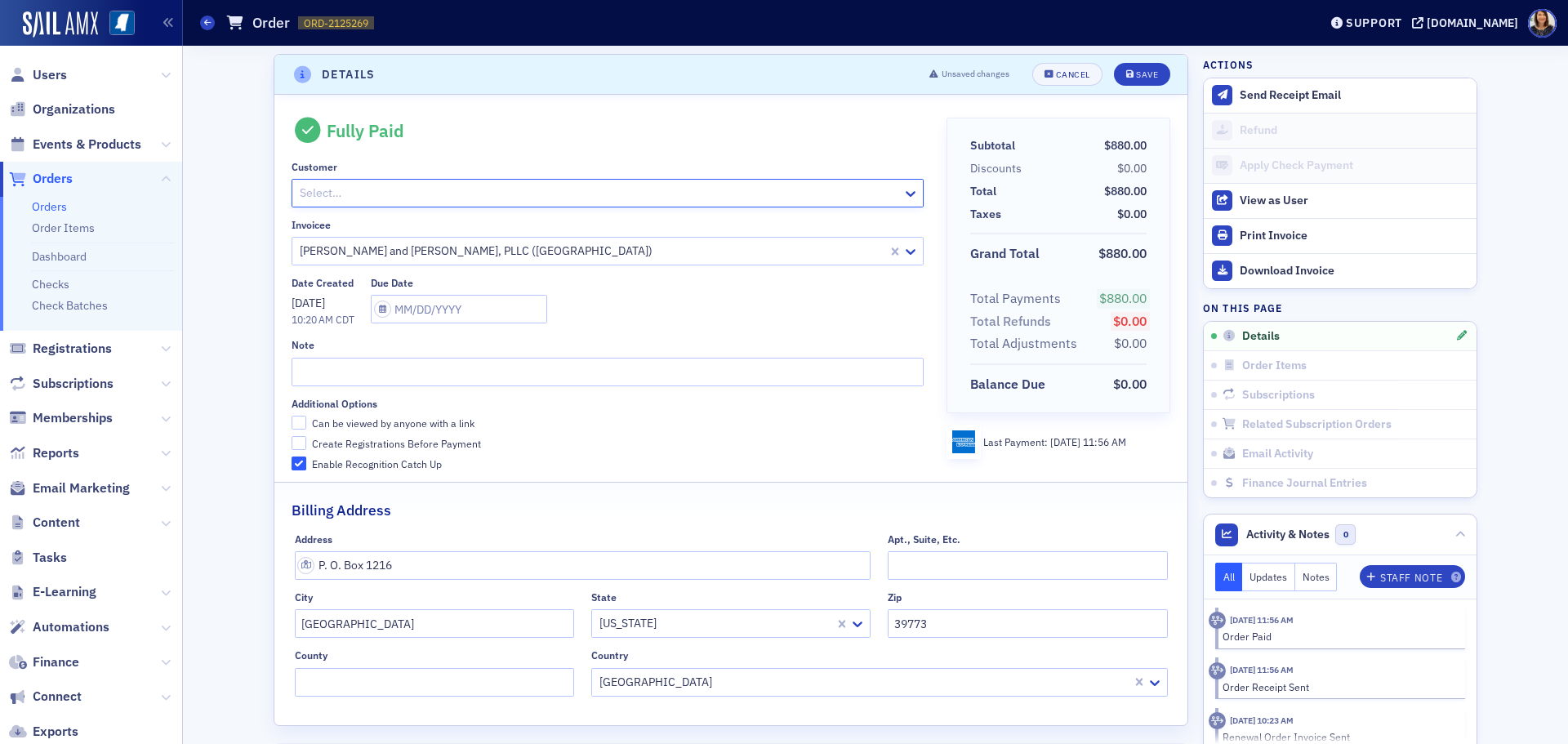
click at [718, 191] on div at bounding box center [598, 193] width 602 height 21
type input "[PERSON_NAME]"
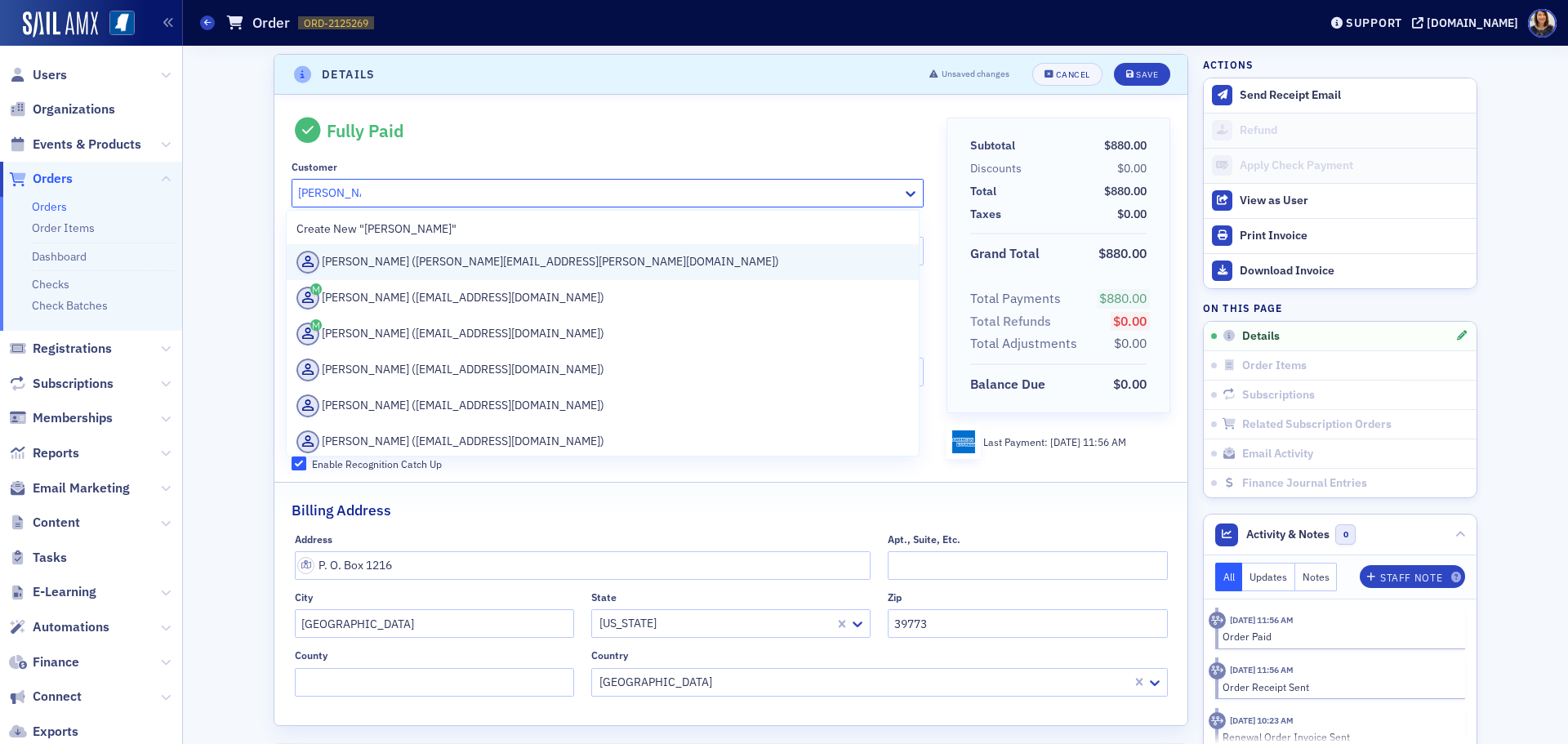
click at [443, 261] on div "[PERSON_NAME] ([PERSON_NAME][EMAIL_ADDRESS][PERSON_NAME][DOMAIN_NAME])" at bounding box center [602, 262] width 613 height 23
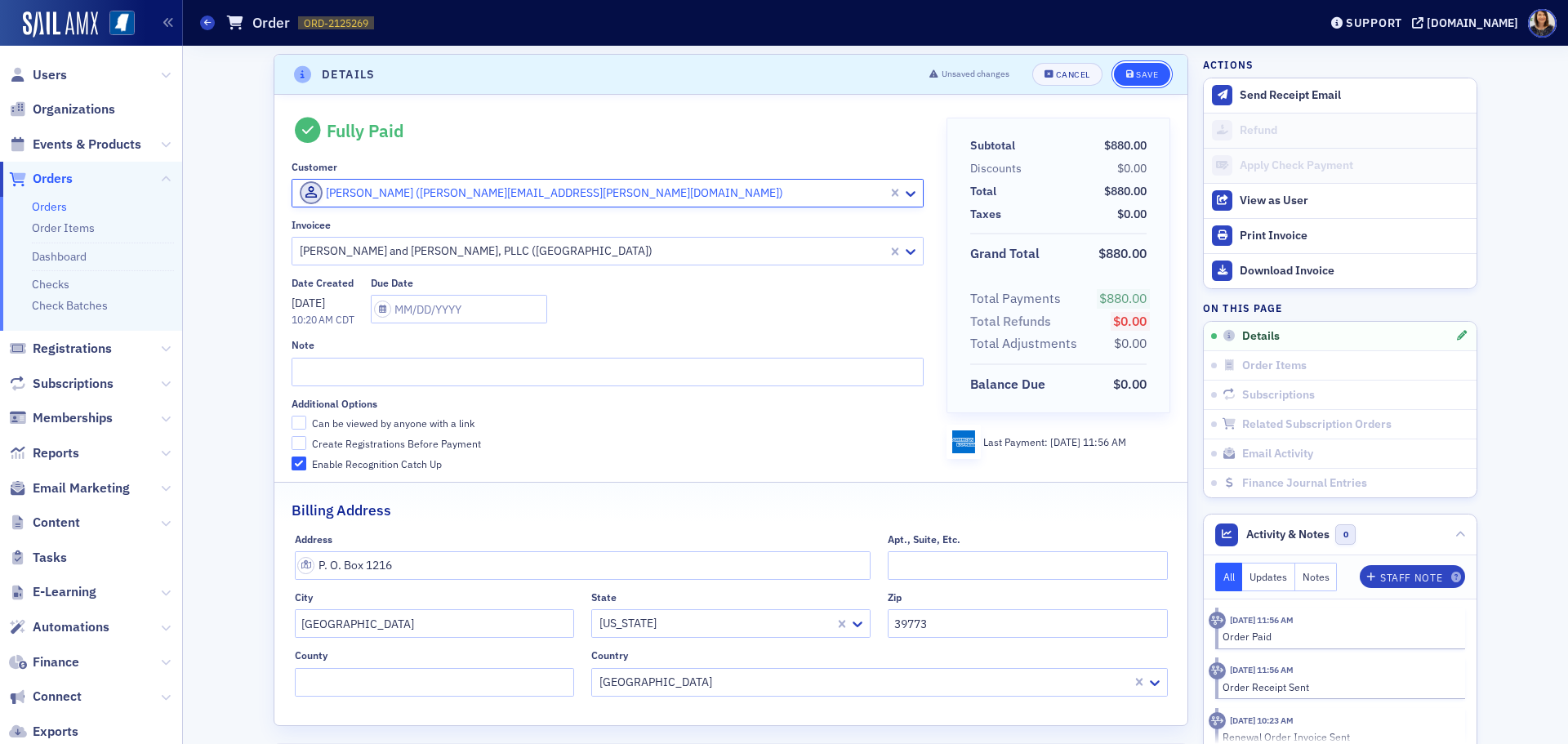
click at [1136, 70] on div "Save" at bounding box center [1147, 75] width 22 height 9
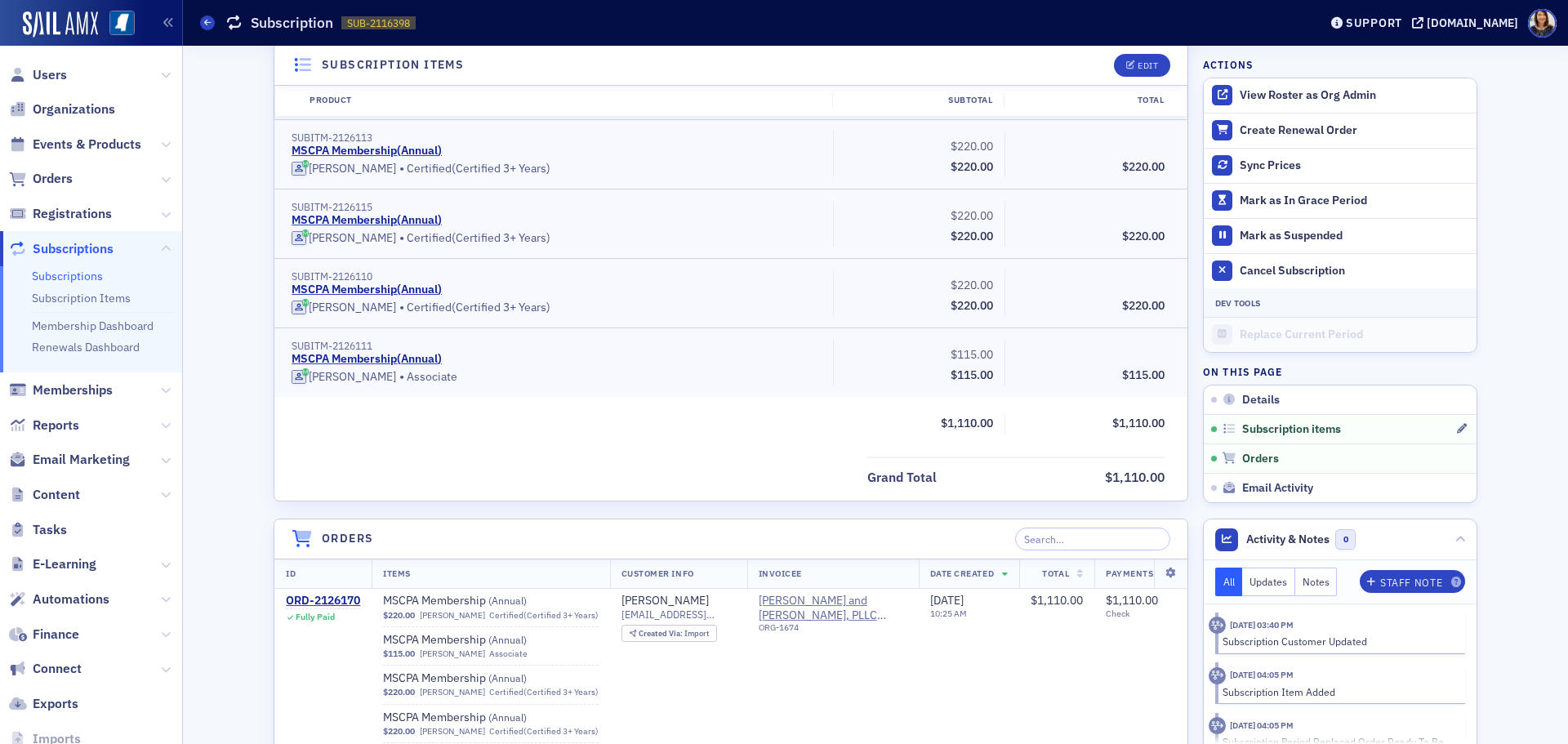
scroll to position [606, 0]
click at [339, 591] on div "ORD-2126170" at bounding box center [323, 598] width 75 height 15
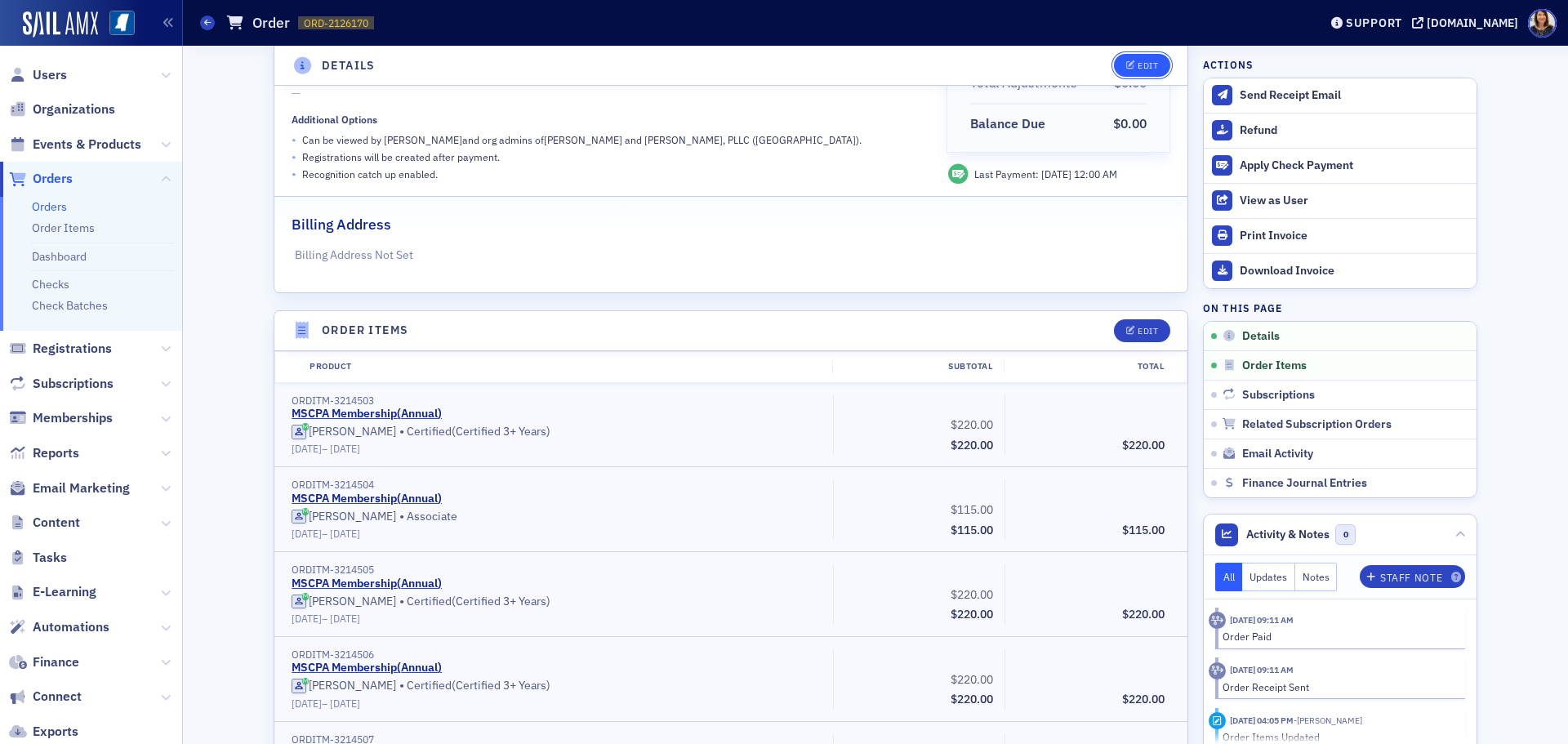
click at [1152, 69] on div "Edit" at bounding box center [1148, 65] width 21 height 9
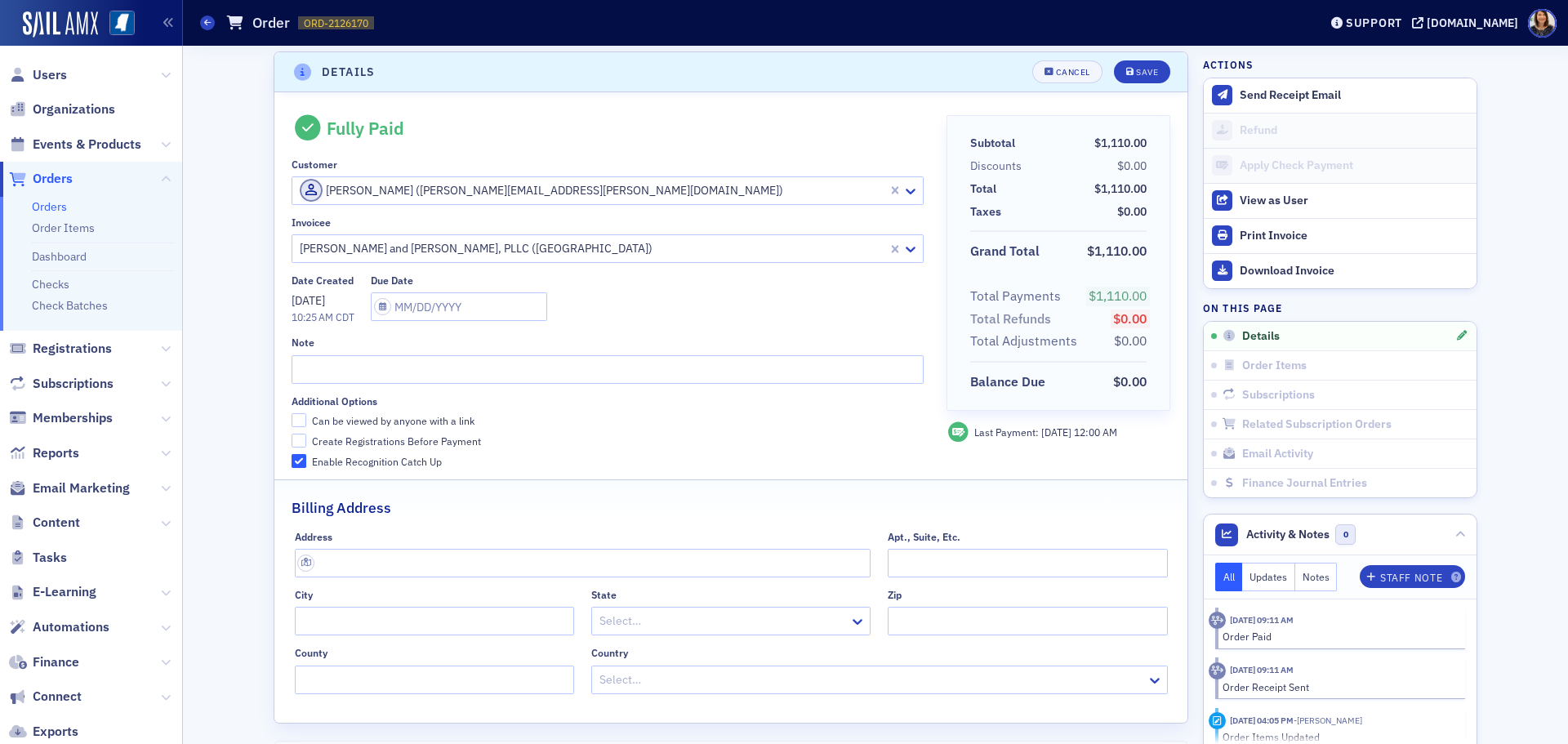
scroll to position [3, 0]
click at [782, 195] on div at bounding box center [598, 193] width 602 height 21
type input "[PERSON_NAME]"
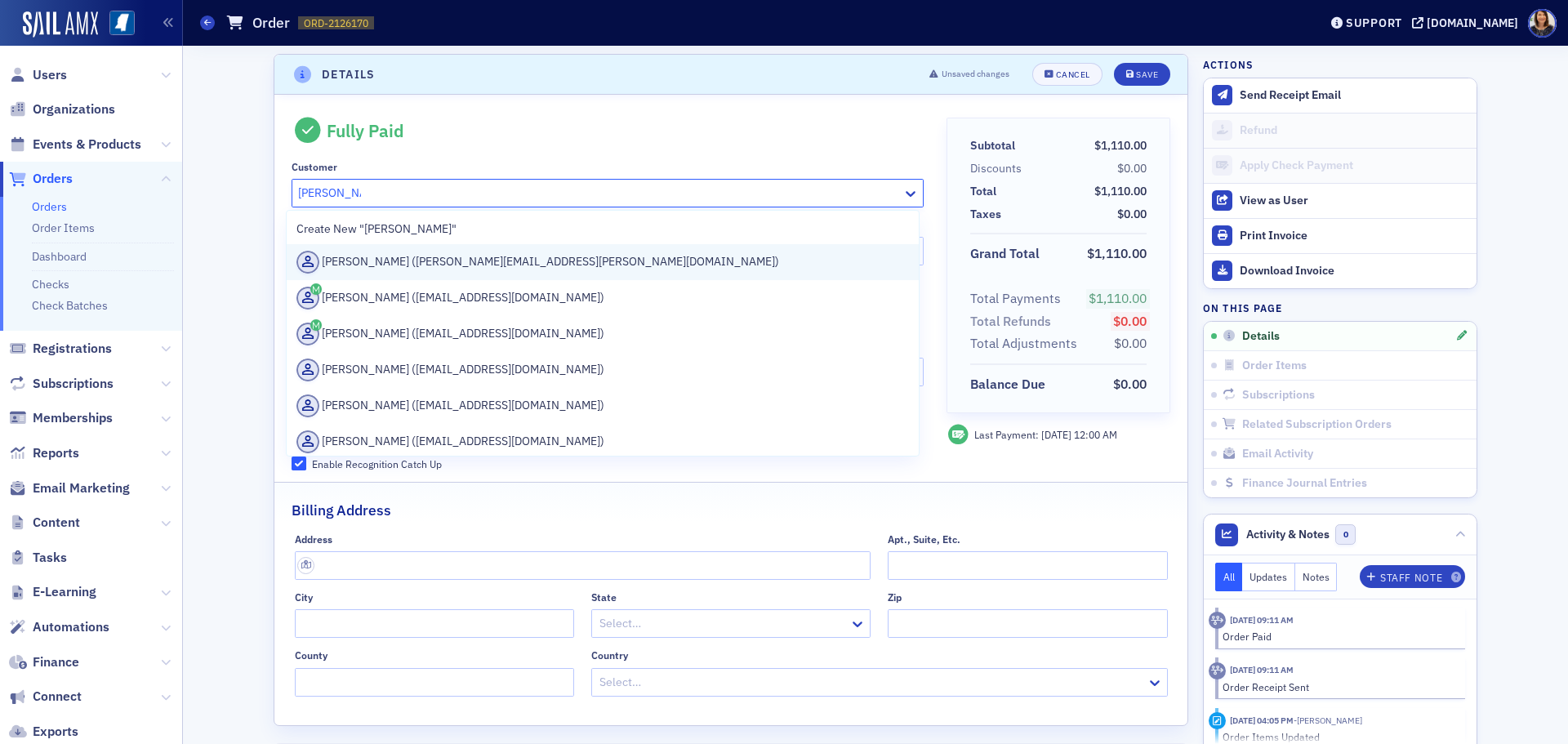
click at [397, 268] on div "[PERSON_NAME] ([PERSON_NAME][EMAIL_ADDRESS][PERSON_NAME][DOMAIN_NAME])" at bounding box center [602, 262] width 613 height 23
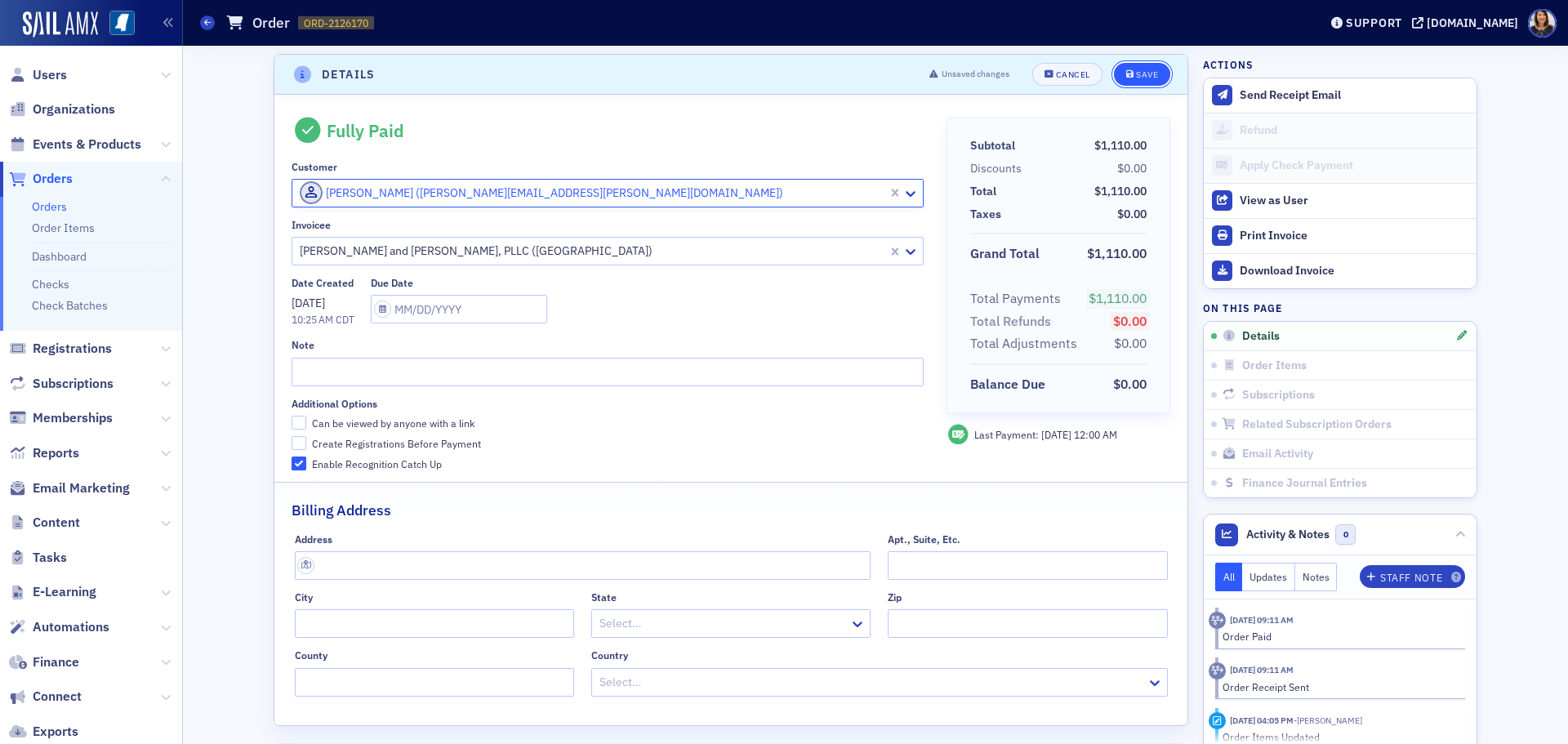
click at [1136, 70] on div "Save" at bounding box center [1147, 75] width 22 height 9
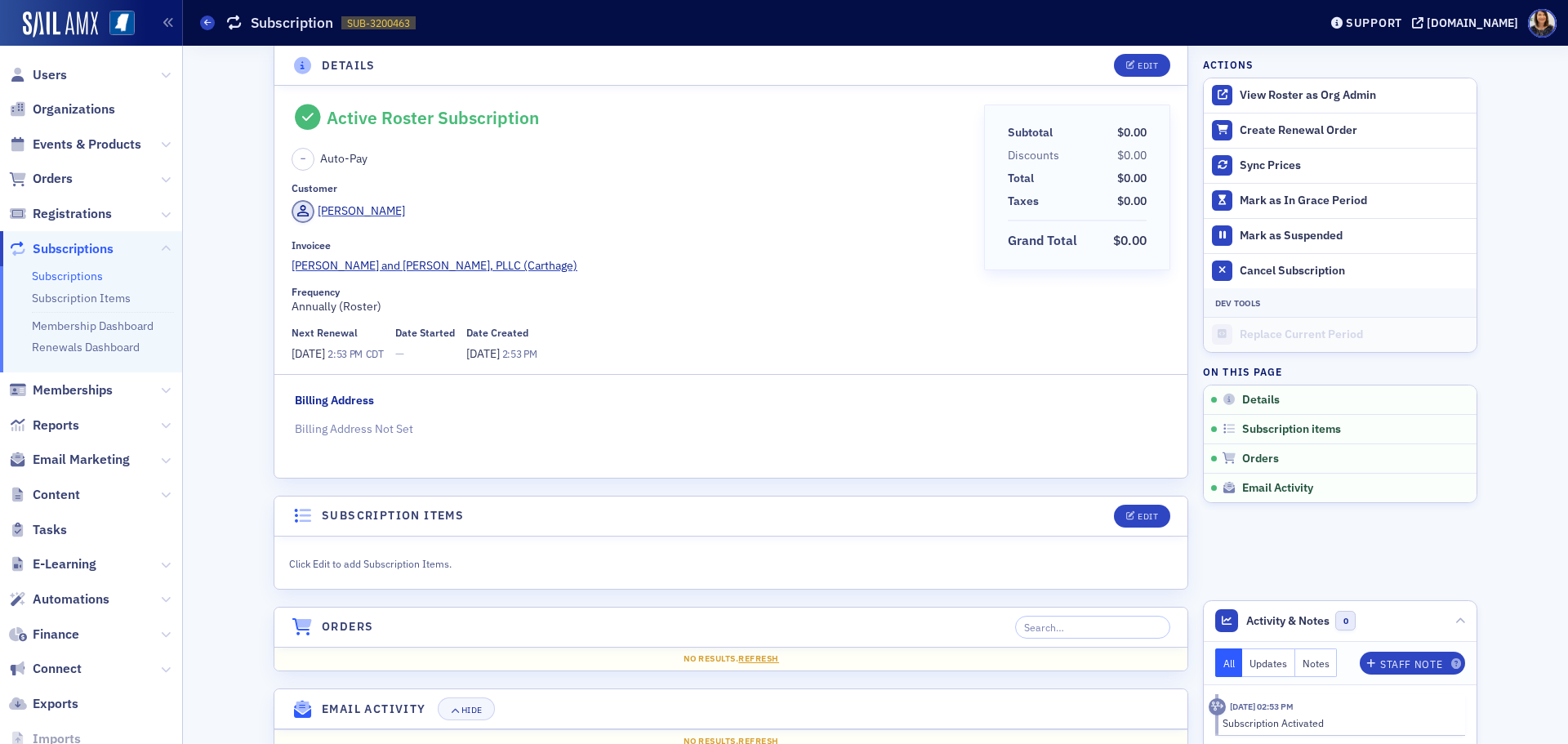
scroll to position [1, 0]
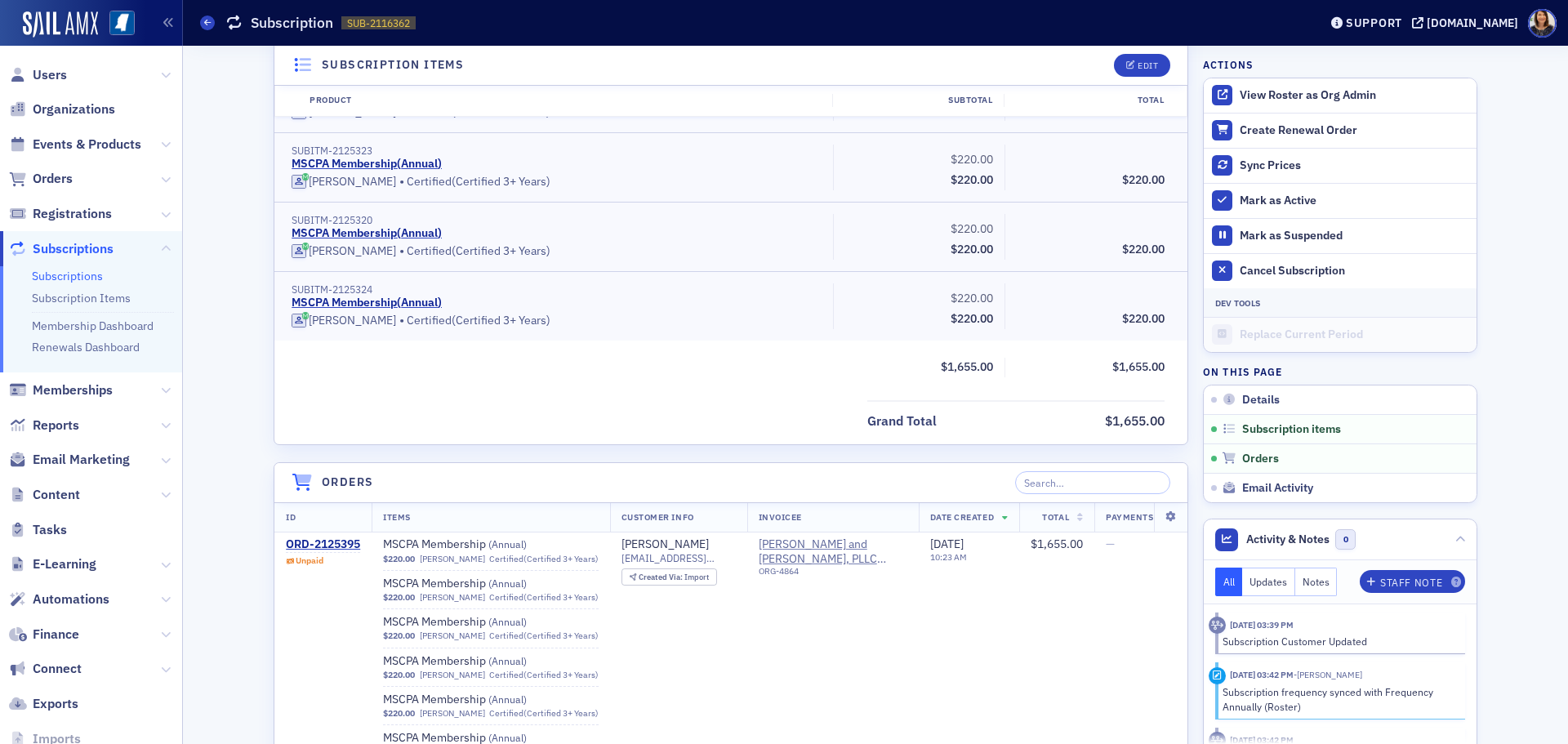
scroll to position [806, 0]
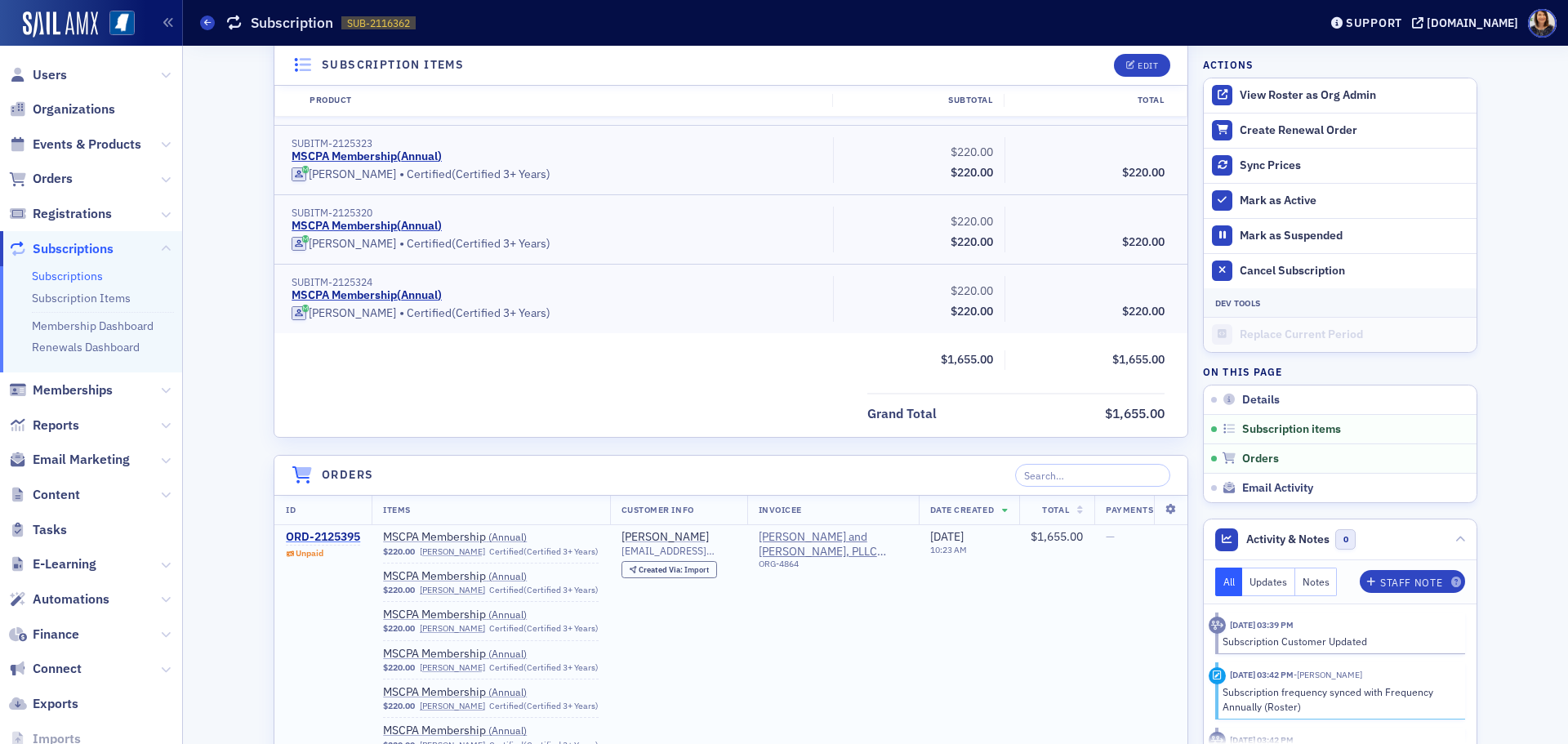
click at [344, 536] on div "ORD-2125395" at bounding box center [323, 537] width 75 height 15
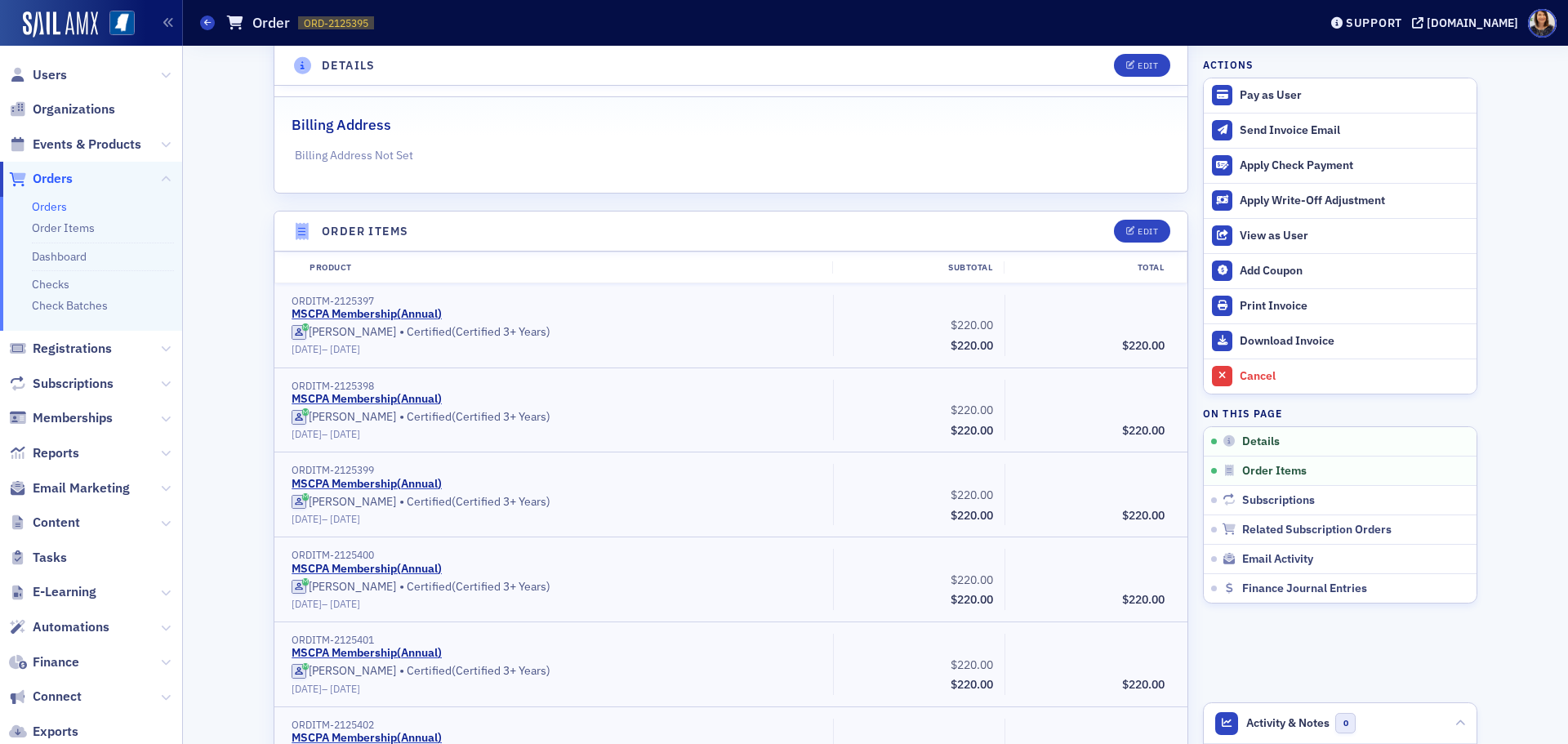
scroll to position [272, 0]
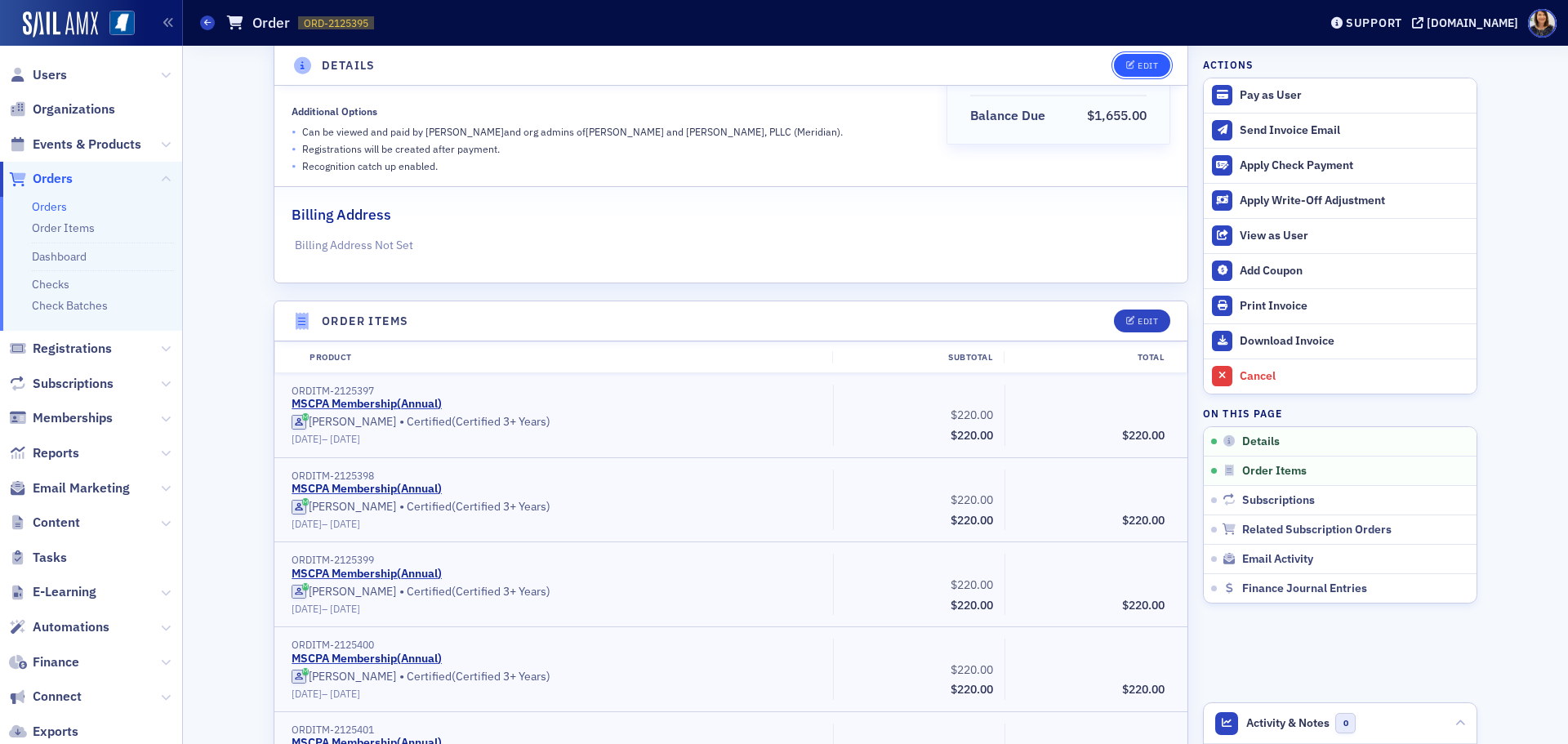
click at [1141, 66] on div "Edit" at bounding box center [1148, 65] width 21 height 9
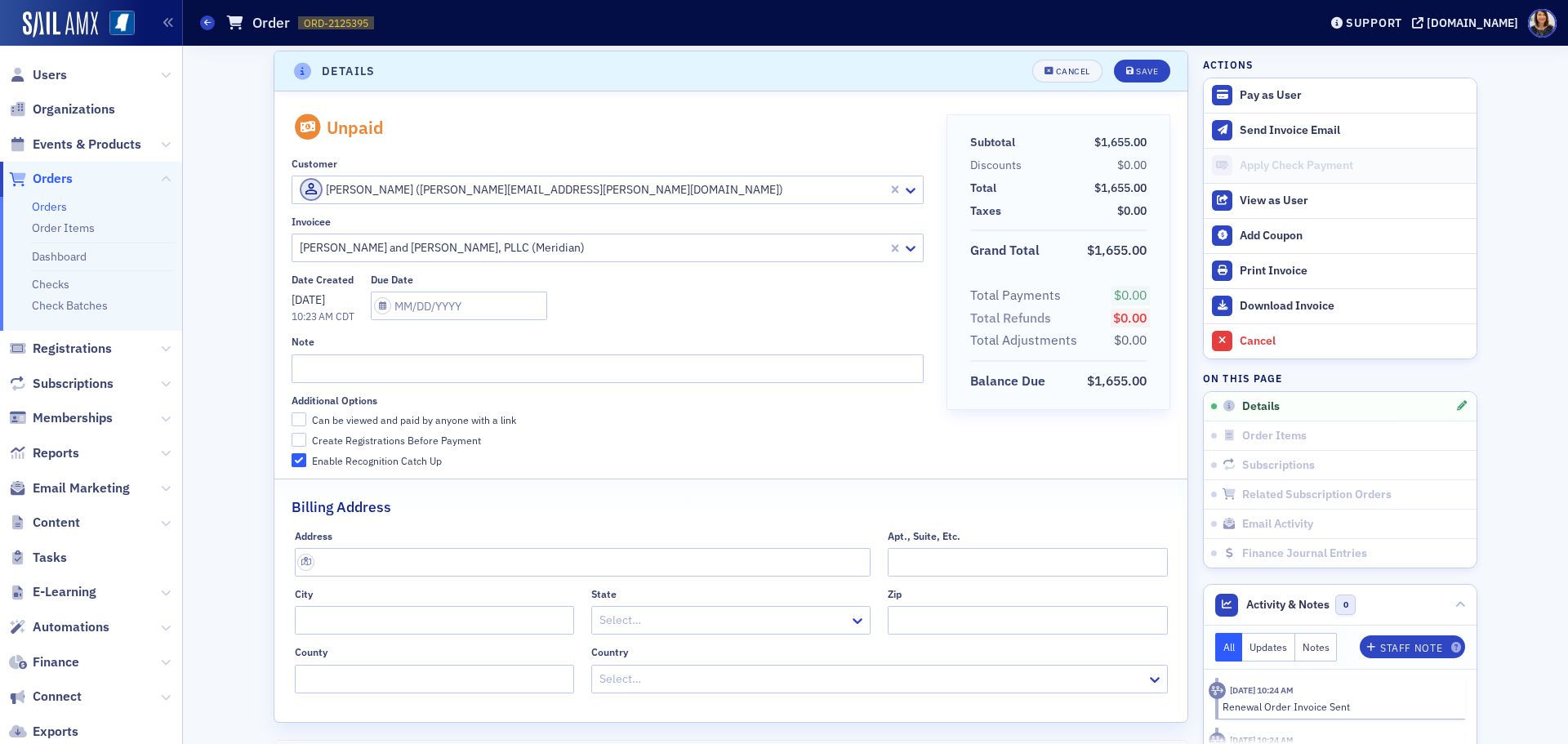
scroll to position [3, 0]
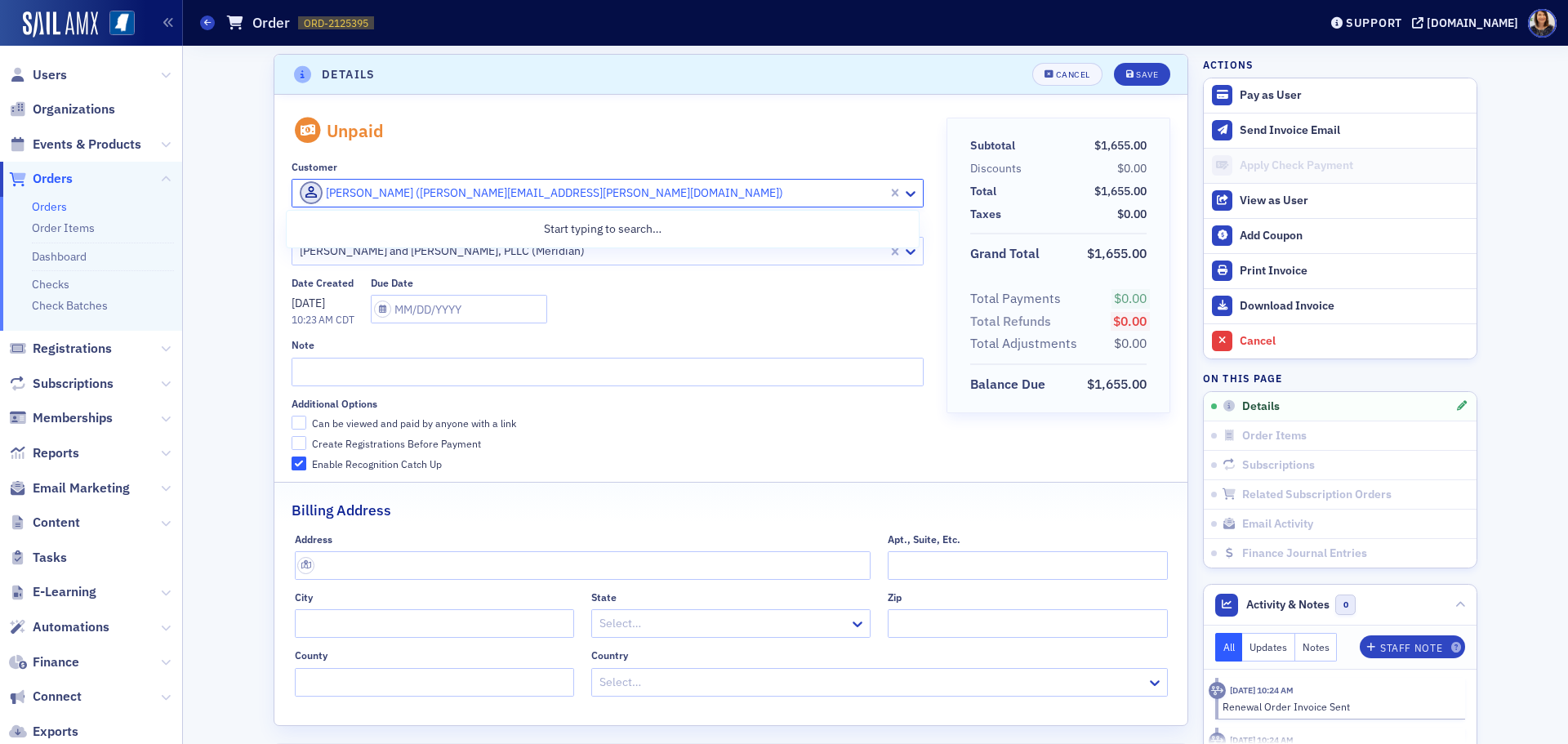
click at [882, 199] on div "[PERSON_NAME] ([PERSON_NAME][EMAIL_ADDRESS][PERSON_NAME][DOMAIN_NAME])" at bounding box center [590, 192] width 595 height 26
click at [795, 191] on div at bounding box center [598, 193] width 602 height 21
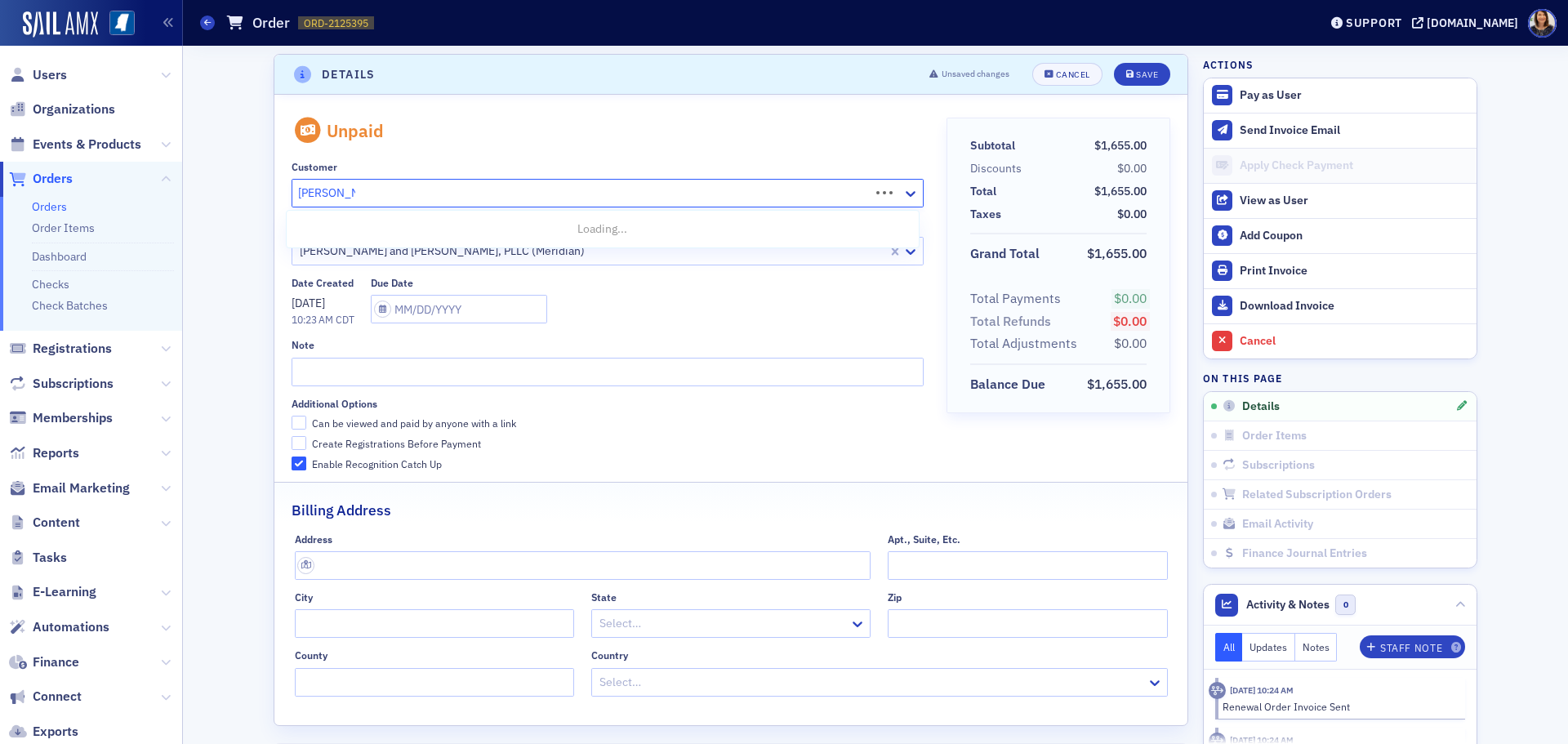
type input "[PERSON_NAME]"
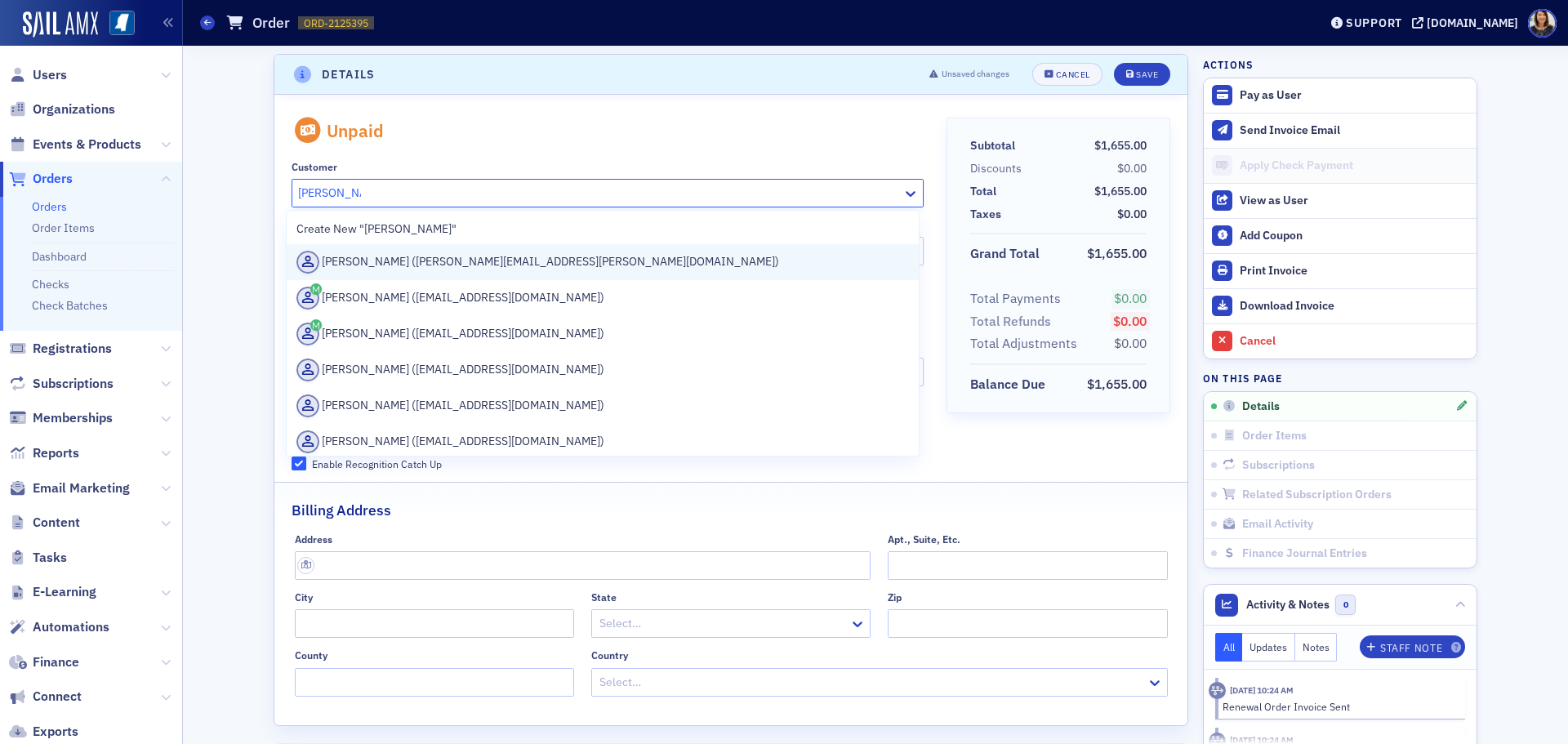
click at [468, 263] on div "[PERSON_NAME] ([PERSON_NAME][EMAIL_ADDRESS][PERSON_NAME][DOMAIN_NAME])" at bounding box center [602, 262] width 613 height 23
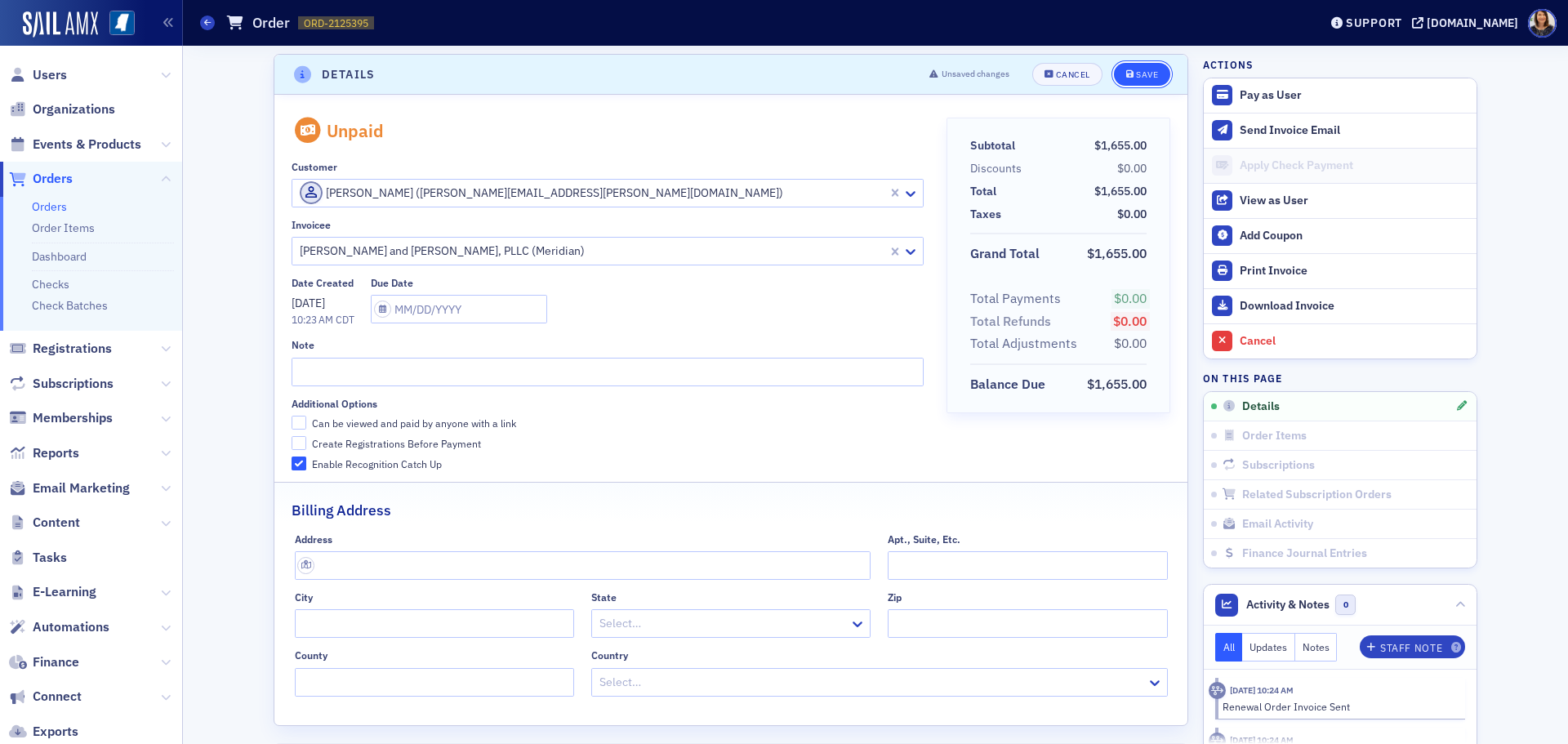
click at [1138, 65] on button "Save" at bounding box center [1142, 74] width 57 height 23
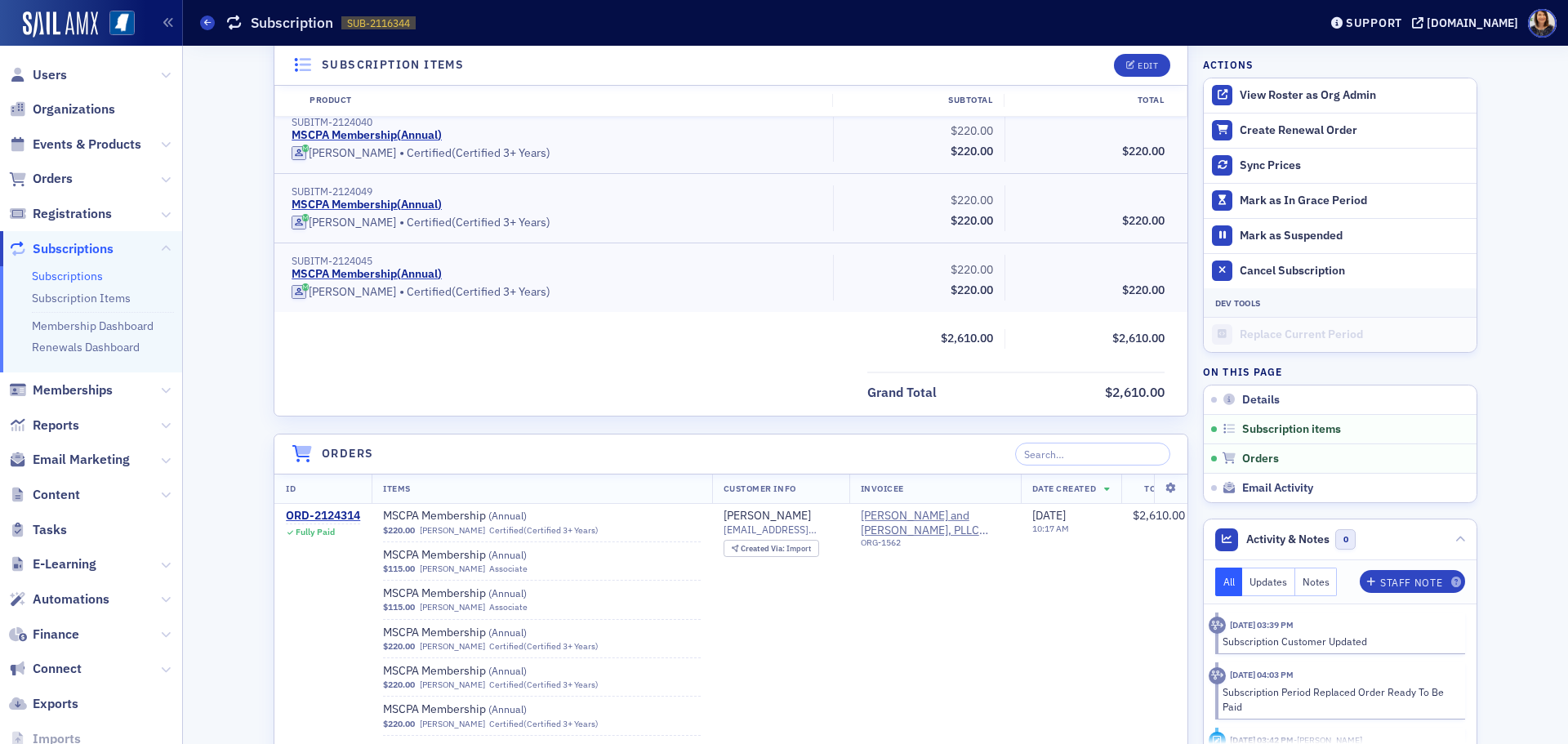
scroll to position [1320, 0]
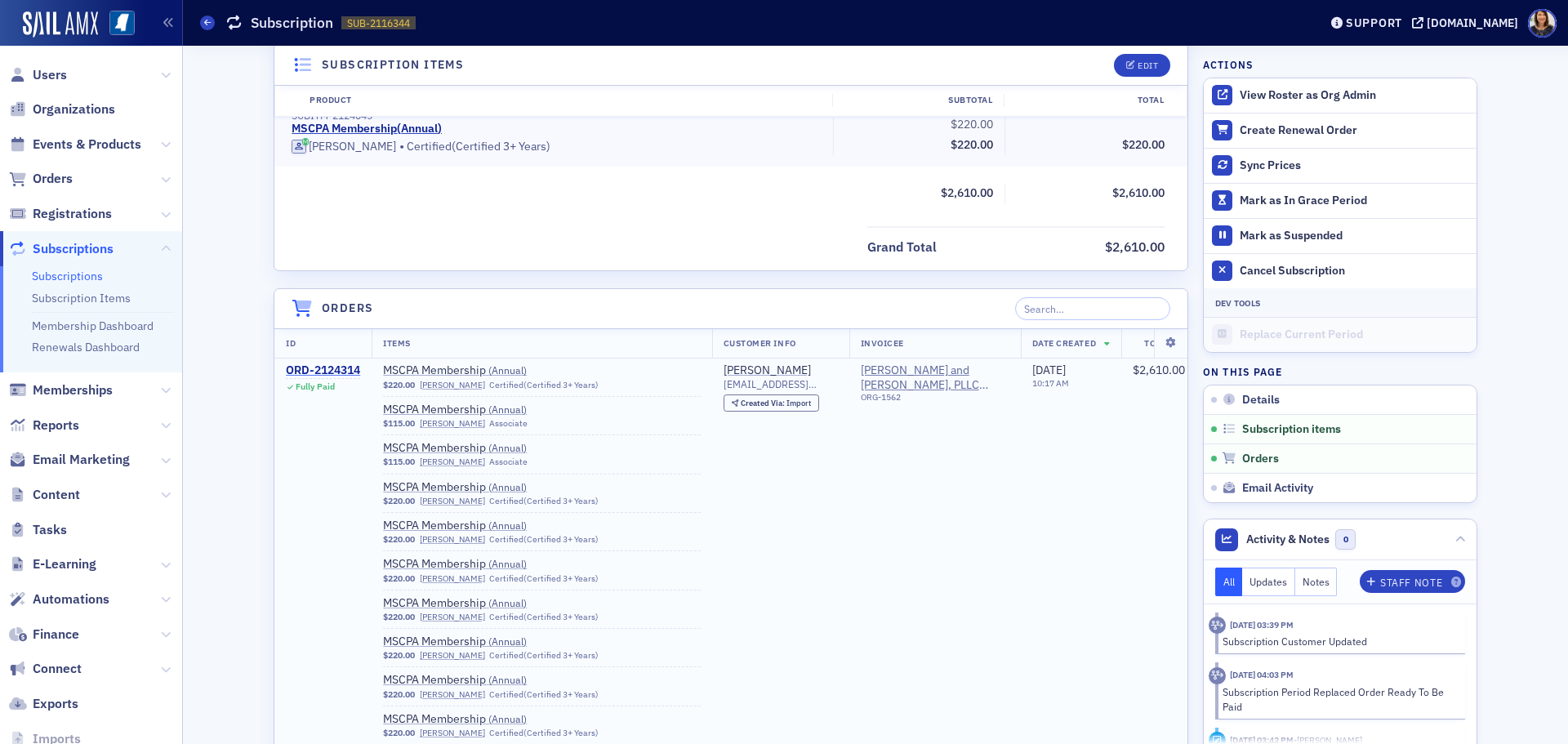
click at [326, 364] on div "ORD-2124314" at bounding box center [323, 370] width 75 height 15
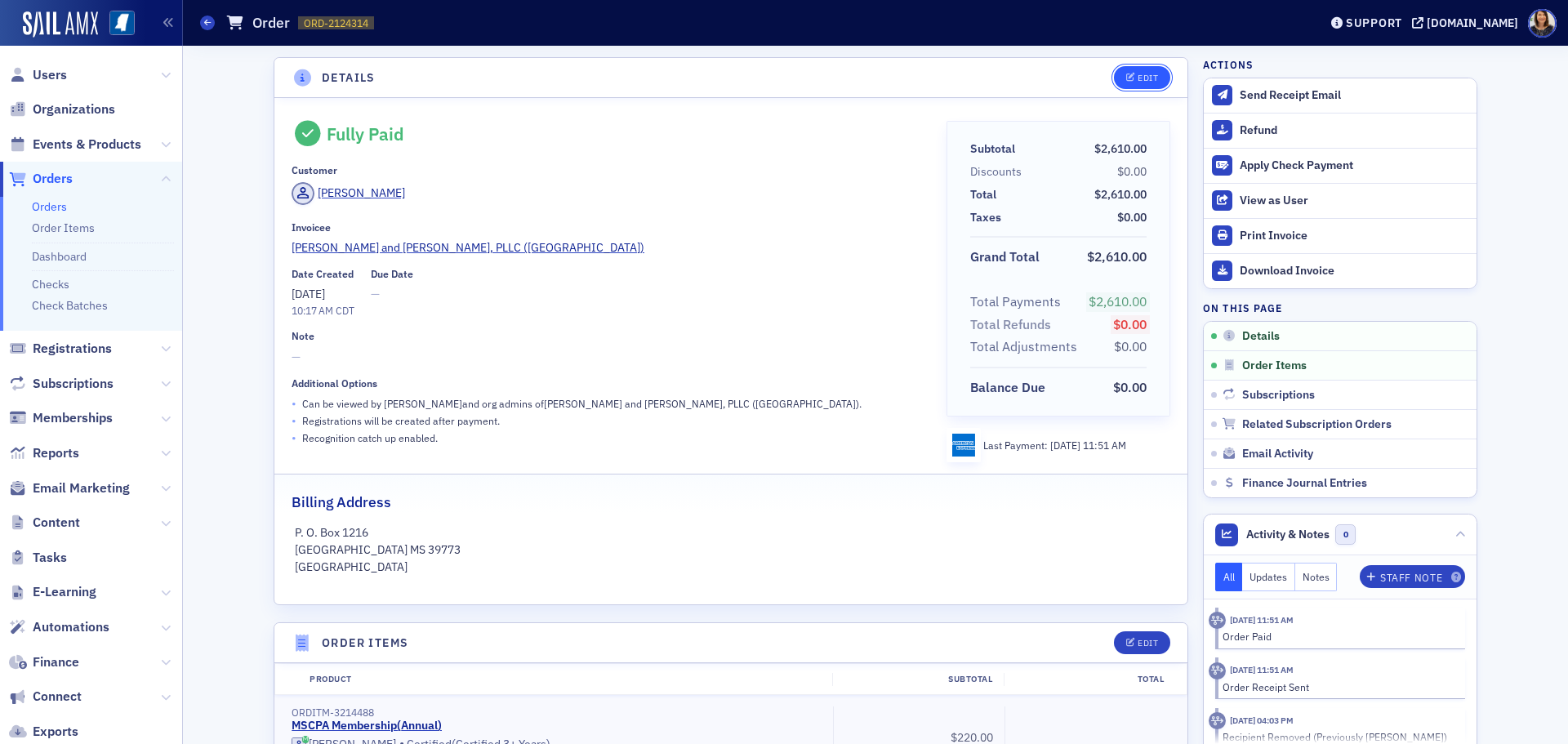
click at [1138, 76] on div "Edit" at bounding box center [1148, 78] width 21 height 9
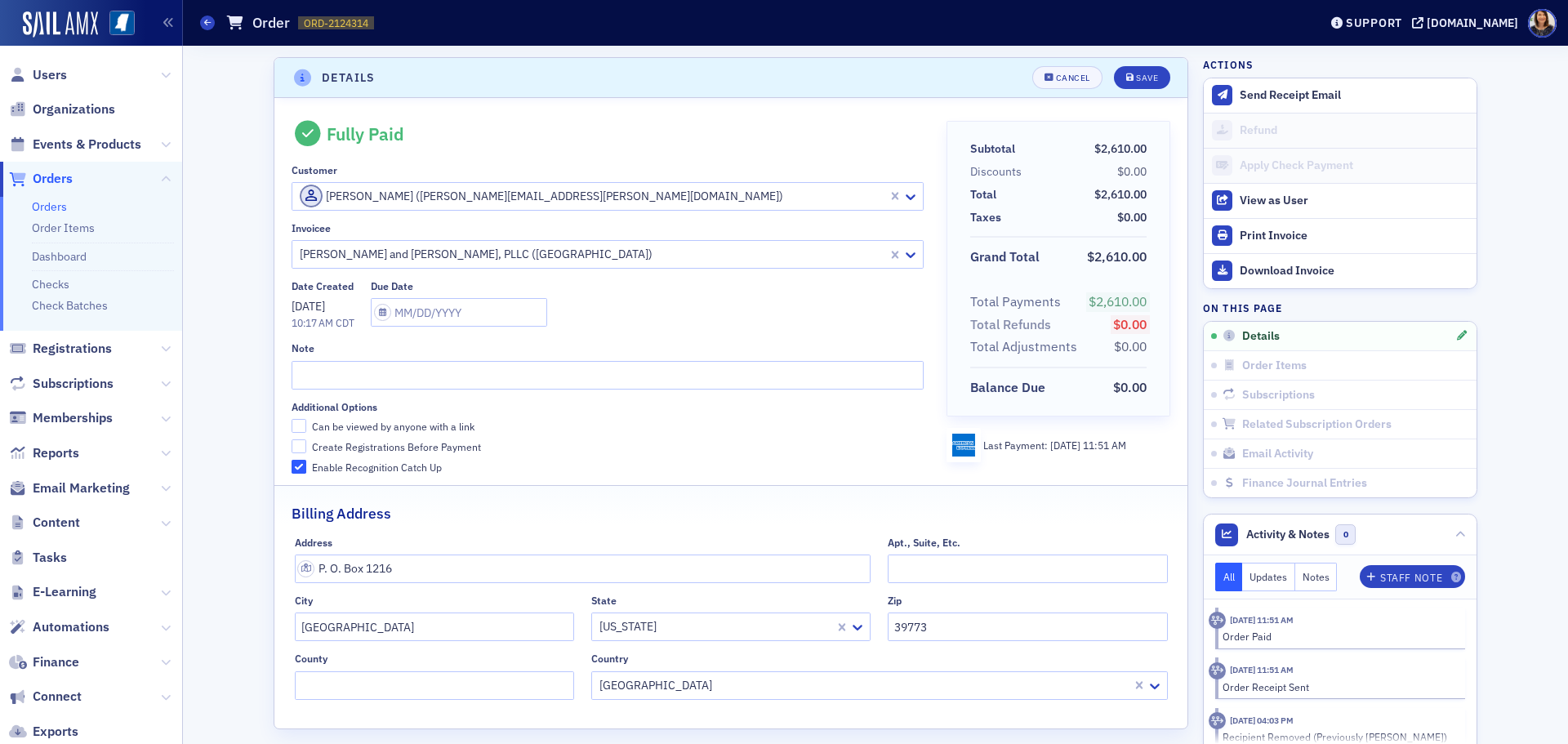
scroll to position [3, 0]
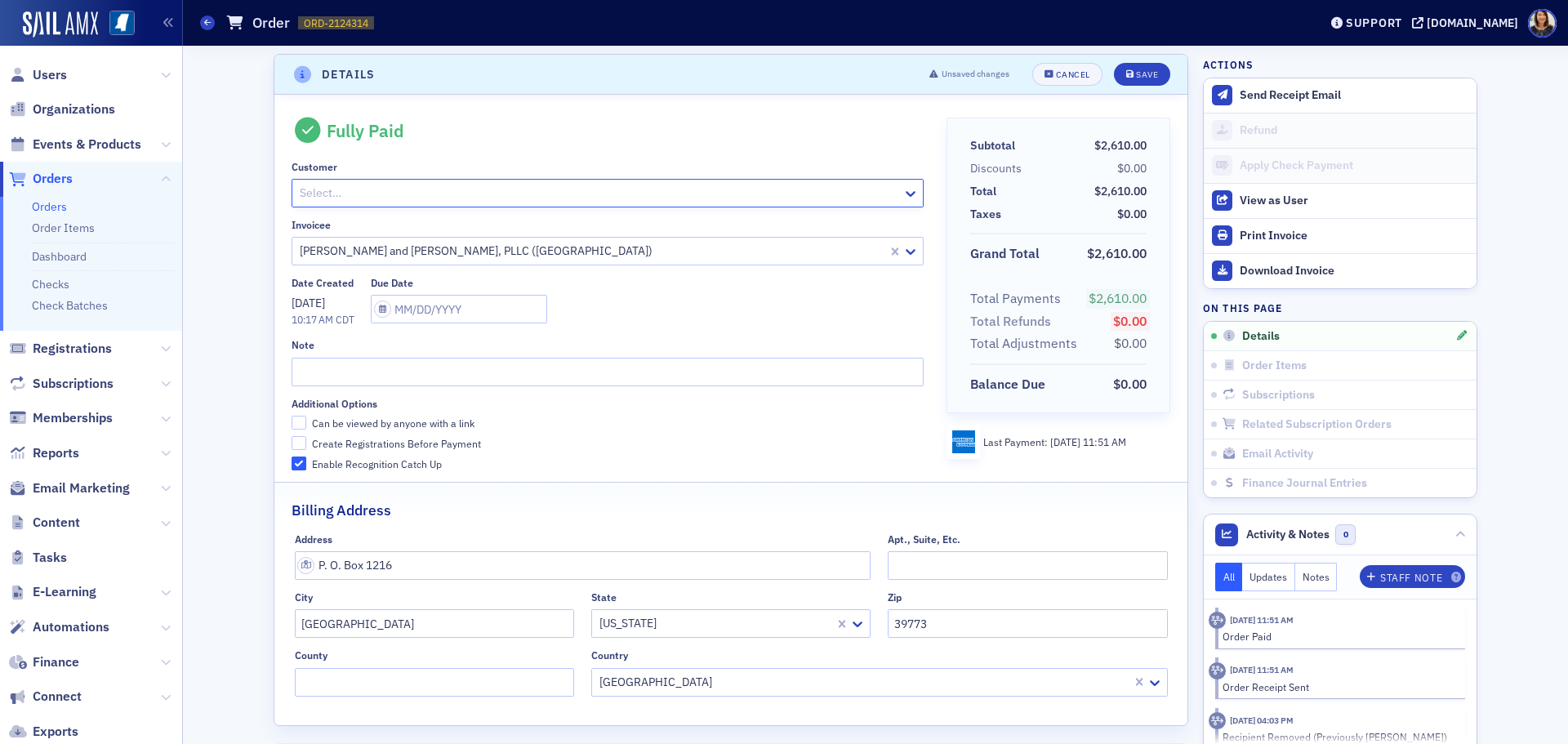
click at [807, 188] on div at bounding box center [598, 193] width 602 height 21
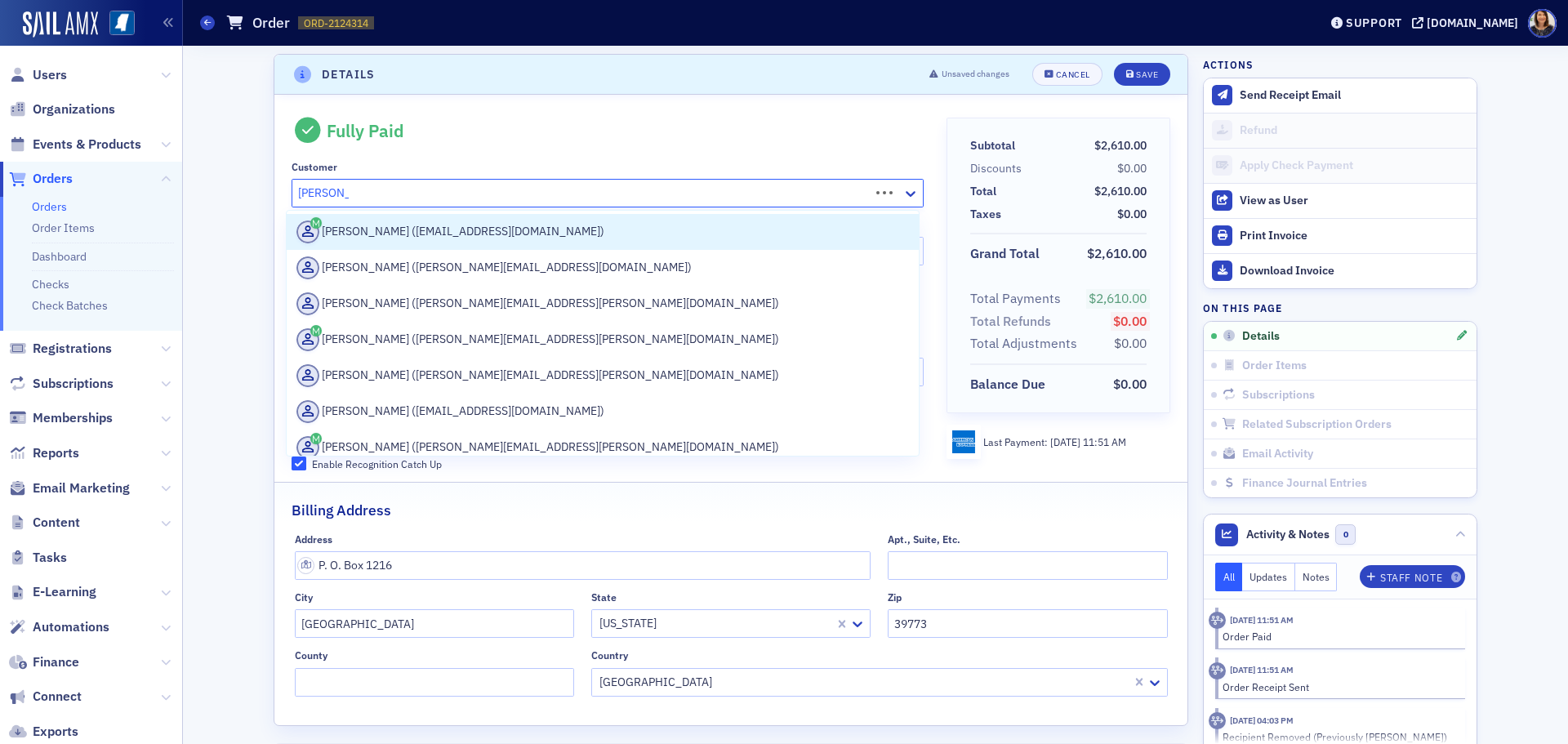
type input "[PERSON_NAME]"
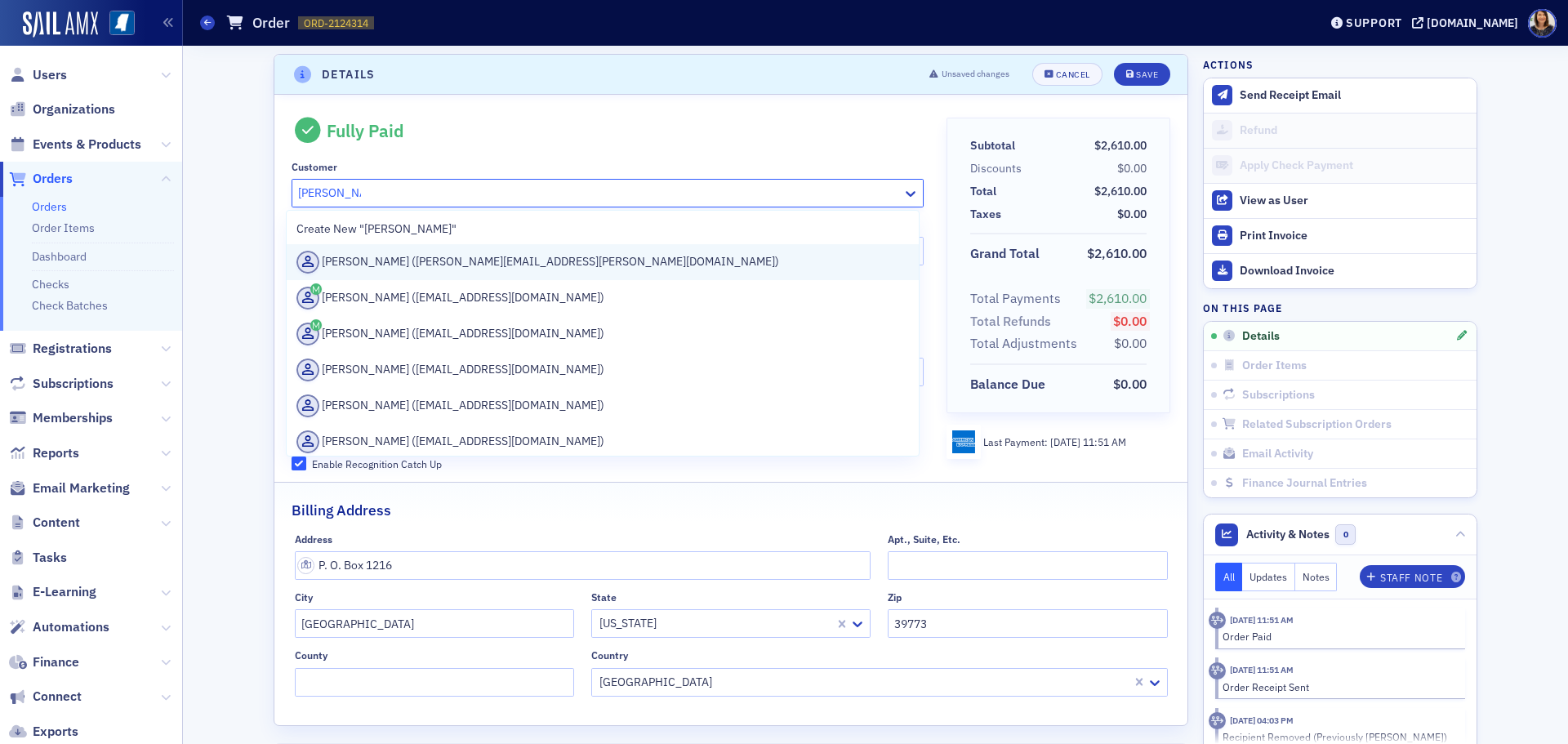
click at [433, 262] on div "[PERSON_NAME] ([PERSON_NAME][EMAIL_ADDRESS][PERSON_NAME][DOMAIN_NAME])" at bounding box center [602, 262] width 613 height 23
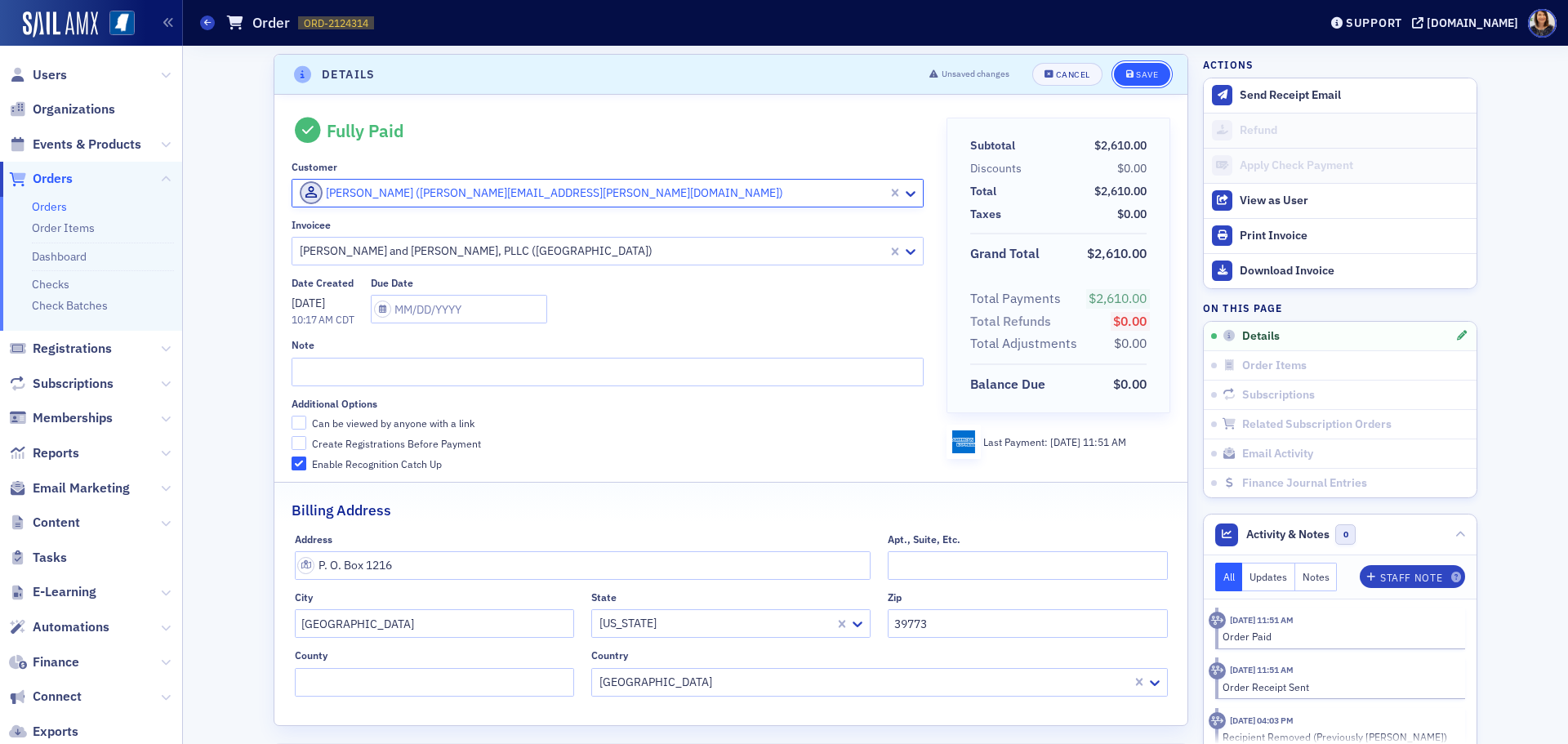
click at [1139, 70] on div "Save" at bounding box center [1147, 75] width 22 height 9
